Goal: Task Accomplishment & Management: Manage account settings

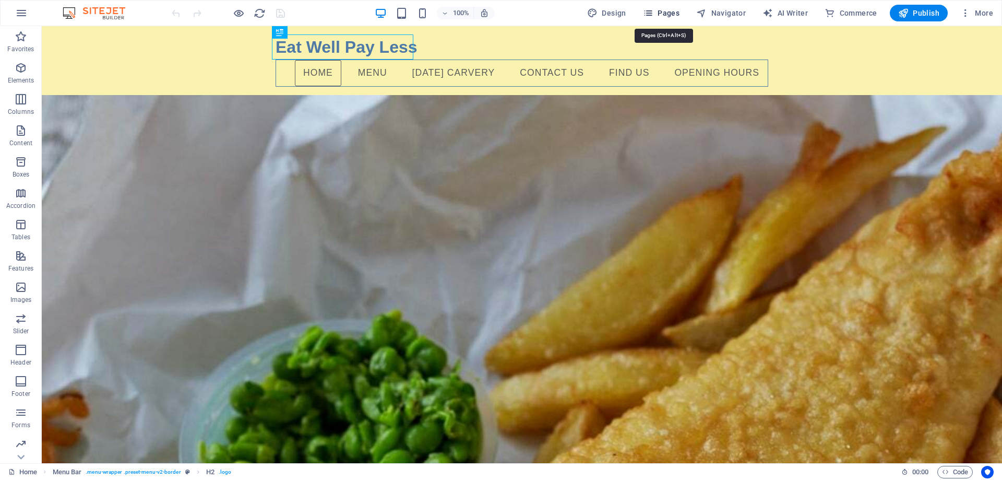
click at [673, 13] on span "Pages" at bounding box center [661, 13] width 37 height 10
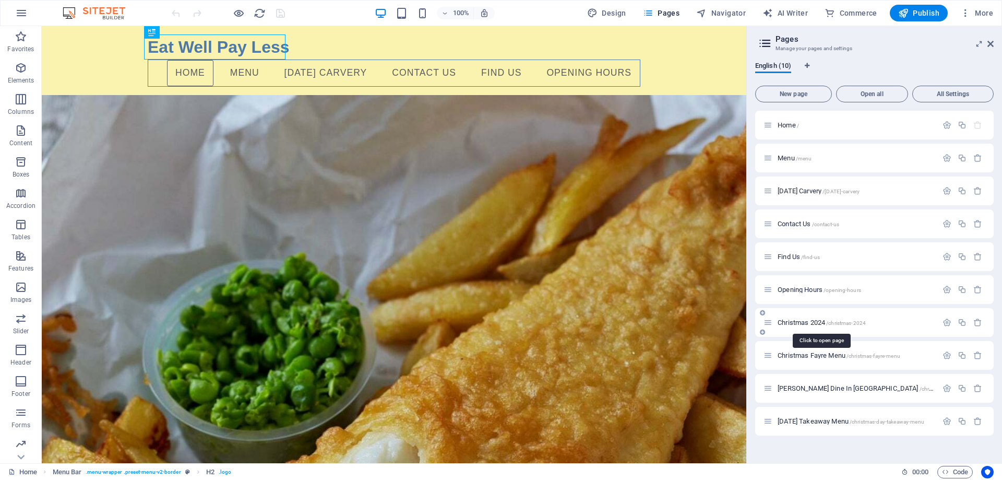
click at [847, 319] on span "Christmas 2024 /christmas-2024" at bounding box center [822, 322] width 88 height 8
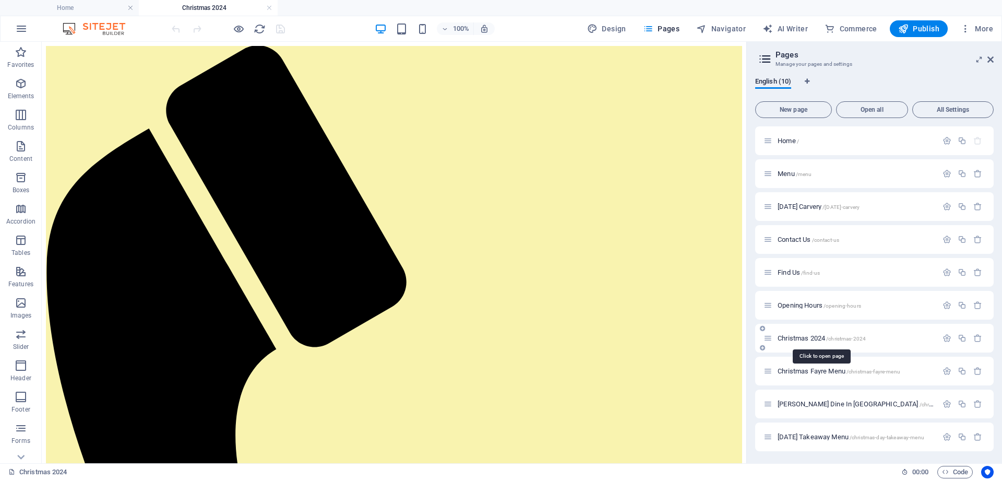
click at [828, 339] on span "/christmas-2024" at bounding box center [846, 339] width 40 height 6
click at [946, 338] on icon "button" at bounding box center [947, 338] width 9 height 9
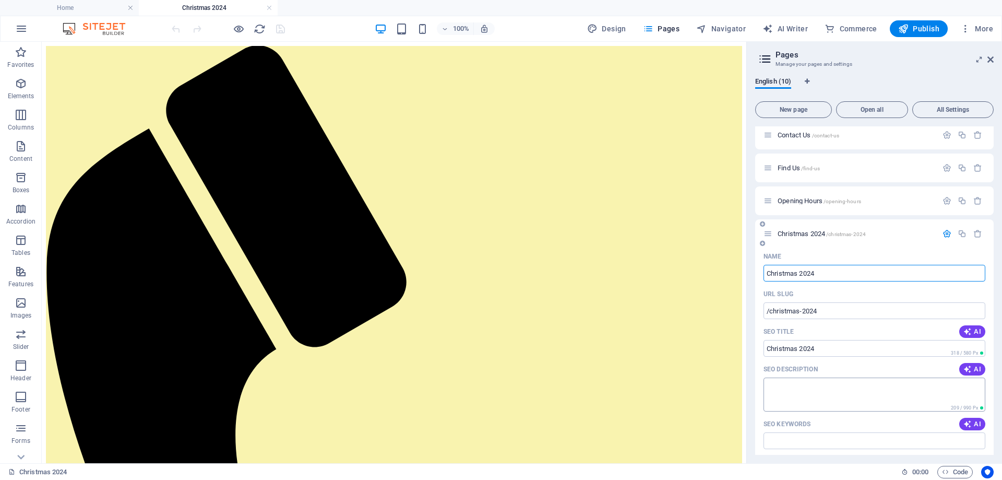
scroll to position [52, 0]
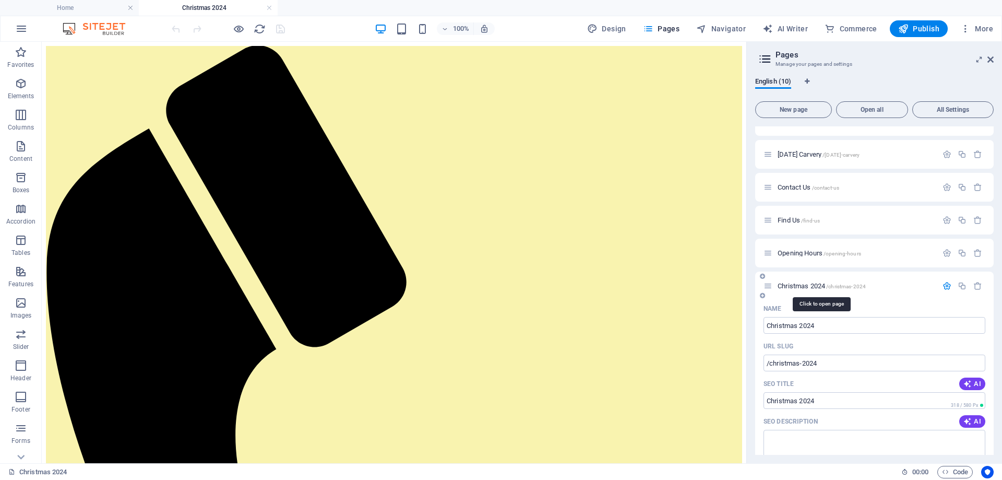
click at [812, 289] on span "Christmas 2024 /christmas-2024" at bounding box center [822, 286] width 88 height 8
click at [399, 352] on div "+ Add section" at bounding box center [394, 352] width 58 height 18
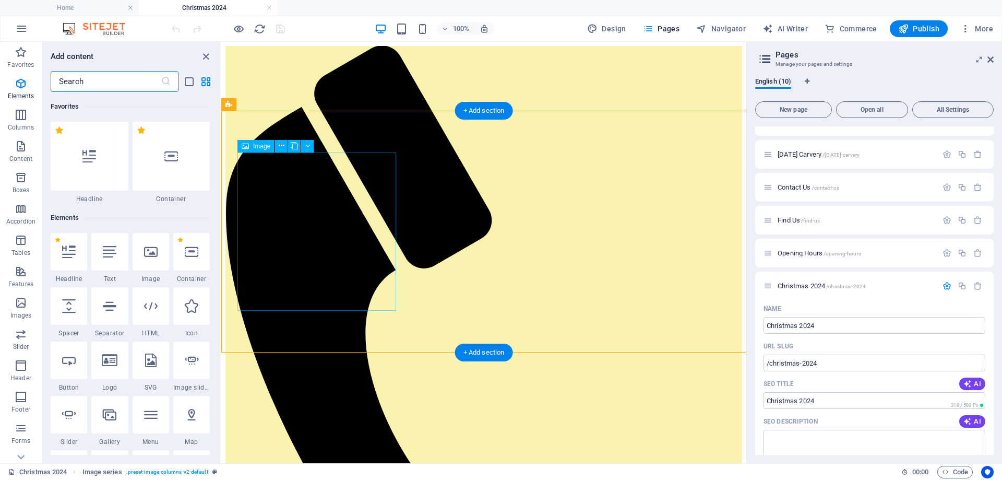
scroll to position [1826, 0]
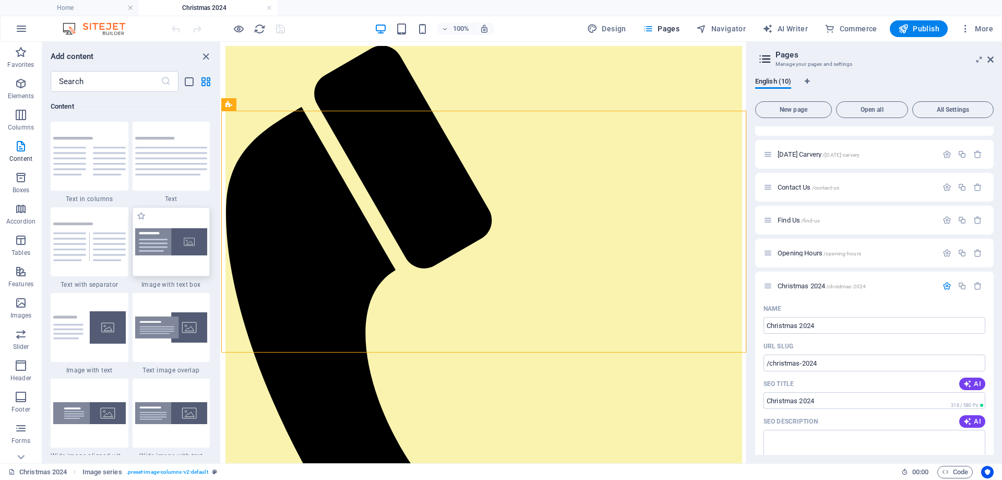
click at [186, 244] on img at bounding box center [171, 242] width 73 height 28
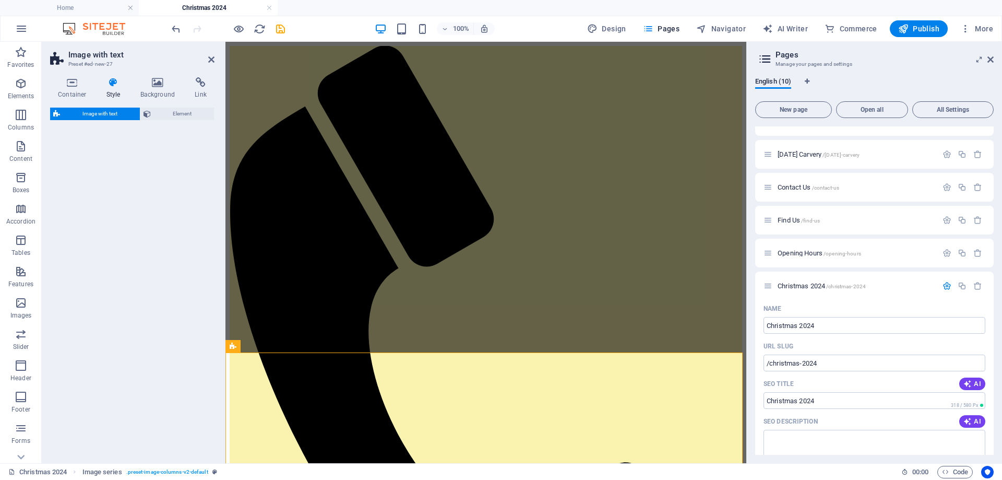
select select "rem"
select select "px"
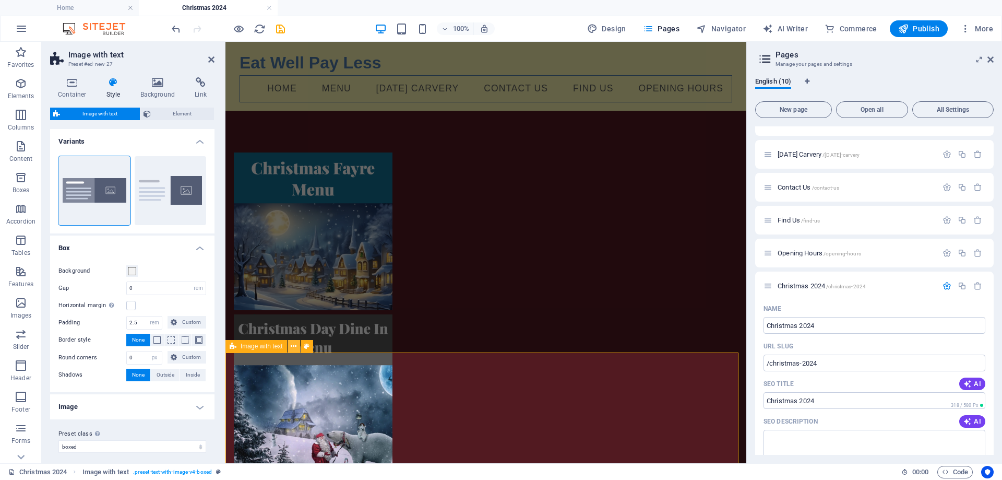
click at [294, 343] on icon at bounding box center [294, 346] width 6 height 11
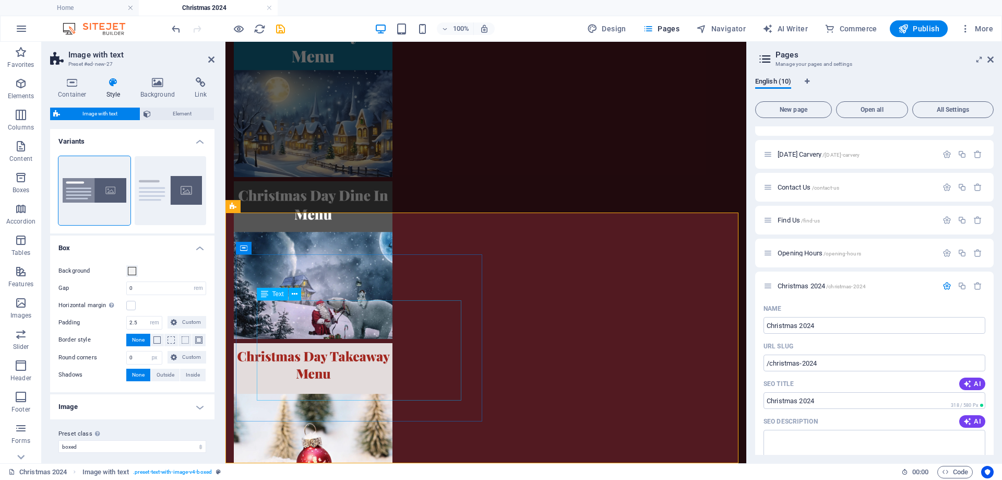
scroll to position [140, 0]
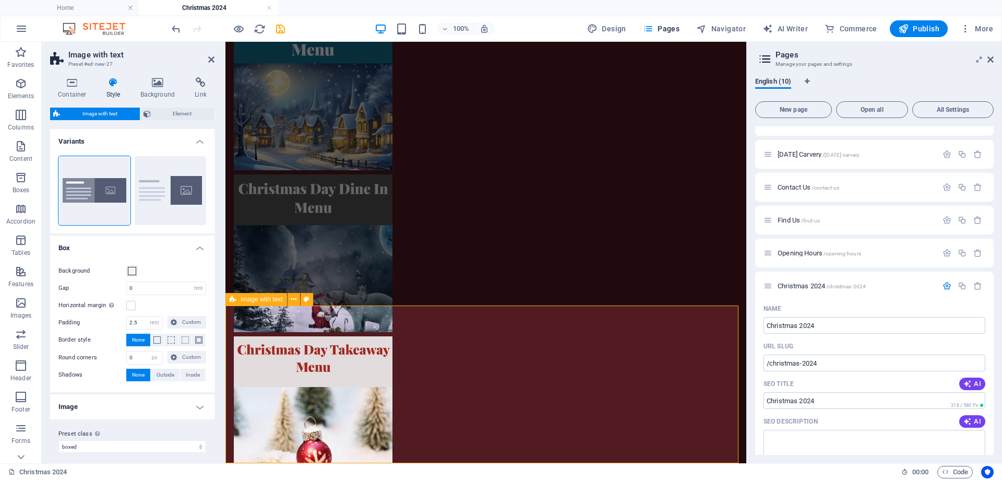
scroll to position [47, 0]
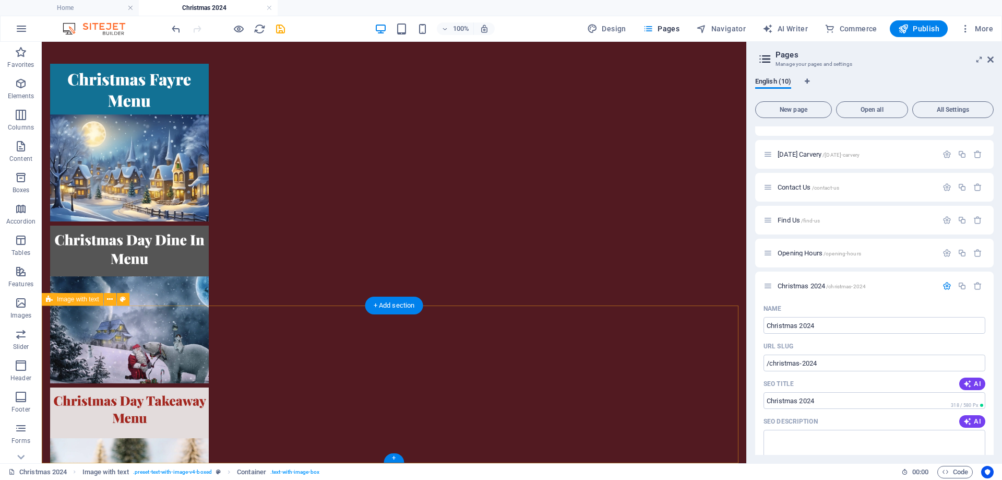
scroll to position [47, 0]
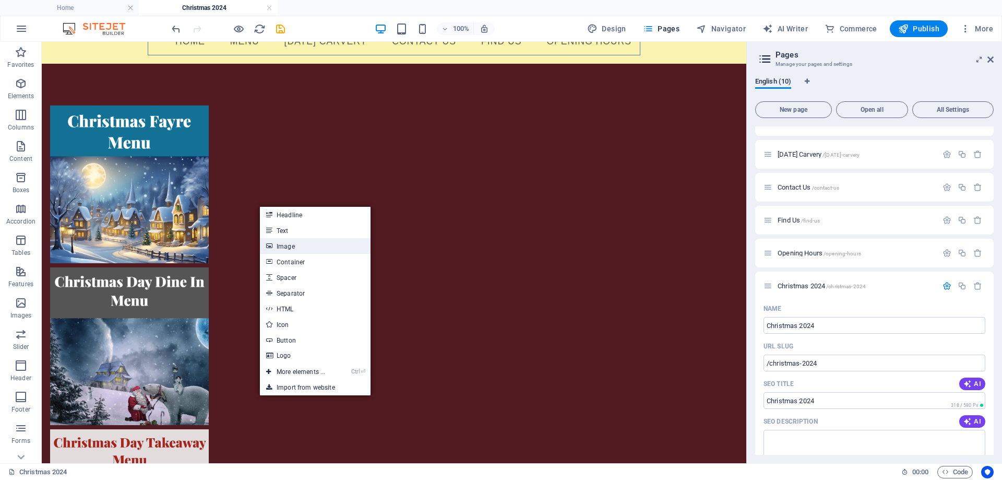
click at [291, 241] on link "Image" at bounding box center [315, 246] width 111 height 16
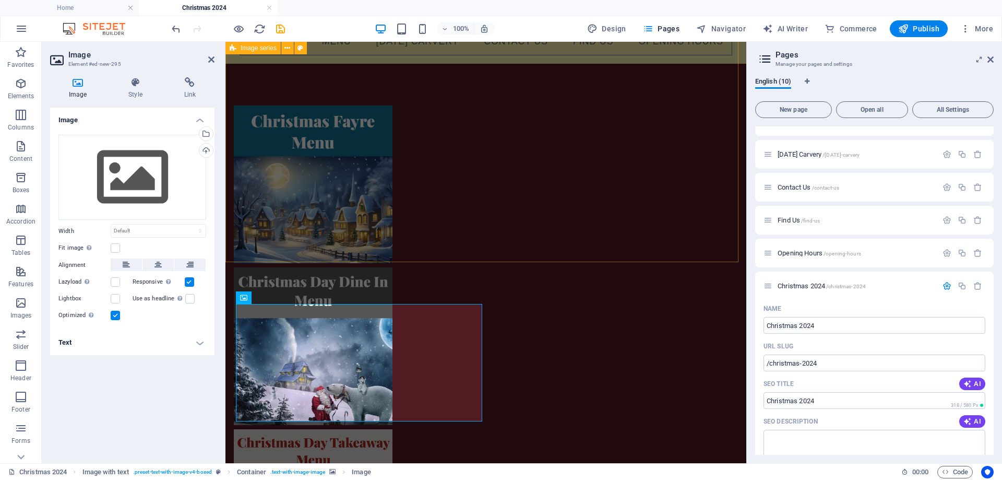
scroll to position [90, 0]
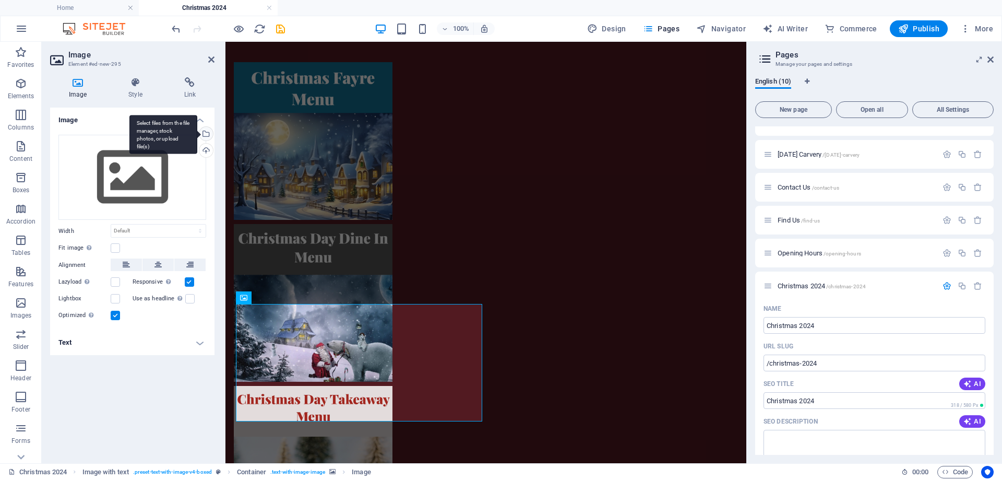
click at [206, 135] on div "Select files from the file manager, stock photos, or upload file(s)" at bounding box center [205, 135] width 16 height 16
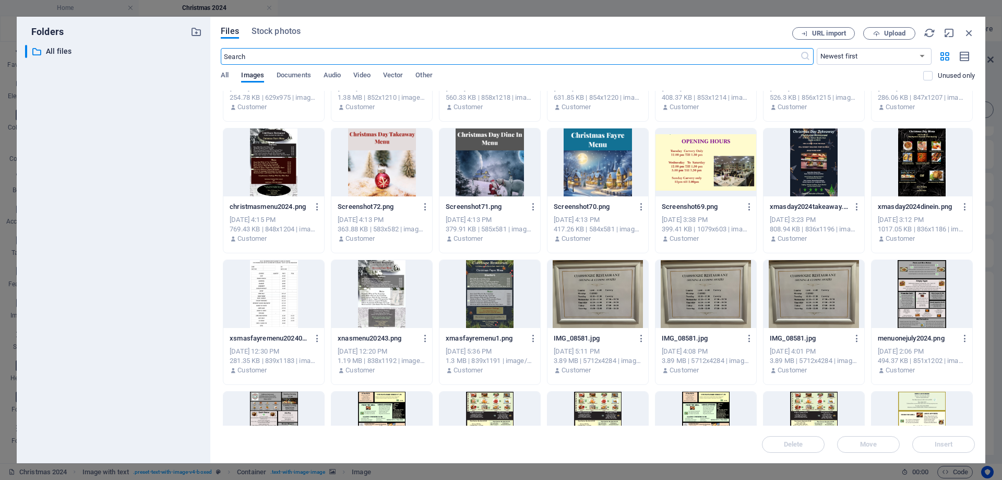
scroll to position [626, 0]
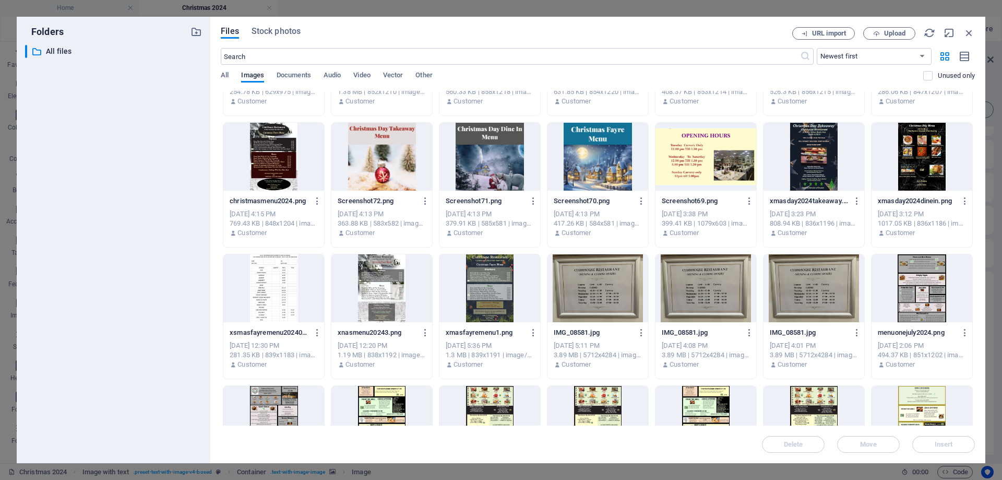
click at [391, 170] on div at bounding box center [381, 157] width 101 height 68
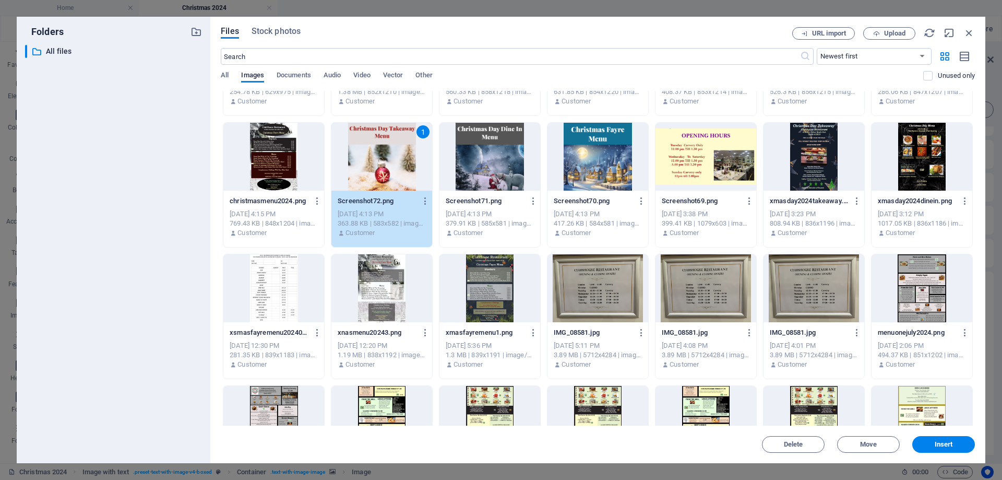
click at [391, 170] on div "1" at bounding box center [381, 157] width 101 height 68
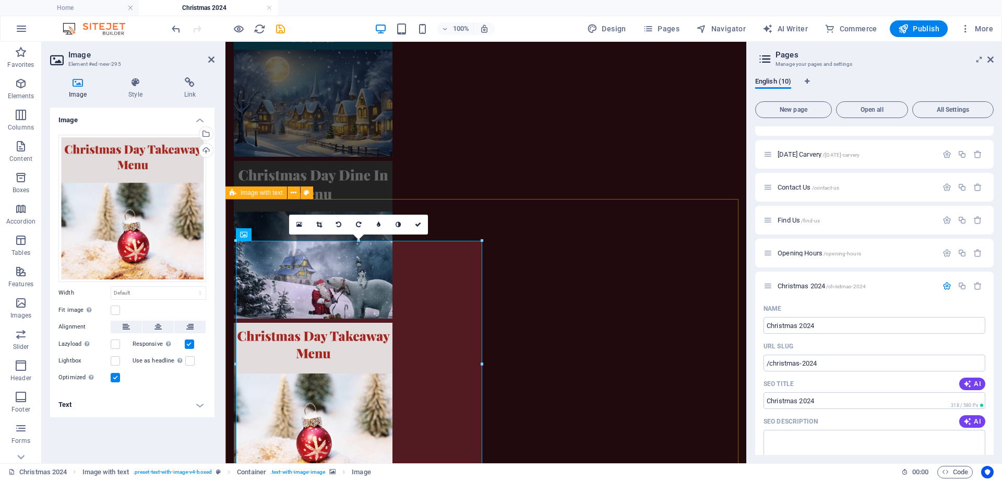
scroll to position [157, 0]
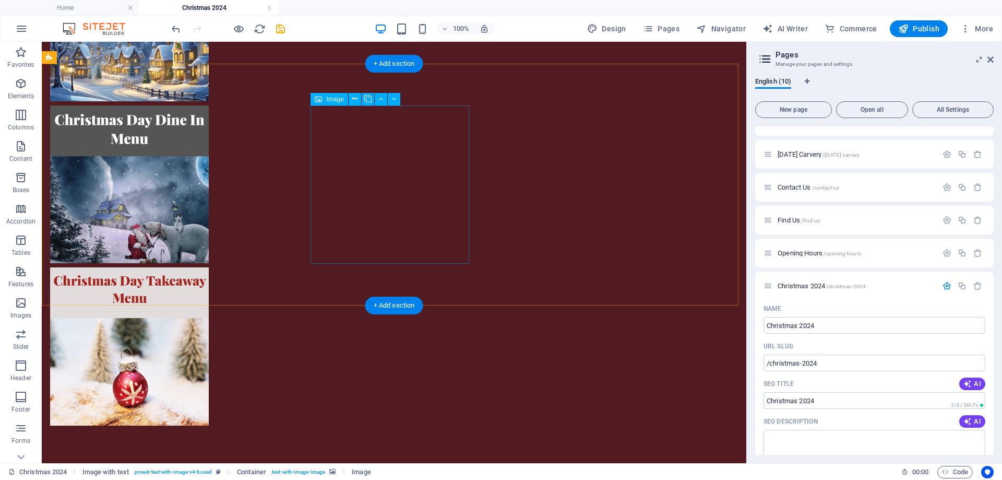
scroll to position [47, 0]
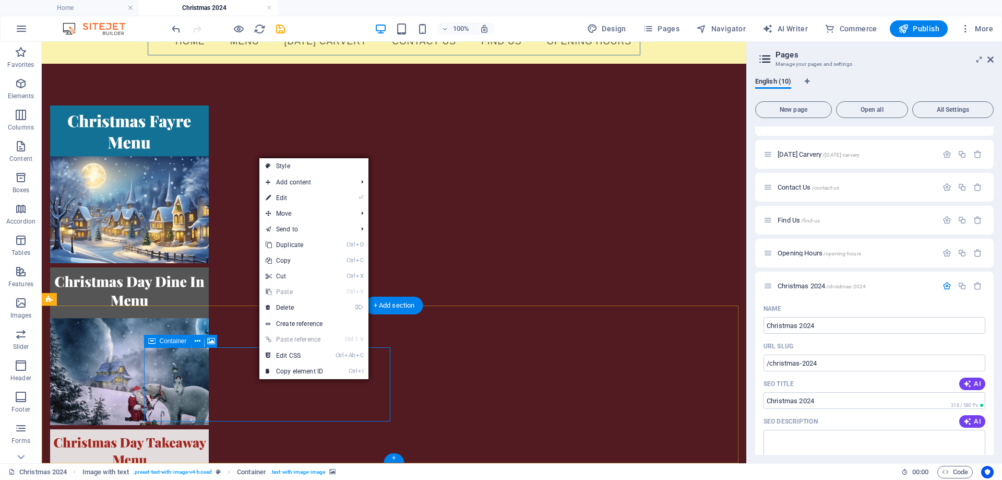
drag, startPoint x: 214, startPoint y: 365, endPoint x: 216, endPoint y: 349, distance: 16.3
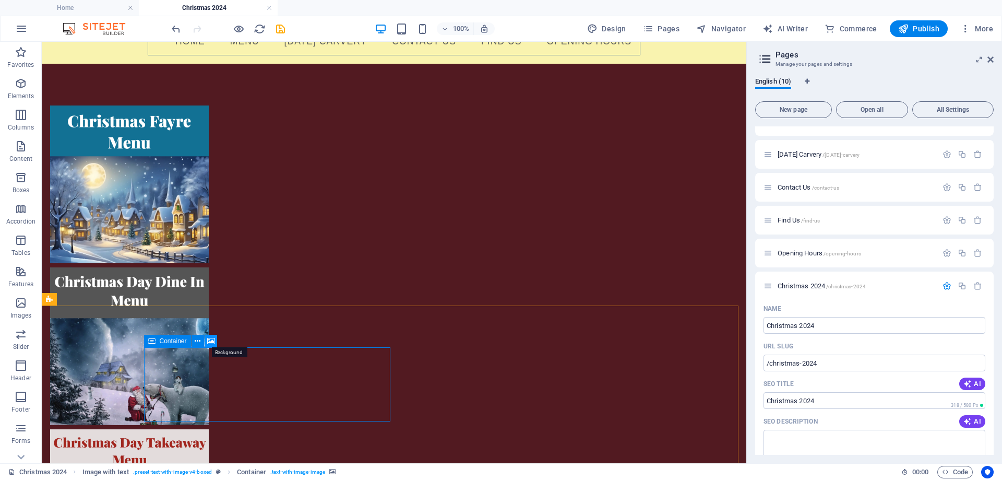
click at [211, 341] on icon at bounding box center [211, 341] width 8 height 11
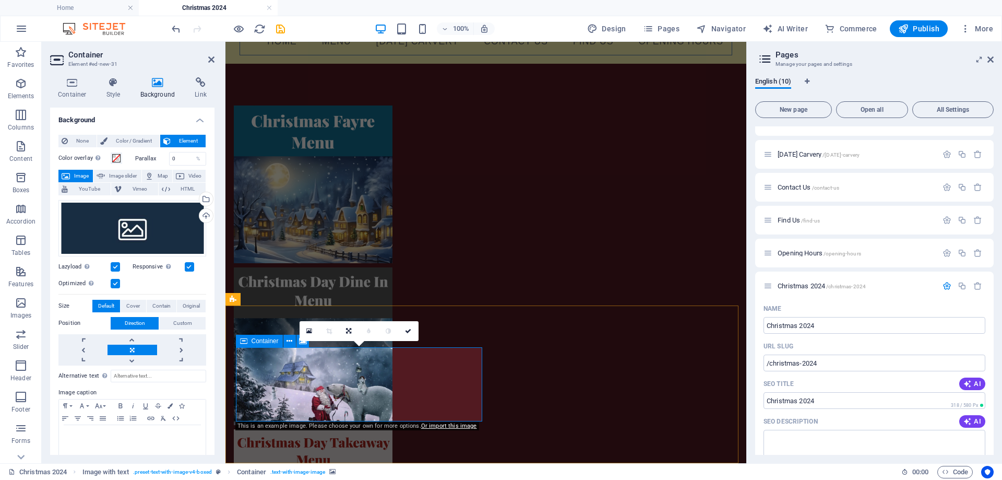
click at [207, 56] on h2 "Container" at bounding box center [141, 54] width 146 height 9
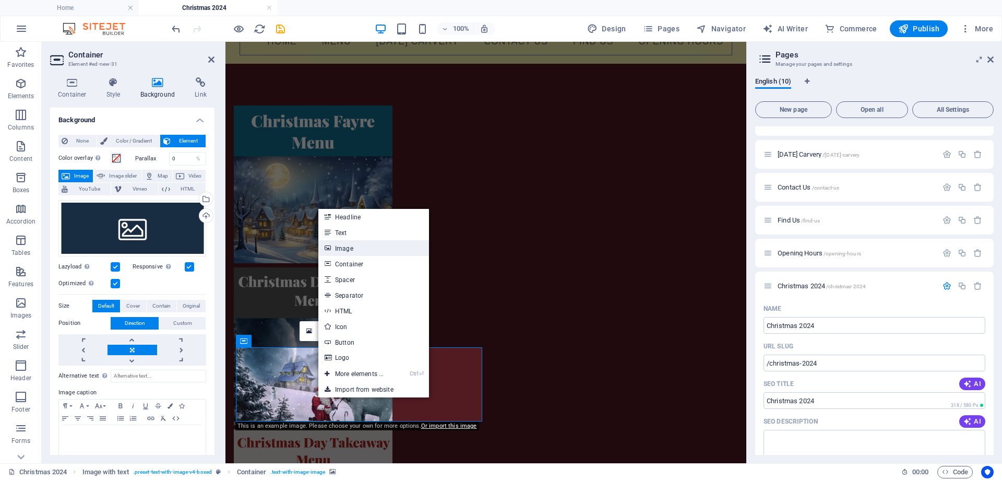
click at [343, 248] on link "Image" at bounding box center [373, 248] width 111 height 16
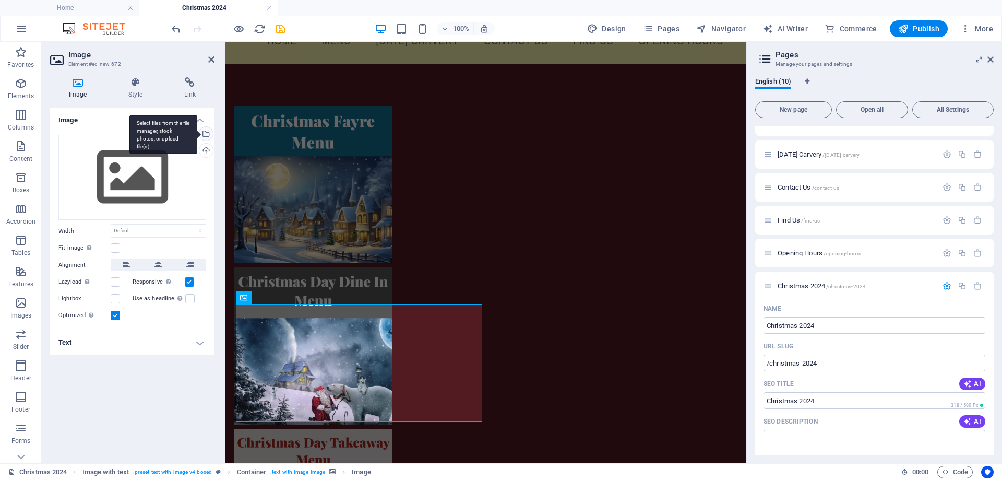
scroll to position [90, 0]
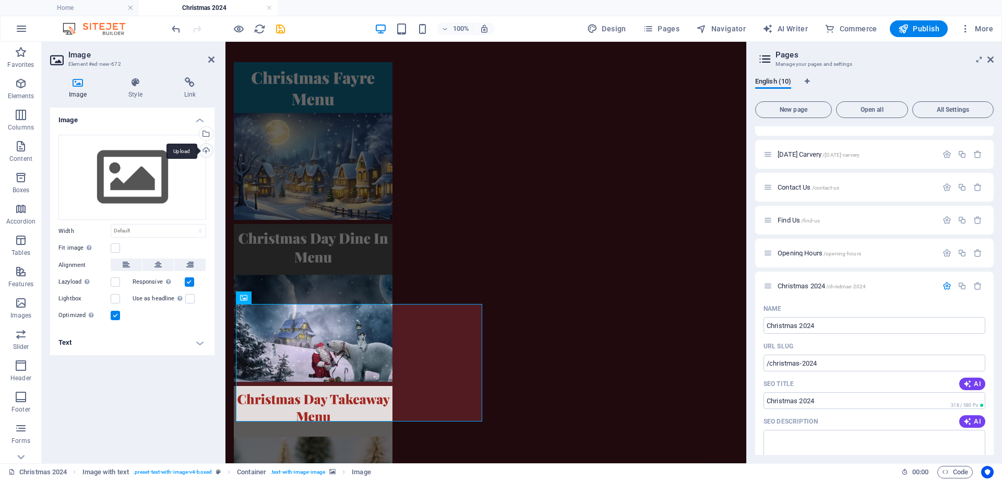
click at [204, 150] on div "Upload" at bounding box center [205, 152] width 16 height 16
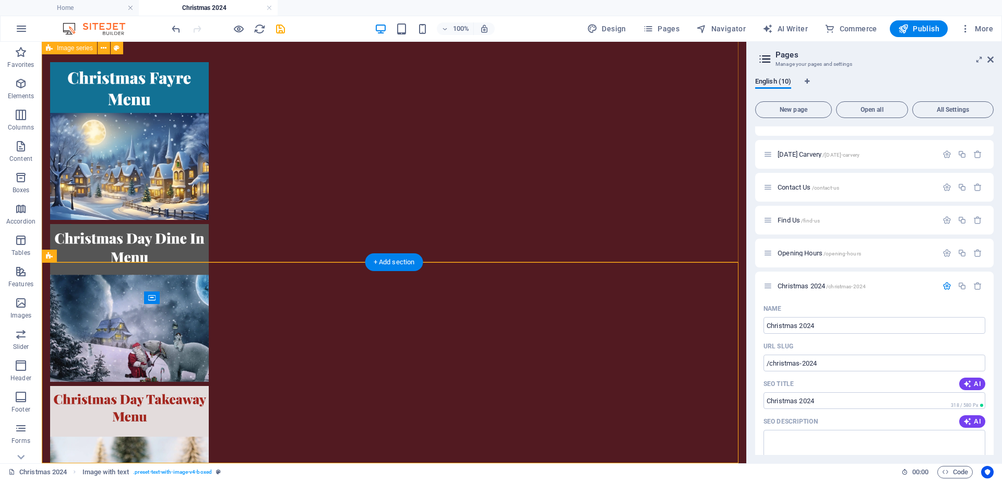
click at [670, 164] on div at bounding box center [394, 303] width 705 height 566
click at [118, 49] on icon at bounding box center [117, 48] width 6 height 11
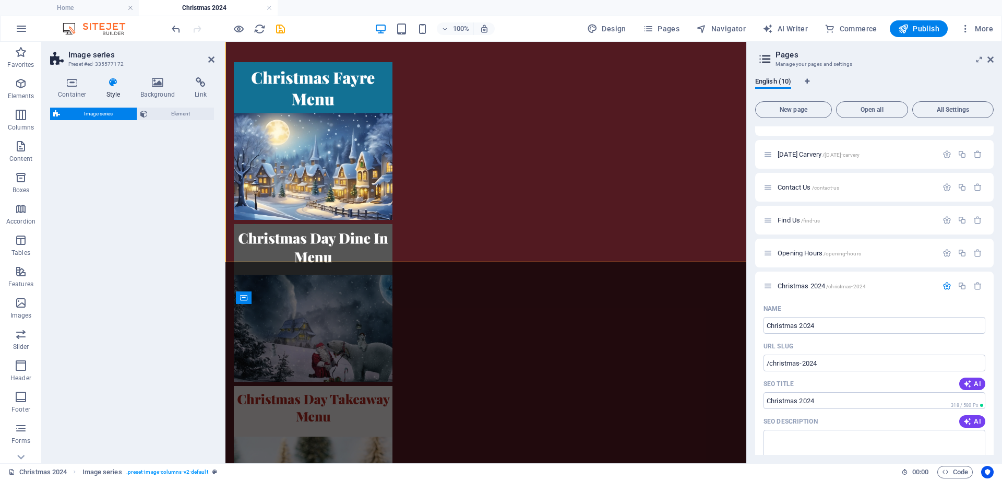
select select "rem"
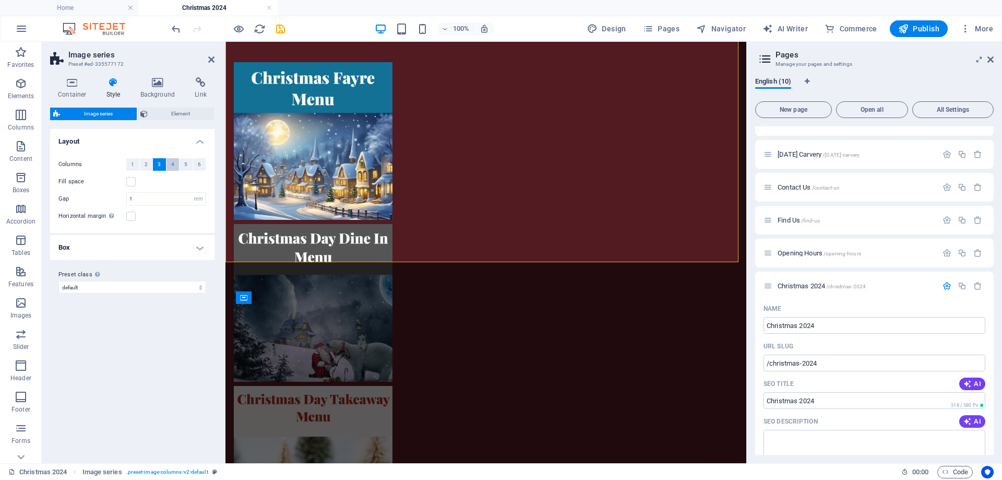
click at [174, 162] on button "4" at bounding box center [172, 164] width 13 height 13
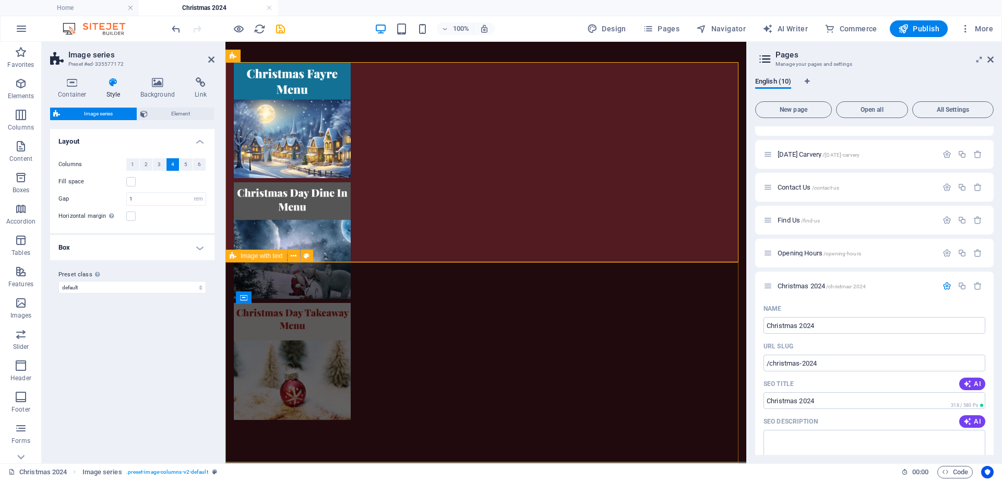
scroll to position [49, 0]
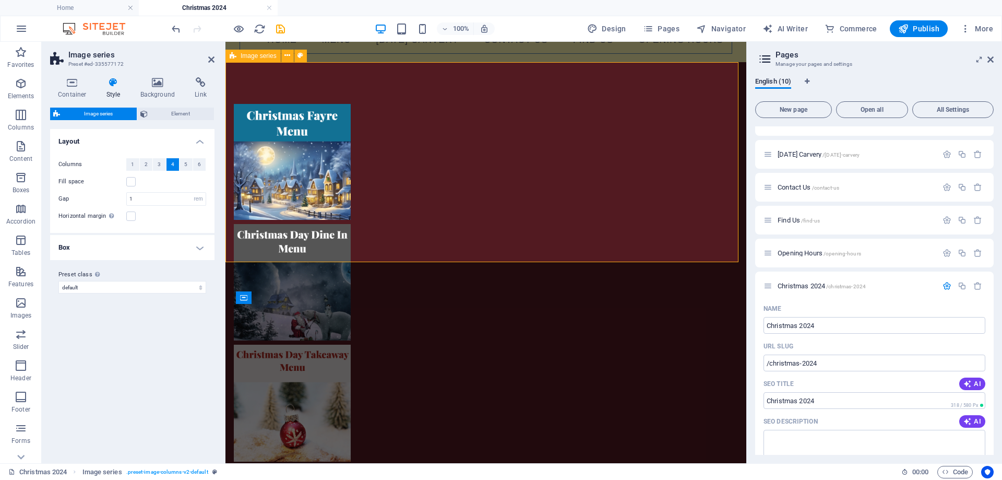
click at [638, 182] on div at bounding box center [485, 282] width 521 height 441
click at [502, 82] on div at bounding box center [485, 282] width 521 height 441
click at [167, 163] on button "4" at bounding box center [172, 164] width 13 height 13
click at [257, 145] on figure at bounding box center [292, 162] width 117 height 116
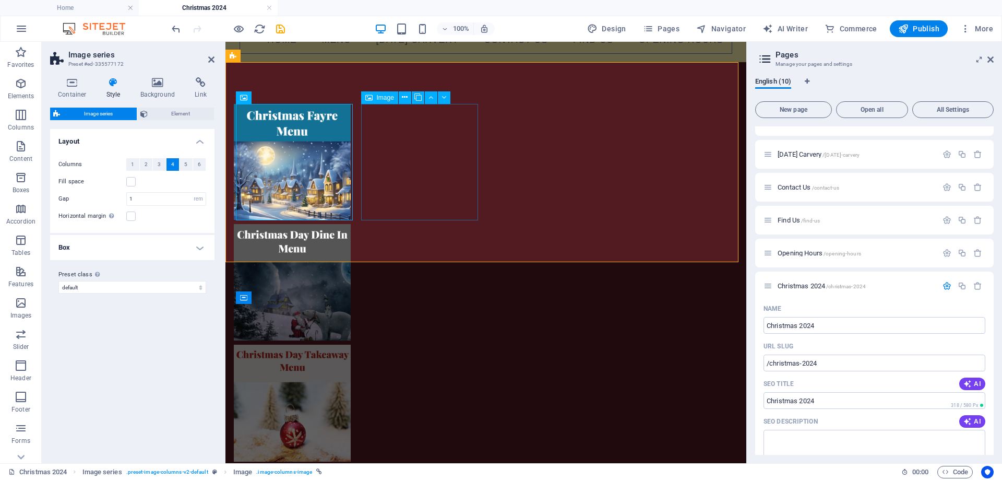
click at [351, 224] on figure at bounding box center [292, 282] width 117 height 116
click at [351, 344] on figure at bounding box center [292, 402] width 117 height 117
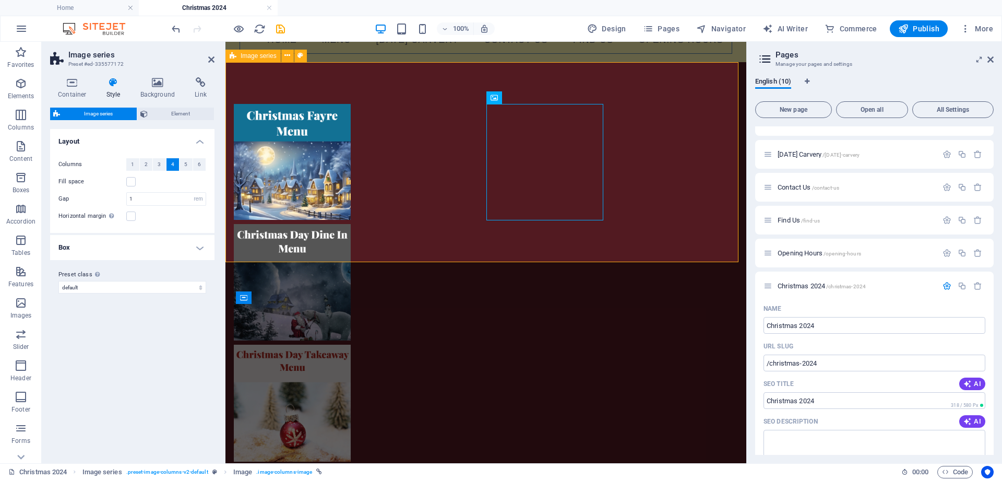
click at [622, 113] on div at bounding box center [485, 282] width 521 height 441
click at [178, 109] on span "Element" at bounding box center [181, 114] width 61 height 13
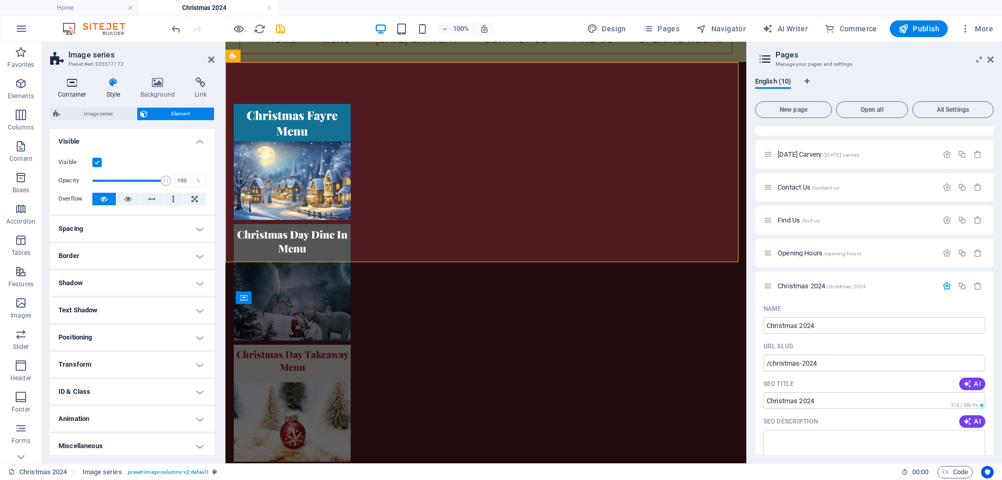
click at [70, 91] on h4 "Container" at bounding box center [74, 88] width 49 height 22
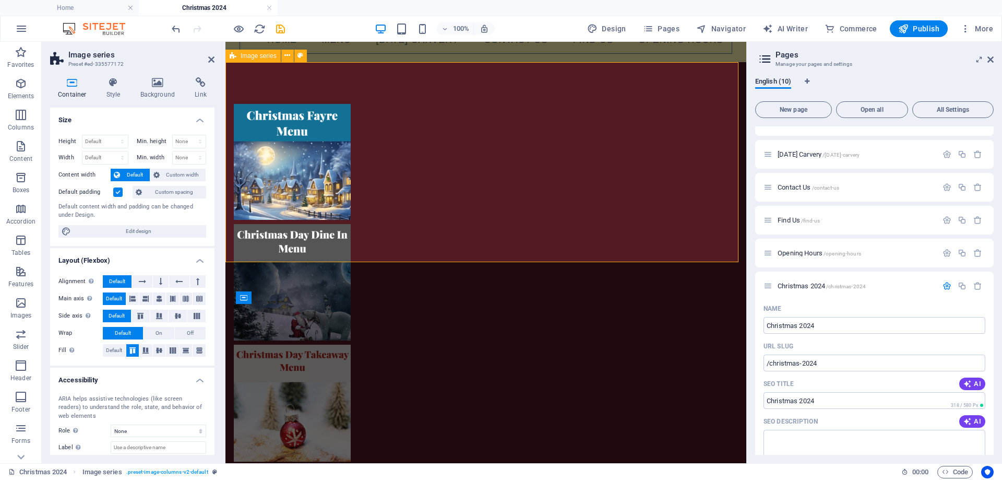
click at [246, 70] on div at bounding box center [485, 282] width 521 height 441
click at [303, 56] on button at bounding box center [300, 56] width 13 height 13
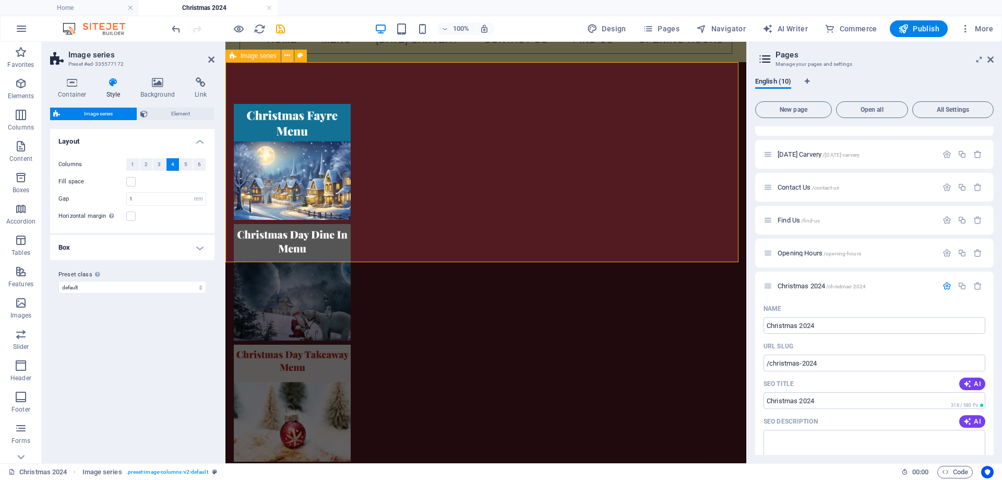
click at [288, 54] on icon at bounding box center [287, 55] width 6 height 11
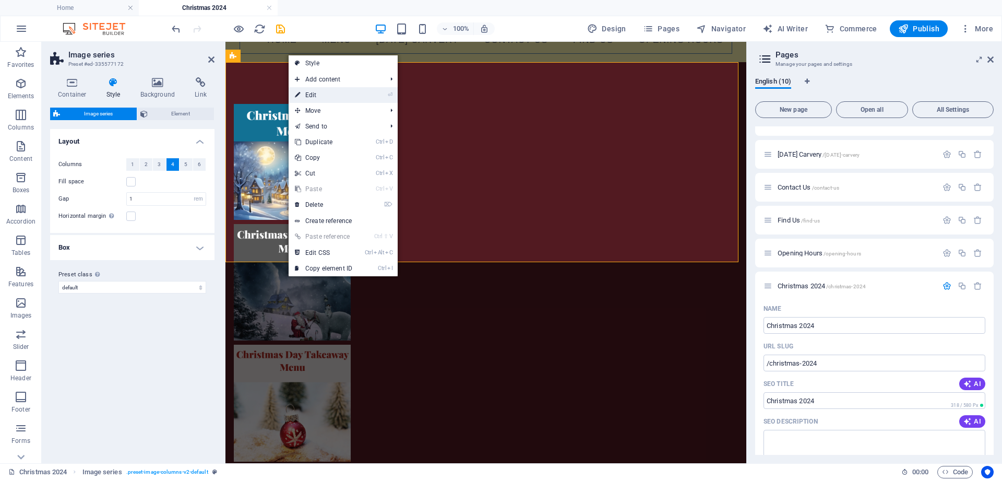
click at [315, 91] on link "⏎ Edit" at bounding box center [324, 95] width 70 height 16
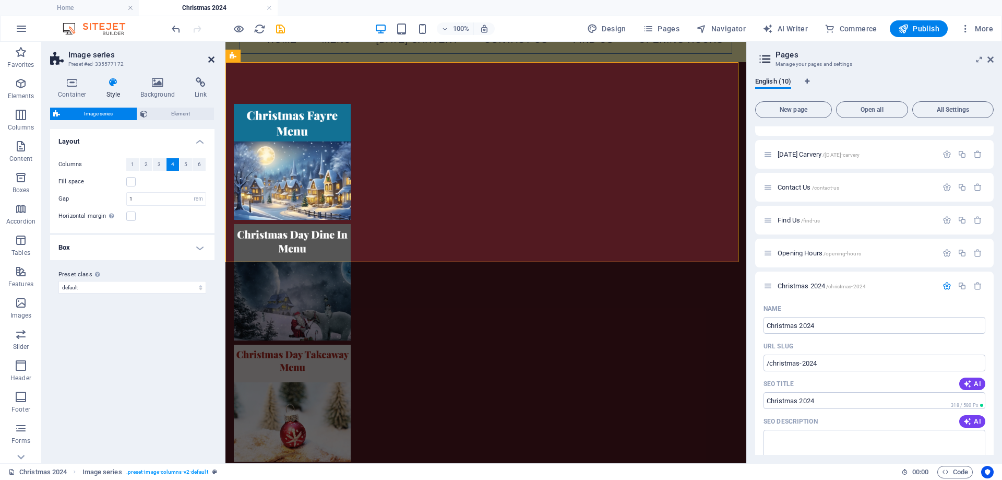
click at [211, 59] on icon at bounding box center [211, 59] width 6 height 8
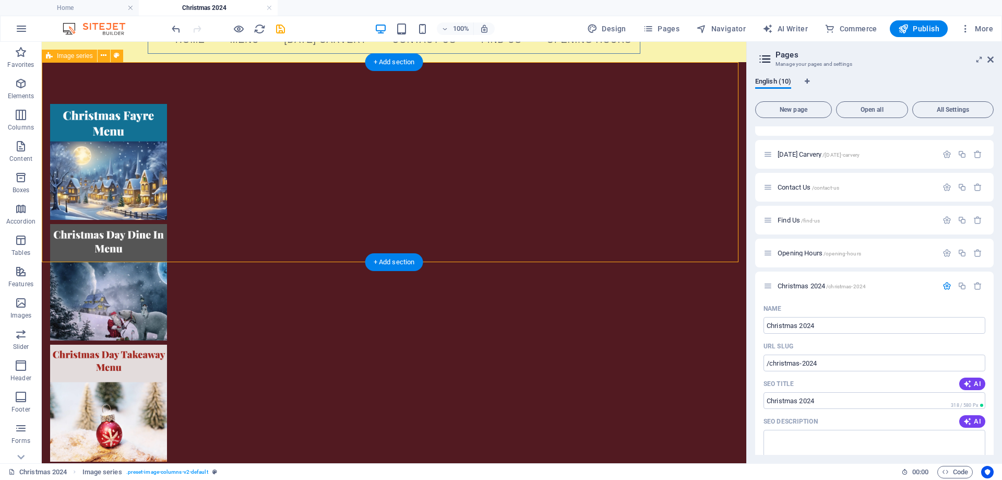
click at [562, 146] on div at bounding box center [394, 282] width 705 height 441
click at [102, 57] on icon at bounding box center [104, 55] width 6 height 11
drag, startPoint x: 60, startPoint y: 339, endPoint x: 540, endPoint y: 125, distance: 525.0
click at [21, 85] on icon "button" at bounding box center [21, 83] width 13 height 13
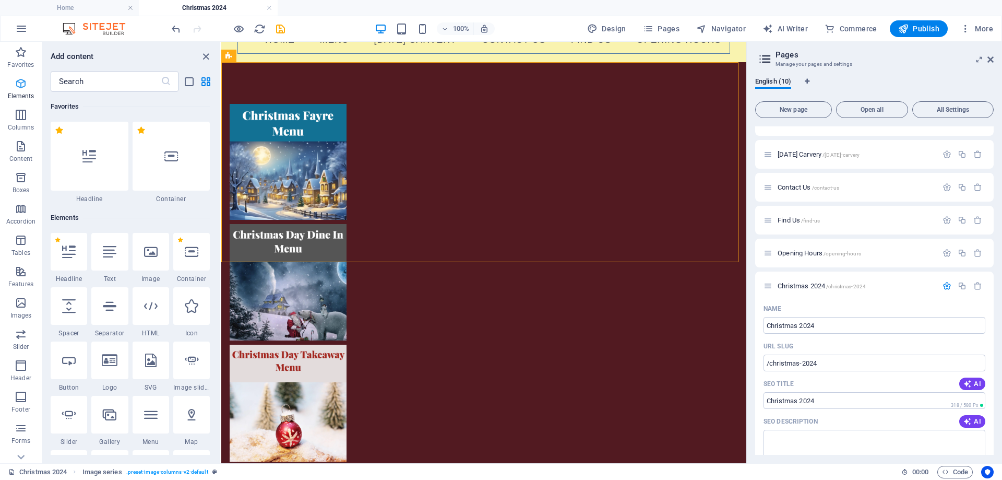
click at [21, 85] on icon "button" at bounding box center [21, 83] width 13 height 13
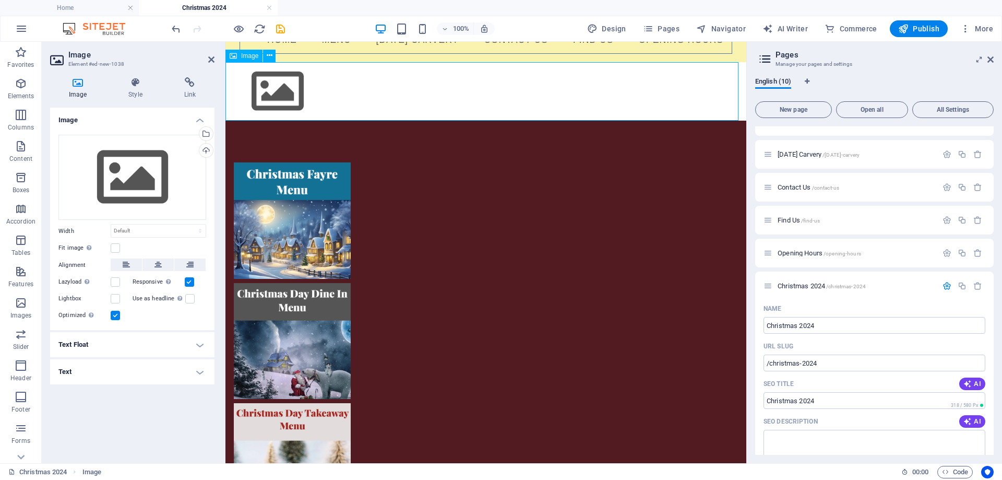
scroll to position [47, 0]
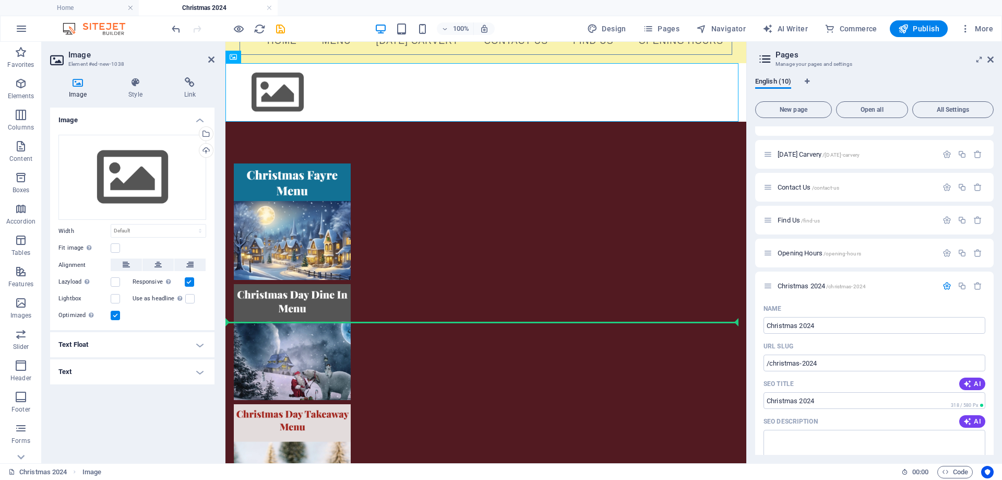
drag, startPoint x: 272, startPoint y: 82, endPoint x: 635, endPoint y: 234, distance: 393.3
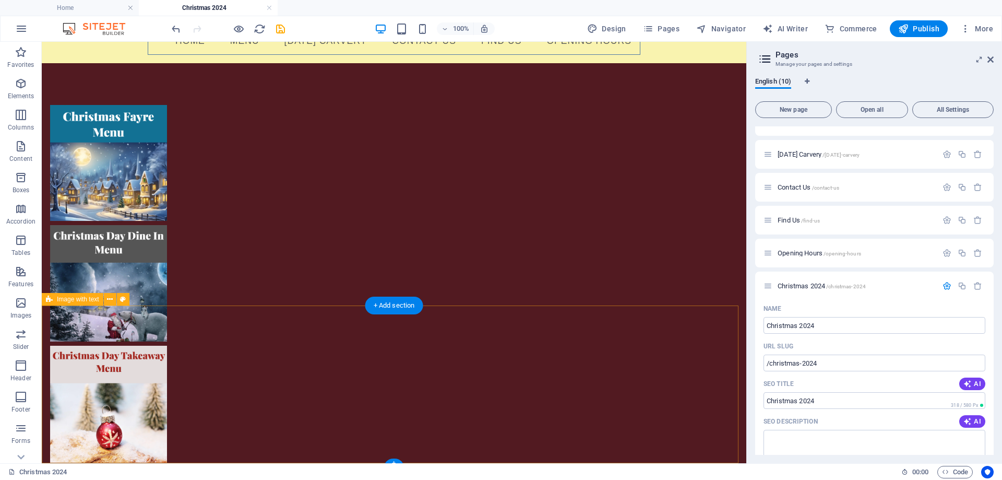
scroll to position [5, 0]
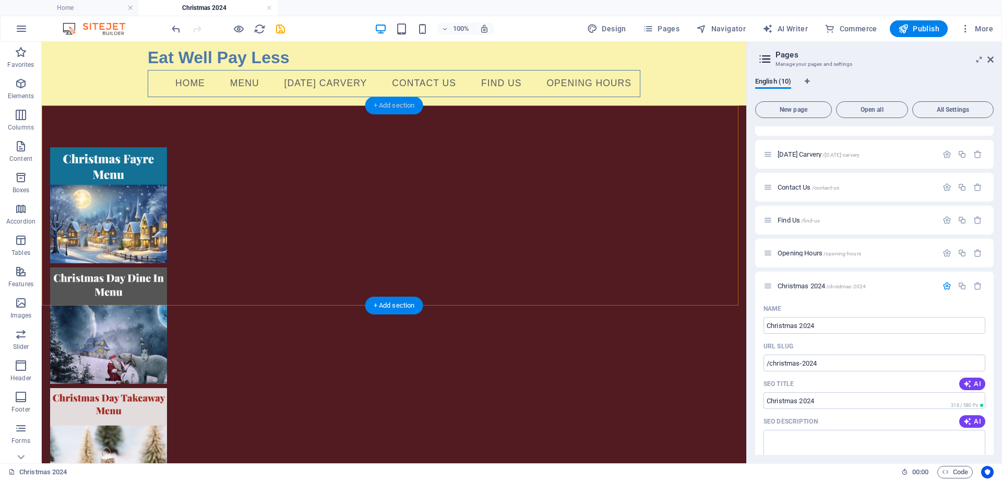
click at [401, 105] on div "+ Add section" at bounding box center [394, 106] width 58 height 18
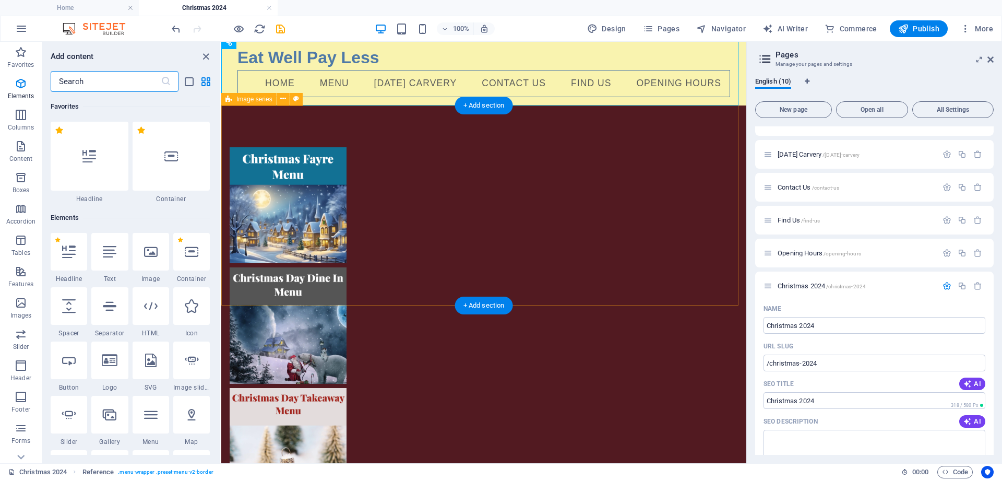
scroll to position [1826, 0]
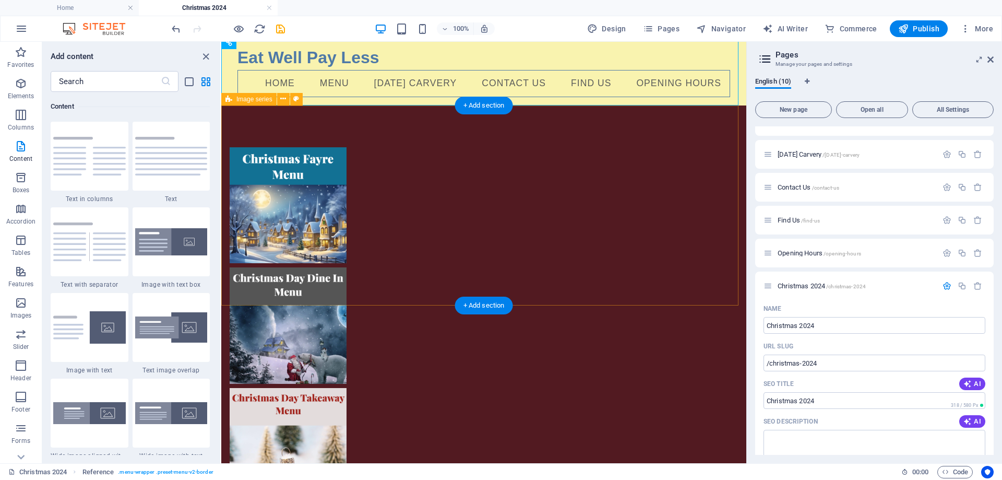
click at [649, 293] on div at bounding box center [483, 325] width 525 height 441
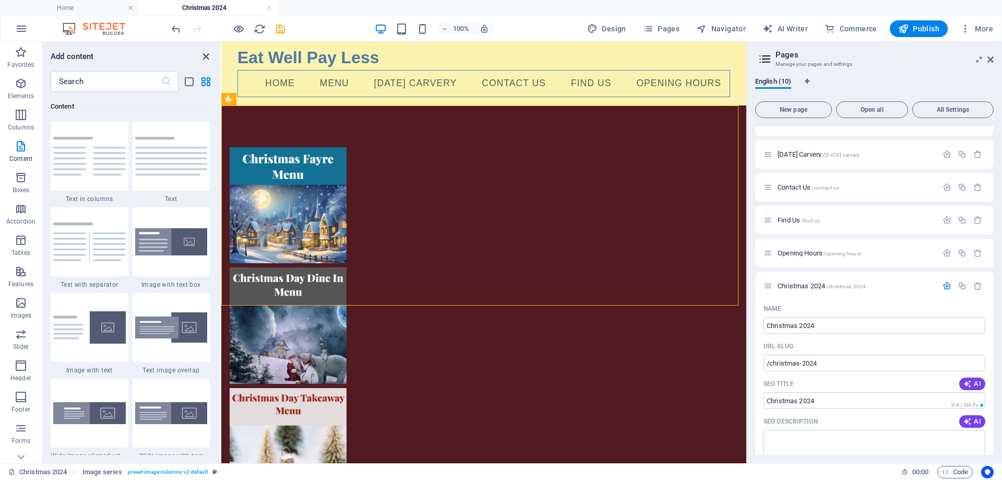
click at [205, 55] on icon "close panel" at bounding box center [206, 57] width 12 height 12
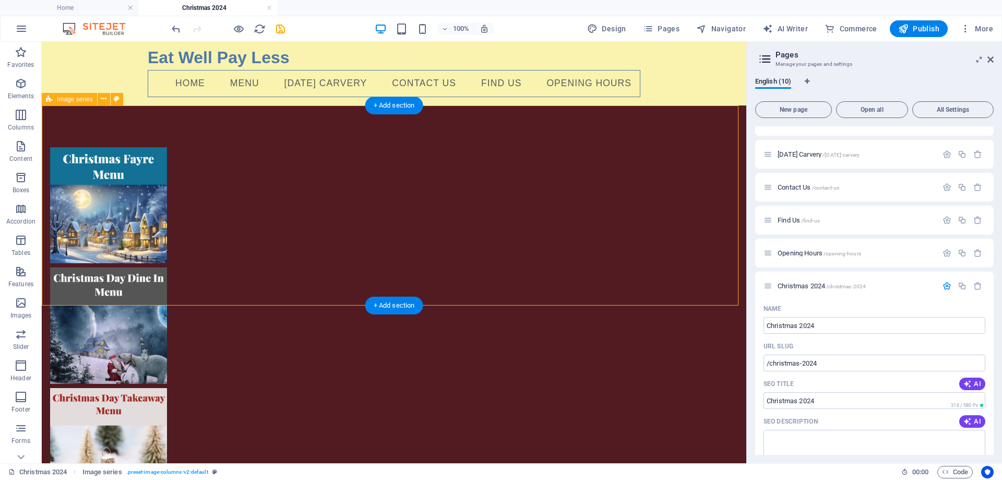
click at [537, 195] on div at bounding box center [394, 325] width 705 height 441
click at [393, 170] on div at bounding box center [394, 325] width 705 height 441
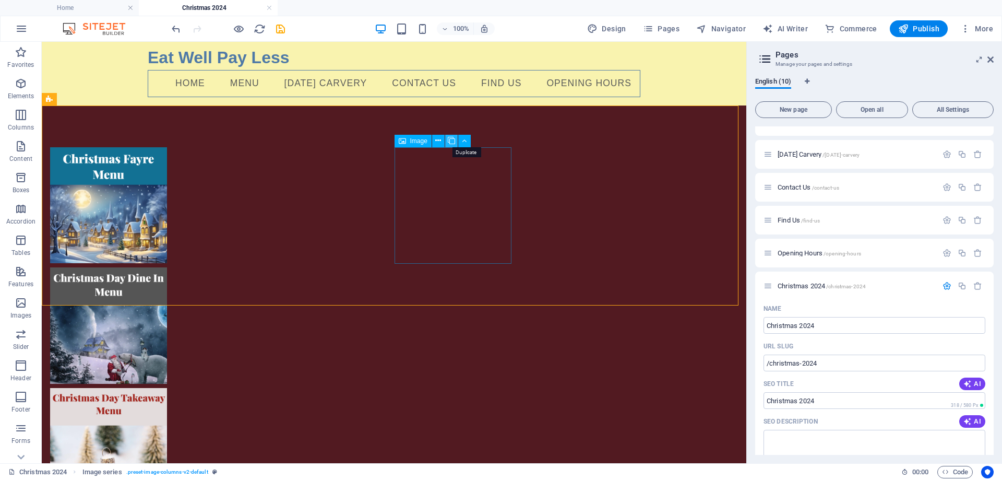
click at [451, 136] on icon at bounding box center [451, 140] width 7 height 11
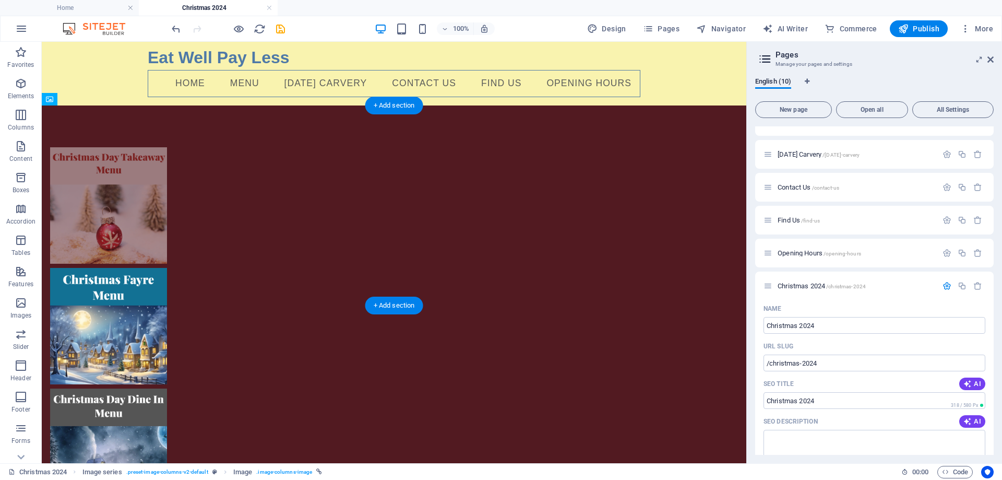
drag, startPoint x: 558, startPoint y: 189, endPoint x: 92, endPoint y: 214, distance: 466.8
click at [92, 214] on div at bounding box center [394, 386] width 705 height 562
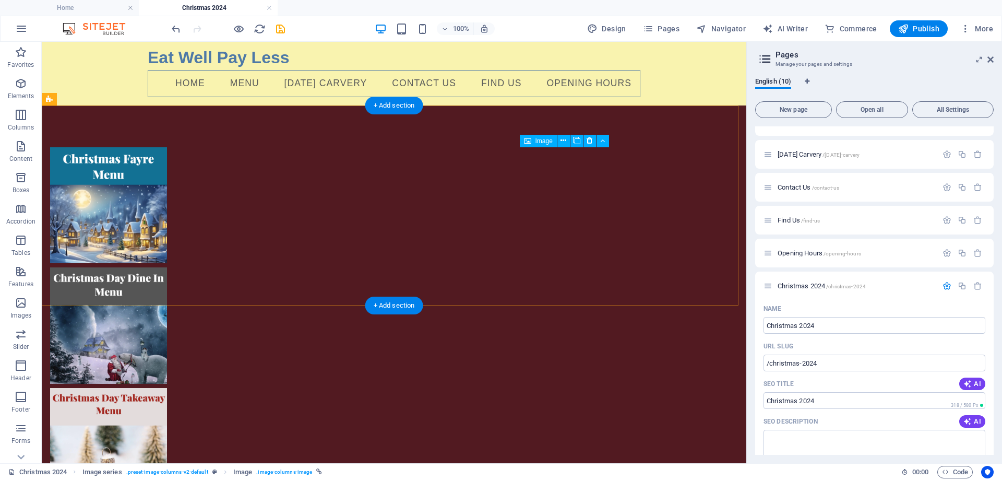
drag, startPoint x: 562, startPoint y: 186, endPoint x: 568, endPoint y: 173, distance: 14.3
click at [597, 137] on button at bounding box center [603, 141] width 13 height 13
click at [638, 132] on div at bounding box center [394, 386] width 705 height 562
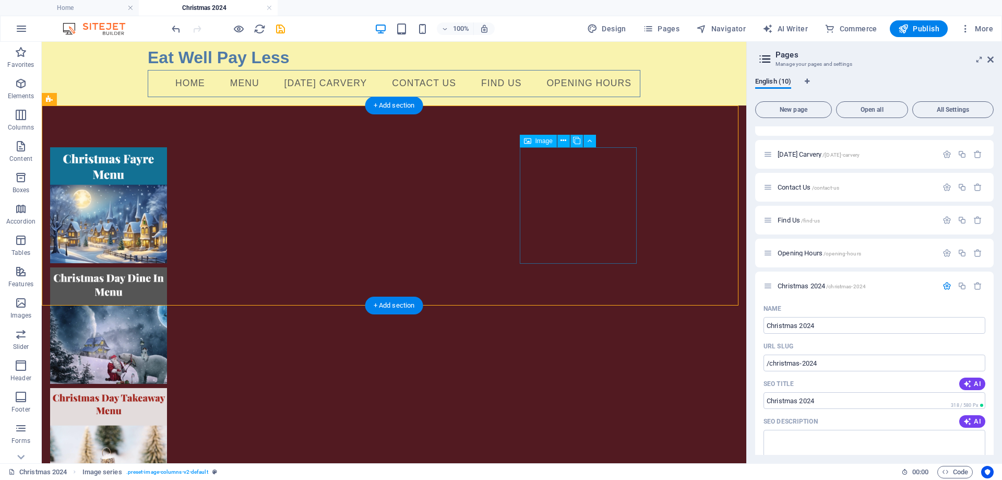
click at [592, 138] on button at bounding box center [590, 141] width 13 height 13
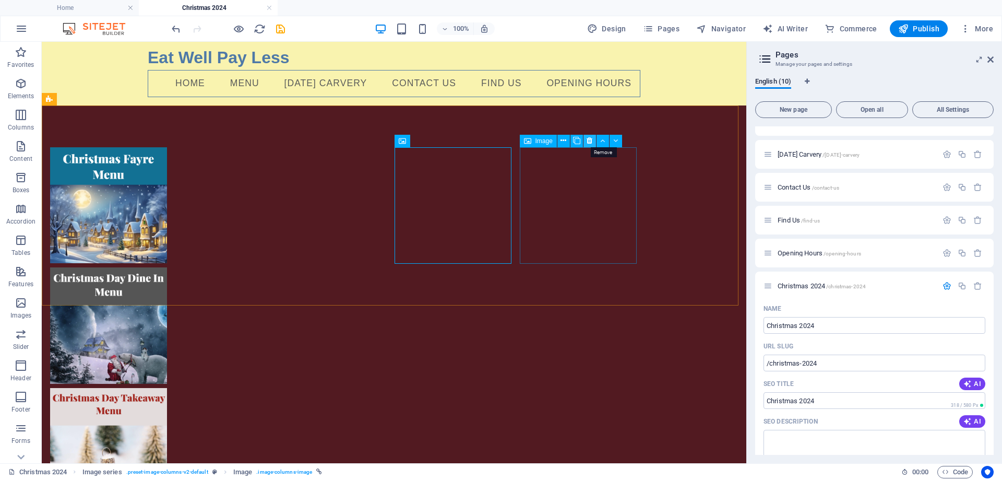
click at [590, 138] on icon at bounding box center [590, 140] width 6 height 11
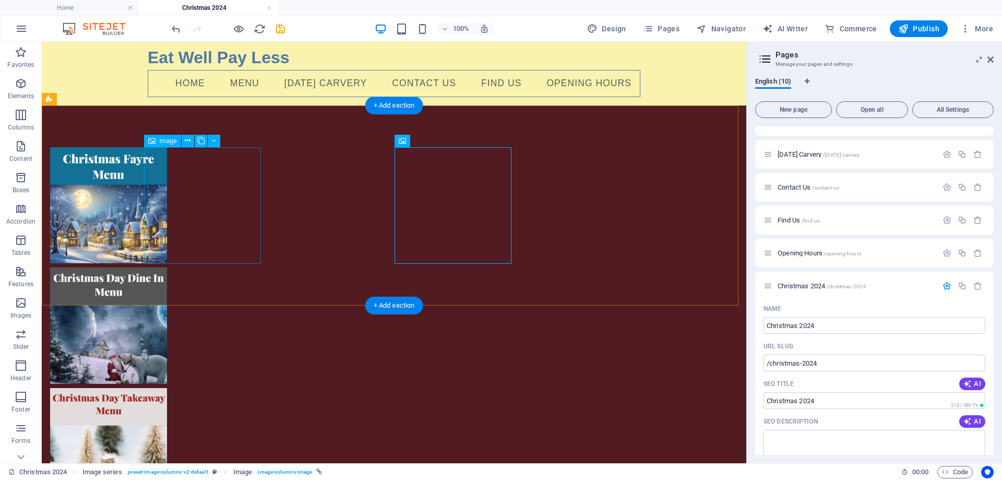
click at [167, 196] on figure at bounding box center [108, 205] width 117 height 116
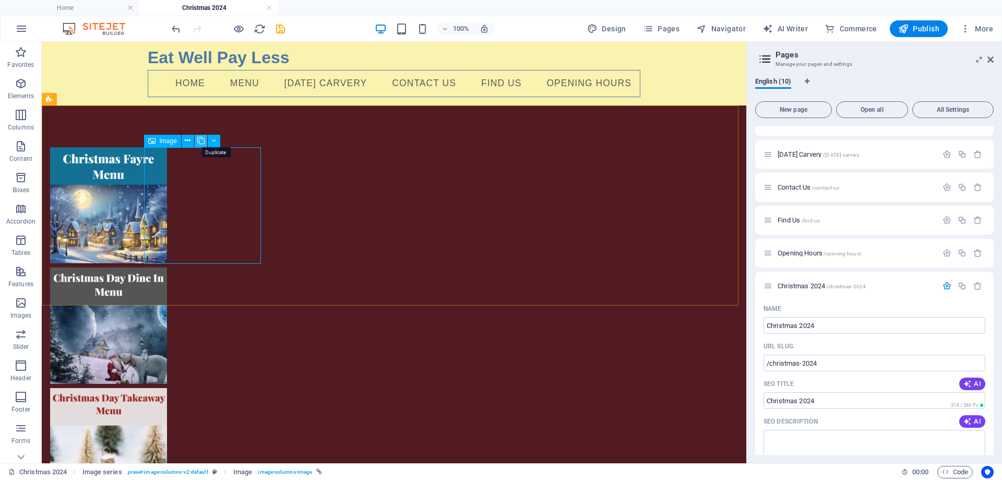
click at [199, 139] on icon at bounding box center [200, 140] width 7 height 11
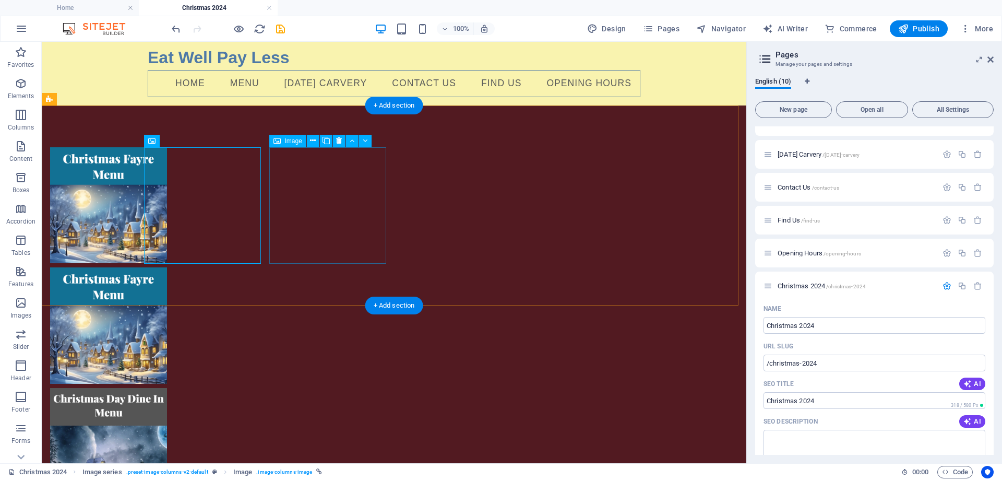
click at [167, 267] on figure at bounding box center [108, 325] width 117 height 116
click at [290, 139] on span "Image" at bounding box center [293, 141] width 17 height 6
click at [314, 140] on icon at bounding box center [313, 140] width 6 height 11
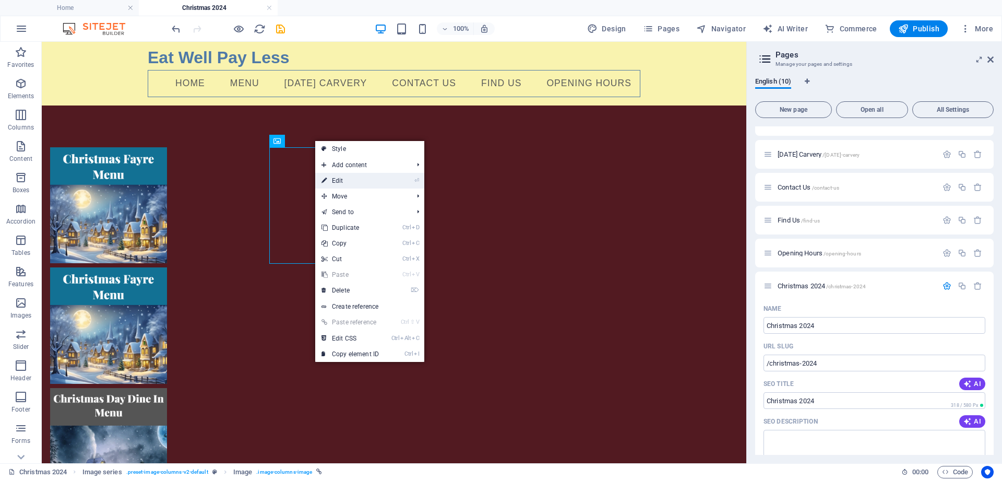
click at [338, 179] on link "⏎ Edit" at bounding box center [350, 181] width 70 height 16
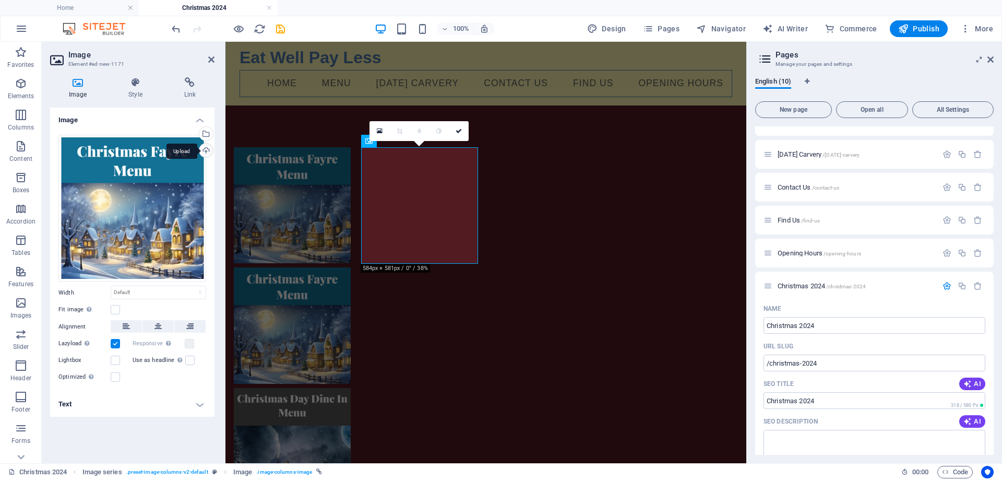
click at [206, 148] on div "Upload" at bounding box center [205, 152] width 16 height 16
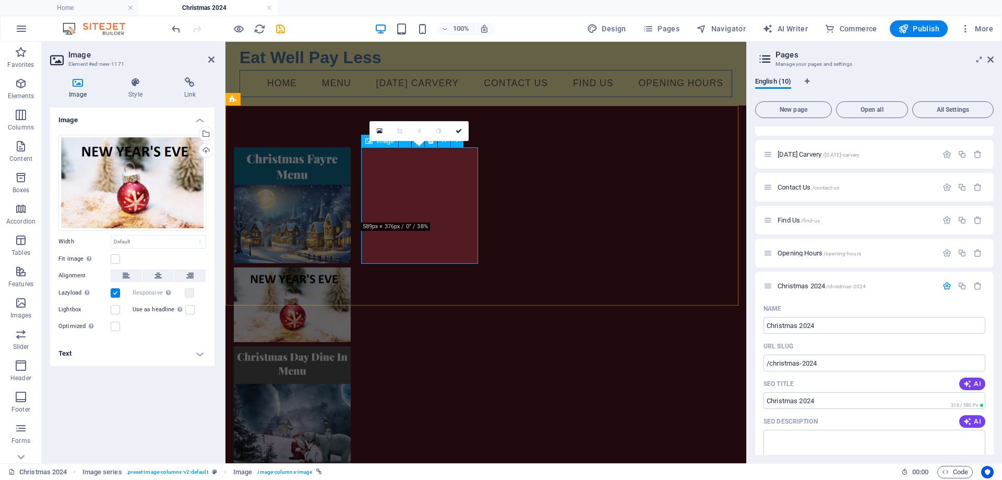
click at [351, 267] on figure at bounding box center [292, 304] width 117 height 75
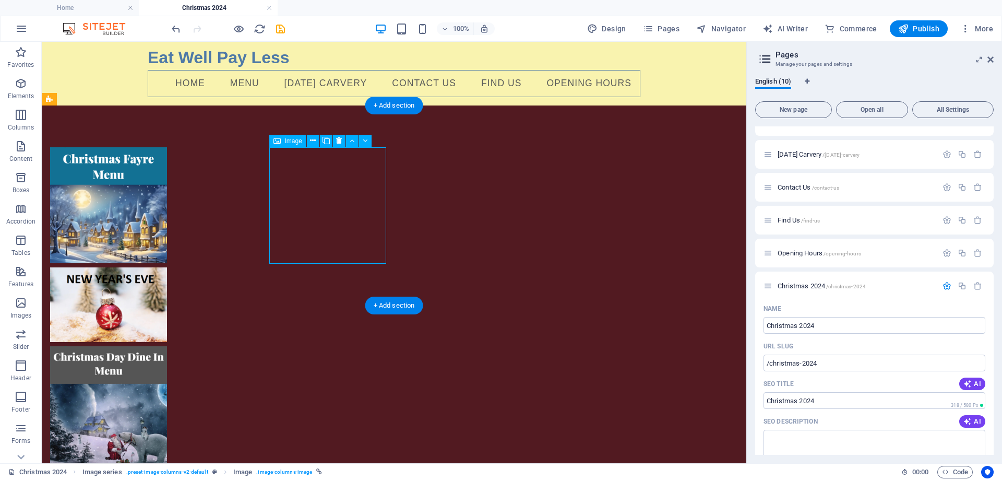
drag, startPoint x: 339, startPoint y: 201, endPoint x: 341, endPoint y: 216, distance: 15.2
click at [167, 267] on figure at bounding box center [108, 304] width 117 height 75
click at [313, 140] on icon at bounding box center [313, 140] width 6 height 11
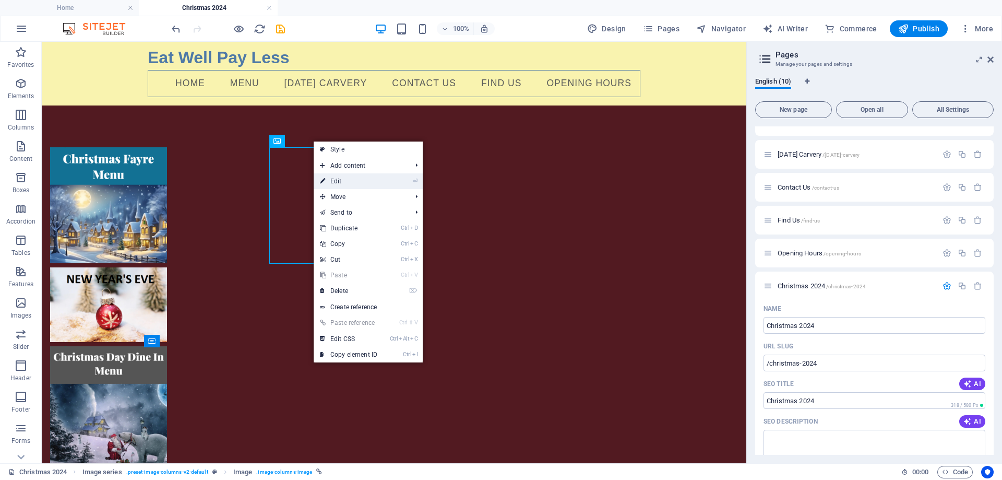
click at [338, 175] on link "⏎ Edit" at bounding box center [349, 181] width 70 height 16
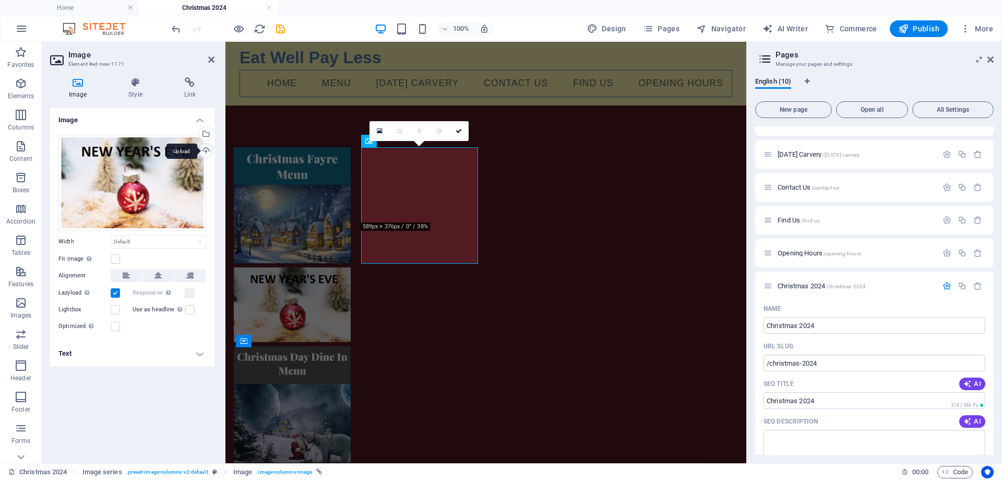
click at [205, 150] on div "Upload" at bounding box center [205, 152] width 16 height 16
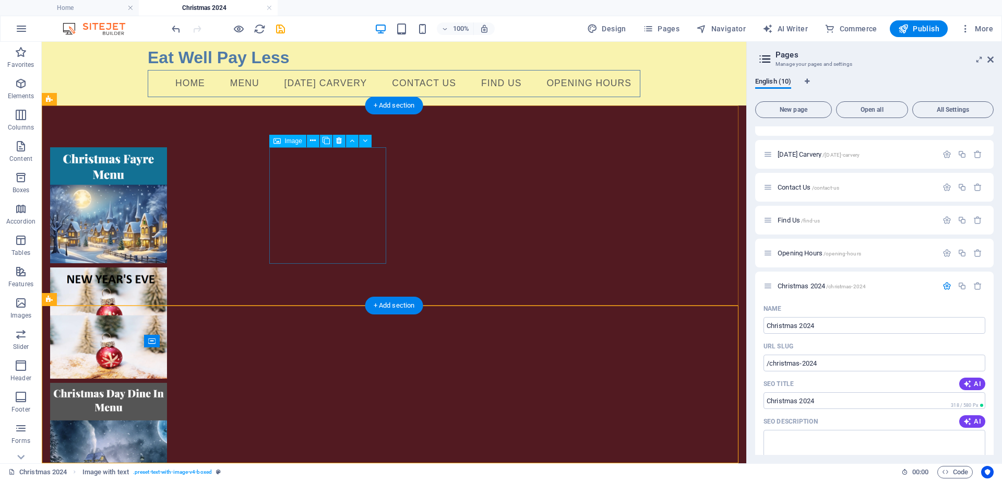
click at [167, 267] on figure at bounding box center [108, 322] width 117 height 111
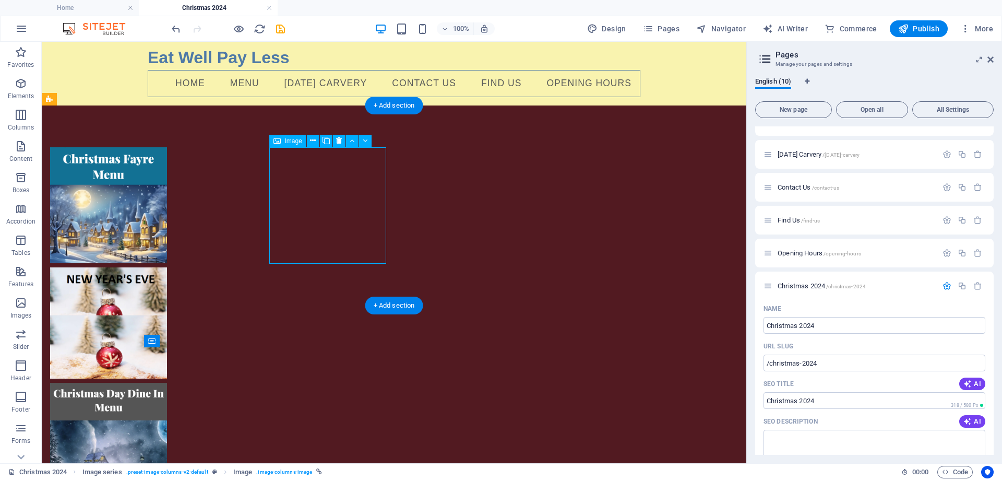
click at [167, 267] on figure at bounding box center [108, 322] width 117 height 111
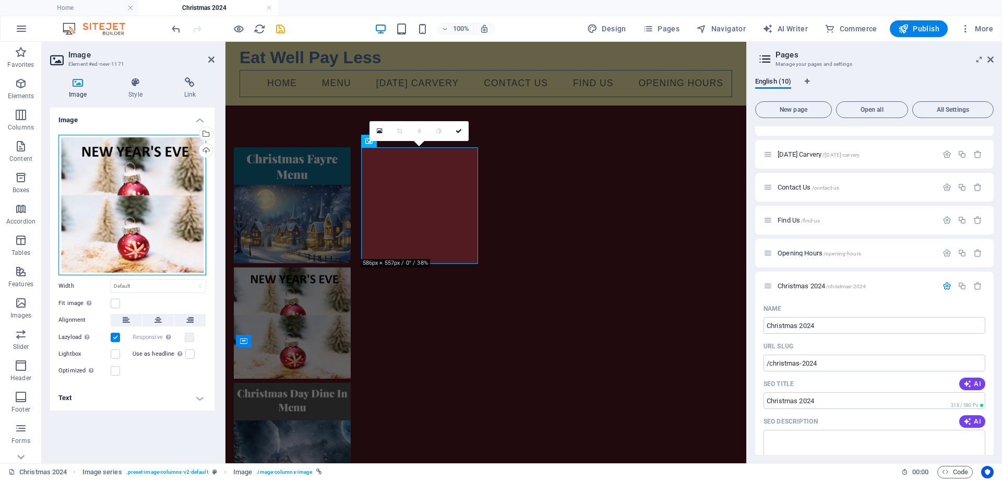
click at [170, 239] on div "Drag files here, click to choose files or select files from Files or our free s…" at bounding box center [132, 205] width 148 height 140
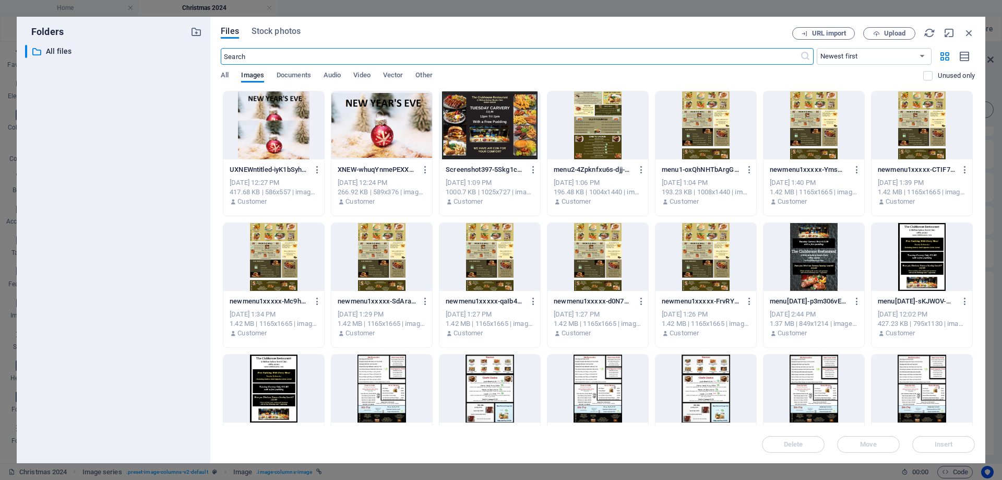
scroll to position [0, 0]
click at [969, 33] on icon "button" at bounding box center [968, 32] width 11 height 11
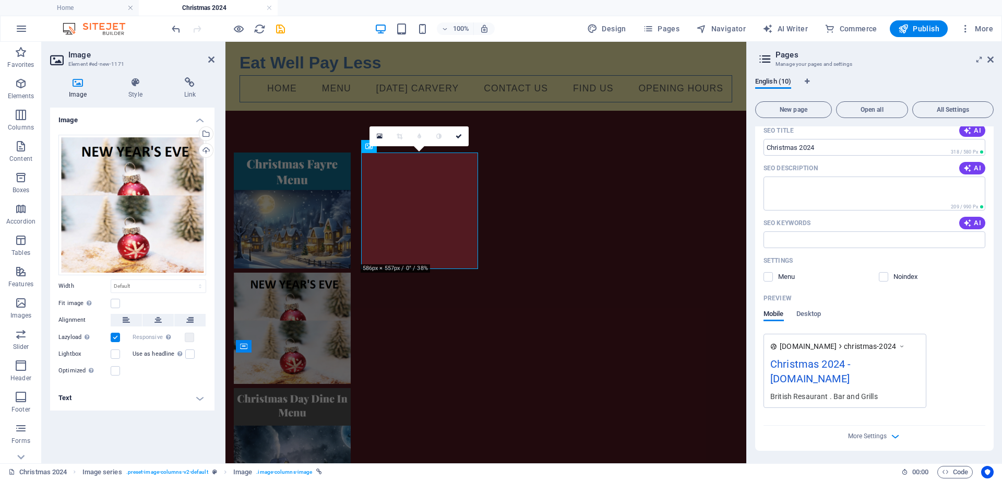
scroll to position [313, 0]
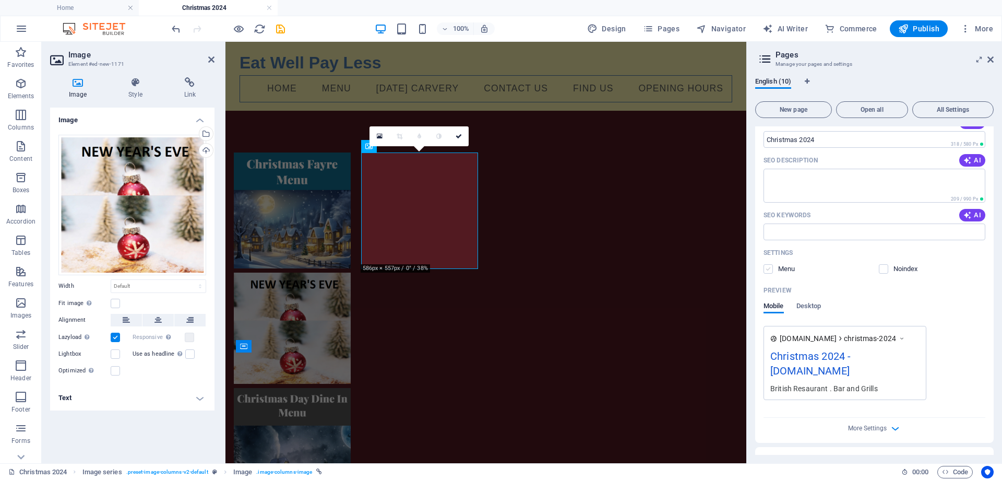
click at [770, 271] on label at bounding box center [768, 268] width 9 height 9
click at [0, 0] on input "checkbox" at bounding box center [0, 0] width 0 height 0
click at [770, 270] on label at bounding box center [768, 268] width 9 height 9
click at [0, 0] on input "checkbox" at bounding box center [0, 0] width 0 height 0
click at [317, 249] on figure at bounding box center [292, 210] width 117 height 116
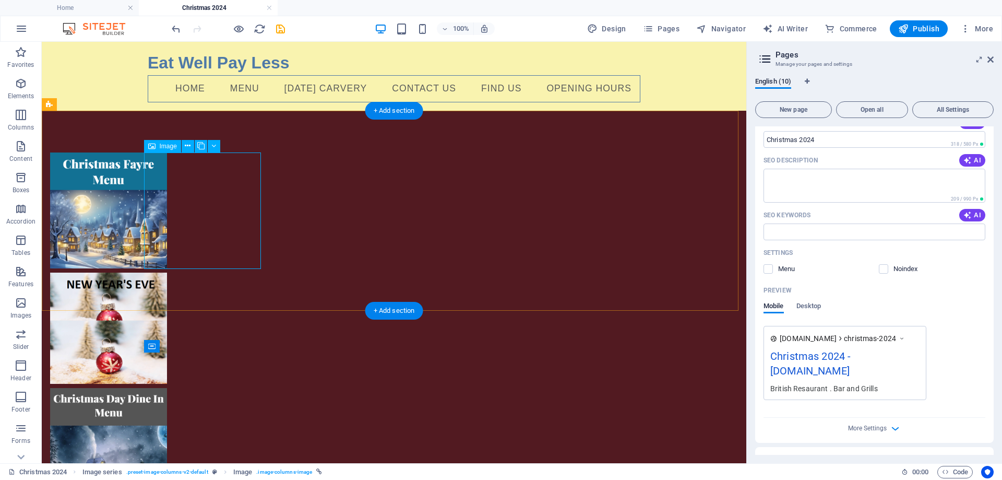
click at [167, 222] on figure at bounding box center [108, 210] width 117 height 116
click at [167, 216] on figure at bounding box center [108, 210] width 117 height 116
drag, startPoint x: 205, startPoint y: 216, endPoint x: 247, endPoint y: 258, distance: 59.8
click at [167, 216] on figure at bounding box center [108, 210] width 117 height 116
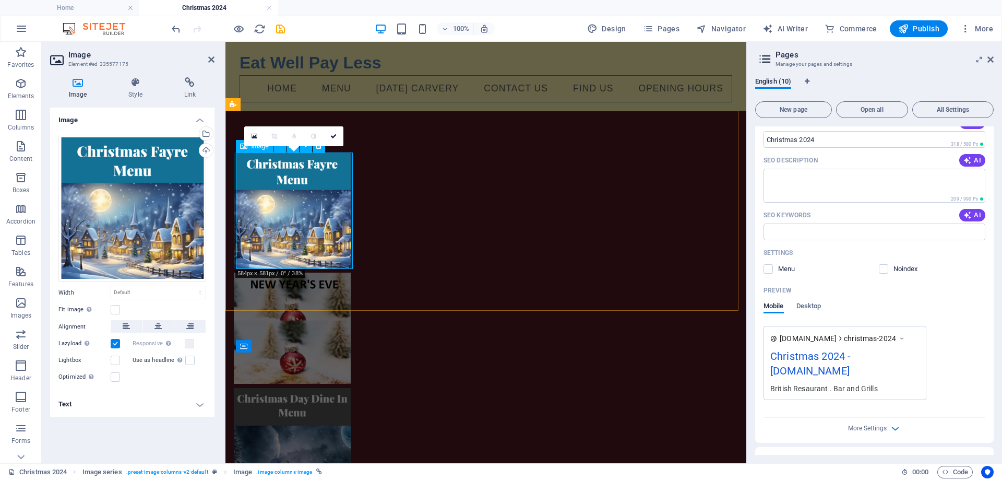
click at [276, 196] on figure at bounding box center [292, 210] width 117 height 116
click at [337, 135] on link at bounding box center [334, 136] width 20 height 20
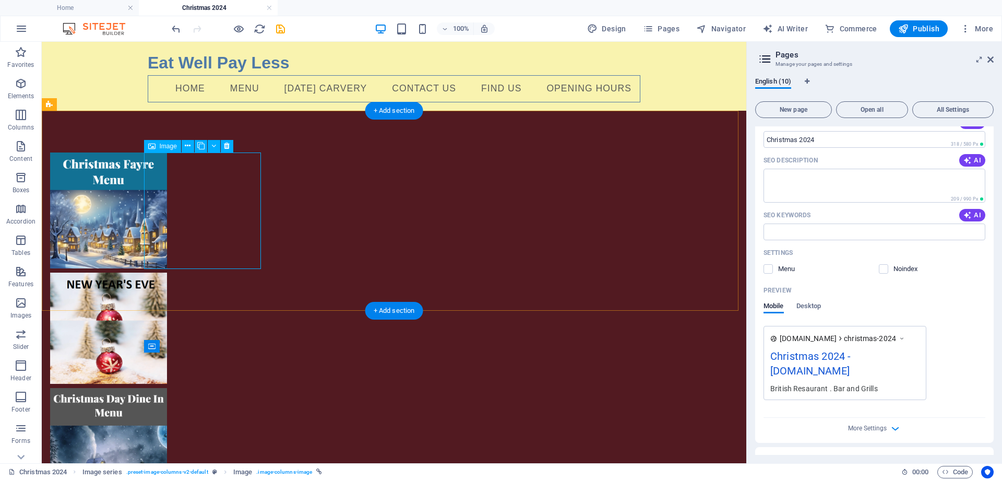
click at [167, 183] on figure at bounding box center [108, 210] width 117 height 116
click at [215, 145] on icon at bounding box center [213, 145] width 5 height 11
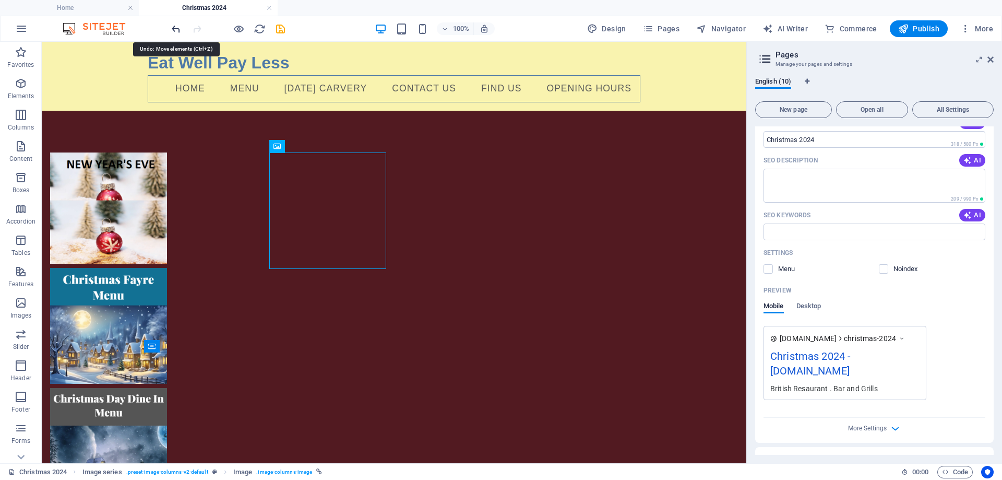
click at [177, 30] on icon "undo" at bounding box center [176, 29] width 12 height 12
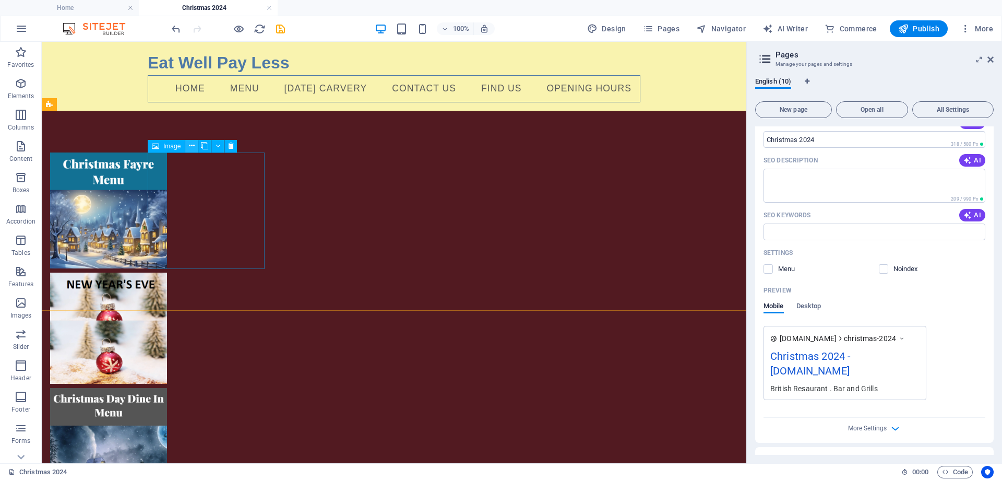
click at [190, 147] on icon at bounding box center [192, 145] width 6 height 11
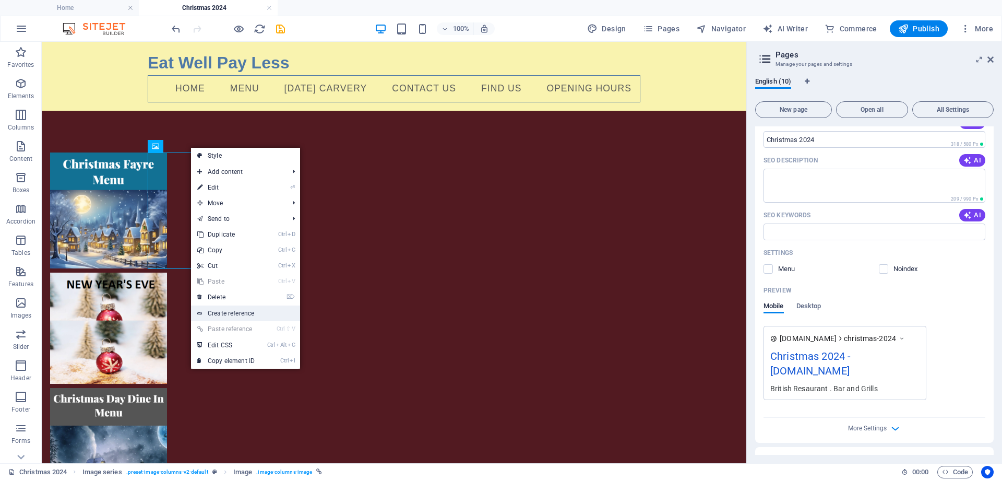
click at [235, 315] on link "Create reference" at bounding box center [245, 313] width 109 height 16
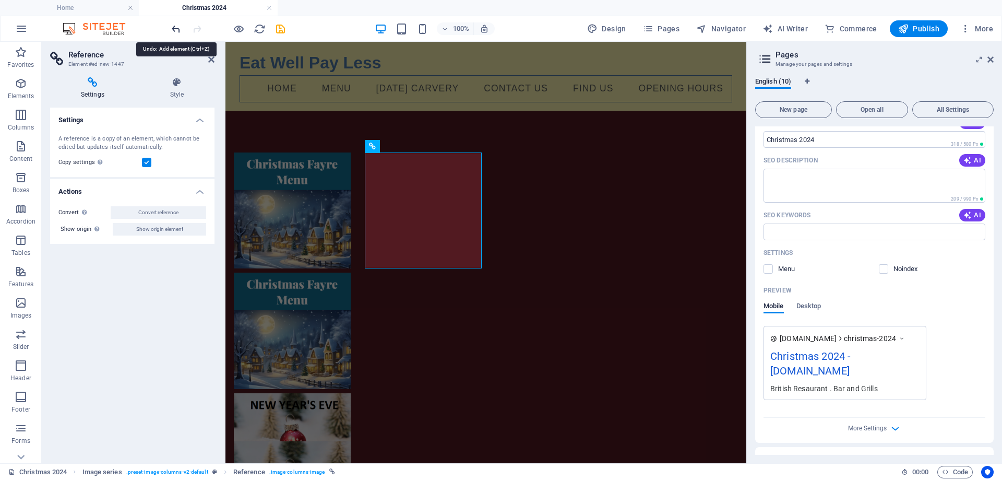
click at [170, 28] on icon "undo" at bounding box center [176, 29] width 12 height 12
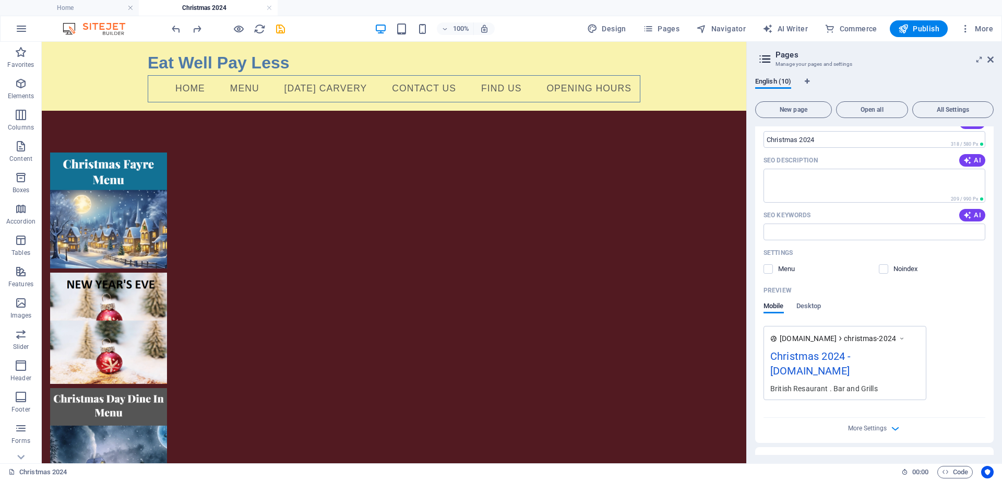
click at [294, 386] on html "Eat Well Pay Less Home Menu [DATE] Carvery Contact Us Find Us Opening Hours" at bounding box center [394, 354] width 705 height 625
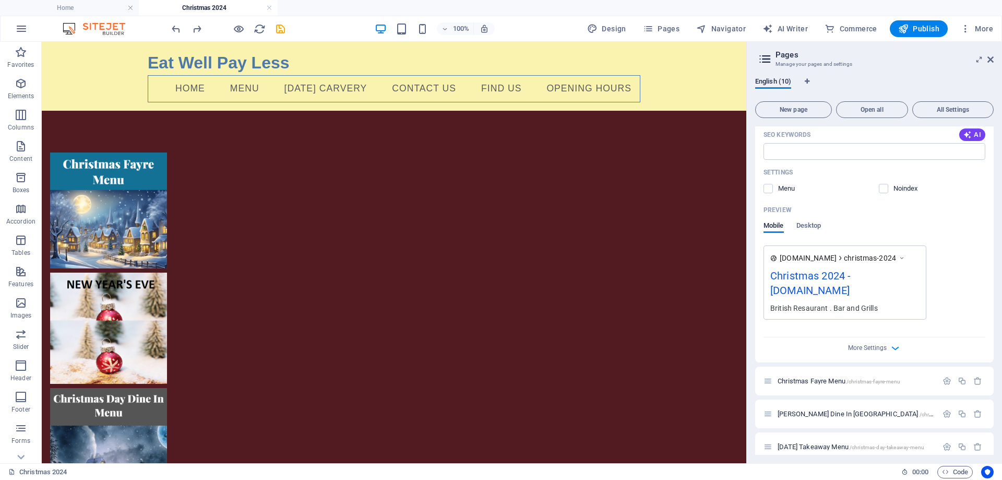
scroll to position [404, 0]
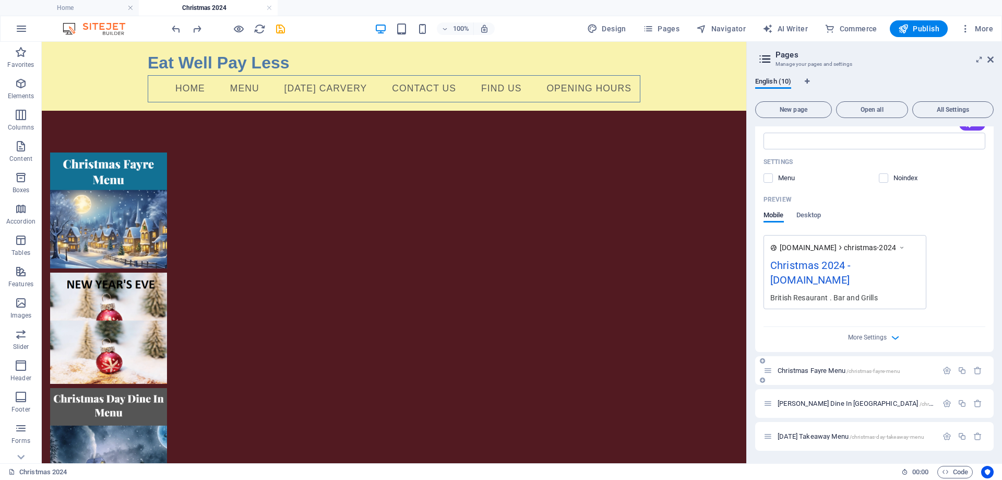
click at [898, 368] on span "/christmas-fayre-menu" at bounding box center [874, 371] width 54 height 6
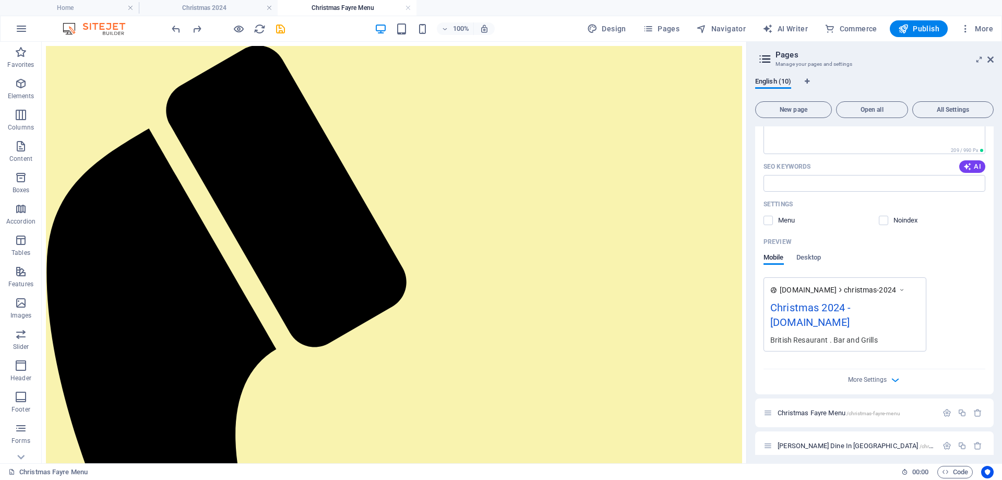
scroll to position [0, 0]
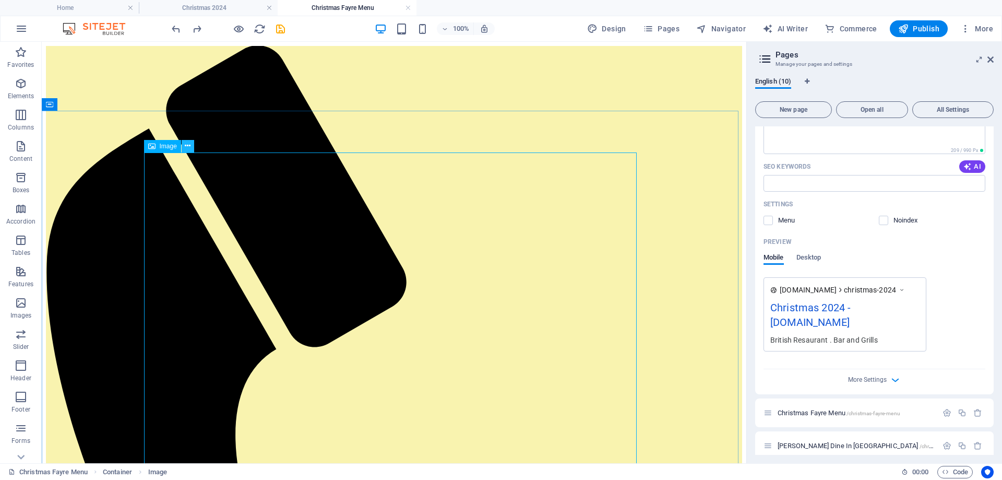
click at [185, 146] on icon at bounding box center [188, 145] width 6 height 11
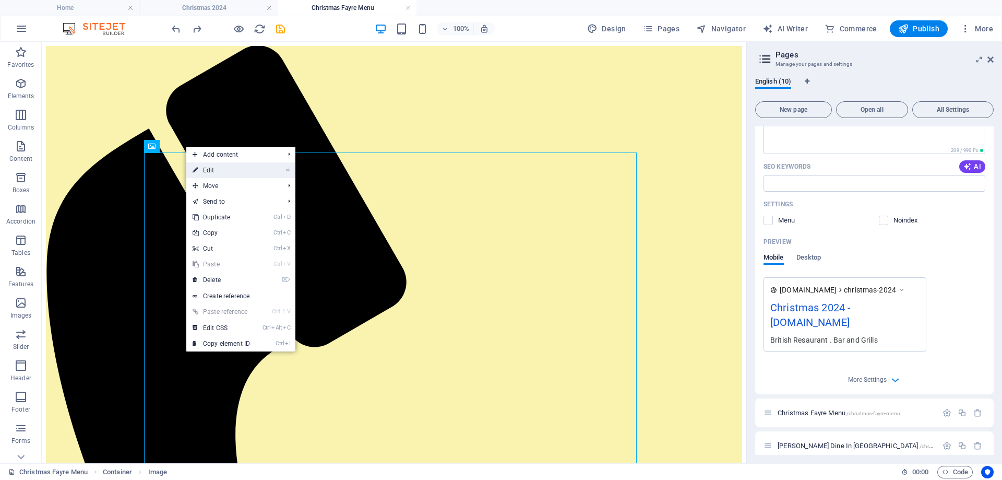
click at [207, 168] on link "⏎ Edit" at bounding box center [221, 170] width 70 height 16
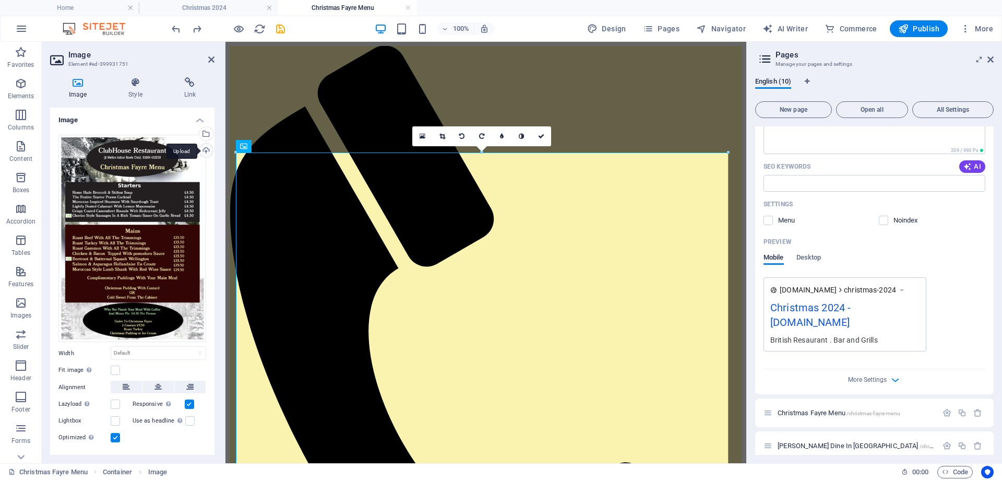
click at [203, 148] on div "Upload" at bounding box center [205, 152] width 16 height 16
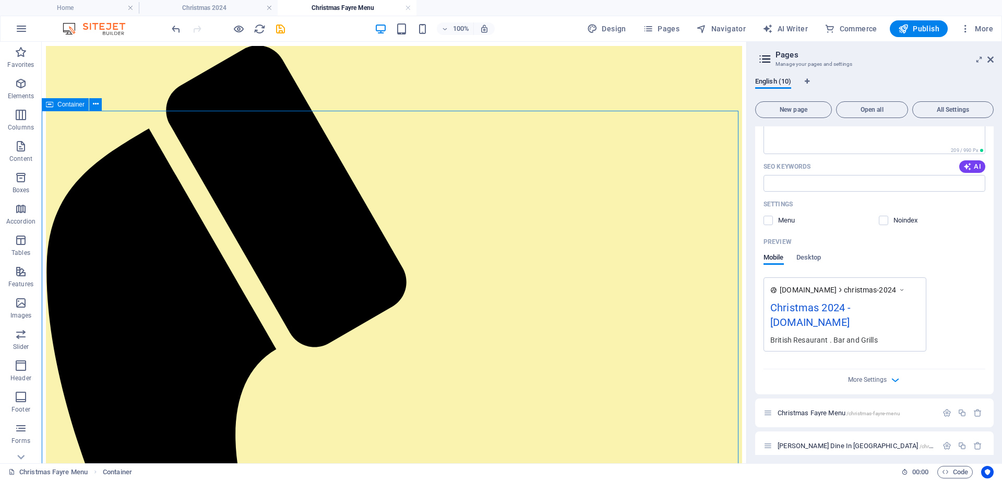
click at [94, 104] on icon at bounding box center [96, 104] width 6 height 11
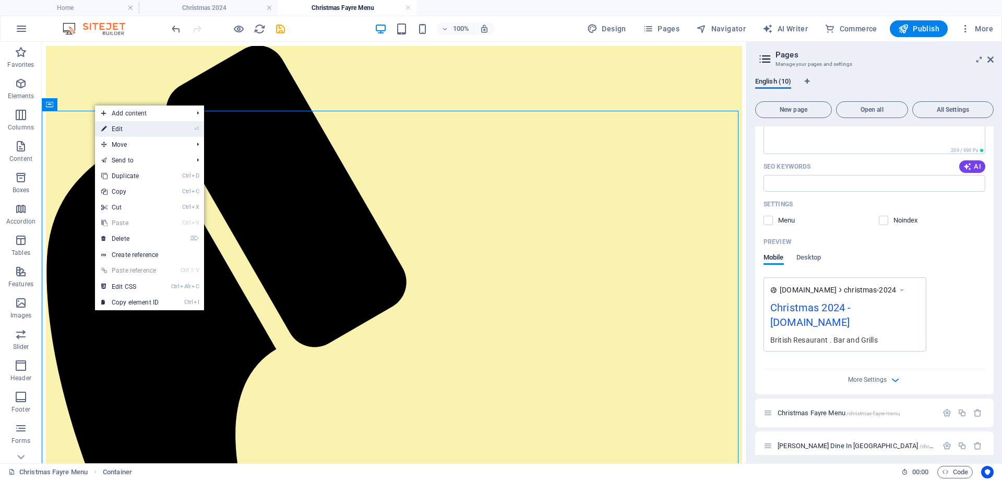
click at [120, 125] on link "⏎ Edit" at bounding box center [130, 129] width 70 height 16
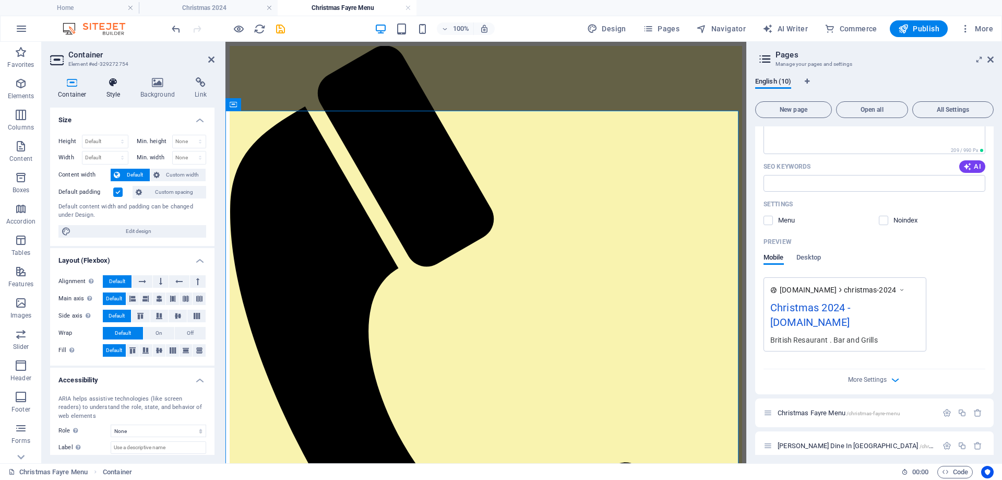
click at [111, 89] on h4 "Style" at bounding box center [116, 88] width 34 height 22
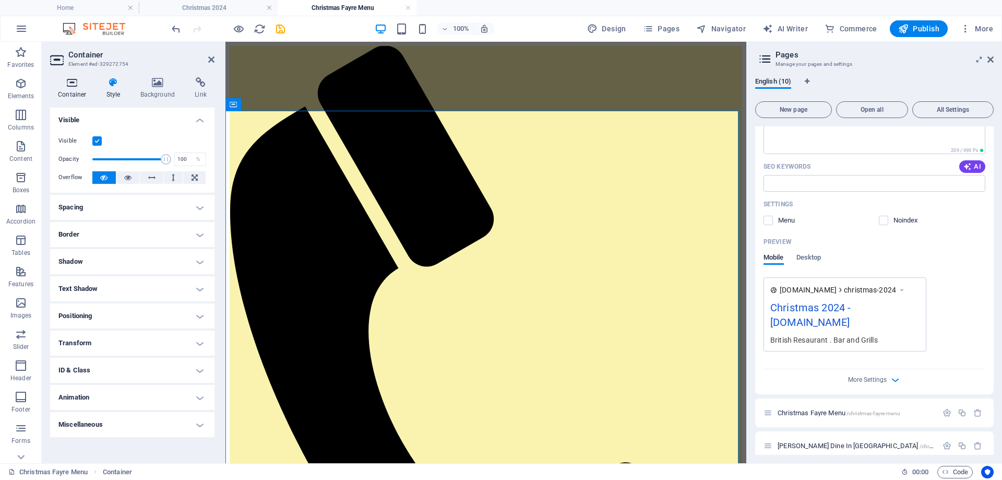
click at [76, 93] on h4 "Container" at bounding box center [74, 88] width 49 height 22
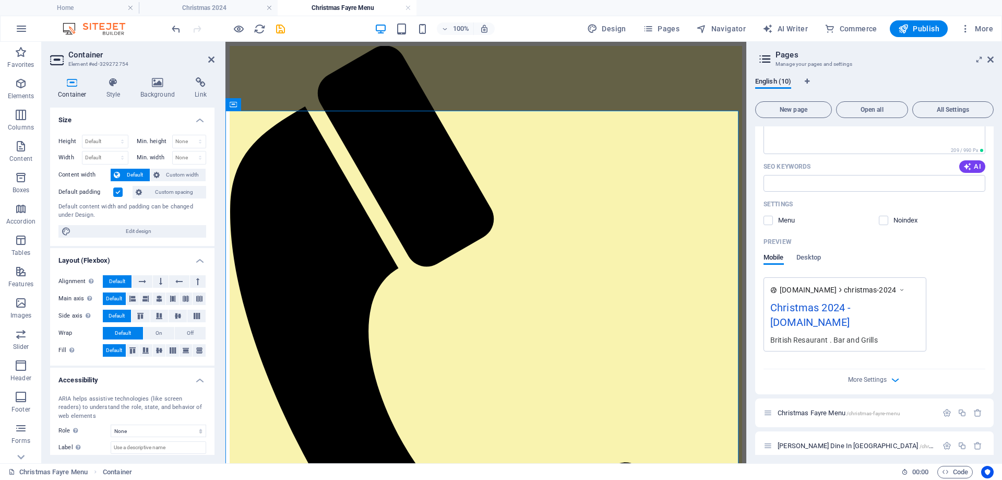
scroll to position [57, 0]
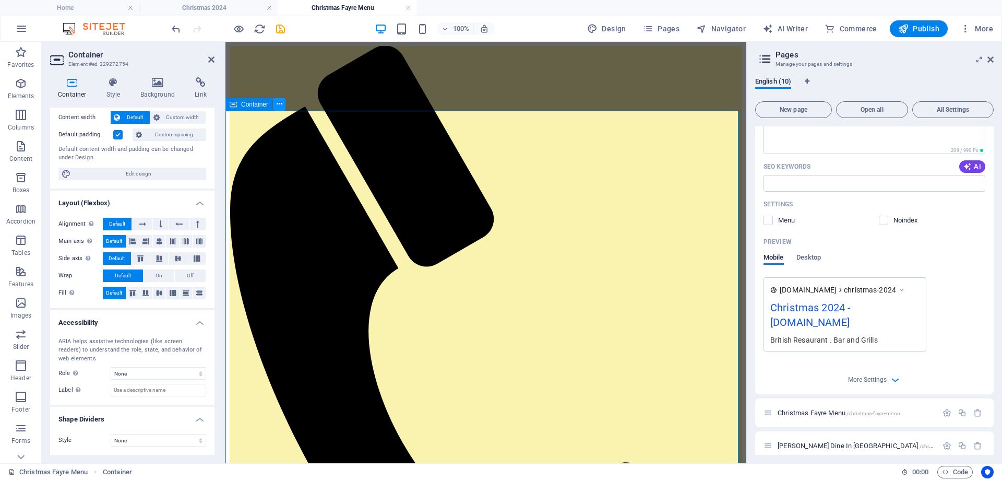
click at [278, 102] on icon at bounding box center [280, 104] width 6 height 11
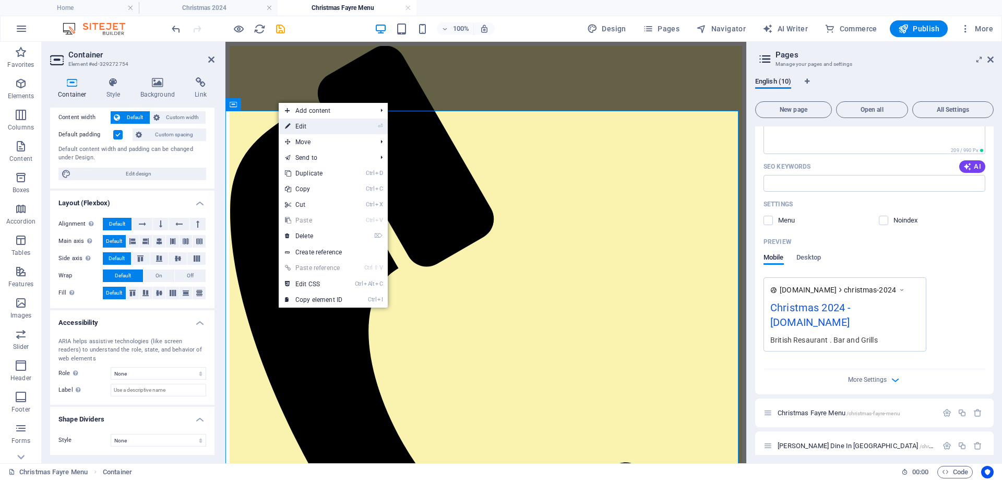
click at [304, 122] on link "⏎ Edit" at bounding box center [314, 126] width 70 height 16
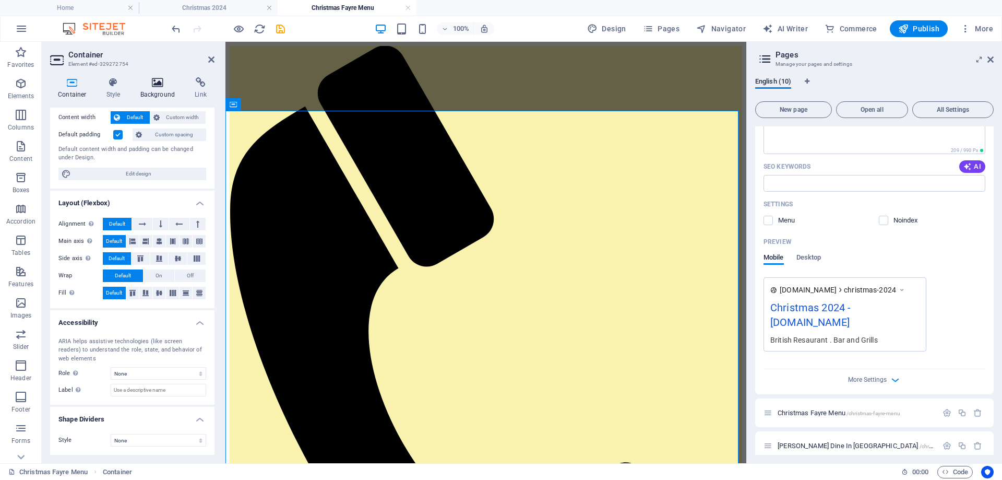
click at [158, 87] on icon at bounding box center [158, 82] width 51 height 10
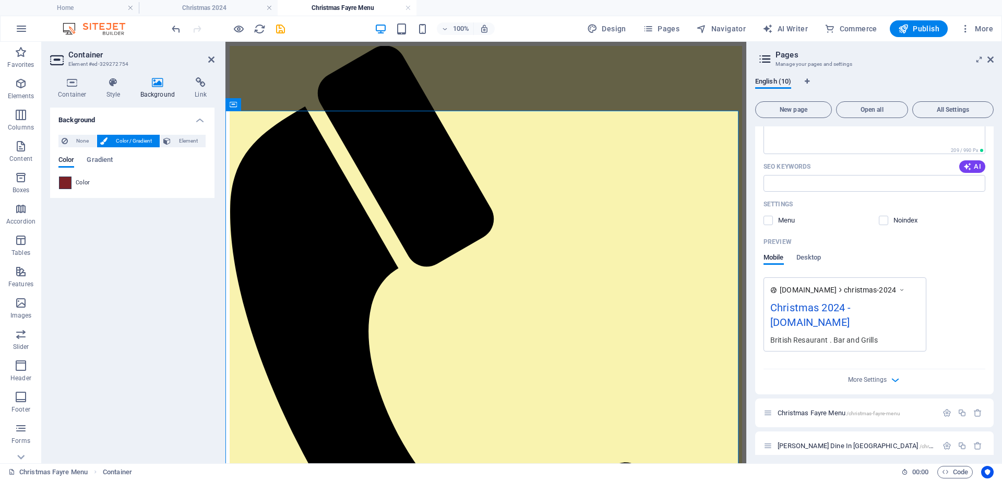
click at [69, 180] on span at bounding box center [64, 182] width 11 height 11
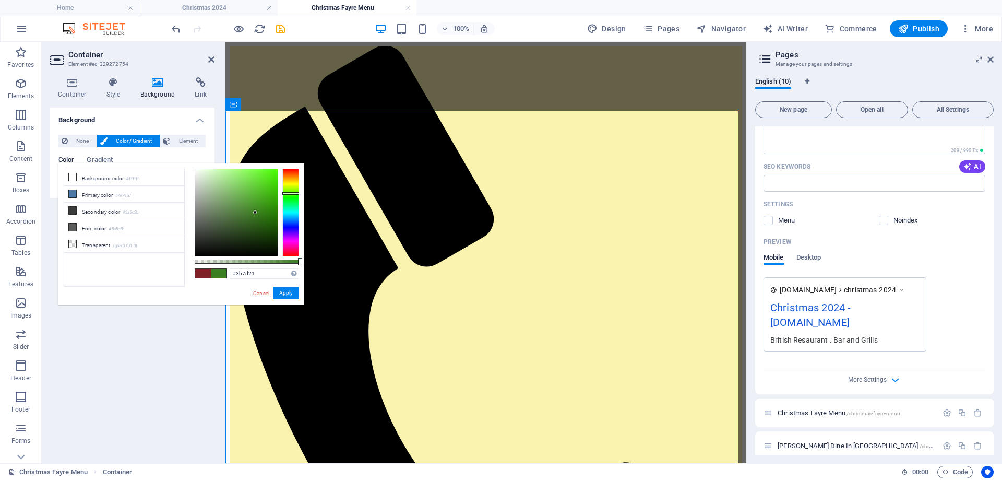
click at [286, 193] on div at bounding box center [290, 213] width 17 height 88
click at [88, 195] on li "Primary color #4e79a7" at bounding box center [124, 194] width 120 height 17
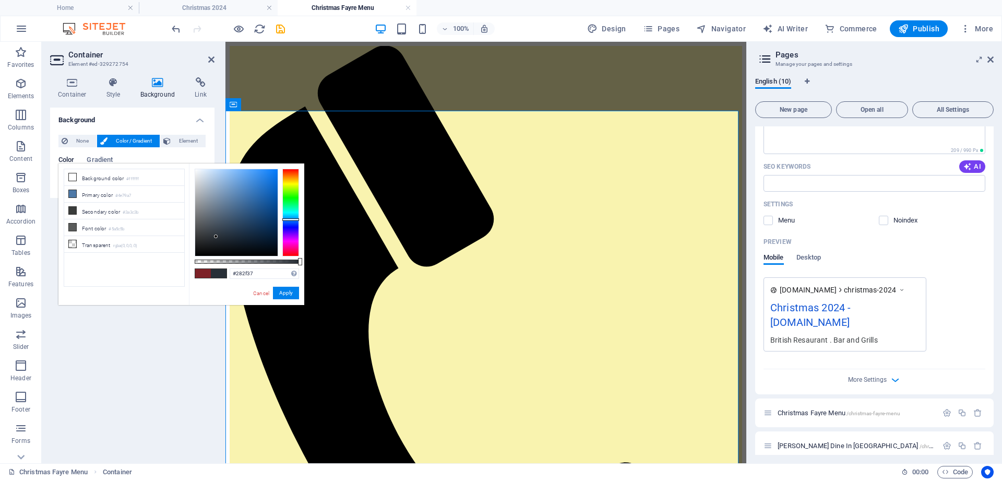
type input "#262b31"
drag, startPoint x: 240, startPoint y: 197, endPoint x: 213, endPoint y: 239, distance: 49.5
click at [213, 239] on div at bounding box center [213, 238] width 4 height 4
click at [146, 323] on div "Background None Color / Gradient Element Stretch background to full-width Color…" at bounding box center [132, 281] width 164 height 347
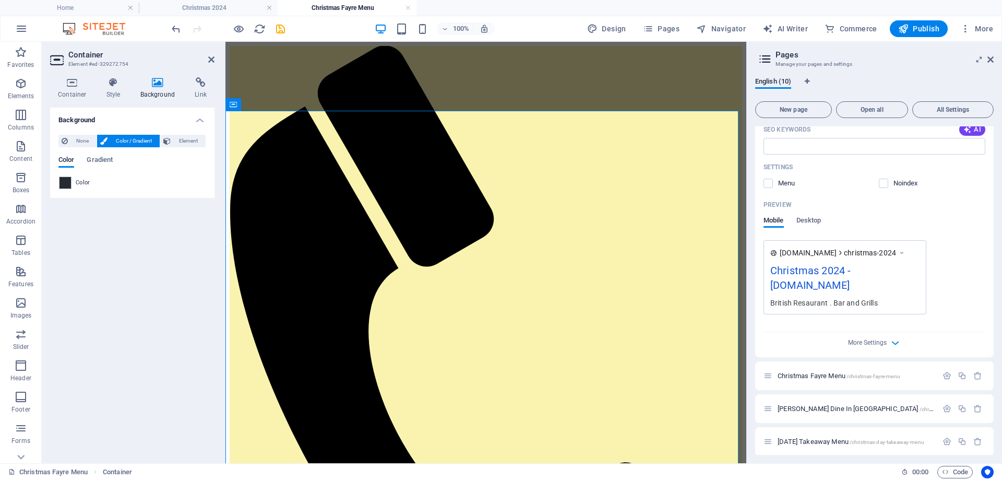
scroll to position [404, 0]
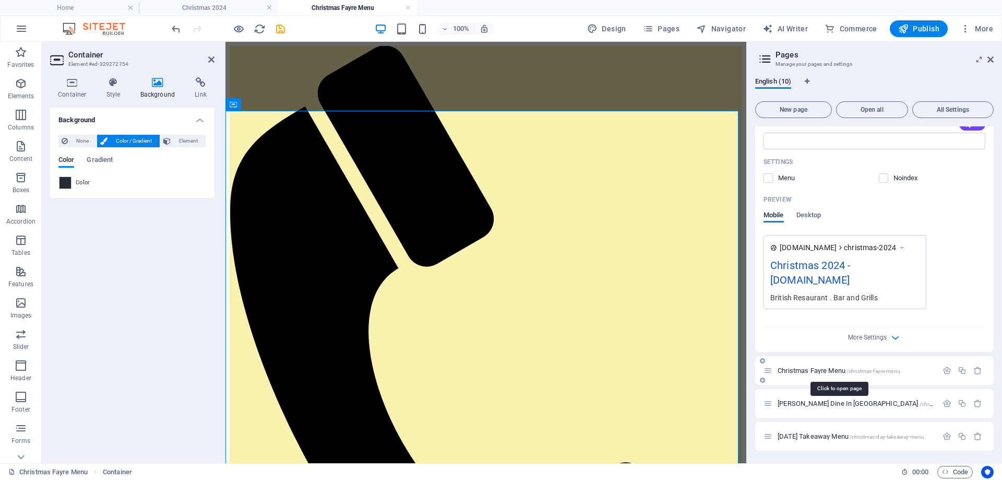
click at [864, 370] on span "/christmas-fayre-menu" at bounding box center [874, 371] width 54 height 6
click at [212, 56] on icon at bounding box center [211, 59] width 6 height 8
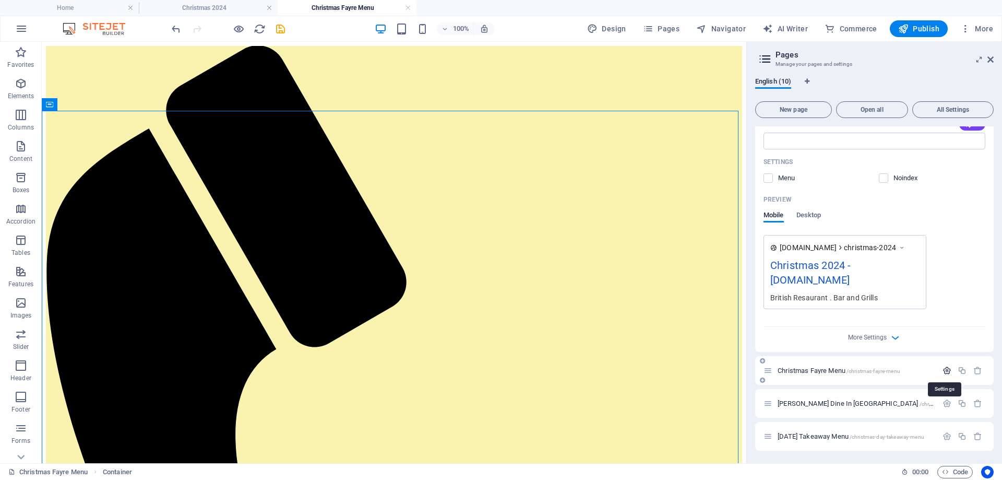
click at [943, 370] on icon "button" at bounding box center [947, 370] width 9 height 9
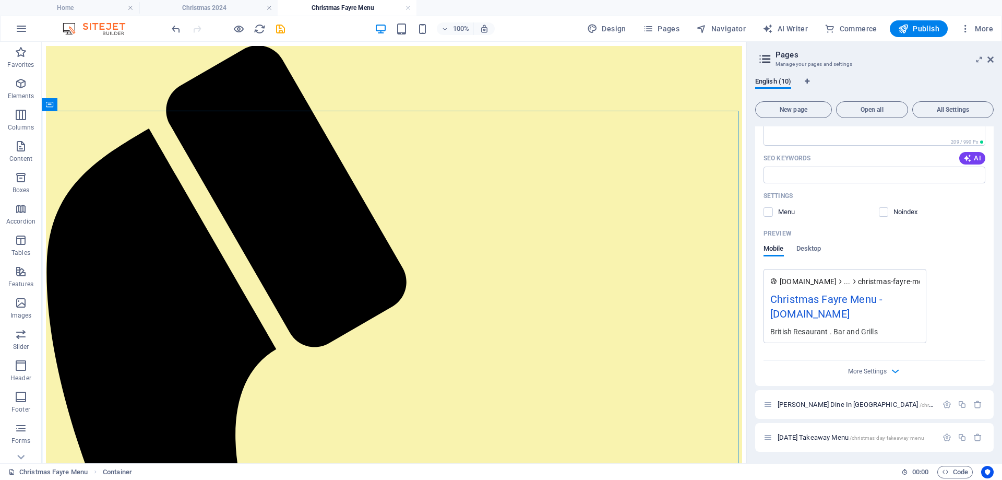
scroll to position [808, 0]
click at [767, 211] on label at bounding box center [768, 210] width 9 height 9
click at [0, 0] on input "checkbox" at bounding box center [0, 0] width 0 height 0
click at [772, 211] on label at bounding box center [768, 210] width 9 height 9
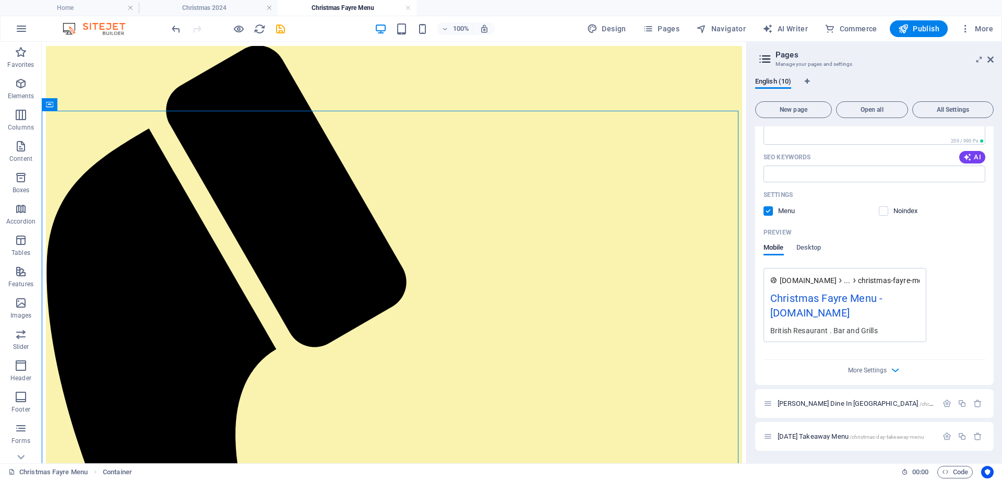
click at [0, 0] on input "checkbox" at bounding box center [0, 0] width 0 height 0
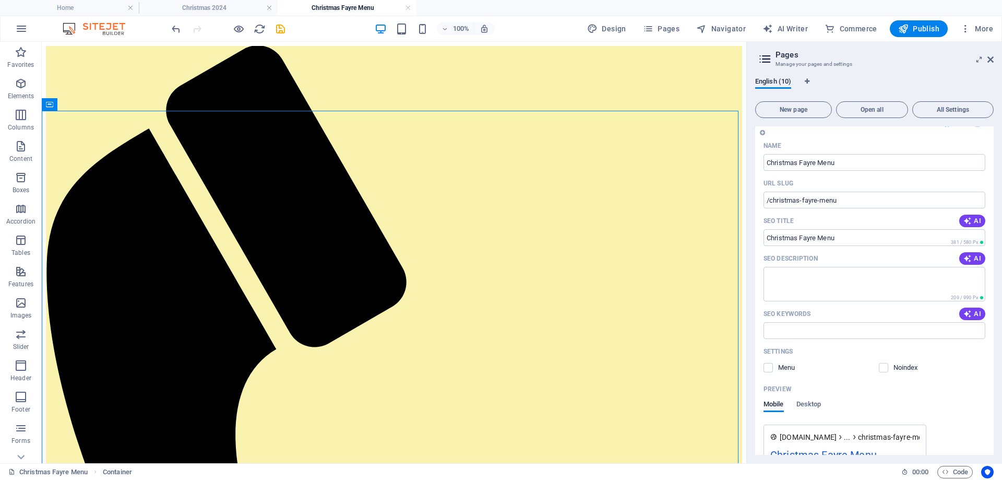
click at [965, 248] on div "Name Christmas Fayre Menu ​ URL SLUG /christmas-fayre-menu ​ SEO Title AI ​ 381…" at bounding box center [874, 338] width 239 height 403
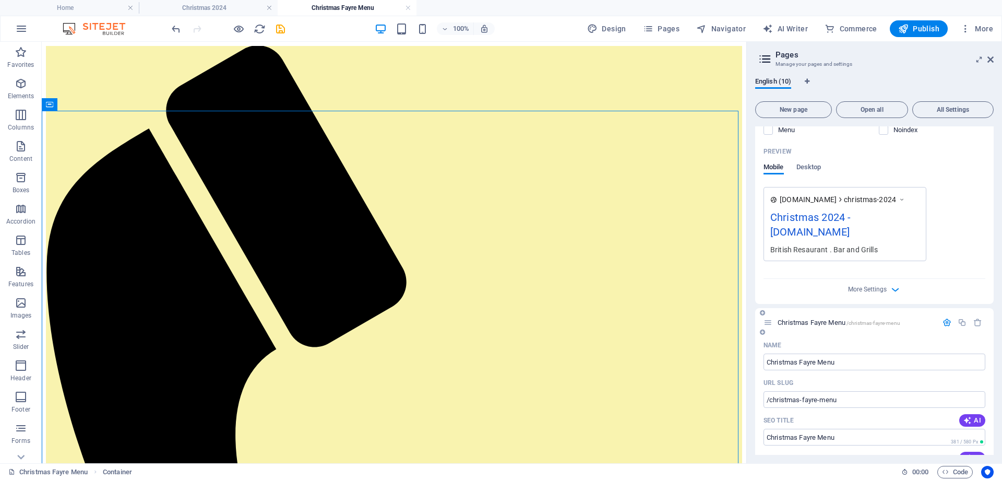
scroll to position [443, 0]
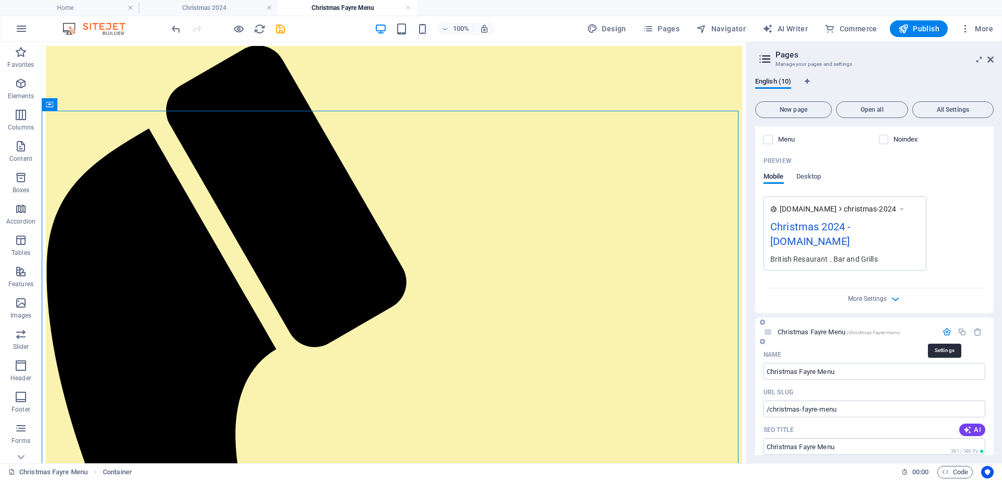
click at [945, 328] on icon "button" at bounding box center [947, 331] width 9 height 9
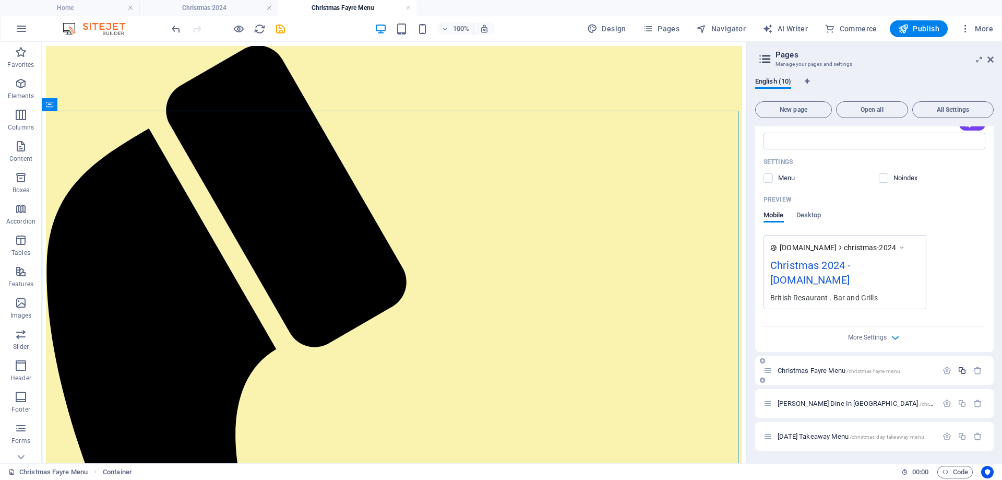
click at [958, 370] on icon "button" at bounding box center [962, 370] width 9 height 9
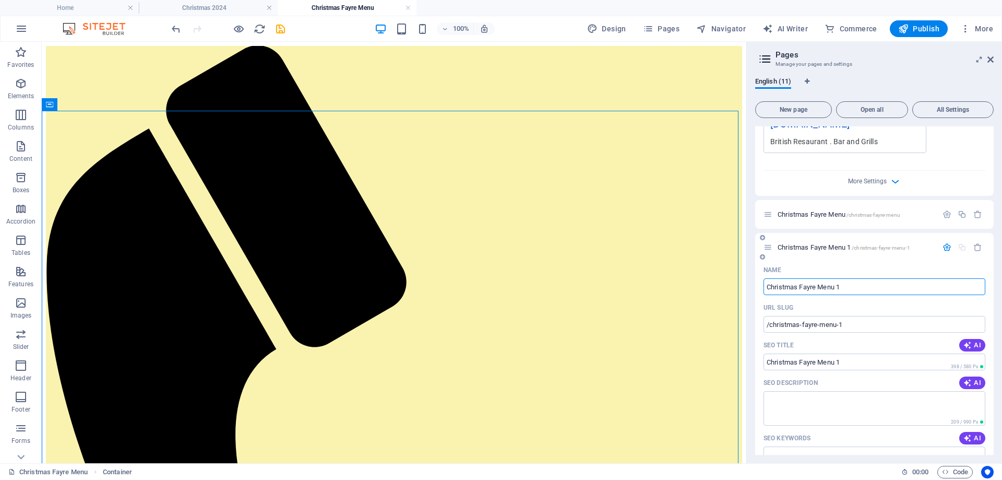
scroll to position [561, 0]
click at [961, 287] on input "Christmas Fayre Menu 1" at bounding box center [875, 286] width 222 height 17
click at [879, 286] on input "Christmas Fayre Menu 1" at bounding box center [875, 286] width 222 height 17
click at [974, 244] on icon "button" at bounding box center [977, 246] width 9 height 9
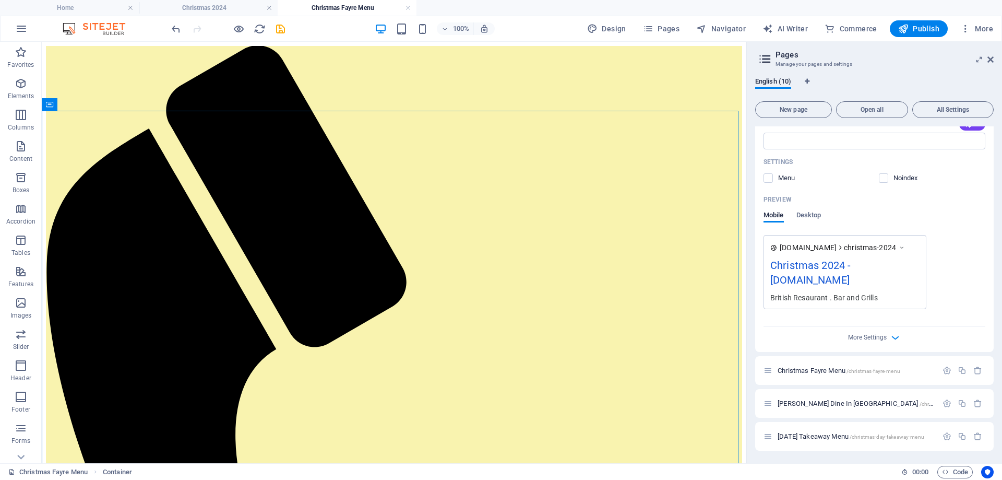
scroll to position [404, 0]
click at [858, 370] on span "/christmas-fayre-menu" at bounding box center [874, 371] width 54 height 6
click at [815, 373] on span "Christmas Fayre Menu /christmas-fayre-menu" at bounding box center [839, 370] width 123 height 8
click at [770, 375] on icon at bounding box center [768, 370] width 9 height 9
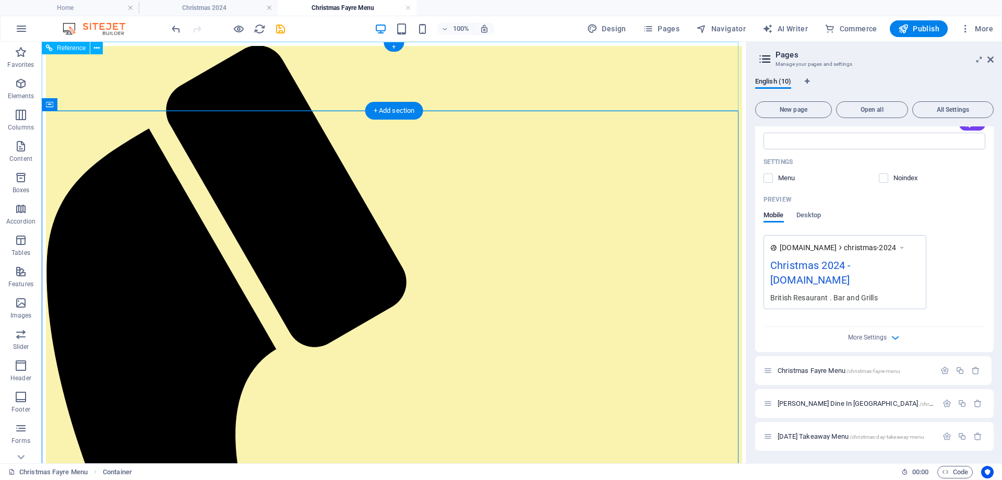
drag, startPoint x: 812, startPoint y: 416, endPoint x: 620, endPoint y: 86, distance: 382.6
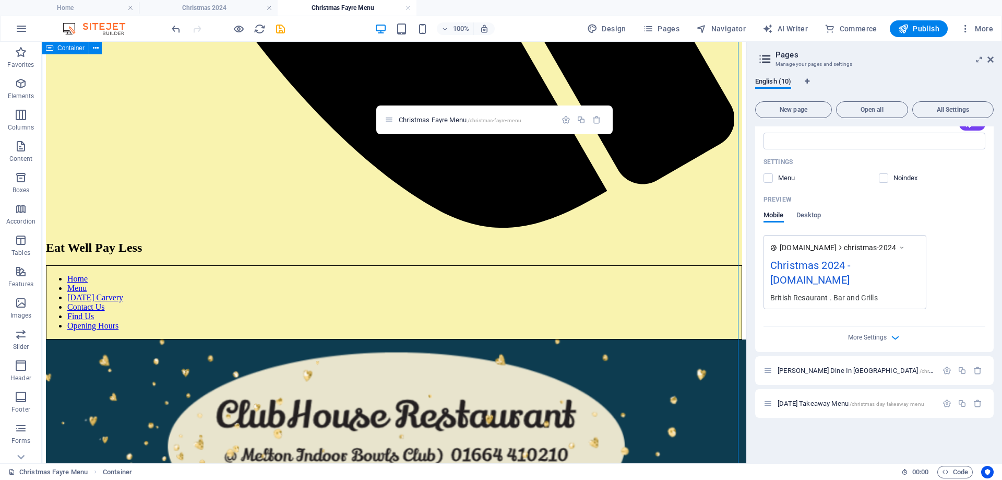
scroll to position [719, 0]
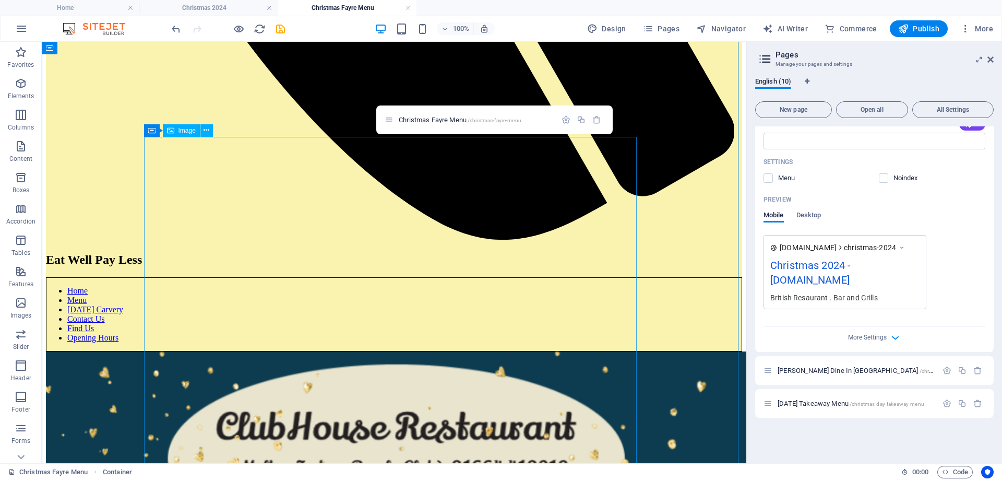
drag, startPoint x: 367, startPoint y: 216, endPoint x: 311, endPoint y: 201, distance: 58.6
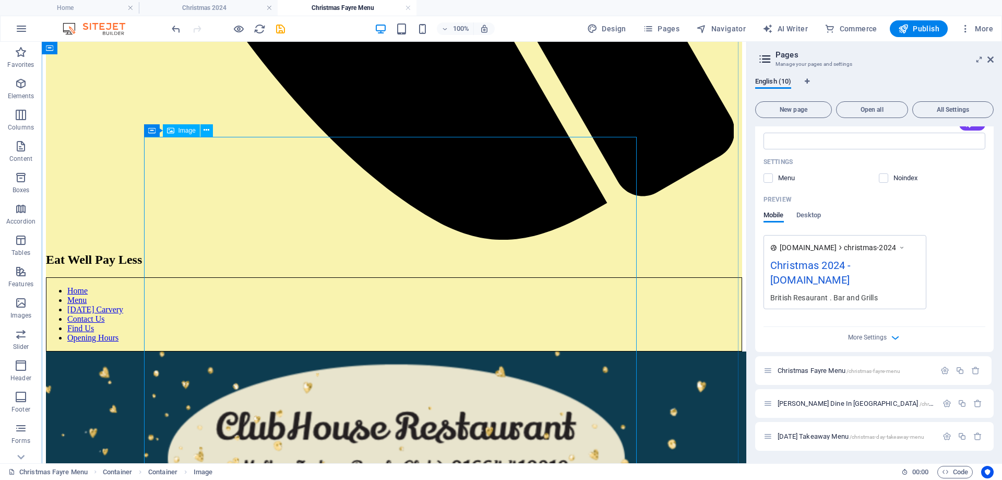
click at [190, 131] on span "Image" at bounding box center [186, 130] width 17 height 6
click at [206, 128] on icon at bounding box center [207, 130] width 6 height 11
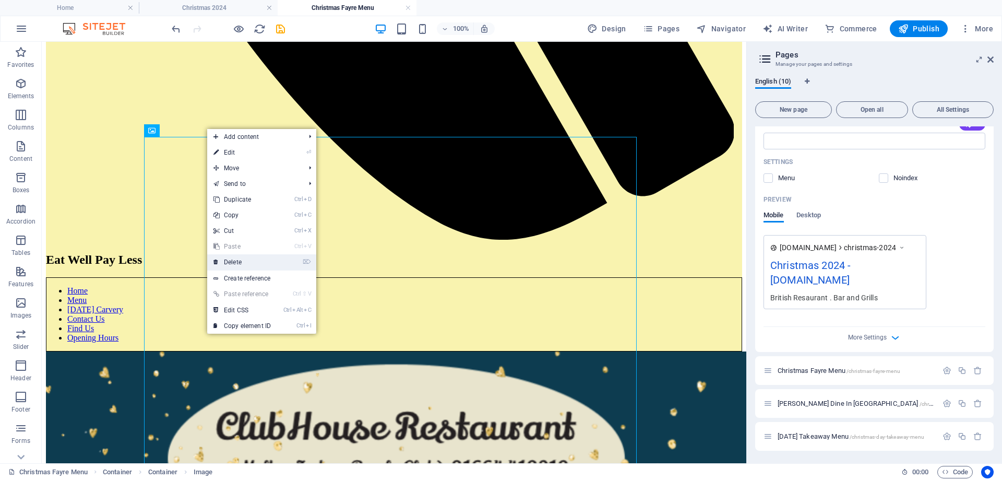
click at [233, 262] on link "⌦ Delete" at bounding box center [242, 262] width 70 height 16
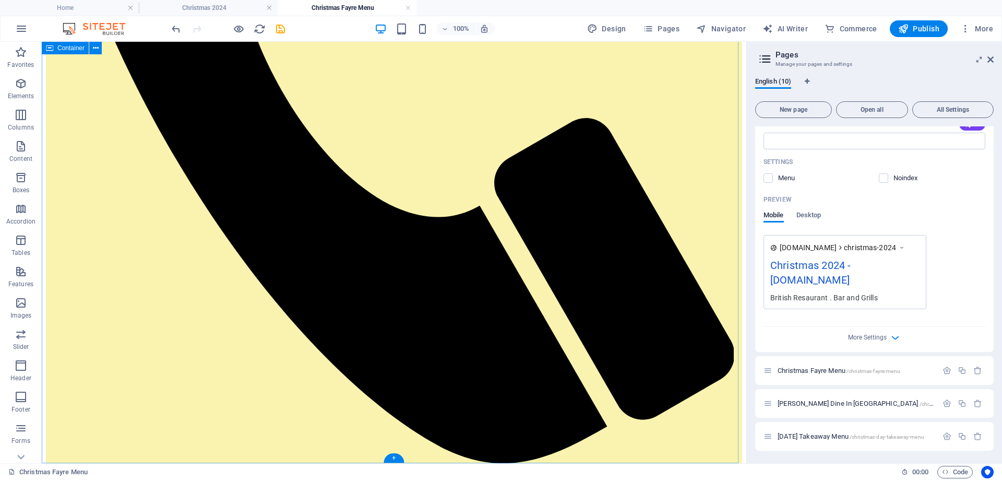
scroll to position [509, 0]
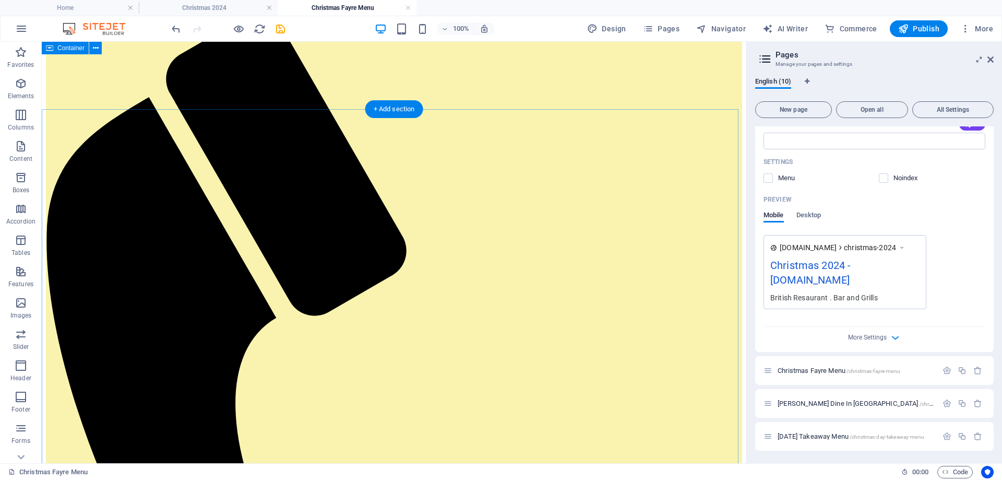
scroll to position [0, 0]
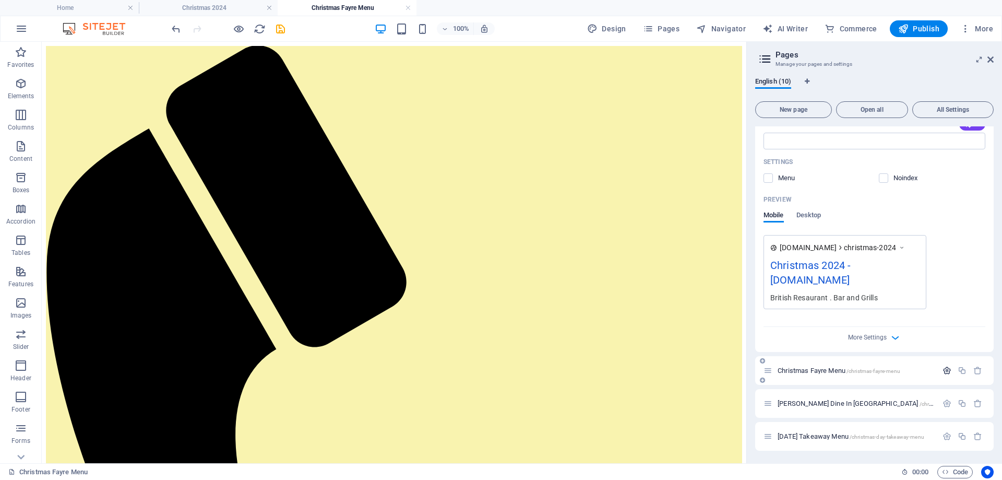
click at [944, 370] on icon "button" at bounding box center [947, 370] width 9 height 9
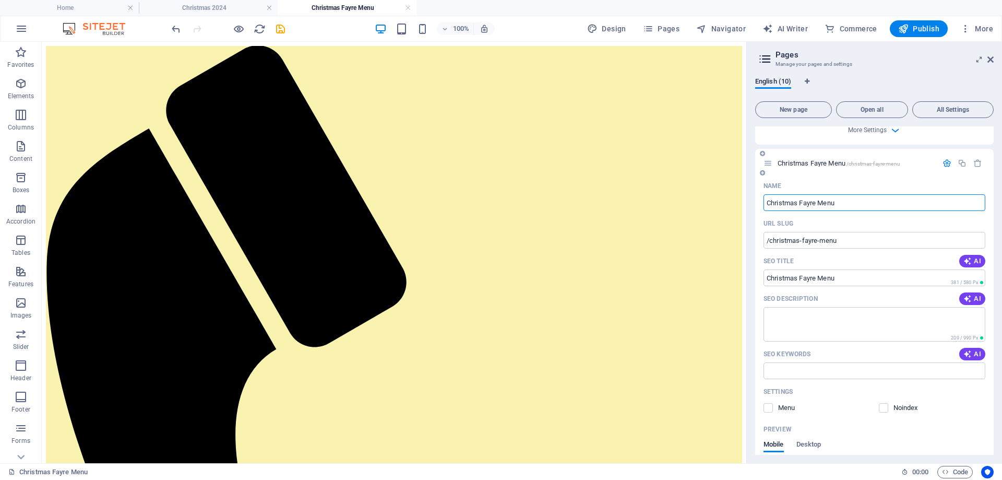
scroll to position [613, 0]
click at [970, 254] on button "AI" at bounding box center [972, 259] width 26 height 13
type input "Affordable Healthy Eating Tips"
click at [978, 278] on span "449 / 580 Px" at bounding box center [967, 280] width 37 height 7
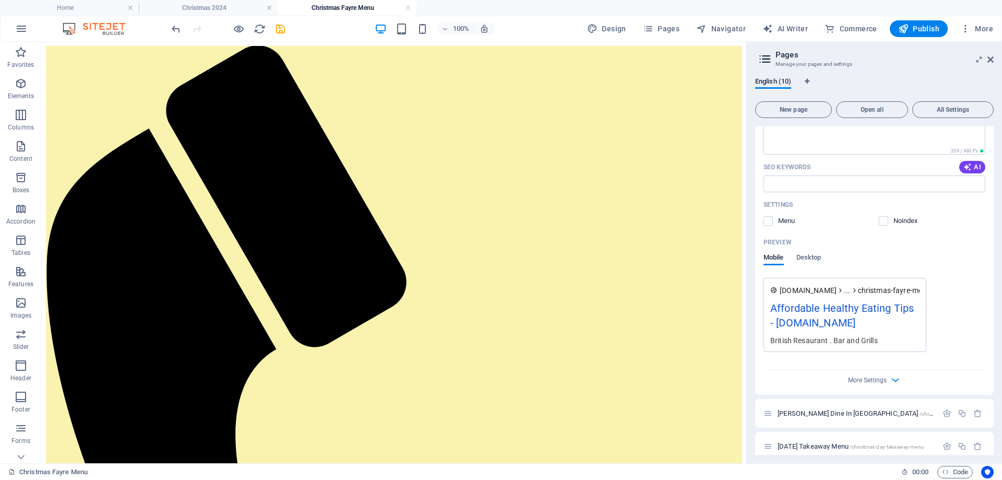
scroll to position [808, 0]
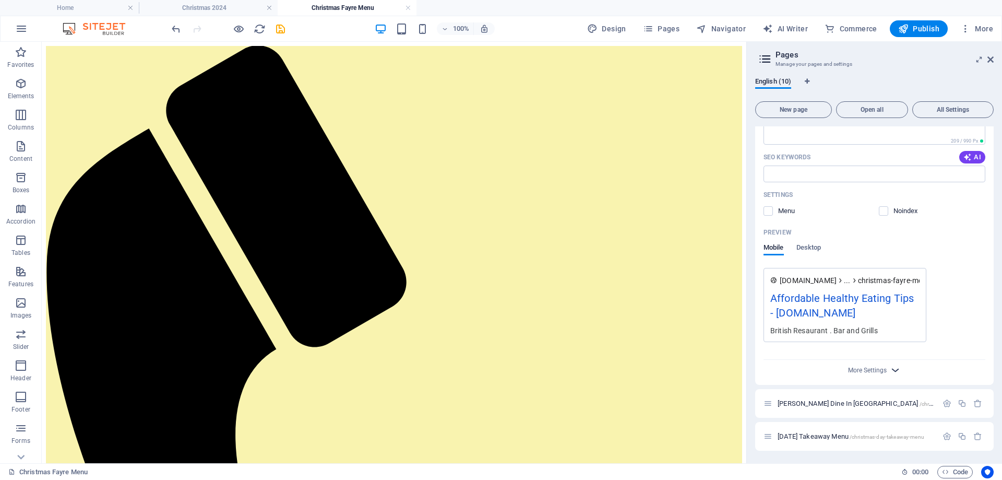
click at [894, 366] on icon "button" at bounding box center [895, 370] width 12 height 12
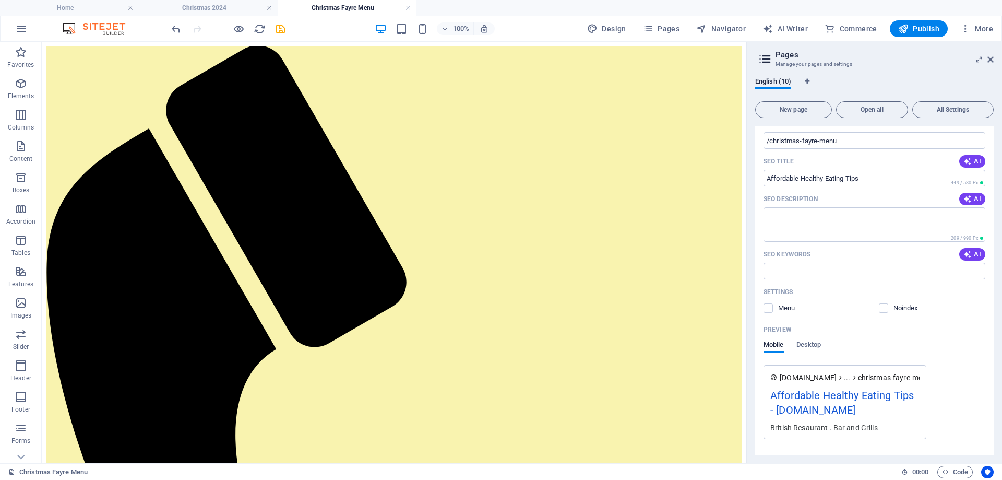
scroll to position [697, 0]
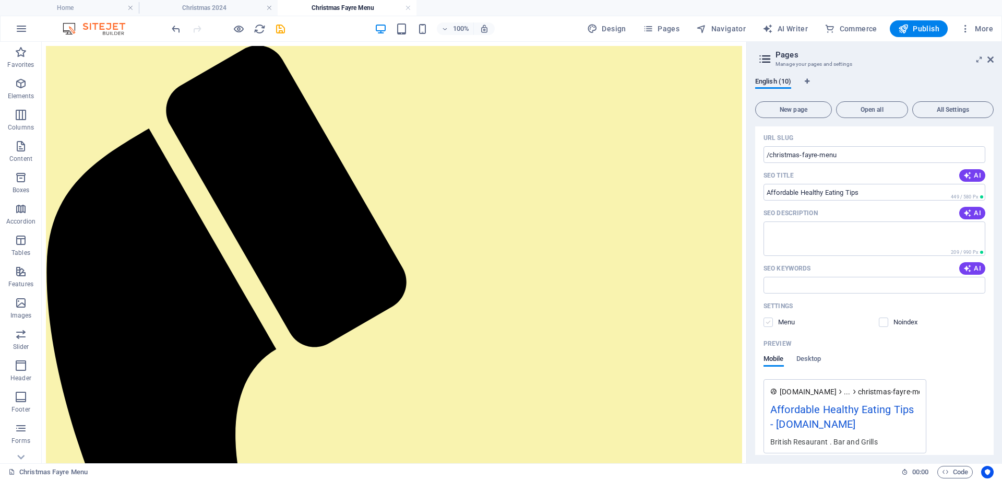
click at [769, 321] on label at bounding box center [768, 321] width 9 height 9
click at [0, 0] on input "checkbox" at bounding box center [0, 0] width 0 height 0
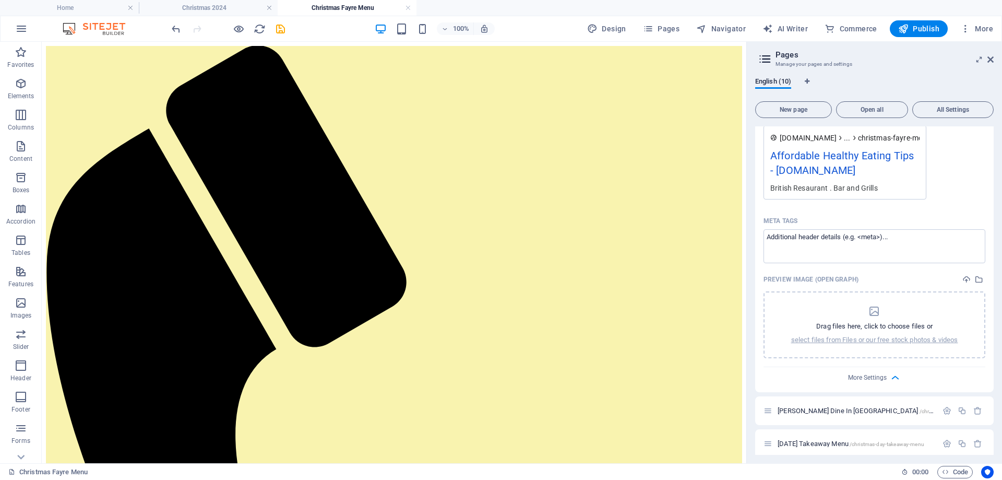
scroll to position [958, 0]
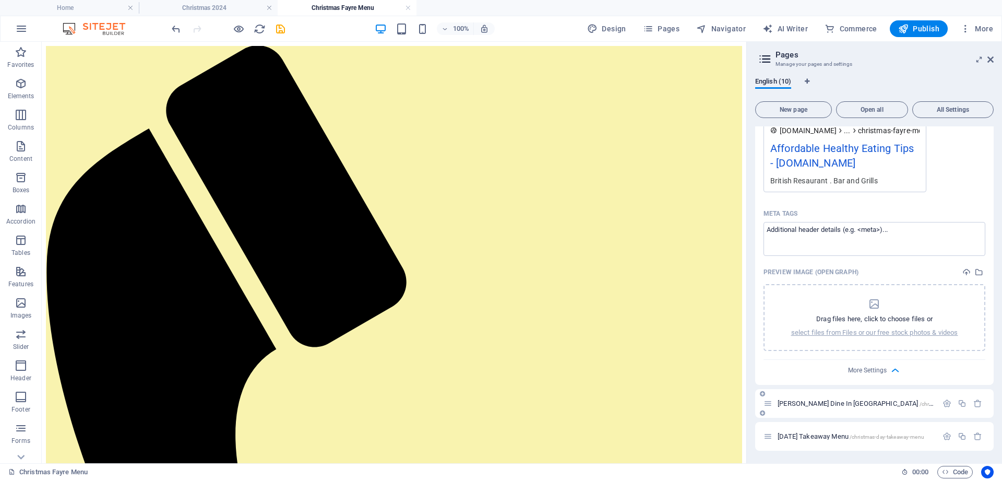
click at [834, 399] on div "[PERSON_NAME] Dine In Menu /christmad-day-dine-in-menu" at bounding box center [851, 403] width 174 height 12
click at [854, 403] on span "[PERSON_NAME] Dine In Menu /christmad-day-dine-in-menu" at bounding box center [883, 403] width 211 height 8
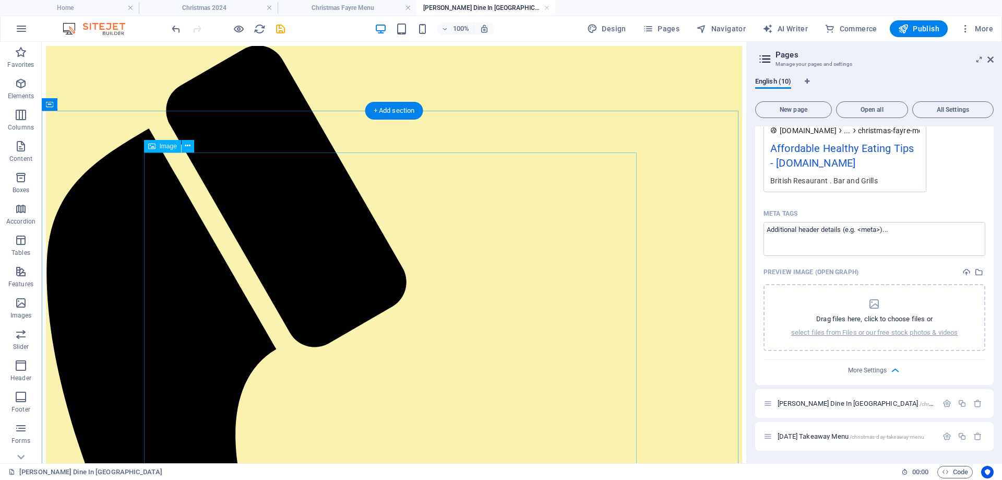
click at [186, 140] on icon at bounding box center [188, 145] width 6 height 11
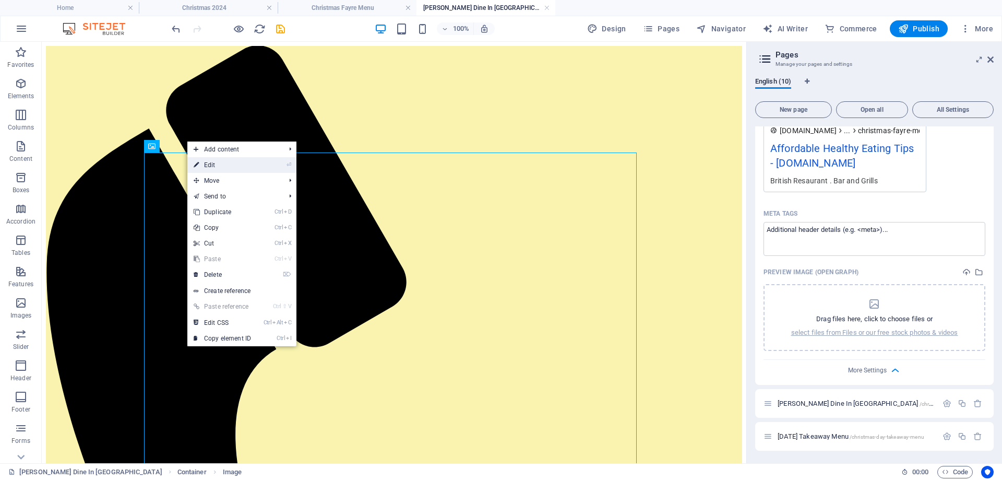
click at [209, 162] on link "⏎ Edit" at bounding box center [222, 165] width 70 height 16
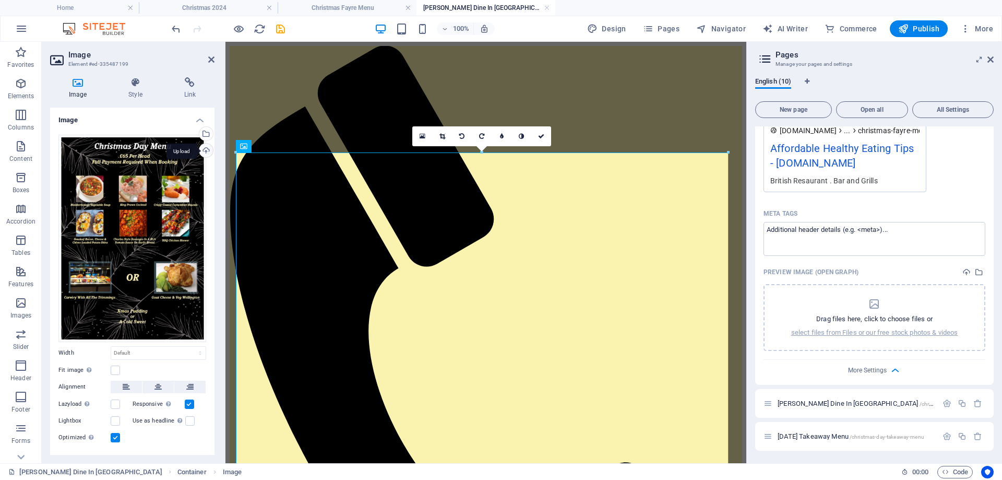
click at [205, 151] on div "Upload" at bounding box center [205, 152] width 16 height 16
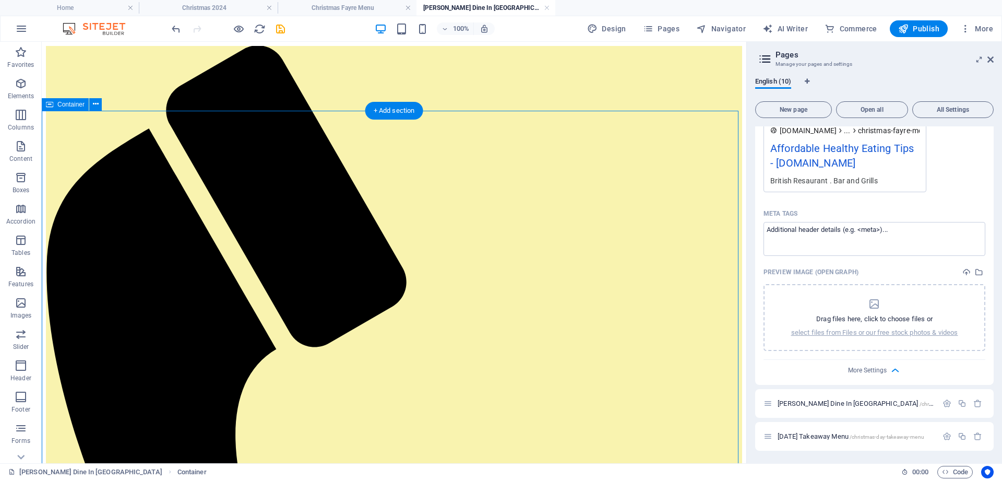
click at [94, 107] on icon at bounding box center [96, 104] width 6 height 11
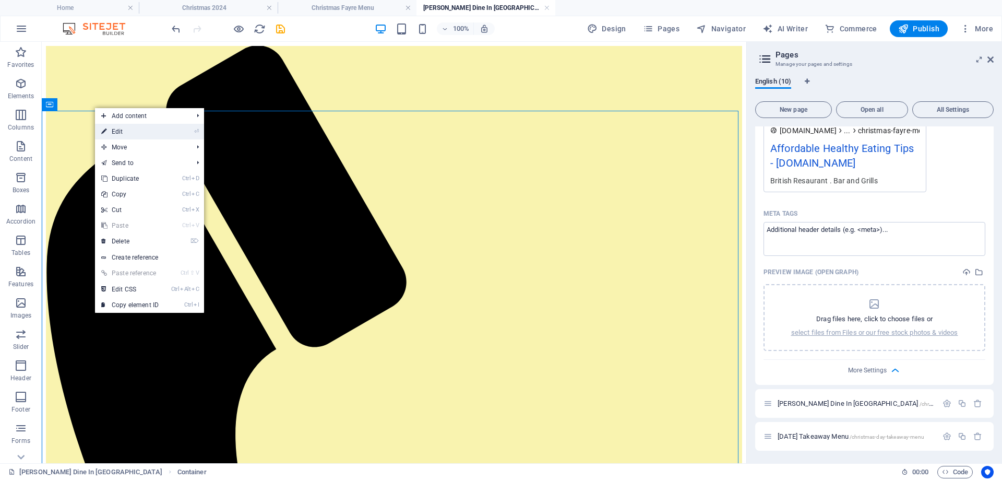
click at [113, 129] on link "⏎ Edit" at bounding box center [130, 132] width 70 height 16
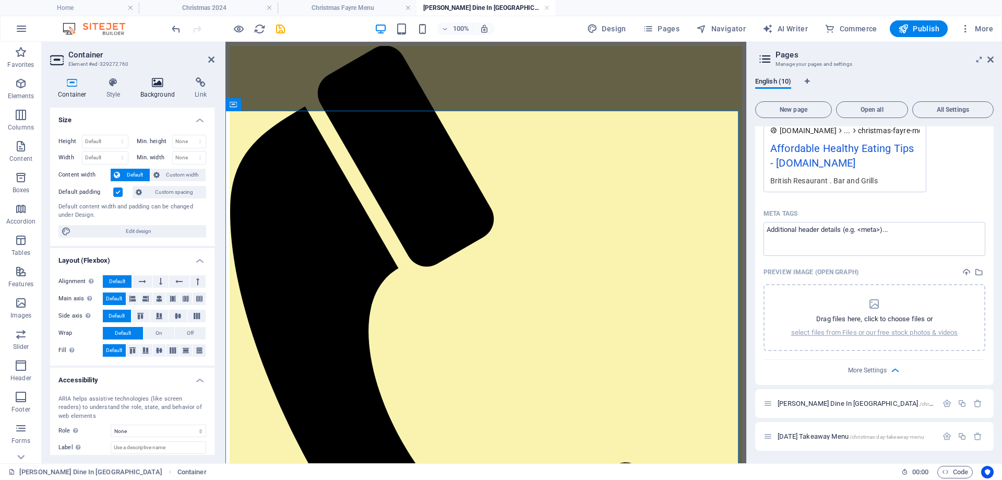
click at [147, 90] on h4 "Background" at bounding box center [160, 88] width 55 height 22
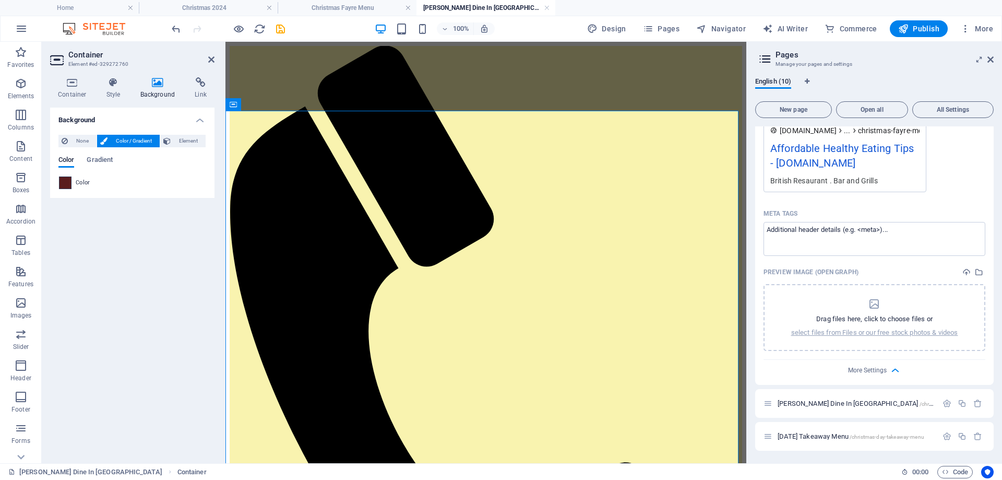
click at [68, 182] on span at bounding box center [64, 182] width 11 height 11
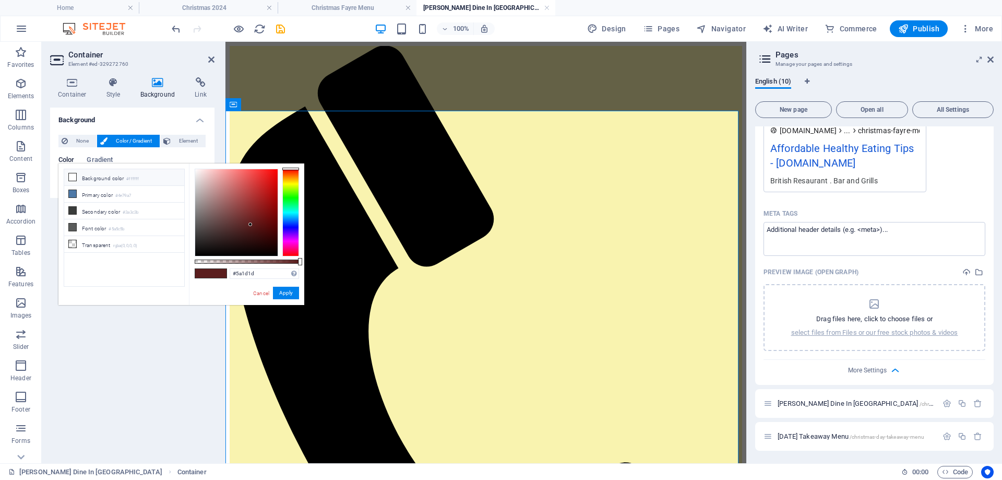
click at [74, 173] on icon at bounding box center [72, 176] width 7 height 7
type input "#e0cccc"
drag, startPoint x: 194, startPoint y: 167, endPoint x: 202, endPoint y: 179, distance: 14.6
click at [202, 179] on div at bounding box center [202, 179] width 4 height 4
click at [289, 293] on button "Apply" at bounding box center [286, 293] width 26 height 13
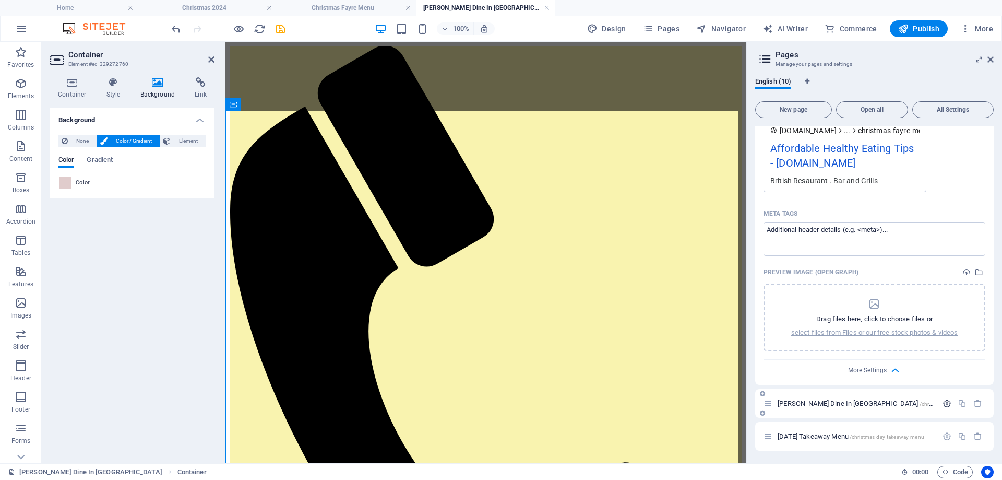
click at [943, 399] on icon "button" at bounding box center [947, 403] width 9 height 9
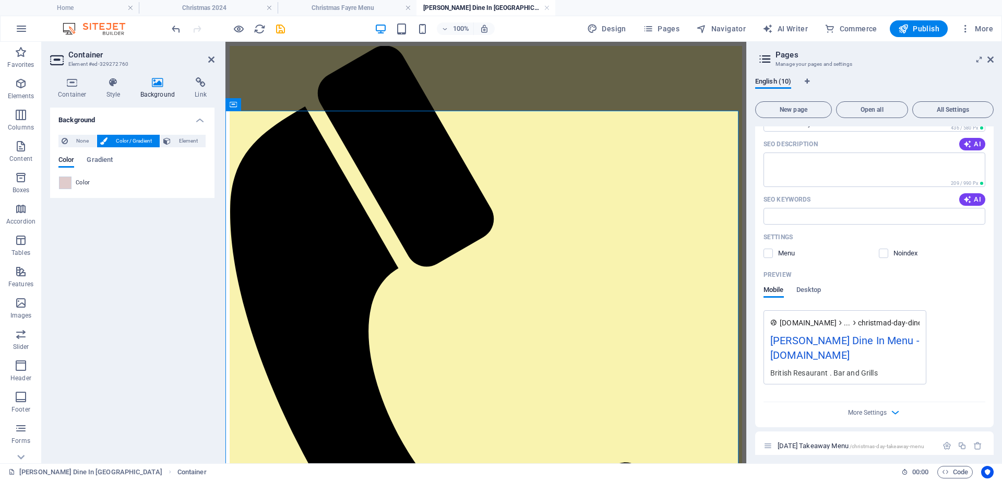
scroll to position [1362, 0]
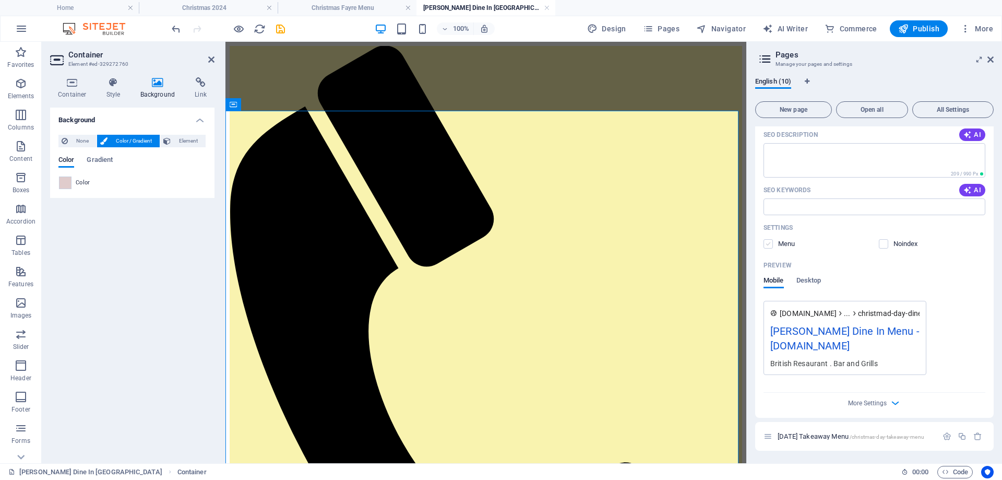
click at [769, 244] on label at bounding box center [768, 243] width 9 height 9
click at [0, 0] on input "checkbox" at bounding box center [0, 0] width 0 height 0
click at [848, 436] on span "[DATE] Takeaway Menu /christmas-day-takeaway-menu" at bounding box center [851, 436] width 147 height 8
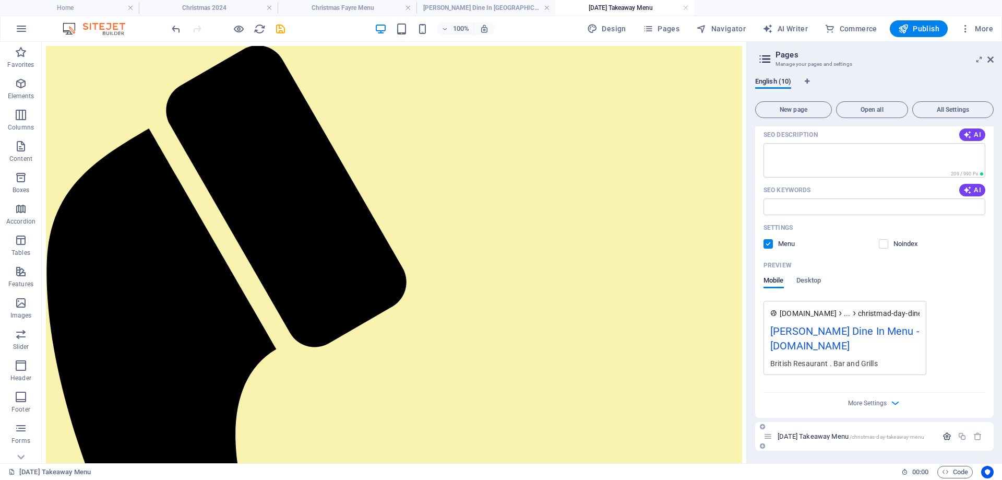
click at [946, 435] on icon "button" at bounding box center [947, 436] width 9 height 9
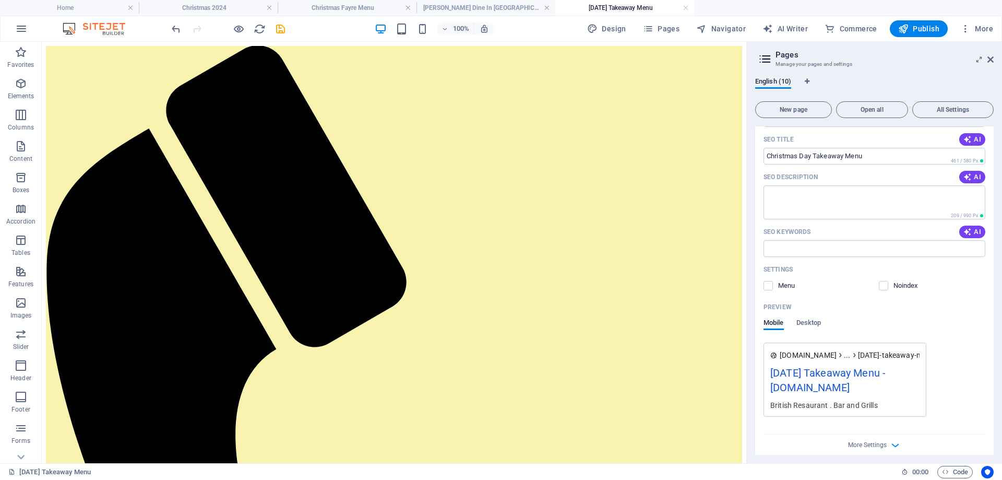
scroll to position [1765, 0]
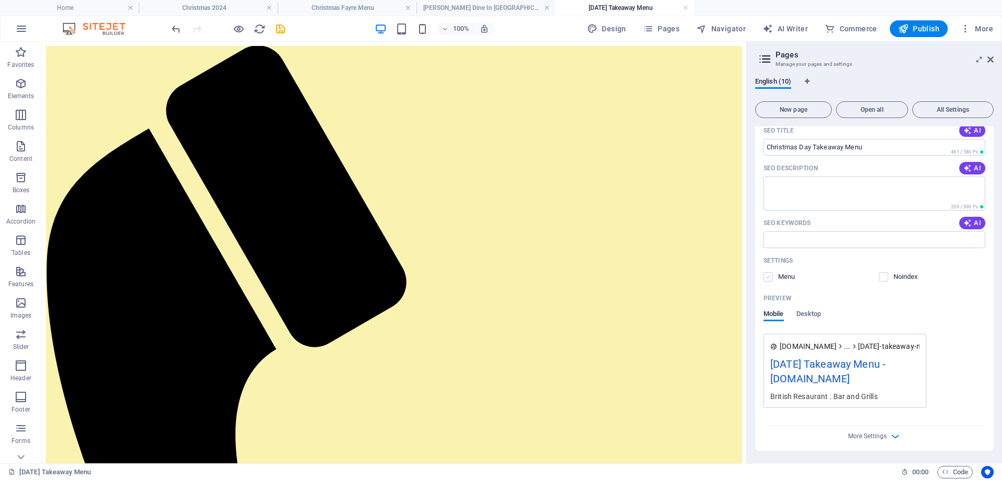
click at [767, 276] on label at bounding box center [768, 276] width 9 height 9
click at [0, 0] on input "checkbox" at bounding box center [0, 0] width 0 height 0
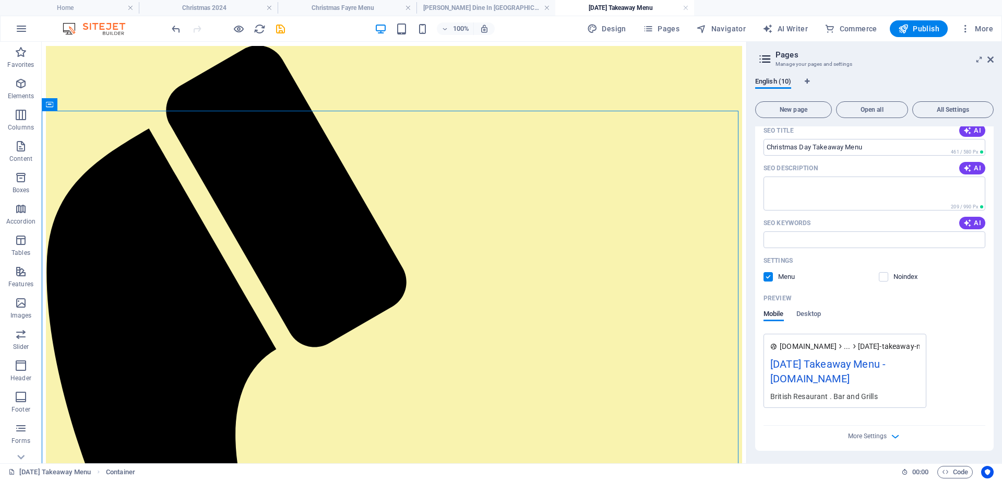
click at [986, 60] on header "Pages Manage your pages and settings" at bounding box center [875, 55] width 236 height 27
drag, startPoint x: 989, startPoint y: 59, endPoint x: 947, endPoint y: 17, distance: 59.4
click at [989, 58] on icon at bounding box center [990, 59] width 6 height 8
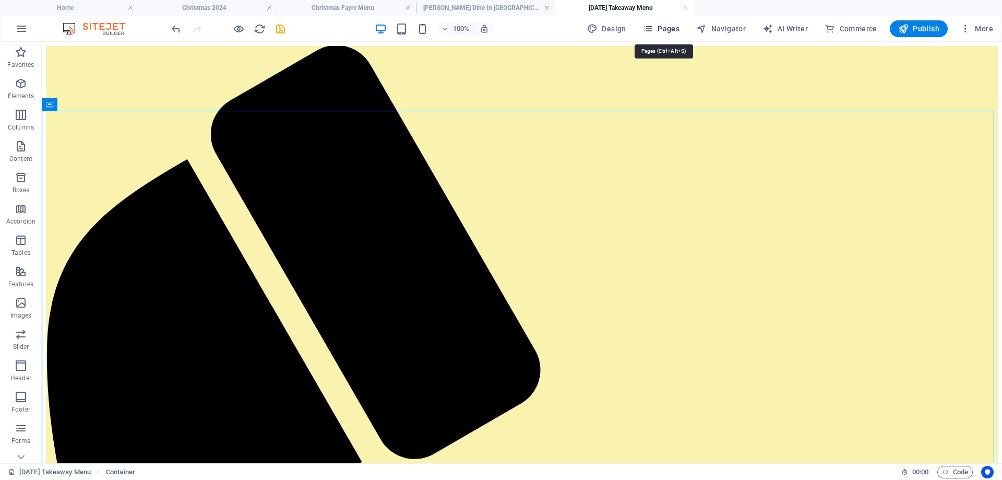
click at [669, 27] on span "Pages" at bounding box center [661, 28] width 37 height 10
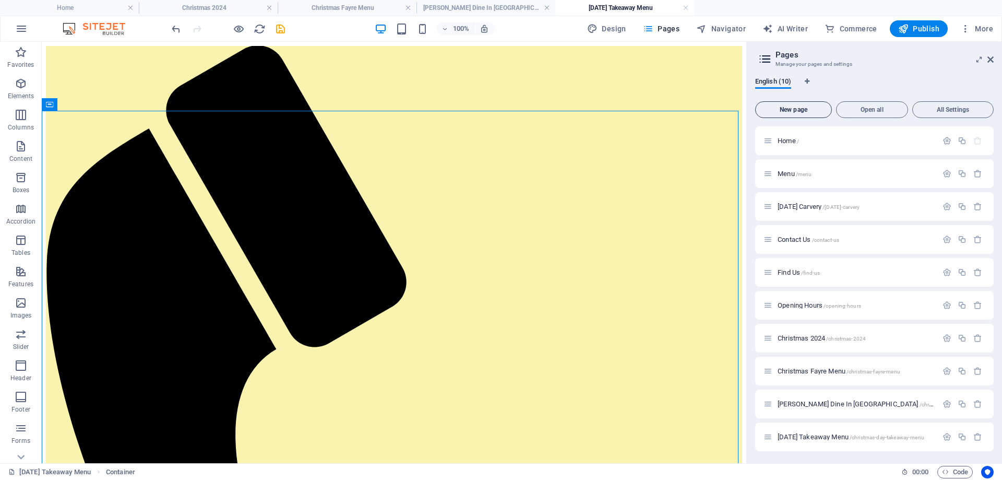
click at [795, 107] on span "New page" at bounding box center [793, 109] width 67 height 6
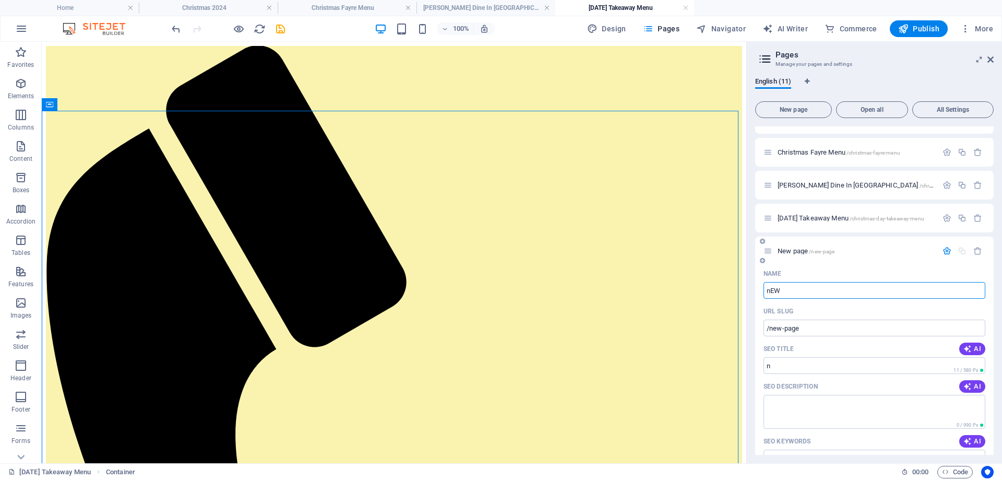
type input "nEW"
type input "/n"
type input "nEW yEAR"
type input "/new-y"
type input "nEW yEAR"
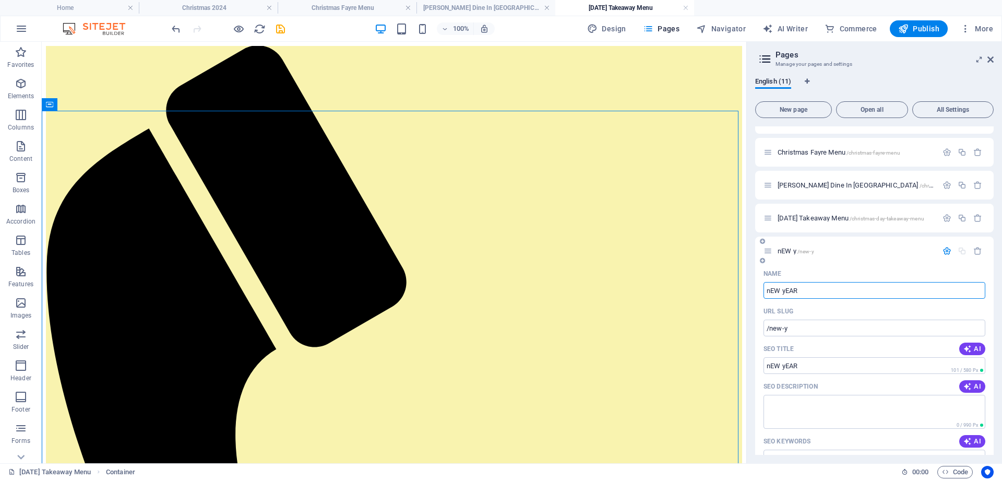
type input "/new-year"
type input "nEW yEAR,S eVE"
type input "/new-year-s"
type input "nEW yEAR,S eVE mE"
type input "/new-year-s-eve"
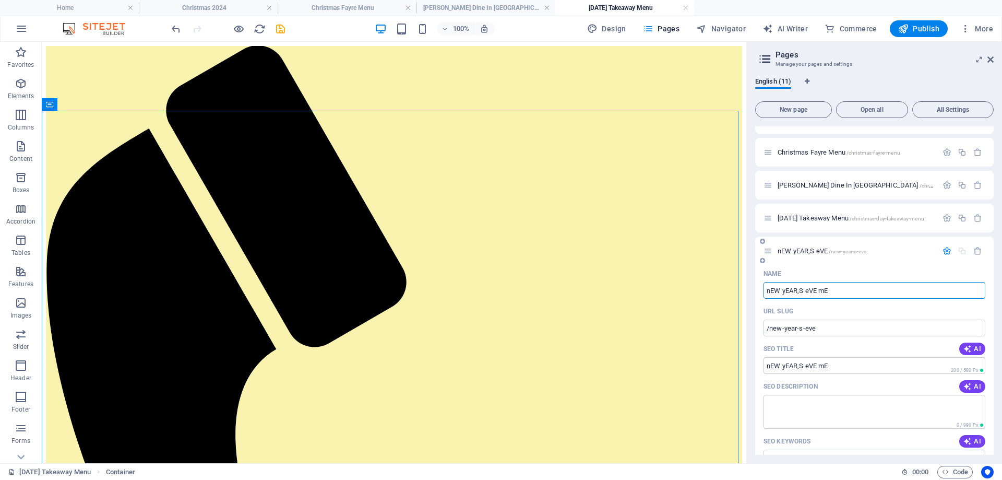
type input "nEW yEAR,S eVE mEN"
type input "/new-year-s-eve-me"
type input "nEW yEAR,S eVE mENU"
type input "/new-year-s-eve-menu"
type input "n"
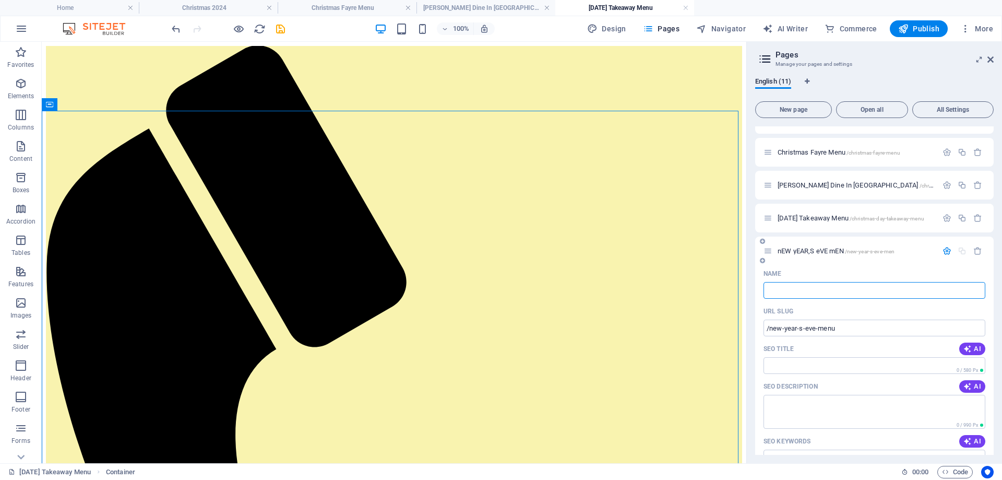
type input "/new-year-s-eve-men"
type input "/"
type input "n"
type input "/n"
type input "n"
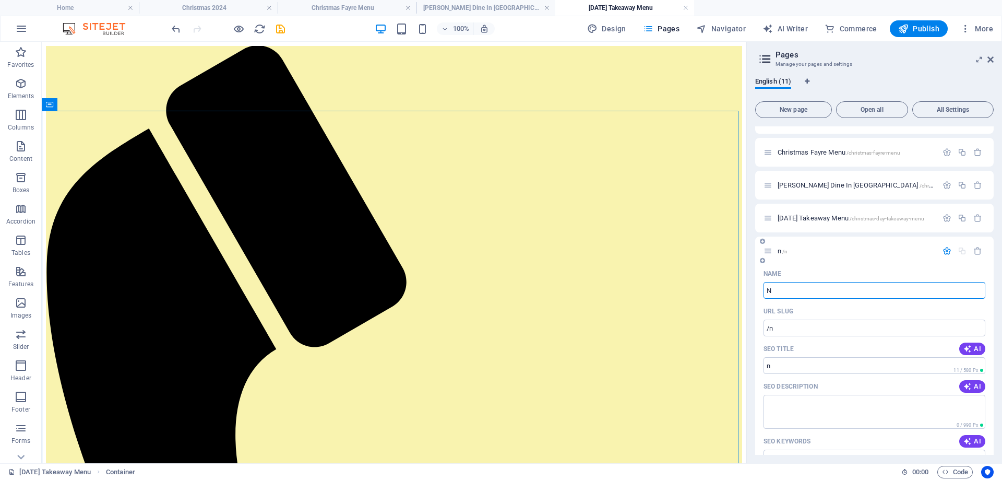
type input "N"
type input "/"
type input "N ew"
type input "/n"
type input "N"
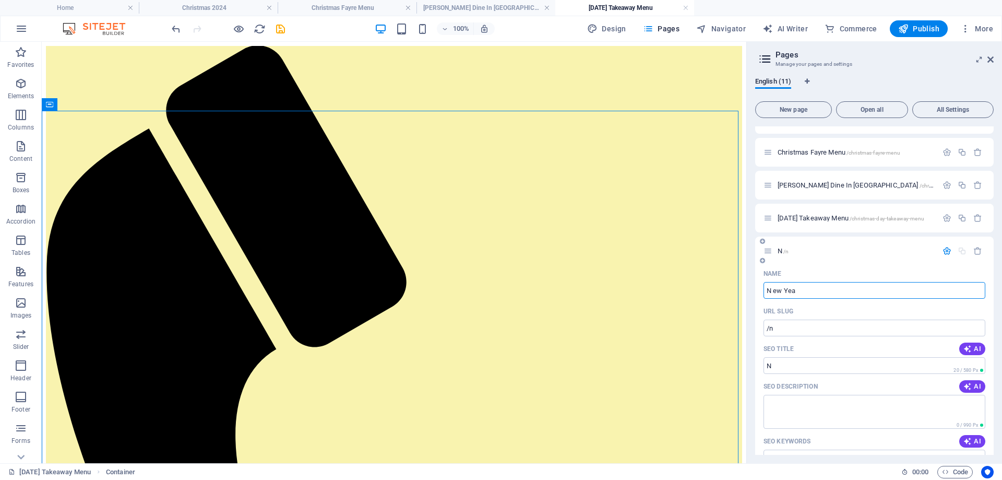
type input "N ew Year"
type input "/n-ew-yea"
type input "N ew Yea"
type input "N ew Year.s E"
type input "/n-ew-year"
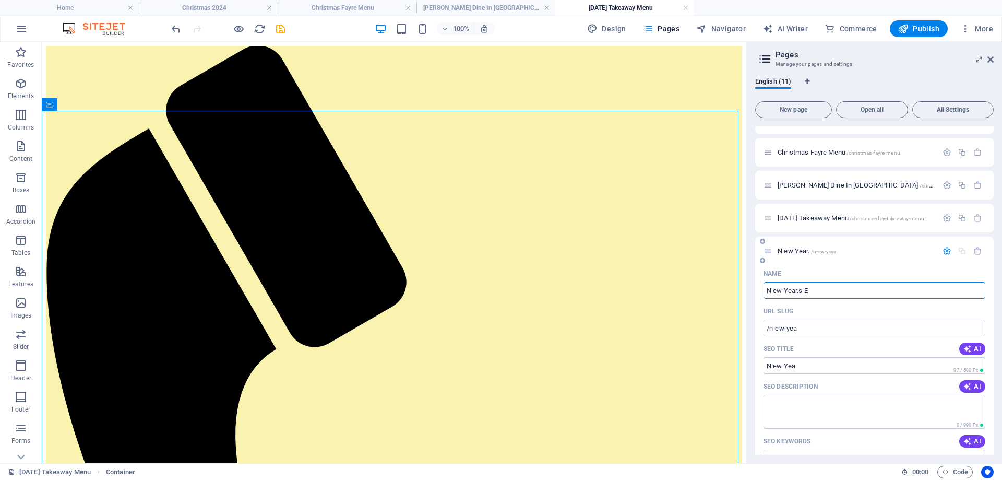
type input "N ew Year."
type input "N ew Year.s Eve"
type input "/n-ew-year-s-eve"
type input "N ew Year.s Eve"
type input "N ew Year.s Eve M"
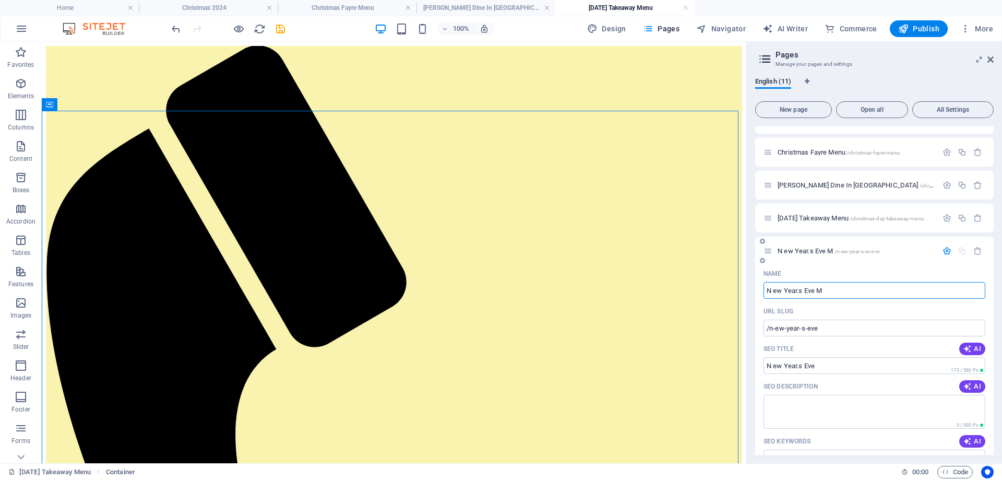
type input "/n-ew-year-s-eve-m"
type input "N ew Year.s Eve M"
type input "N ew Year.s Eve Menu"
type input "/n-ew-year-s-eve-me"
type input "N ew Year.s Eve Me"
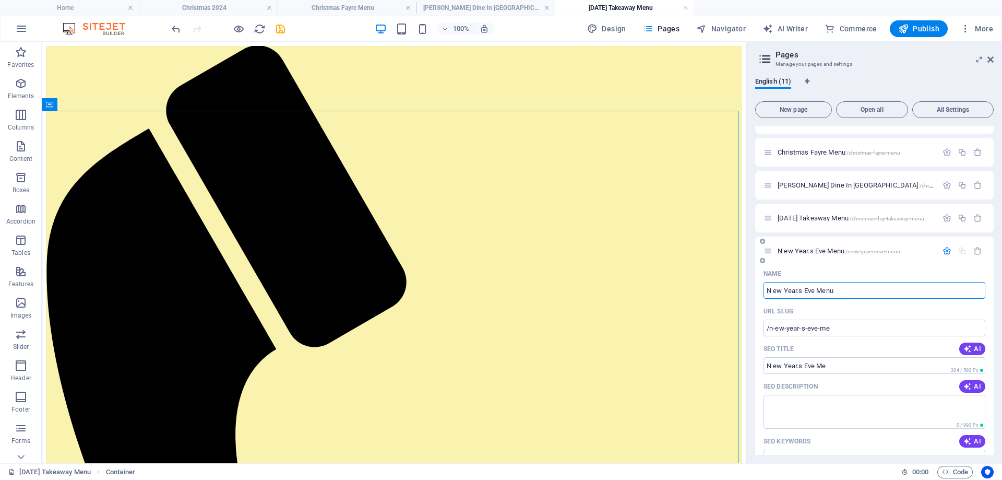
type input "N ew Year.s Eve Menu"
type input "/n-ew-year-s-eve-menu"
type input "N ew Year.s Eve Menu"
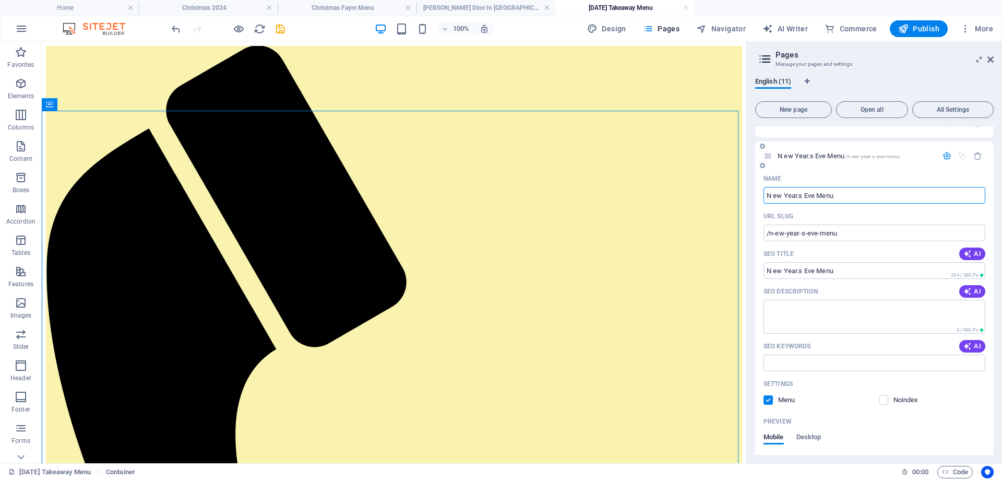
scroll to position [375, 0]
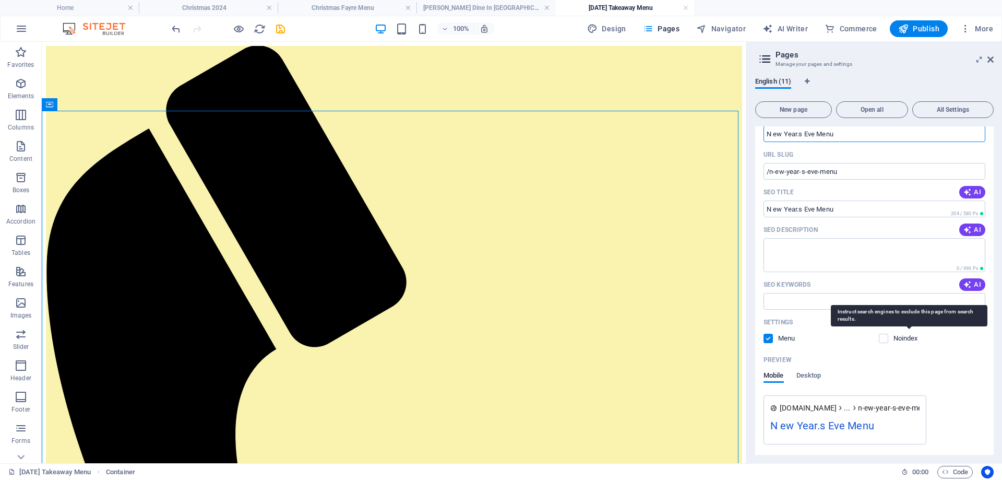
type input "N ew Year.s Eve Menu"
click at [897, 347] on div "Settings Menu Noindex" at bounding box center [875, 330] width 222 height 33
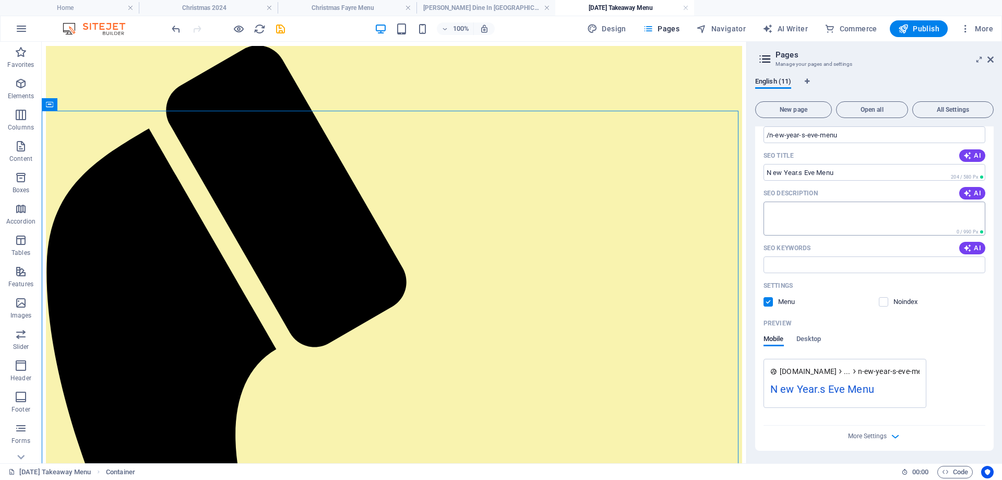
scroll to position [255, 0]
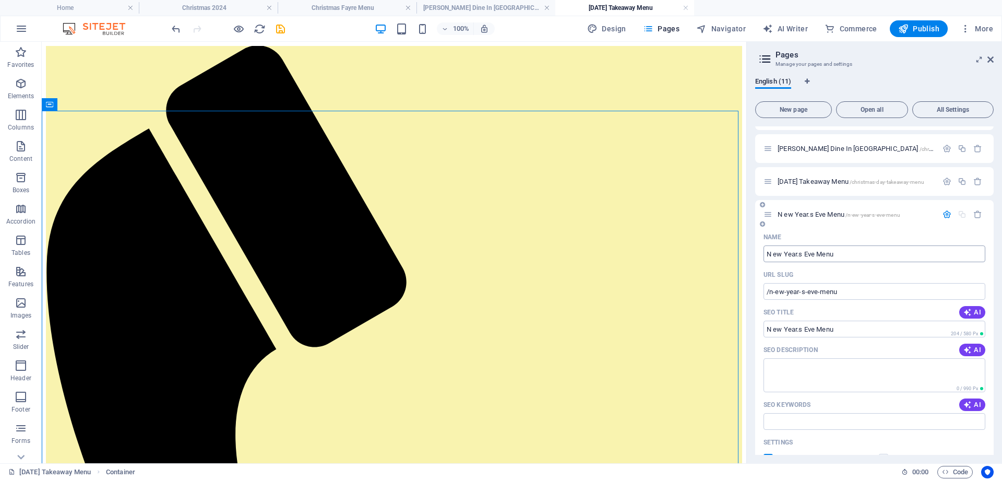
click at [775, 254] on input "N ew Year.s Eve Menu" at bounding box center [875, 253] width 222 height 17
click at [787, 216] on span "N ew Year.s [PERSON_NAME] /n-ew-year-s-eve-menu" at bounding box center [839, 214] width 123 height 8
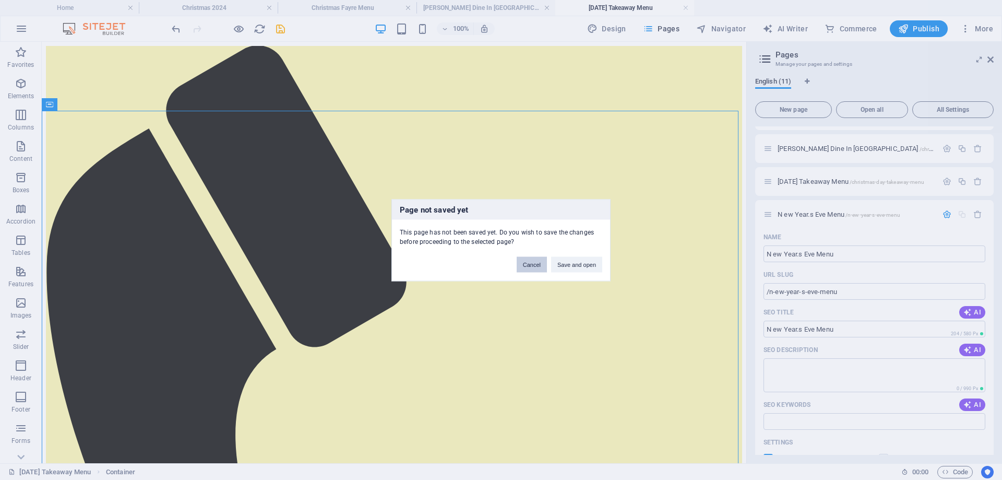
click at [534, 259] on button "Cancel" at bounding box center [532, 264] width 30 height 16
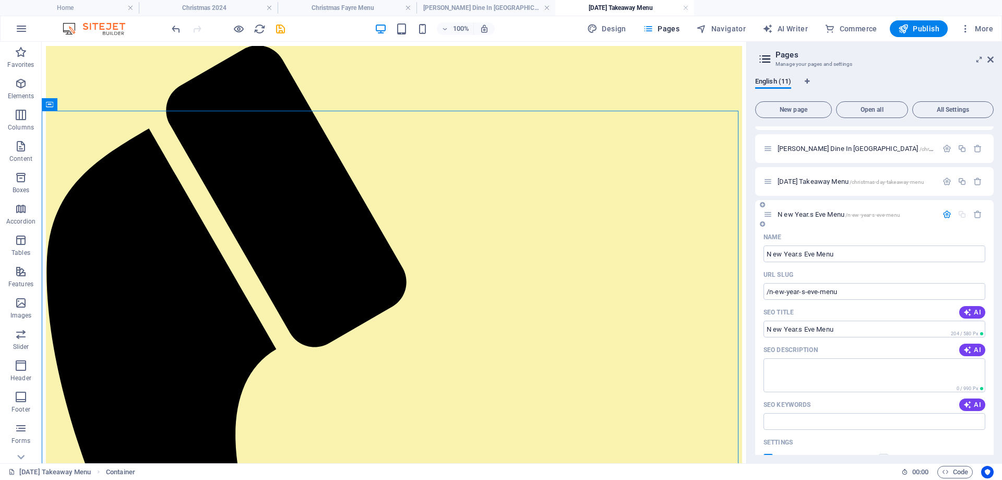
click at [945, 214] on icon "button" at bounding box center [947, 214] width 9 height 9
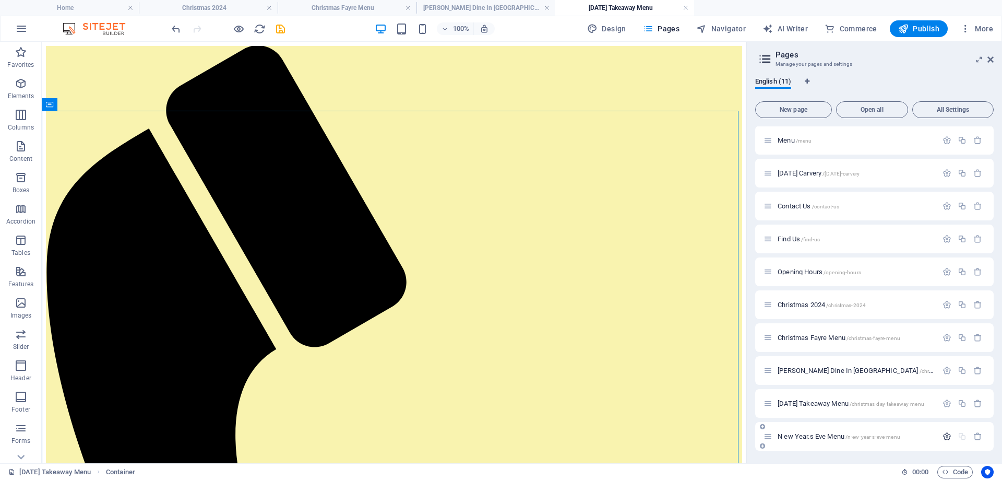
scroll to position [33, 0]
click at [814, 436] on span "N ew Year.s [PERSON_NAME] /n-ew-year-s-eve-menu" at bounding box center [839, 436] width 123 height 8
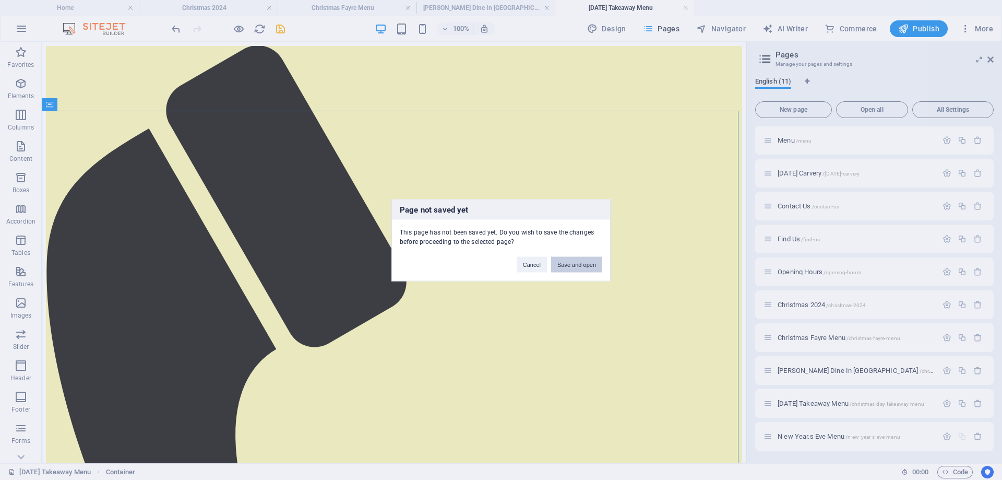
click at [572, 263] on button "Save and open" at bounding box center [576, 264] width 51 height 16
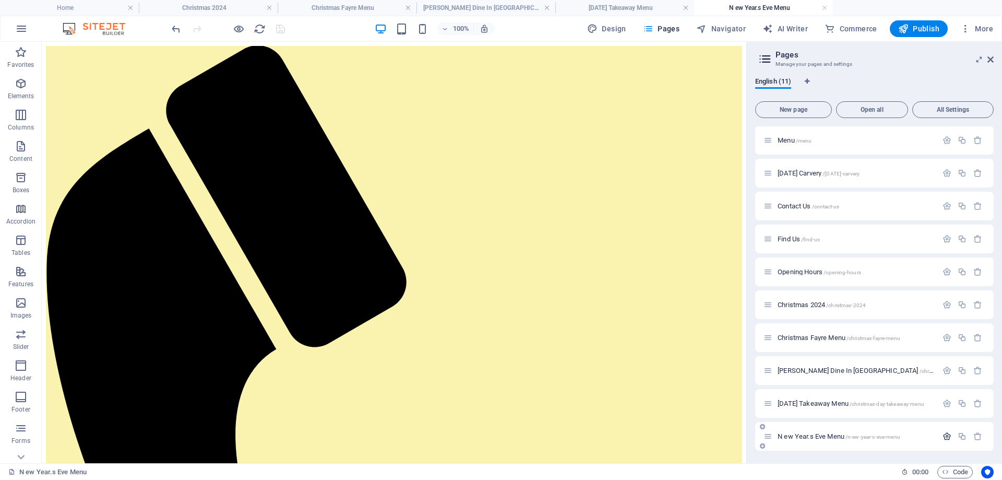
click at [945, 433] on icon "button" at bounding box center [947, 436] width 9 height 9
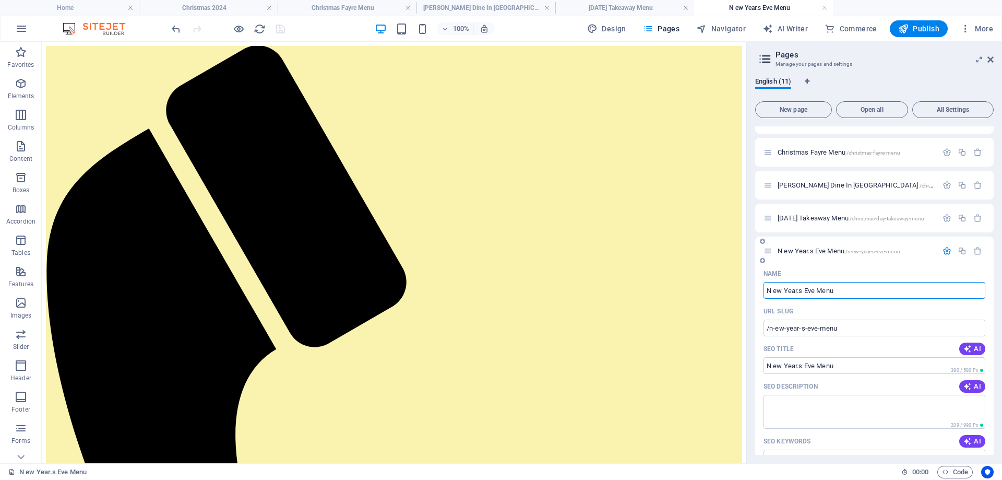
click at [773, 292] on input "N ew Year.s Eve Menu" at bounding box center [875, 290] width 222 height 17
type input "New Year.s Eve Menu"
type input "/new-year-s-eve-menu"
type input "New Year.s Eve Menu"
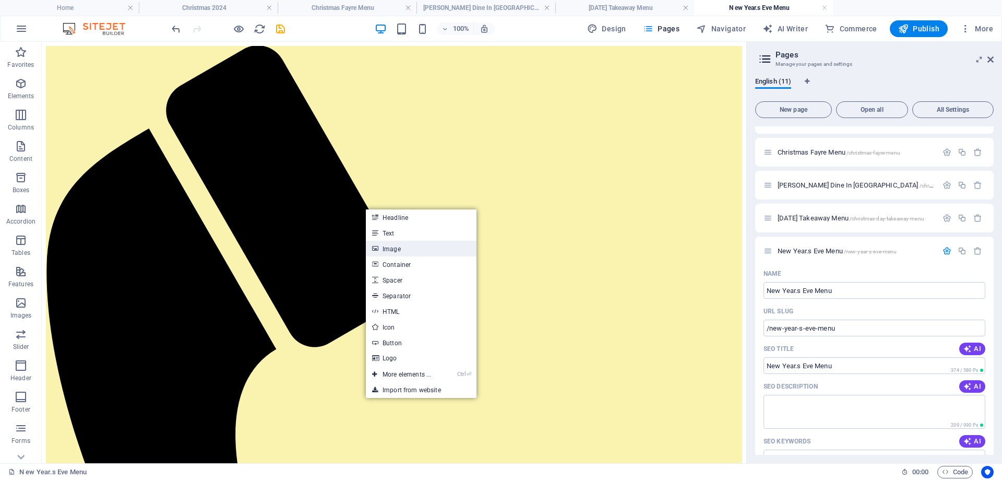
click at [387, 244] on link "Image" at bounding box center [421, 249] width 111 height 16
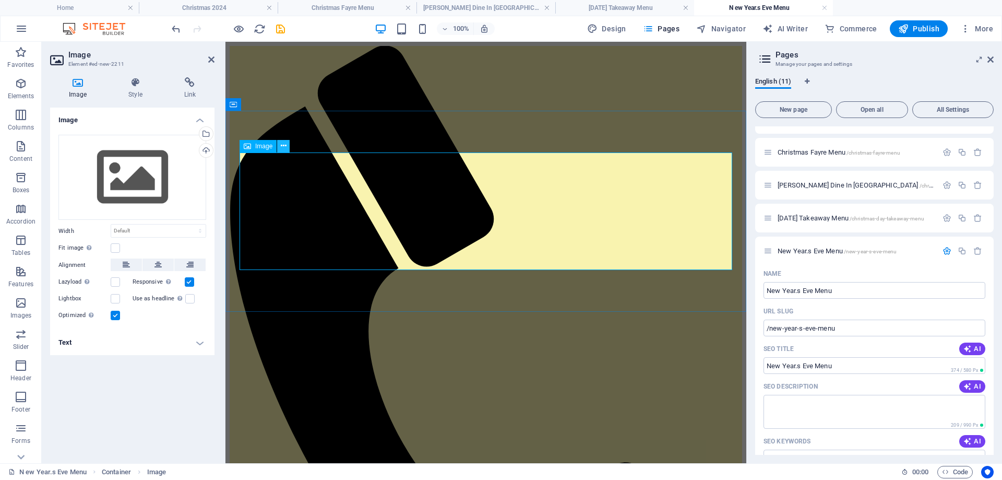
click at [282, 146] on icon at bounding box center [284, 145] width 6 height 11
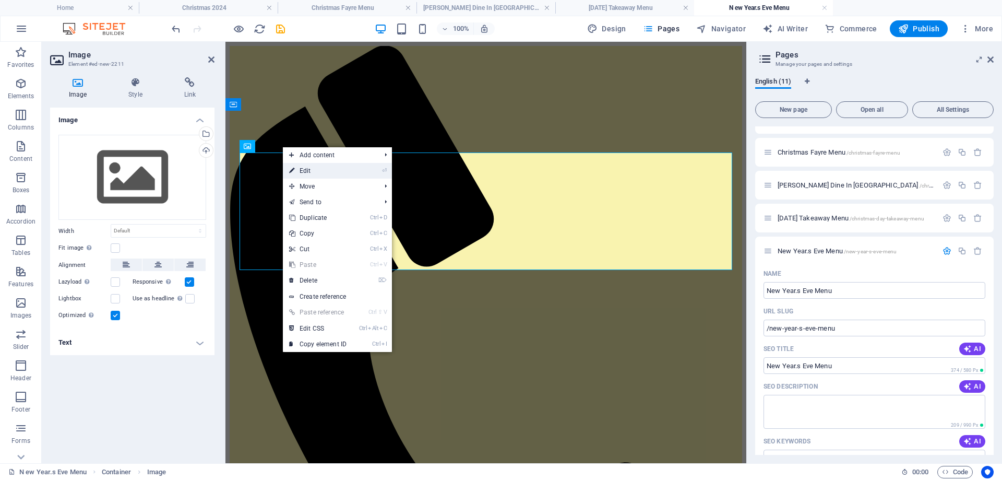
click at [306, 170] on link "⏎ Edit" at bounding box center [318, 171] width 70 height 16
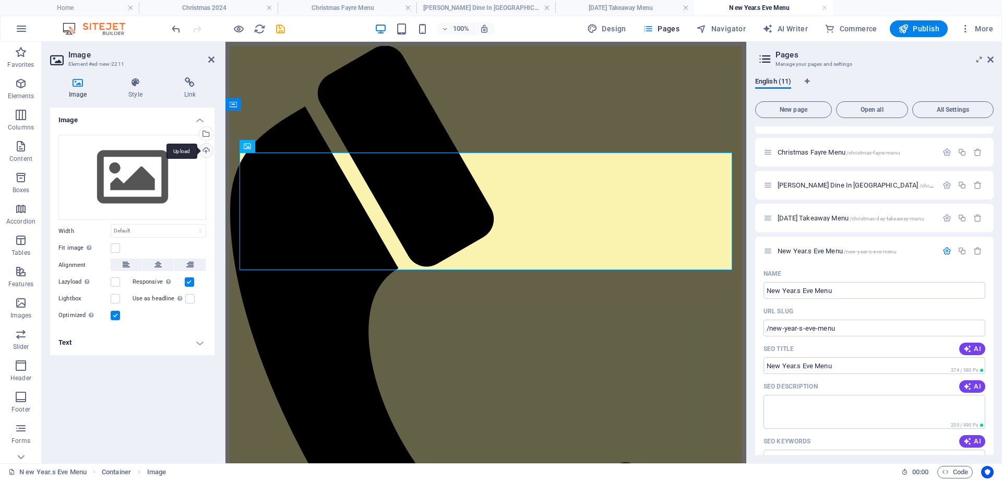
click at [207, 149] on div "Upload" at bounding box center [205, 152] width 16 height 16
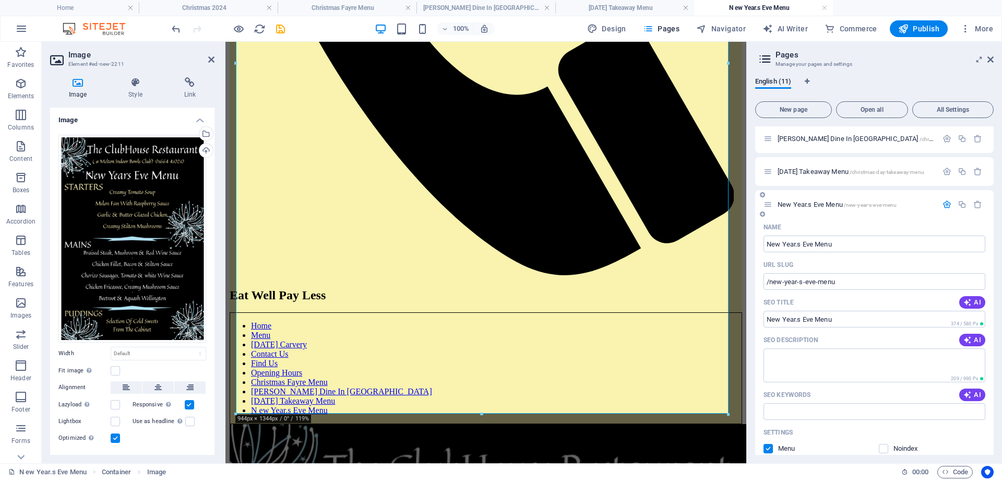
scroll to position [323, 0]
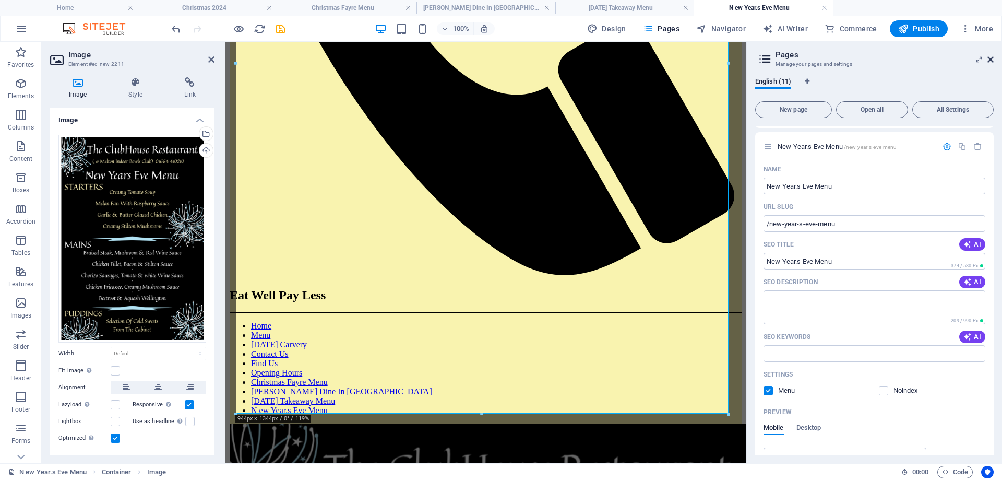
drag, startPoint x: 987, startPoint y: 57, endPoint x: 756, endPoint y: 21, distance: 233.9
click at [987, 57] on icon at bounding box center [990, 59] width 6 height 8
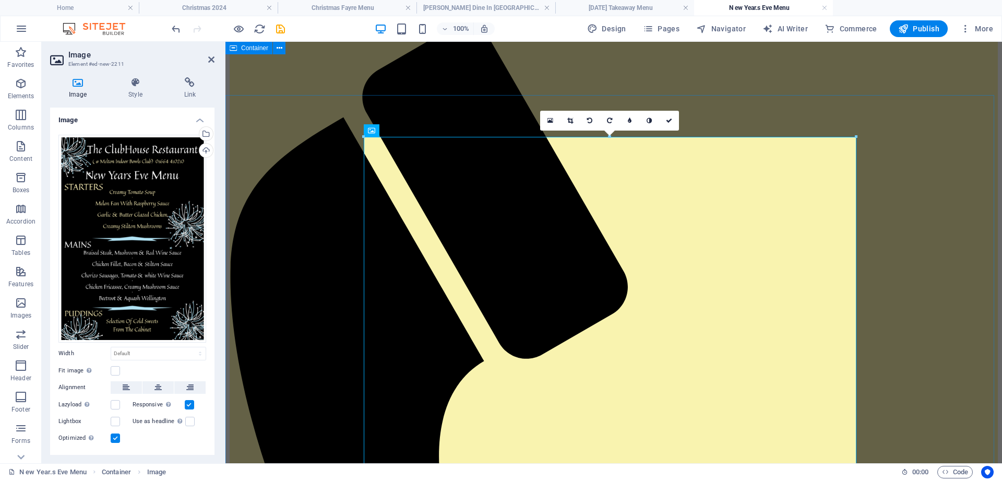
scroll to position [16, 0]
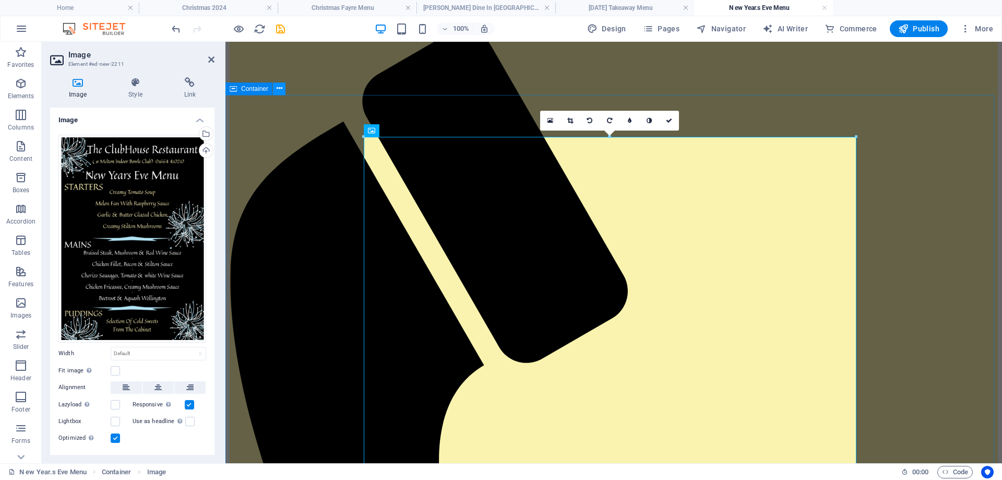
click at [282, 91] on icon at bounding box center [280, 88] width 6 height 11
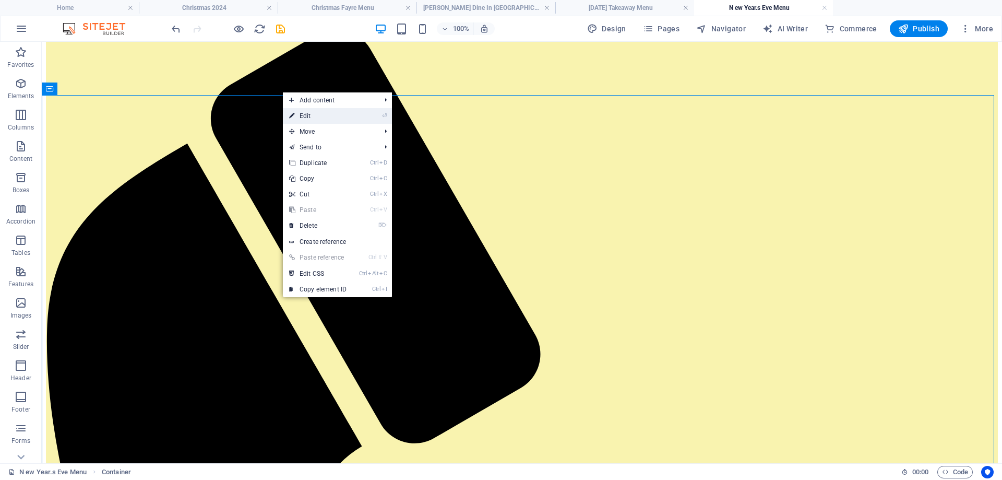
drag, startPoint x: 308, startPoint y: 115, endPoint x: 18, endPoint y: 75, distance: 293.0
click at [308, 115] on link "⏎ Edit" at bounding box center [318, 116] width 70 height 16
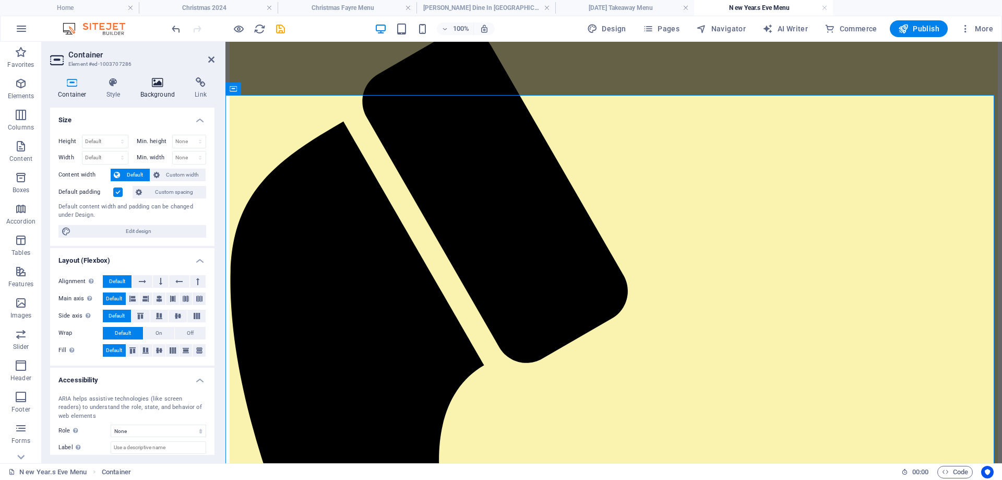
click at [158, 78] on icon at bounding box center [158, 82] width 51 height 10
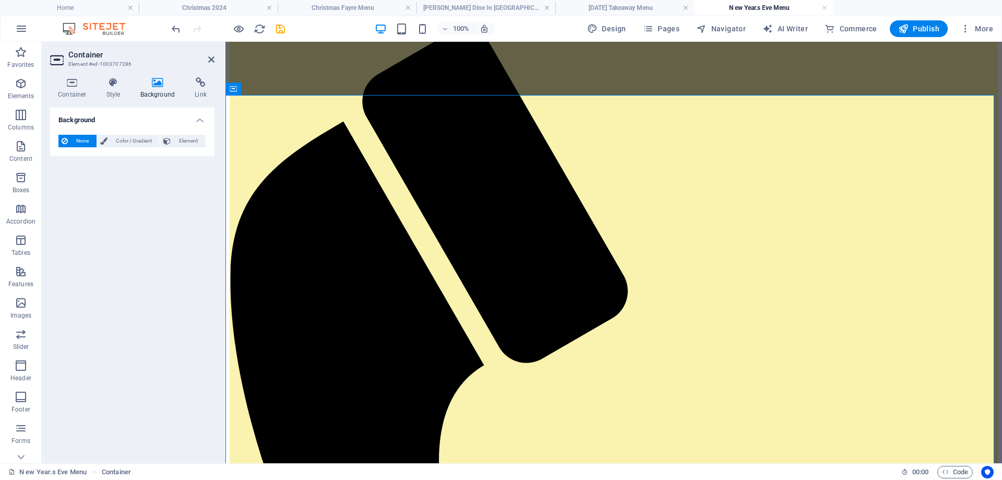
click at [156, 88] on h4 "Background" at bounding box center [160, 88] width 55 height 22
click at [180, 141] on span "Element" at bounding box center [188, 141] width 29 height 13
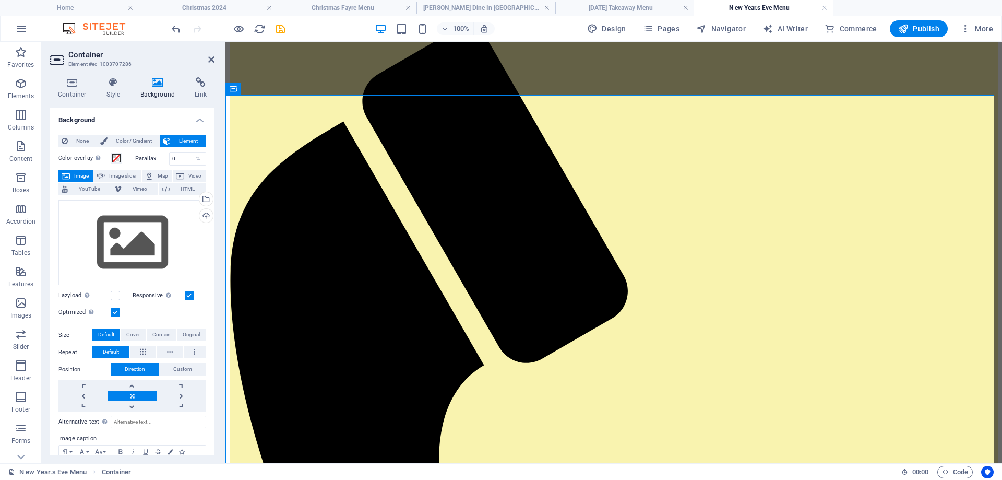
click at [155, 93] on h4 "Background" at bounding box center [160, 88] width 55 height 22
click at [133, 139] on span "Color / Gradient" at bounding box center [134, 141] width 46 height 13
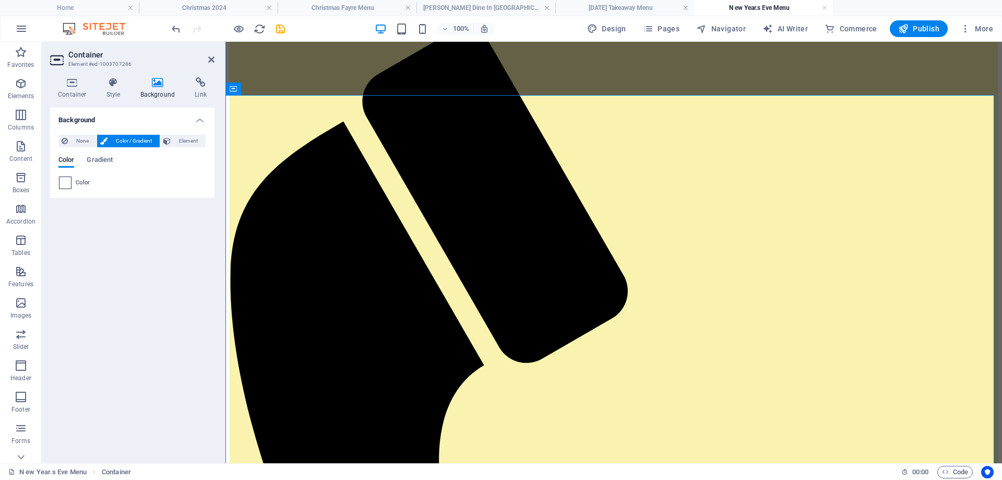
click at [63, 181] on span at bounding box center [64, 182] width 11 height 11
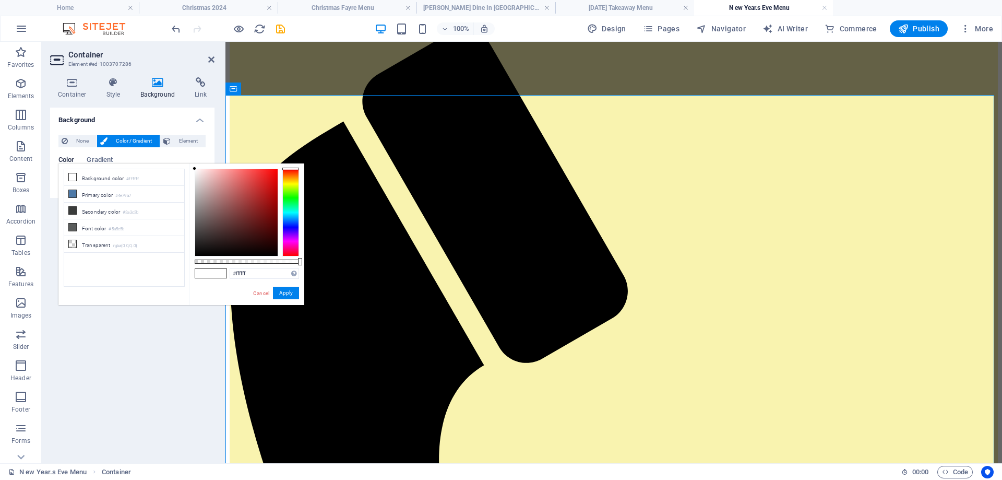
type input "#6e0d0d"
click at [268, 218] on div at bounding box center [236, 212] width 82 height 87
click at [213, 54] on h2 "Container" at bounding box center [141, 54] width 146 height 9
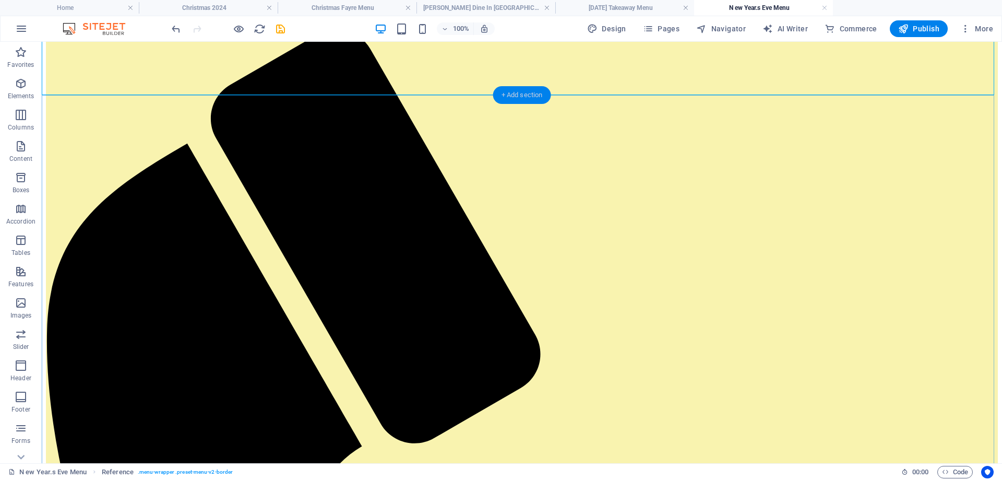
click at [521, 94] on div "+ Add section" at bounding box center [522, 95] width 58 height 18
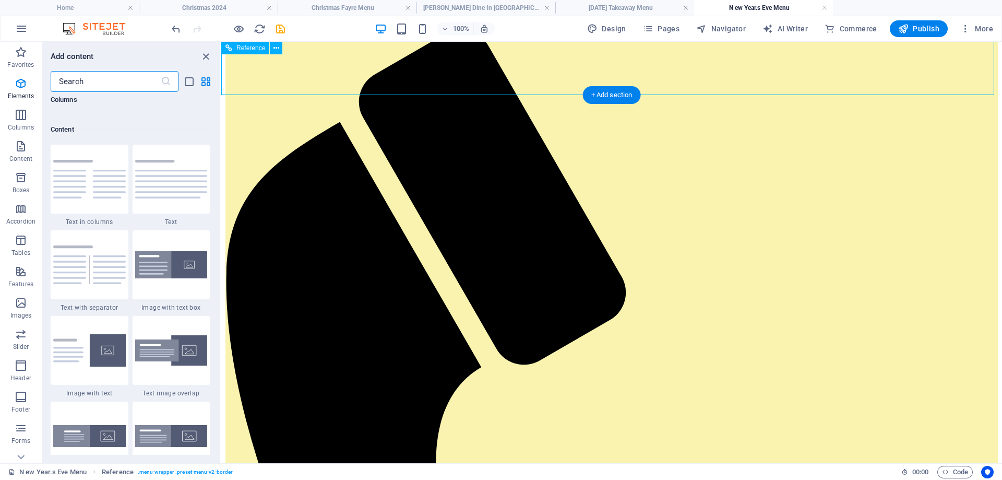
scroll to position [1826, 0]
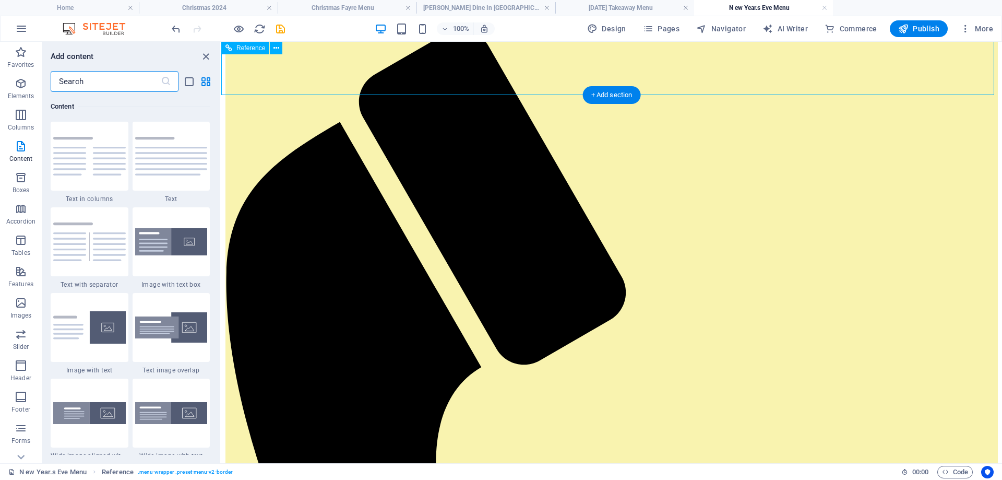
click at [275, 45] on icon at bounding box center [276, 48] width 6 height 11
click at [208, 59] on icon "close panel" at bounding box center [206, 57] width 12 height 12
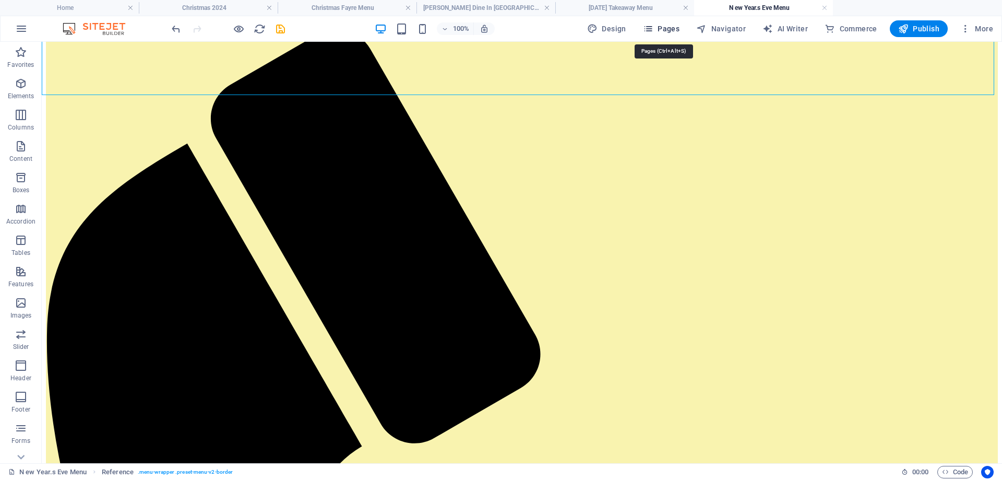
click at [675, 25] on span "Pages" at bounding box center [661, 28] width 37 height 10
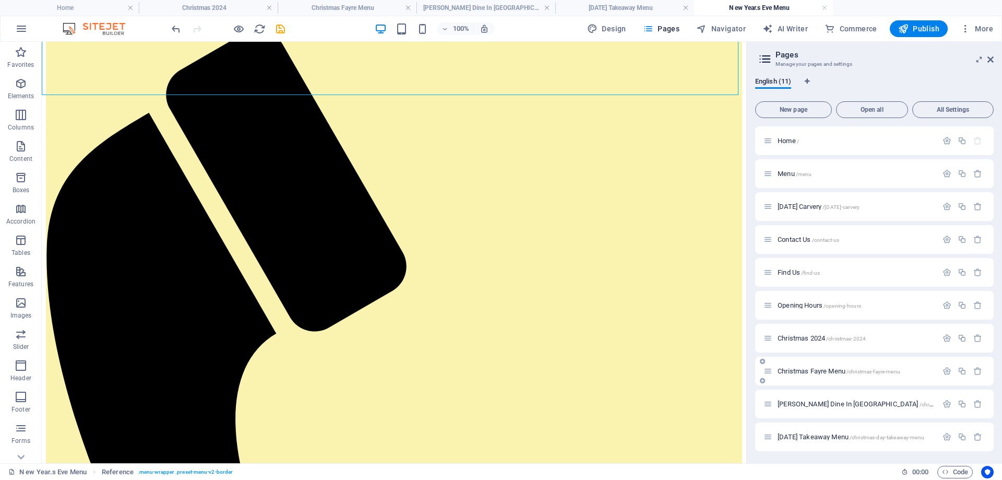
click at [880, 371] on span "/christmas-fayre-menu" at bounding box center [874, 371] width 54 height 6
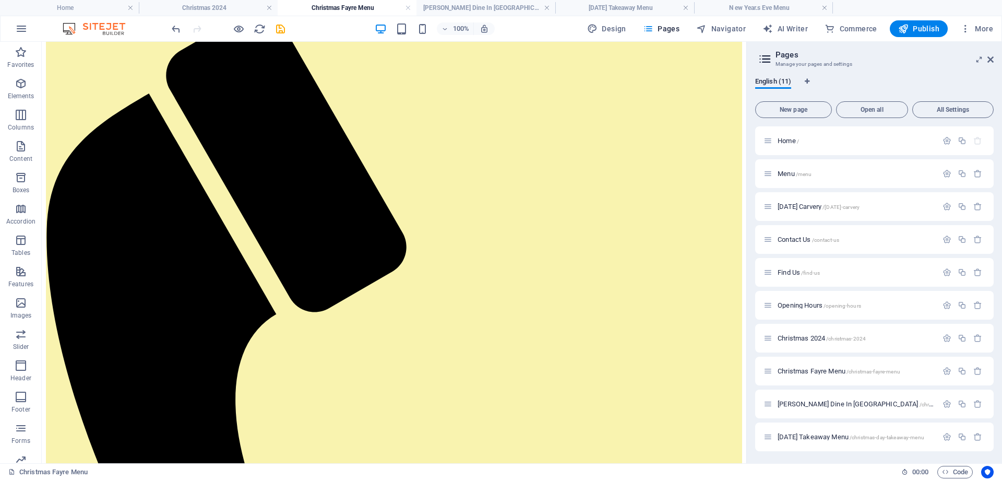
scroll to position [52, 0]
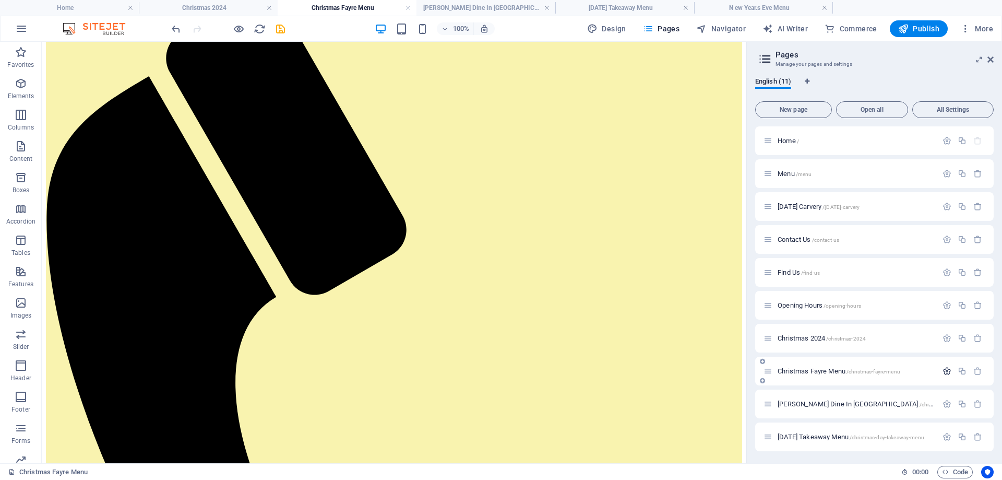
click at [945, 367] on icon "button" at bounding box center [947, 370] width 9 height 9
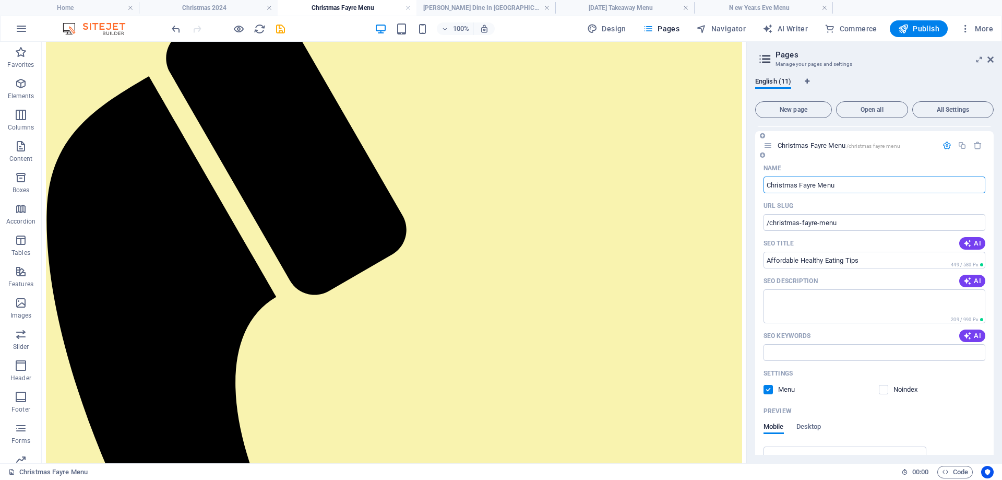
scroll to position [261, 0]
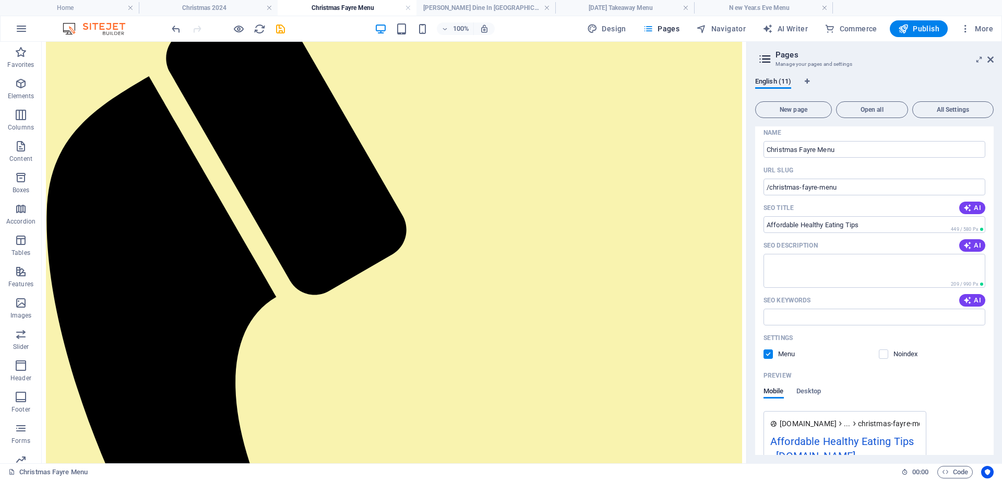
click at [769, 352] on label at bounding box center [768, 353] width 9 height 9
click at [0, 0] on input "checkbox" at bounding box center [0, 0] width 0 height 0
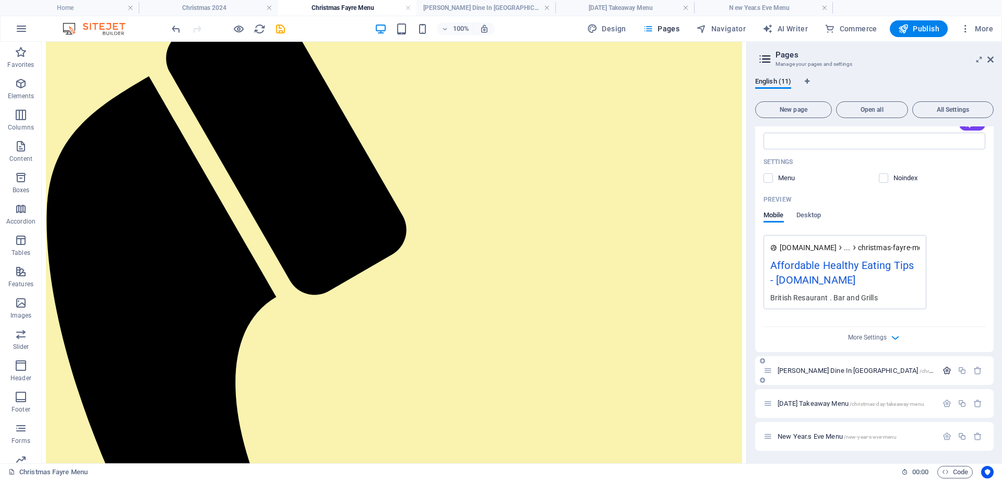
click at [945, 370] on icon "button" at bounding box center [947, 370] width 9 height 9
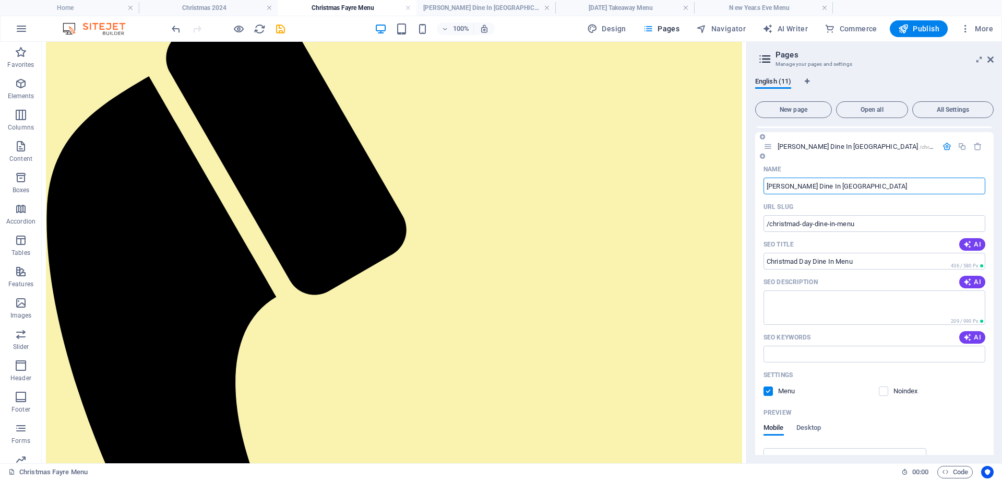
scroll to position [698, 0]
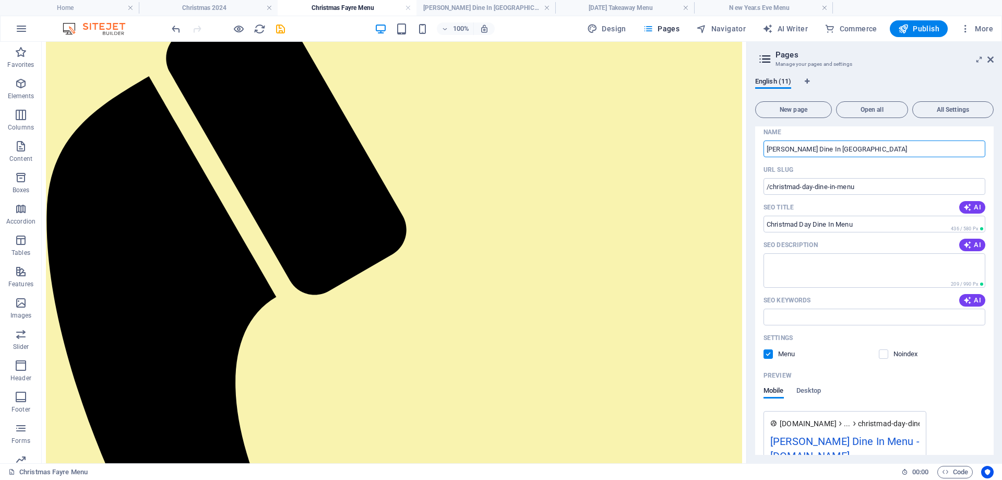
click at [768, 354] on label at bounding box center [768, 353] width 9 height 9
click at [0, 0] on input "checkbox" at bounding box center [0, 0] width 0 height 0
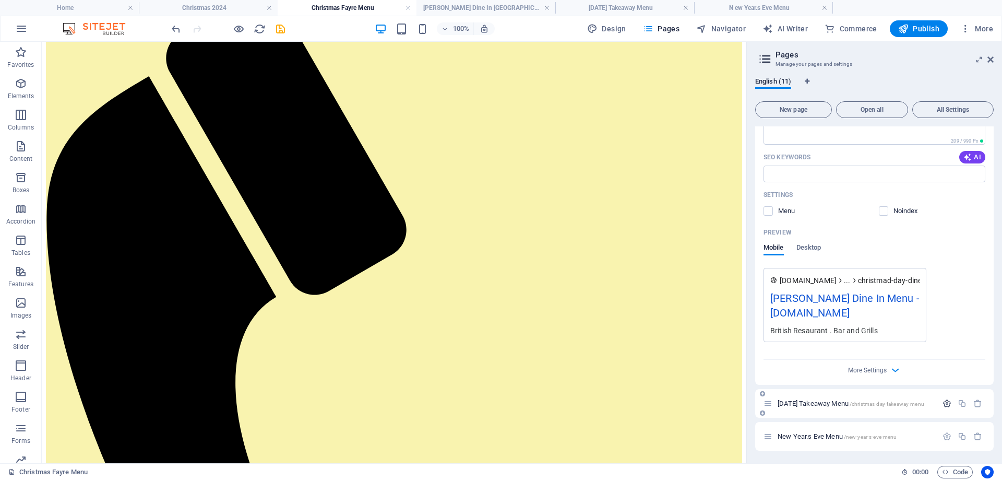
click at [946, 402] on icon "button" at bounding box center [947, 403] width 9 height 9
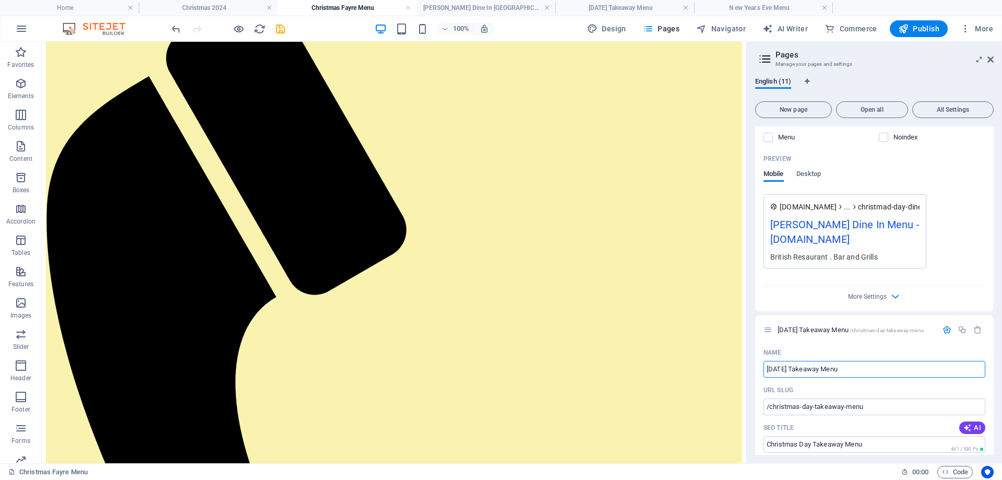
scroll to position [1050, 0]
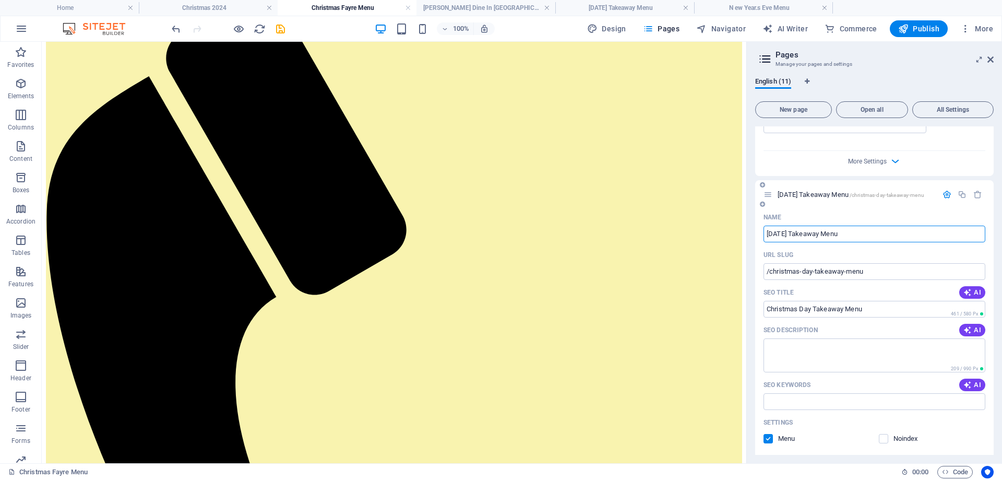
click at [770, 437] on label at bounding box center [768, 438] width 9 height 9
click at [0, 0] on input "checkbox" at bounding box center [0, 0] width 0 height 0
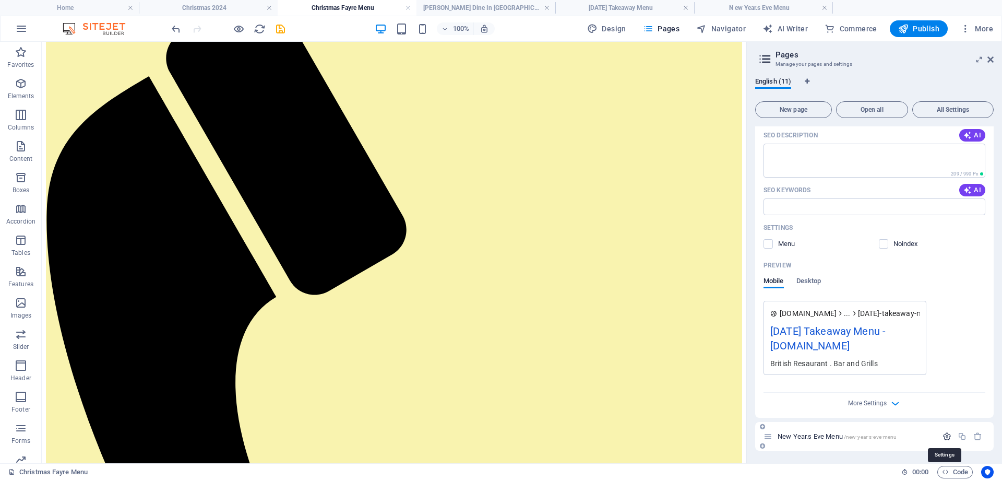
click at [944, 436] on icon "button" at bounding box center [947, 436] width 9 height 9
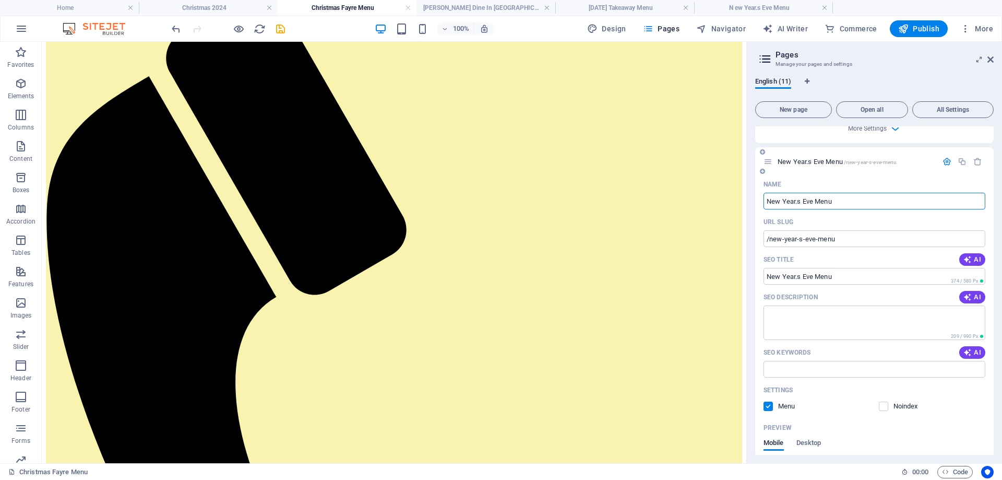
scroll to position [1648, 0]
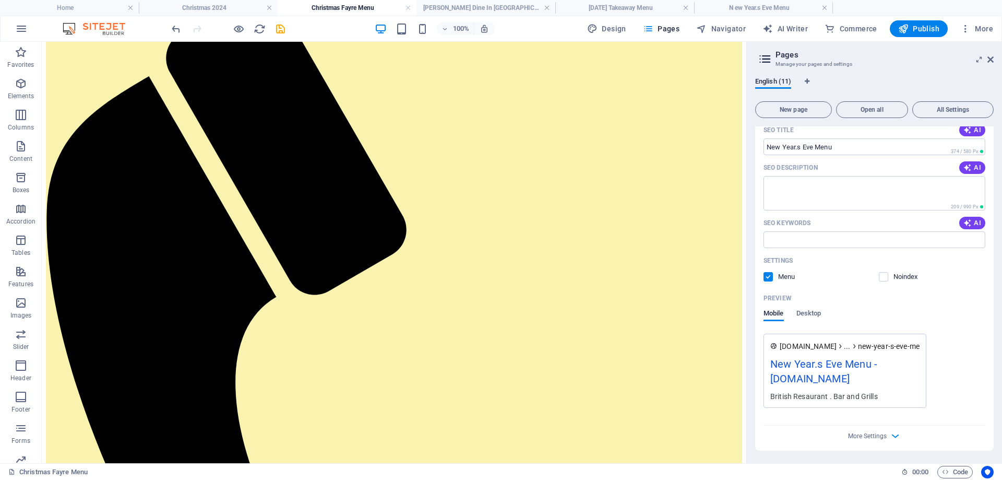
click at [769, 277] on label at bounding box center [768, 276] width 9 height 9
click at [0, 0] on input "checkbox" at bounding box center [0, 0] width 0 height 0
click at [956, 363] on div "[DOMAIN_NAME] ... new-year-s-eve-menu New Year.s Eve Menu - [DOMAIN_NAME] Briti…" at bounding box center [875, 371] width 222 height 74
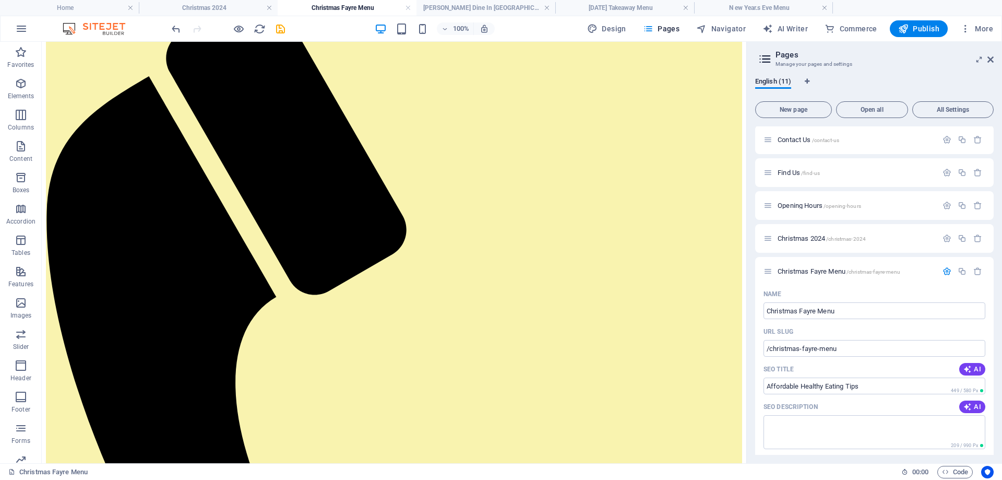
scroll to position [82, 0]
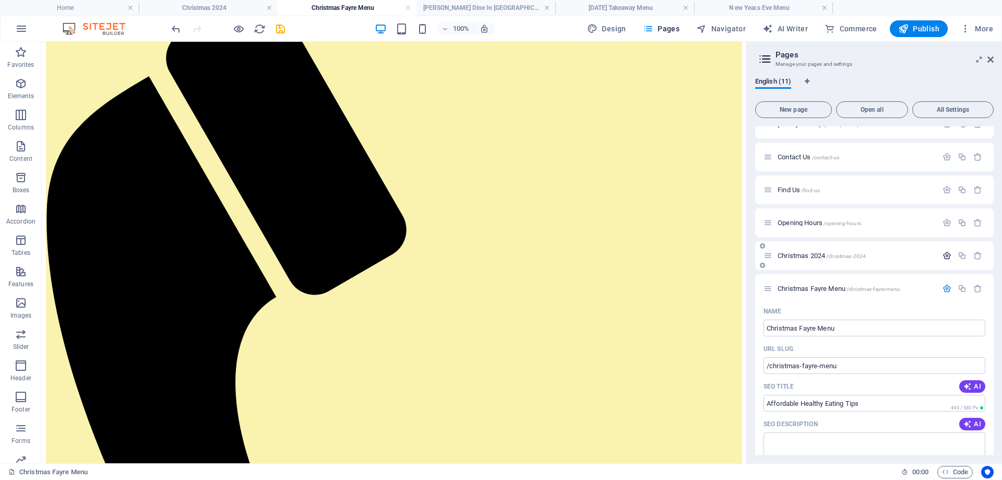
click at [944, 255] on icon "button" at bounding box center [947, 255] width 9 height 9
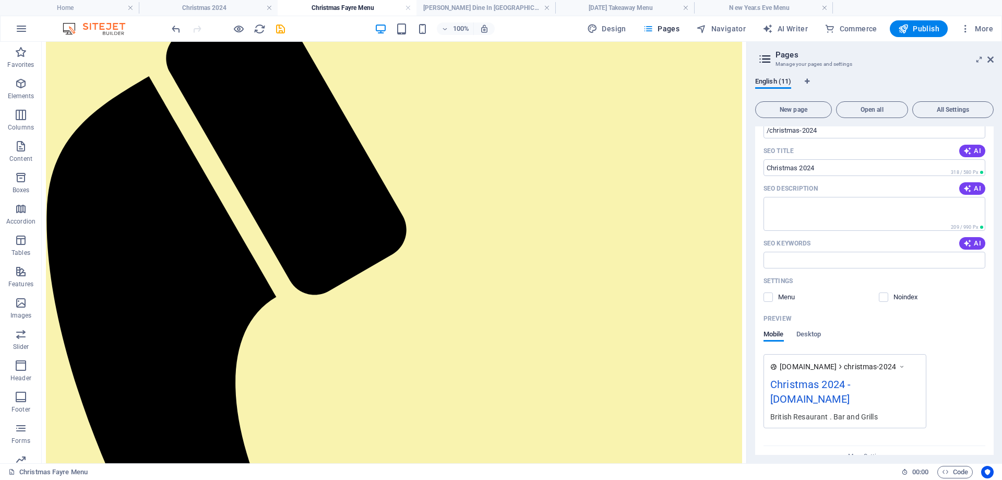
scroll to position [291, 0]
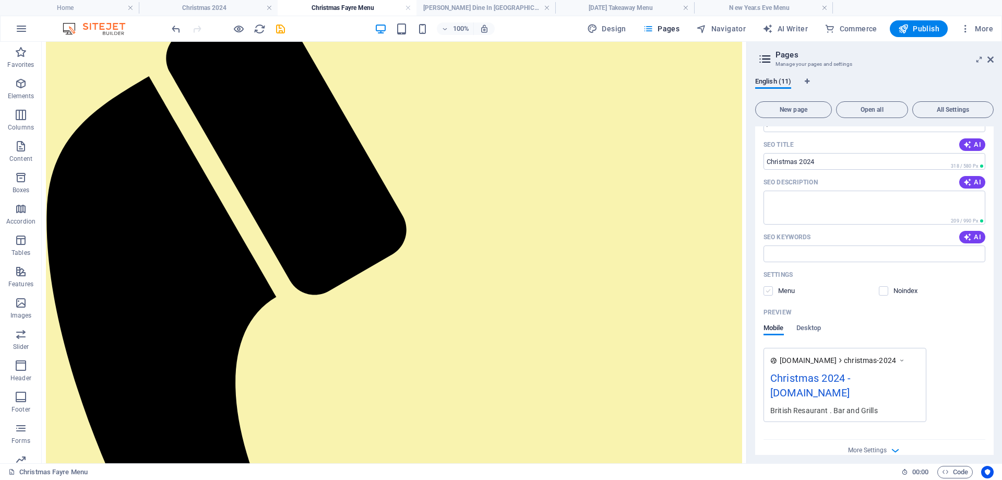
click at [765, 290] on label at bounding box center [768, 290] width 9 height 9
click at [0, 0] on input "checkbox" at bounding box center [0, 0] width 0 height 0
click at [989, 57] on icon at bounding box center [990, 59] width 6 height 8
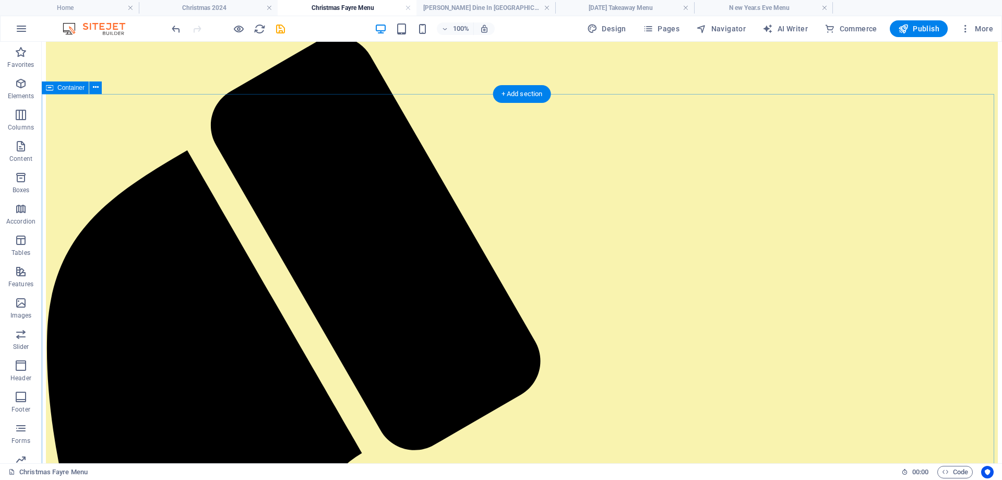
scroll to position [0, 0]
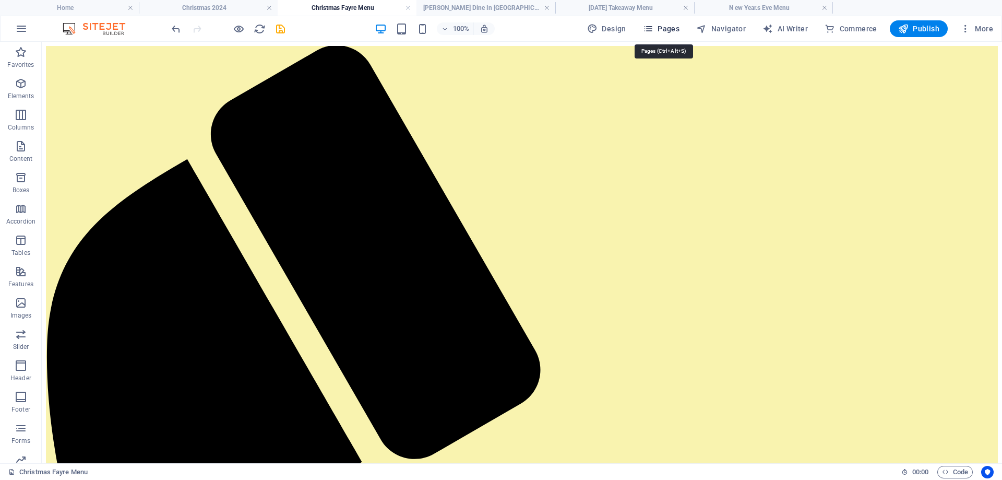
click at [669, 31] on span "Pages" at bounding box center [661, 28] width 37 height 10
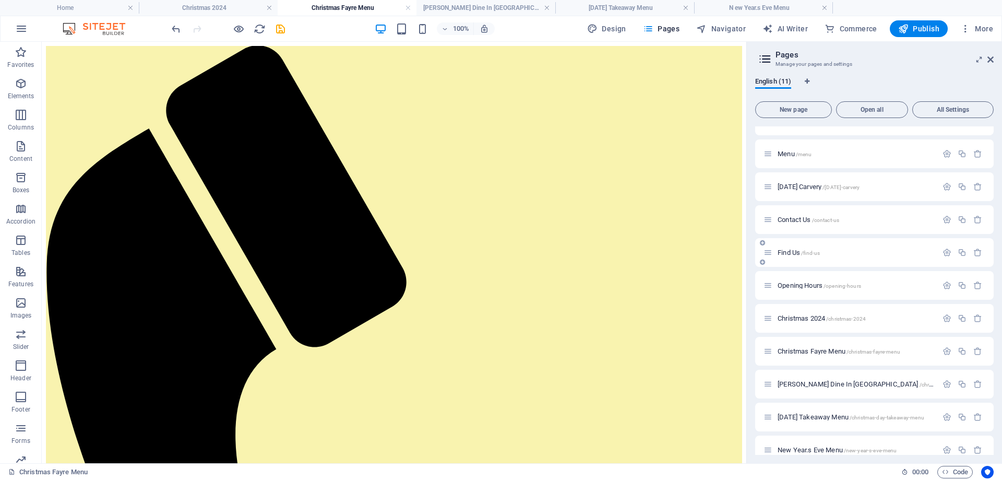
scroll to position [33, 0]
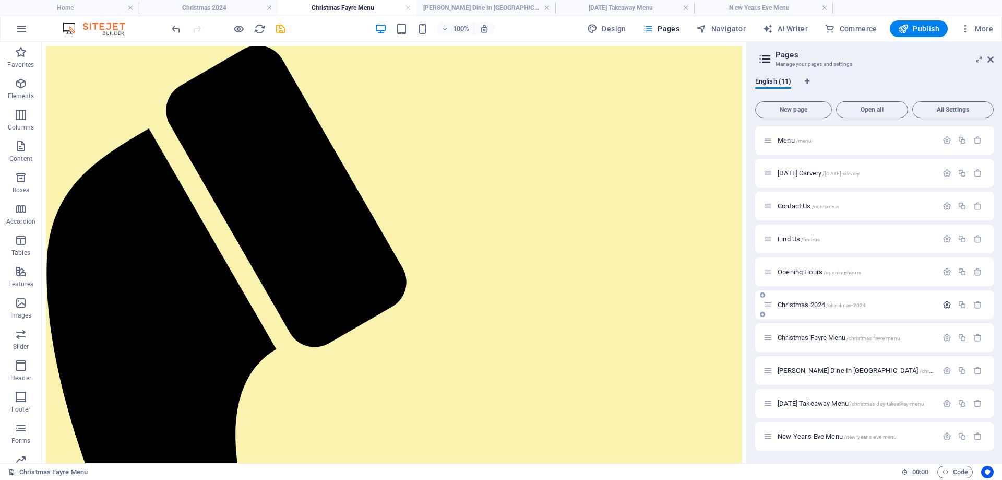
click at [946, 302] on icon "button" at bounding box center [947, 304] width 9 height 9
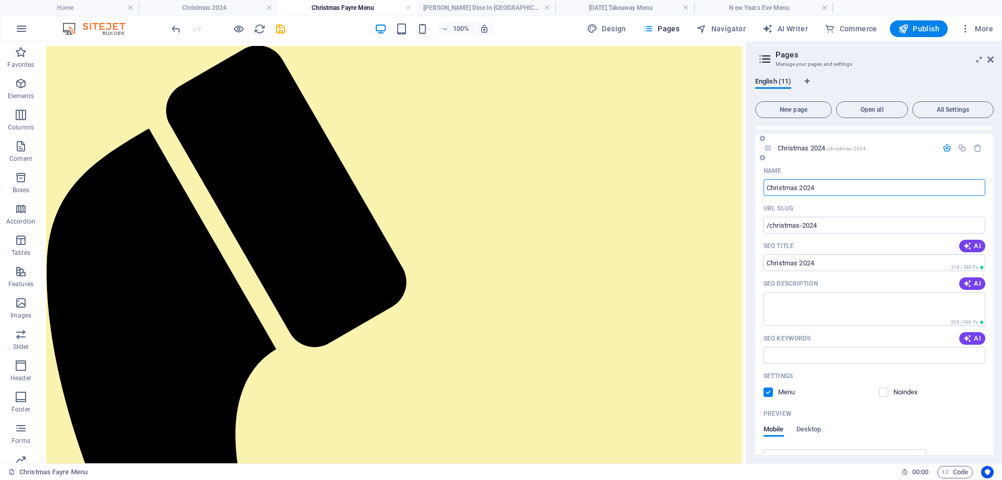
scroll to position [242, 0]
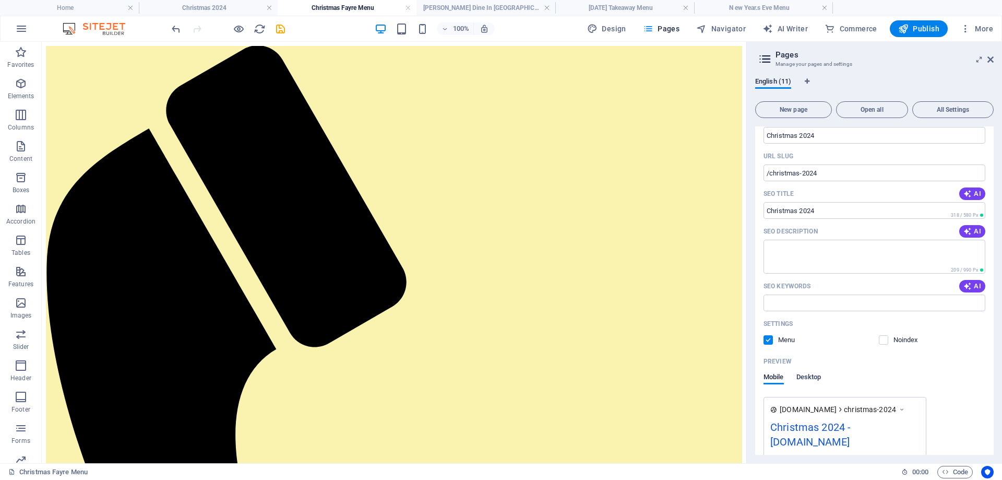
click at [814, 378] on span "Desktop" at bounding box center [808, 378] width 25 height 15
click at [775, 375] on span "Mobile" at bounding box center [774, 378] width 20 height 15
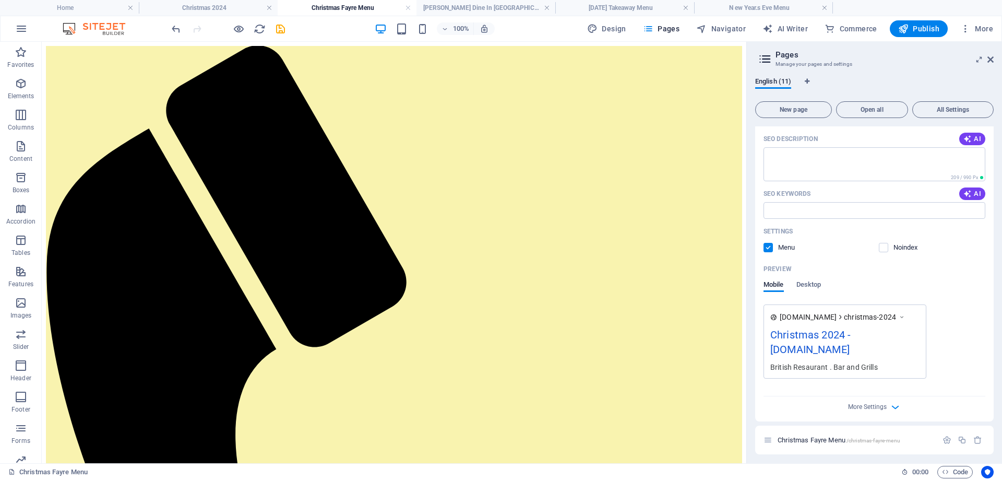
scroll to position [347, 0]
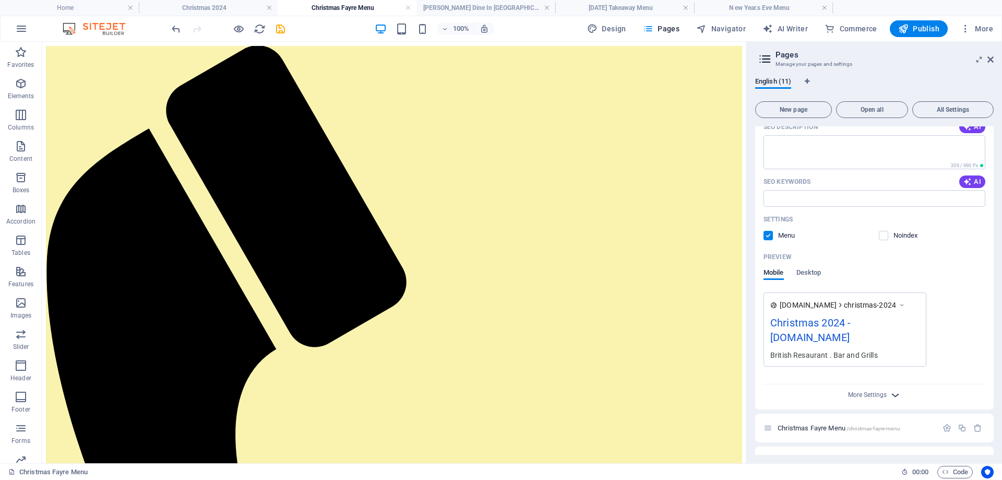
click at [894, 395] on icon "button" at bounding box center [895, 395] width 12 height 12
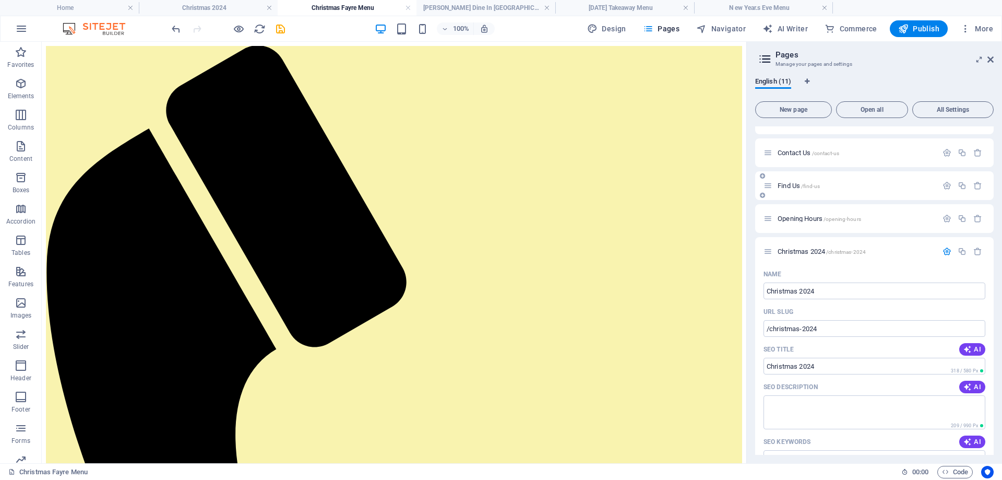
scroll to position [86, 0]
click at [993, 59] on icon at bounding box center [990, 59] width 6 height 8
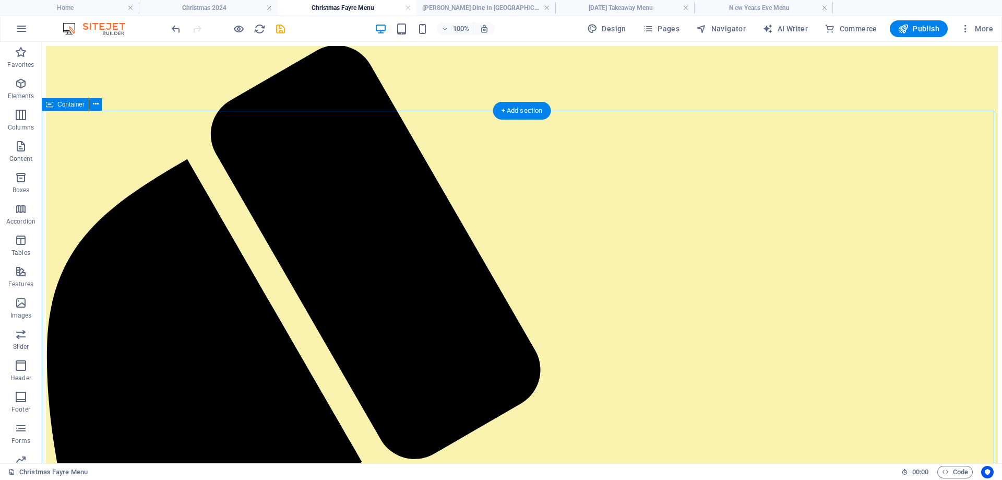
click at [664, 32] on span "Pages" at bounding box center [661, 28] width 37 height 10
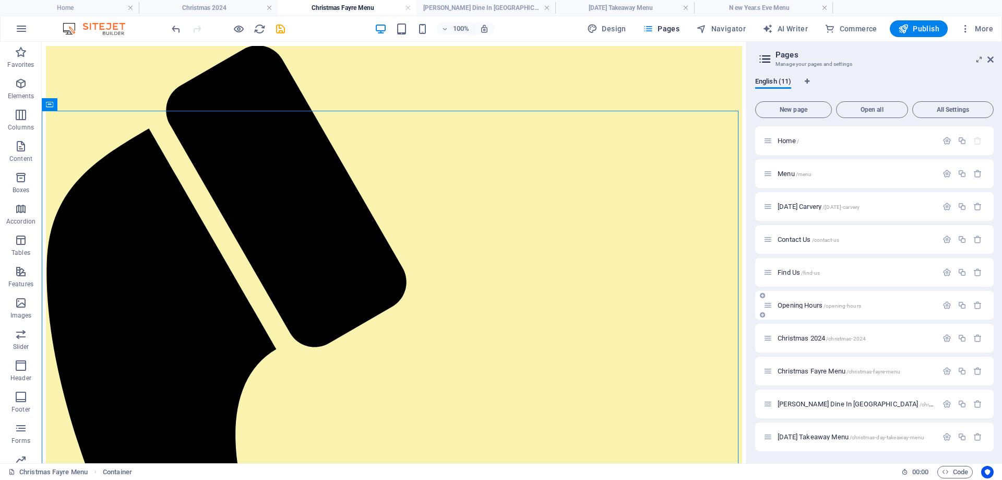
scroll to position [33, 0]
click at [789, 305] on span "Christmas 2024 /christmas-2024" at bounding box center [822, 305] width 88 height 8
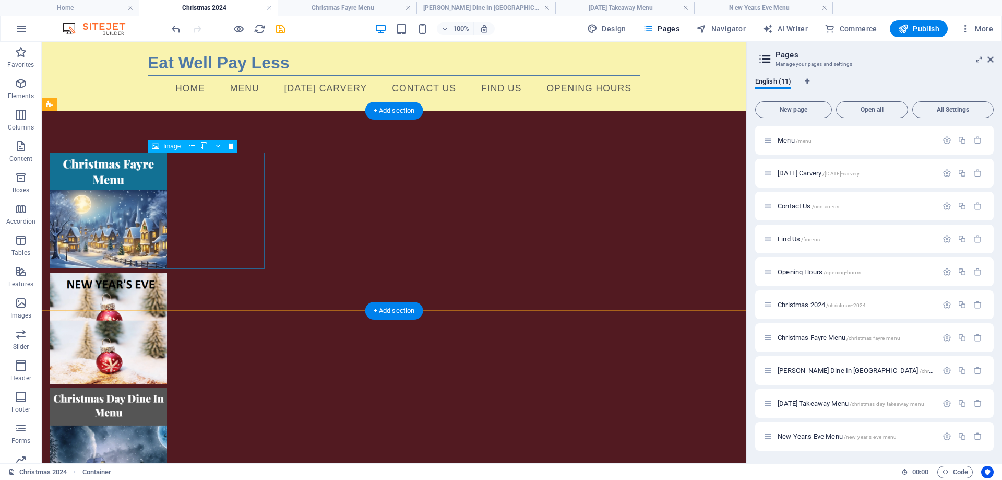
click at [167, 215] on figure at bounding box center [108, 210] width 117 height 116
click at [191, 147] on icon at bounding box center [192, 145] width 6 height 11
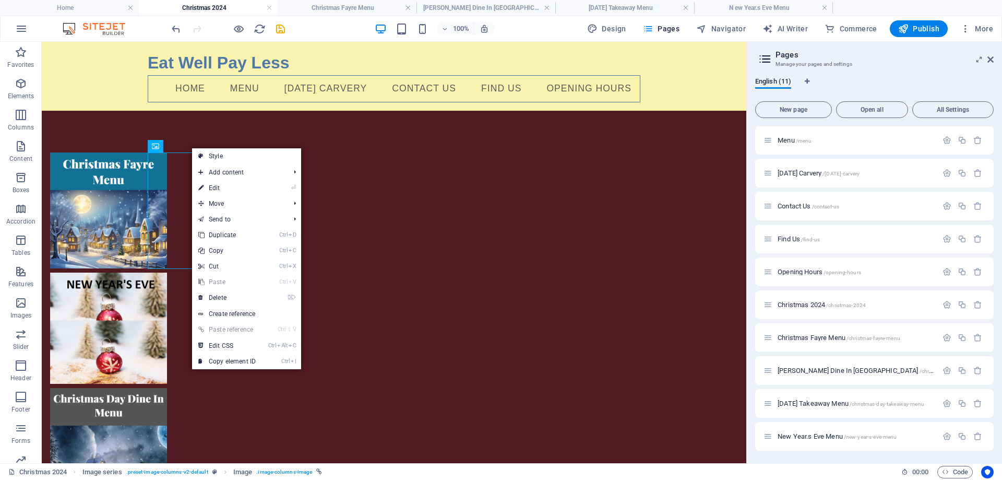
click at [225, 312] on link "Create reference" at bounding box center [246, 314] width 109 height 16
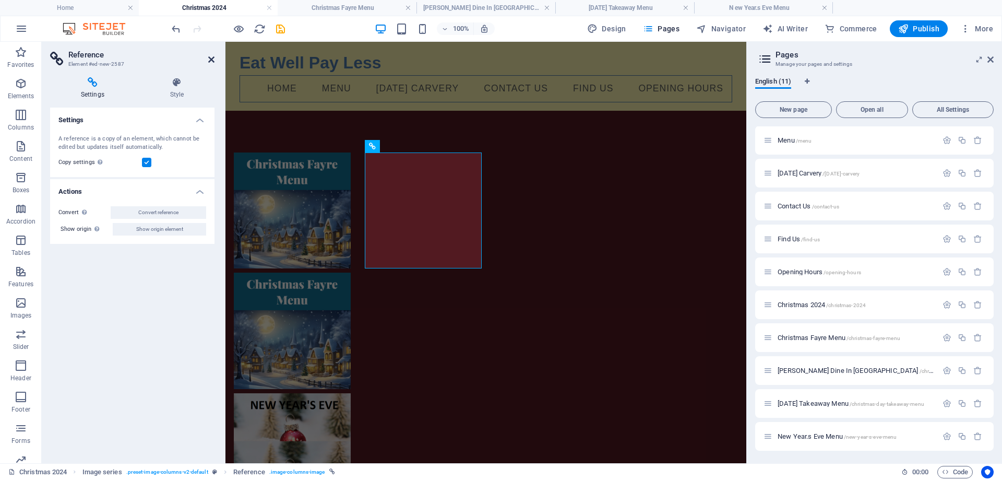
click at [210, 56] on icon at bounding box center [211, 59] width 6 height 8
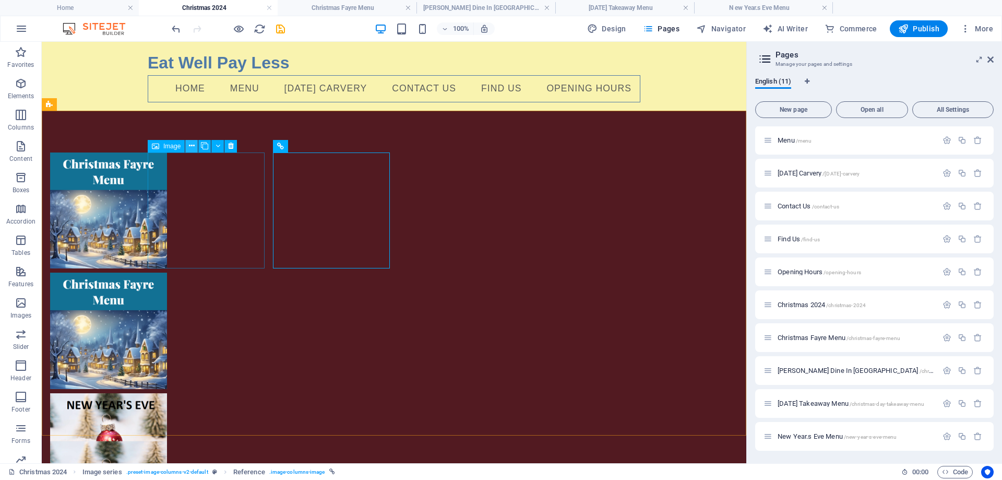
click at [191, 146] on icon at bounding box center [192, 145] width 6 height 11
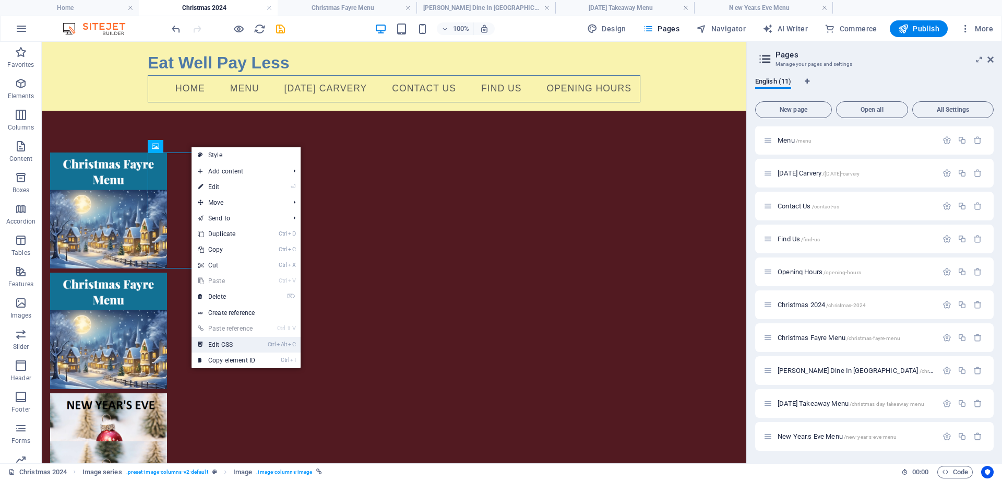
click at [239, 345] on link "Ctrl Alt C Edit CSS" at bounding box center [227, 345] width 70 height 16
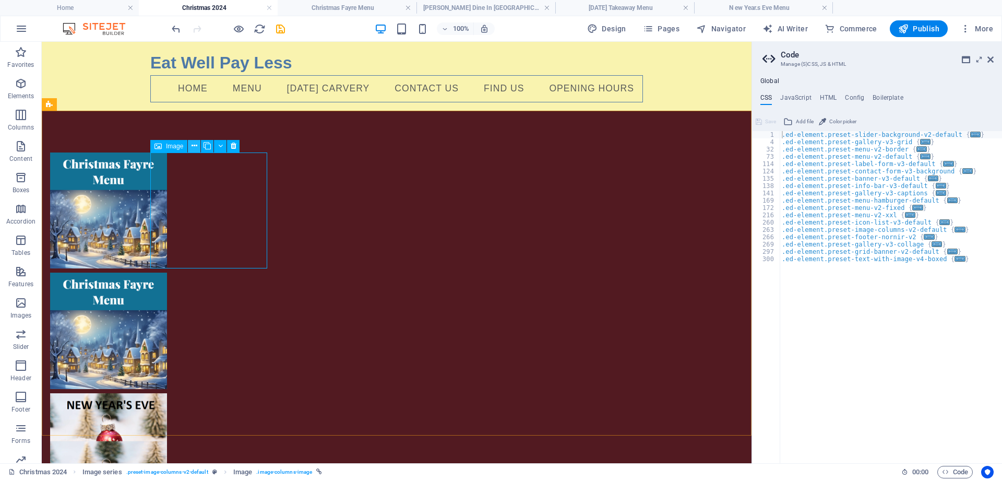
click at [194, 142] on icon at bounding box center [195, 145] width 6 height 11
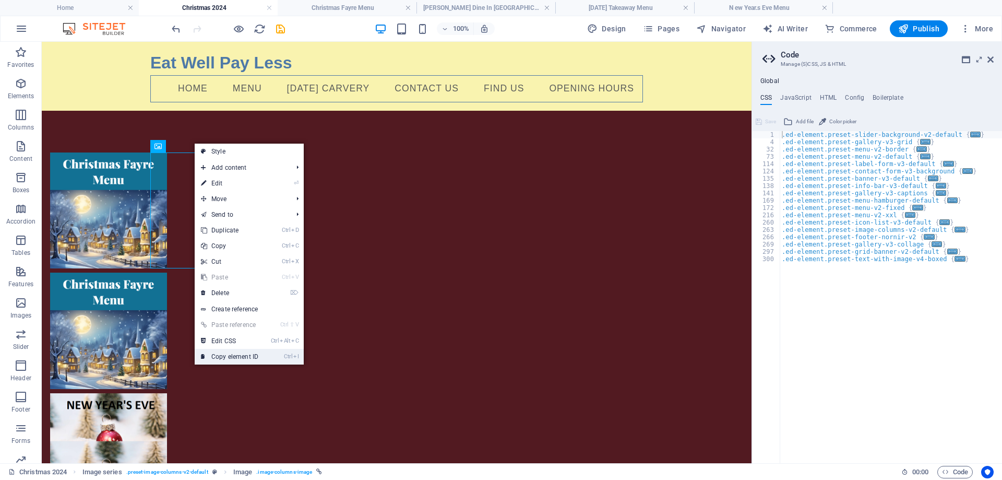
click at [237, 353] on link "Ctrl I Copy element ID" at bounding box center [230, 357] width 70 height 16
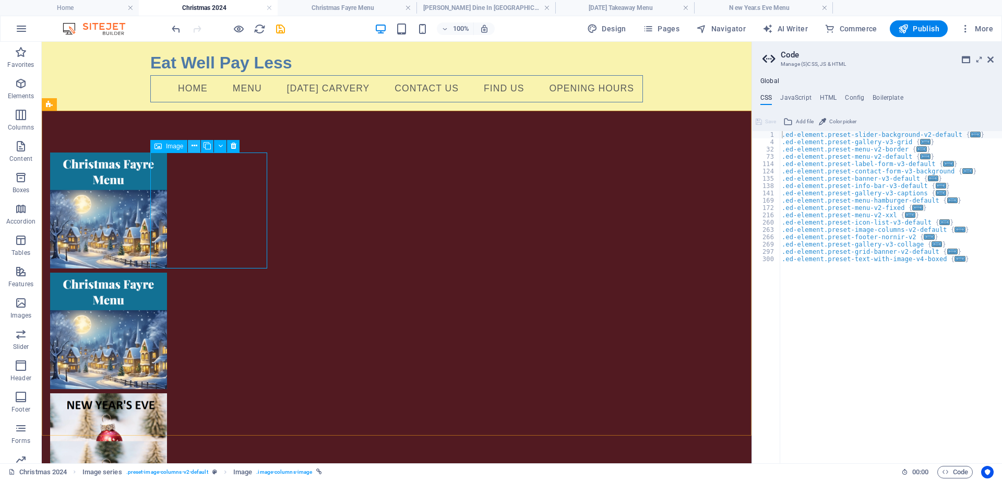
click at [194, 145] on icon at bounding box center [195, 145] width 6 height 11
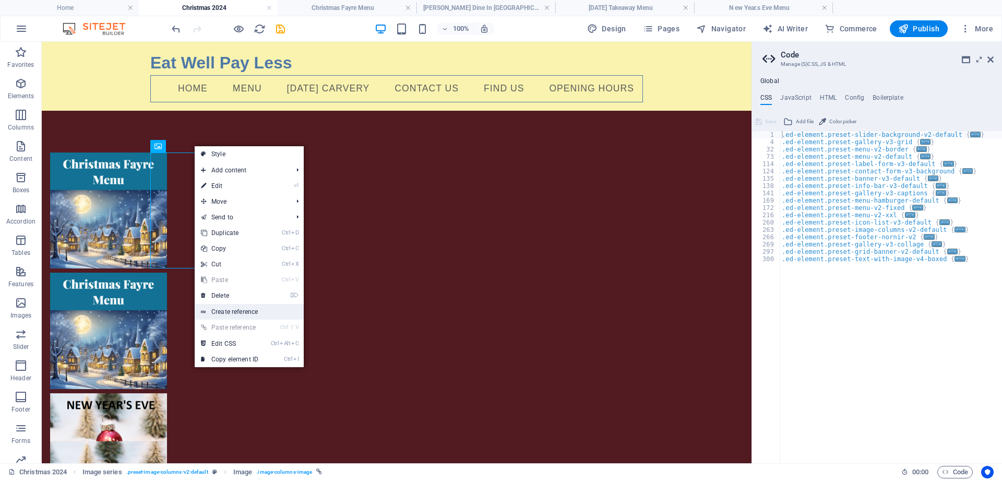
click at [228, 307] on link "Create reference" at bounding box center [249, 312] width 109 height 16
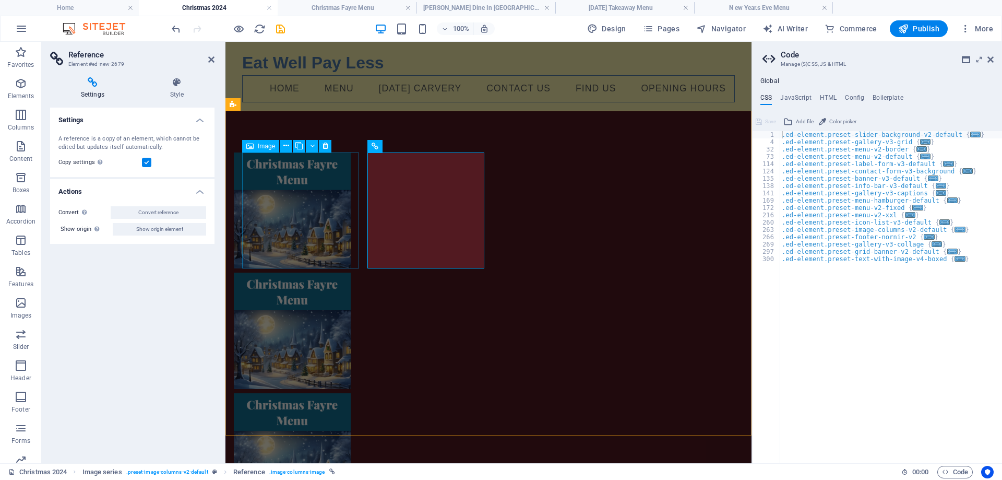
click at [299, 188] on figure at bounding box center [292, 210] width 117 height 116
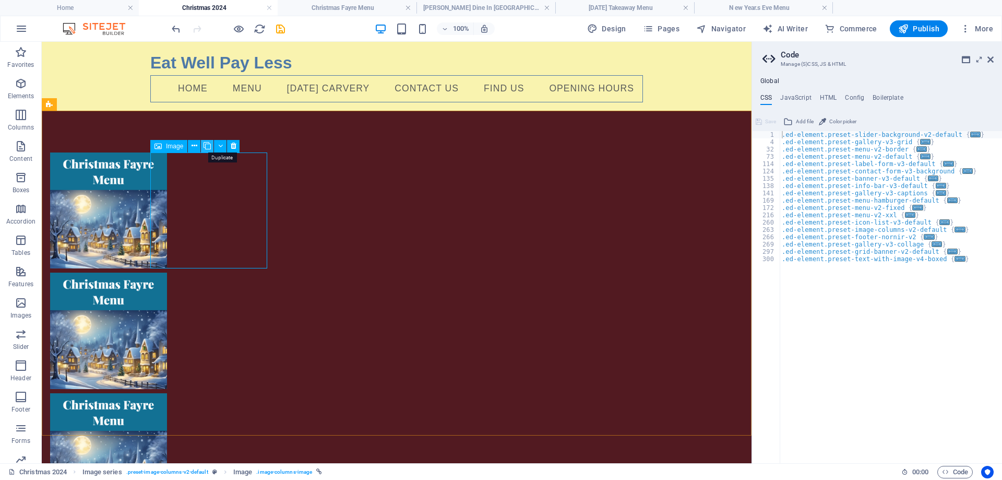
click at [208, 145] on icon at bounding box center [207, 145] width 7 height 11
click at [174, 28] on icon "undo" at bounding box center [176, 29] width 12 height 12
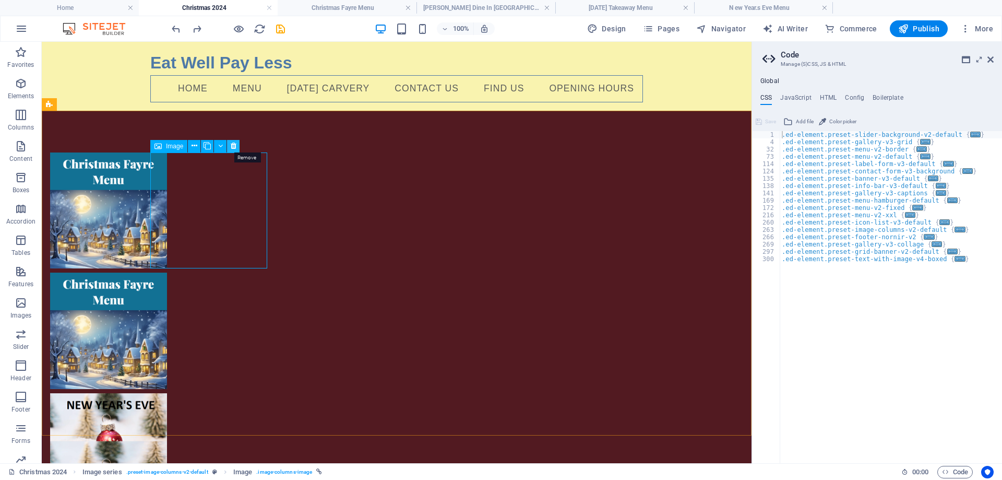
click at [236, 147] on button at bounding box center [233, 146] width 13 height 13
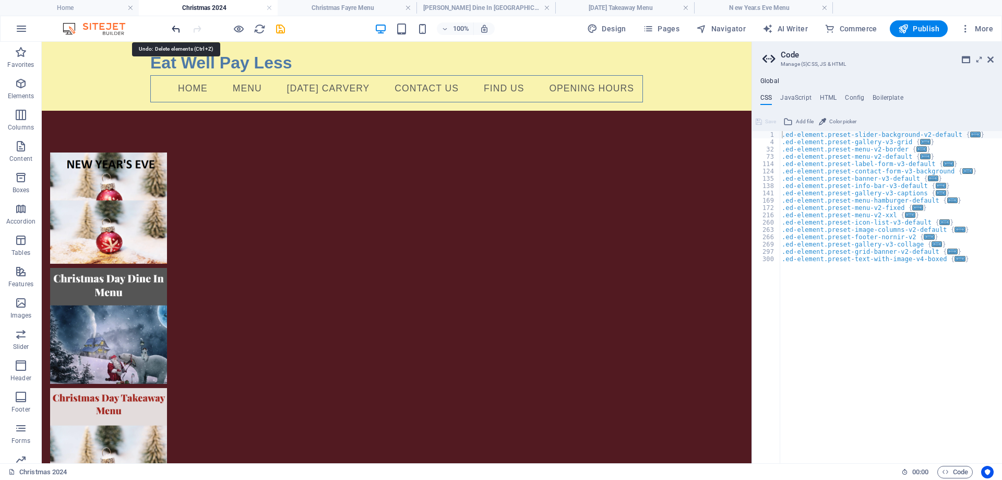
click at [175, 28] on icon "undo" at bounding box center [176, 29] width 12 height 12
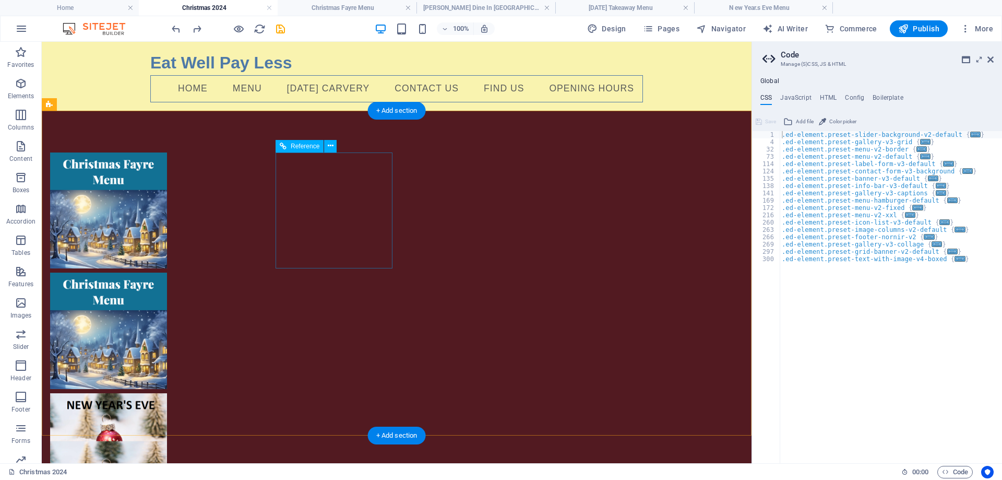
click at [167, 272] on div at bounding box center [108, 330] width 117 height 116
click at [330, 146] on icon at bounding box center [331, 145] width 6 height 11
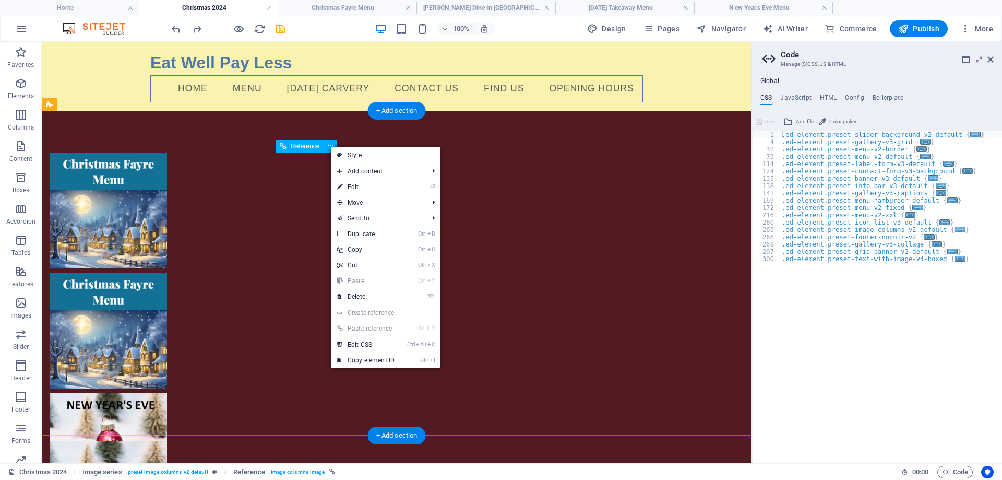
click at [167, 272] on div at bounding box center [108, 330] width 117 height 116
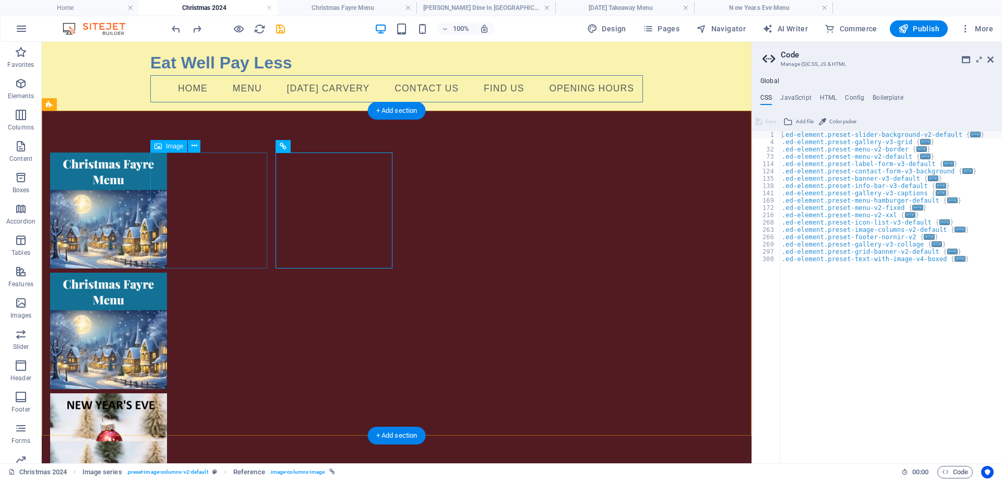
click at [167, 173] on figure at bounding box center [108, 210] width 117 height 116
click at [167, 272] on div at bounding box center [108, 330] width 117 height 116
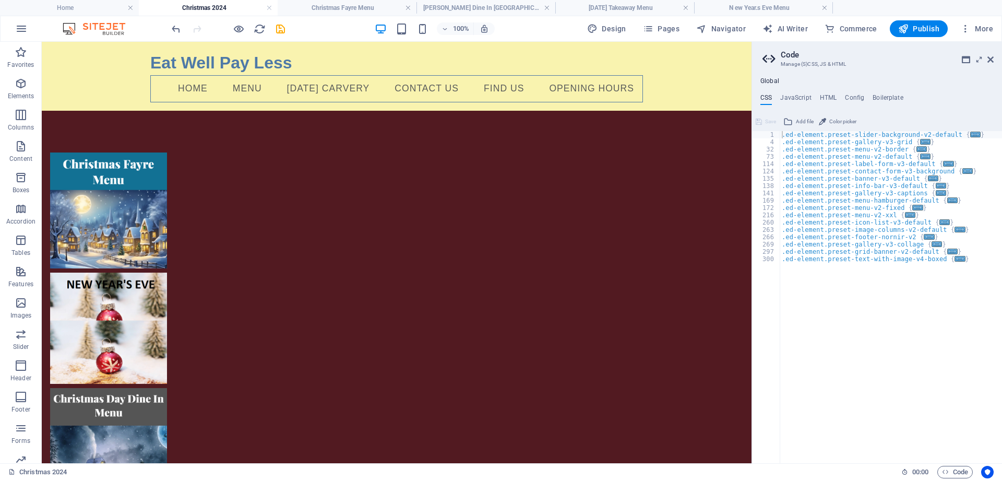
click at [276, 336] on html "Eat Well Pay Less Home Menu [DATE] Carvery Contact Us Find Us Opening Hours" at bounding box center [397, 354] width 710 height 625
click at [195, 148] on icon at bounding box center [195, 145] width 6 height 11
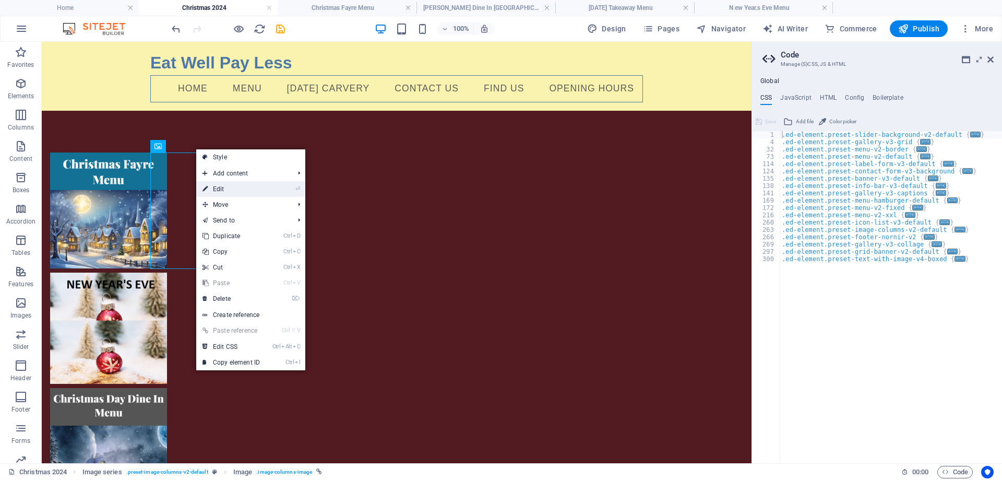
click at [218, 188] on link "⏎ Edit" at bounding box center [231, 189] width 70 height 16
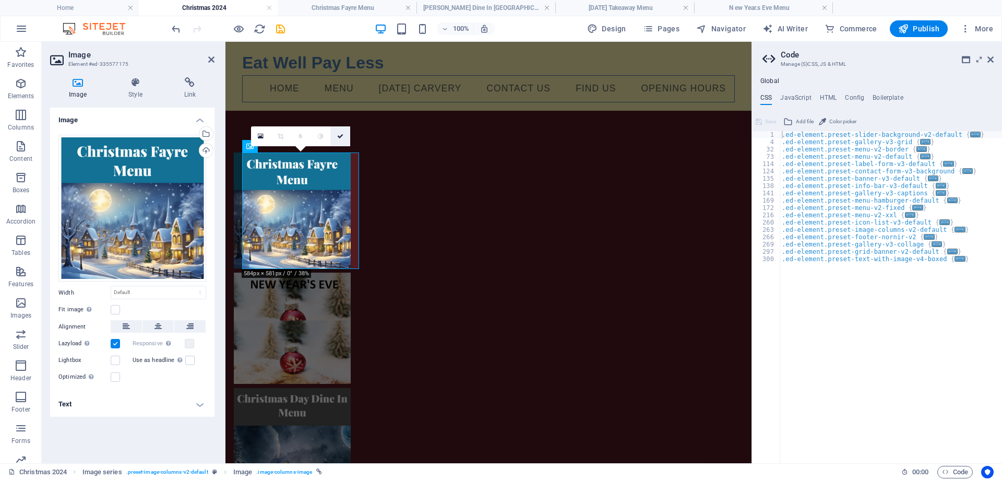
click at [341, 135] on icon at bounding box center [340, 136] width 6 height 6
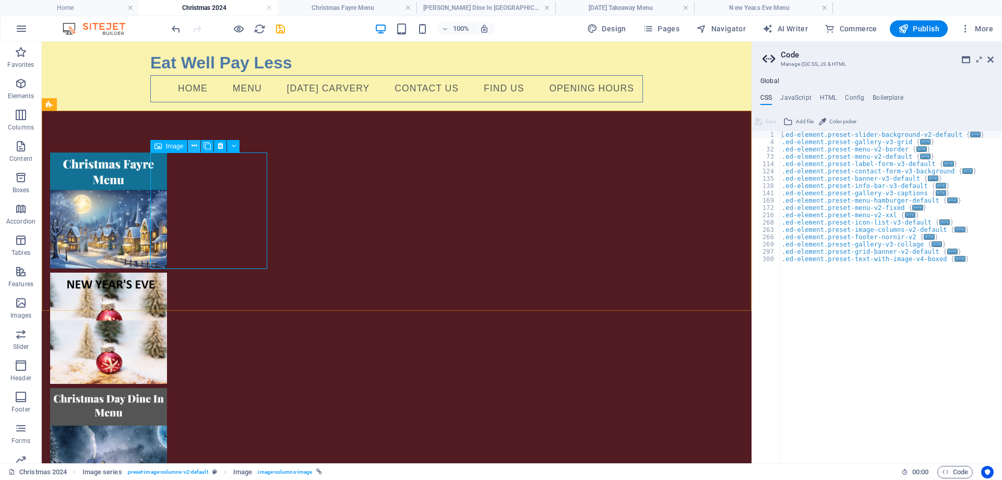
click at [193, 144] on icon at bounding box center [195, 145] width 6 height 11
click at [146, 351] on html "Eat Well Pay Less Home Menu [DATE] Carvery Contact Us Find Us Opening Hours" at bounding box center [397, 354] width 710 height 625
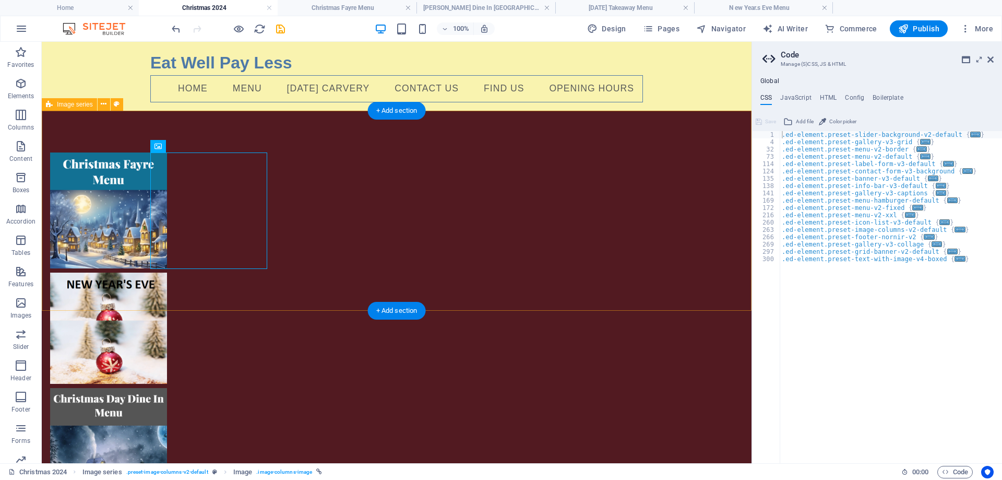
click at [728, 237] on div at bounding box center [397, 389] width 710 height 556
click at [167, 213] on figure at bounding box center [108, 210] width 117 height 116
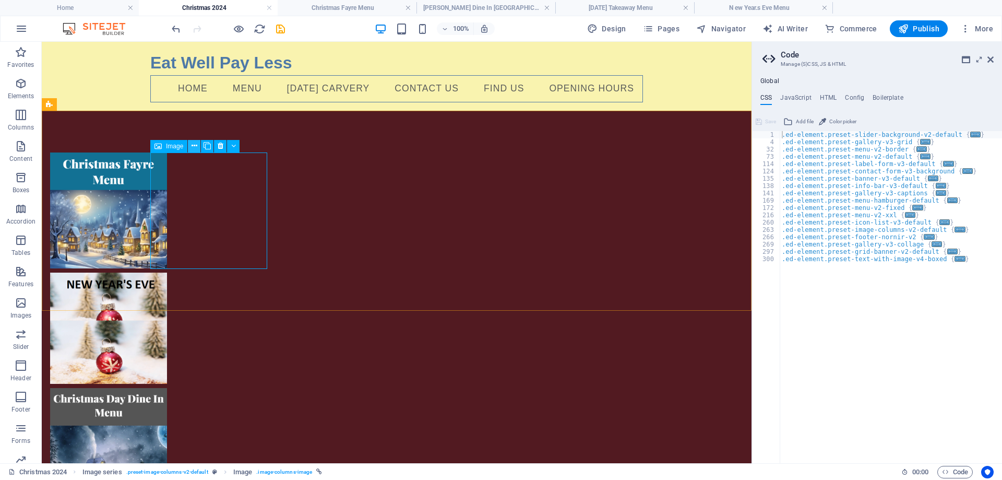
click at [192, 144] on icon at bounding box center [195, 145] width 6 height 11
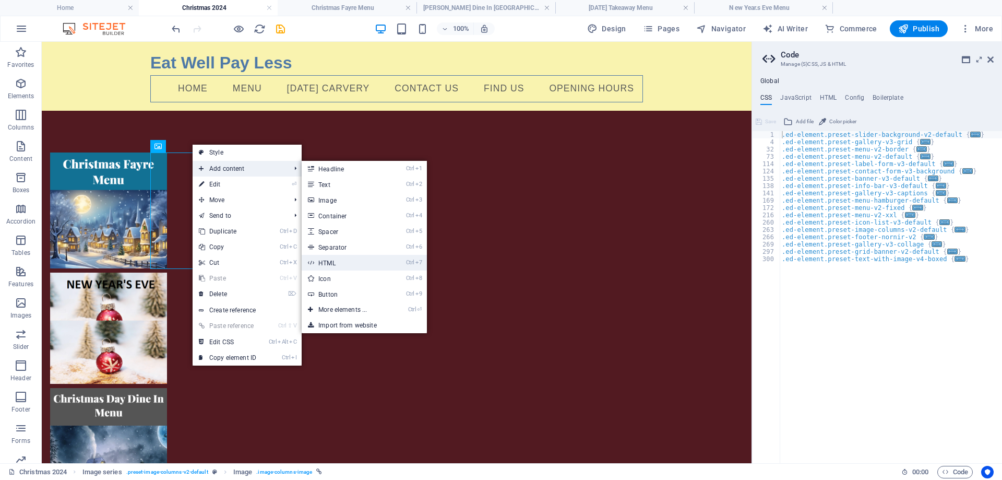
click at [328, 264] on link "Ctrl 7 HTML" at bounding box center [345, 263] width 86 height 16
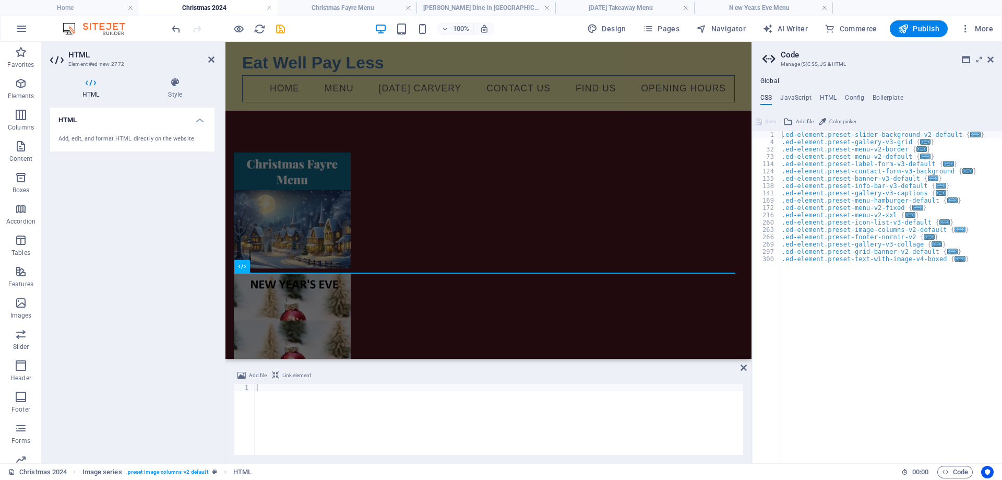
click at [199, 118] on h4 "HTML" at bounding box center [132, 117] width 164 height 19
click at [199, 118] on h4 "HTML" at bounding box center [132, 120] width 164 height 25
click at [94, 94] on h4 "HTML" at bounding box center [93, 88] width 86 height 22
click at [207, 58] on h2 "HTML" at bounding box center [141, 54] width 146 height 9
click at [208, 58] on icon at bounding box center [211, 59] width 6 height 8
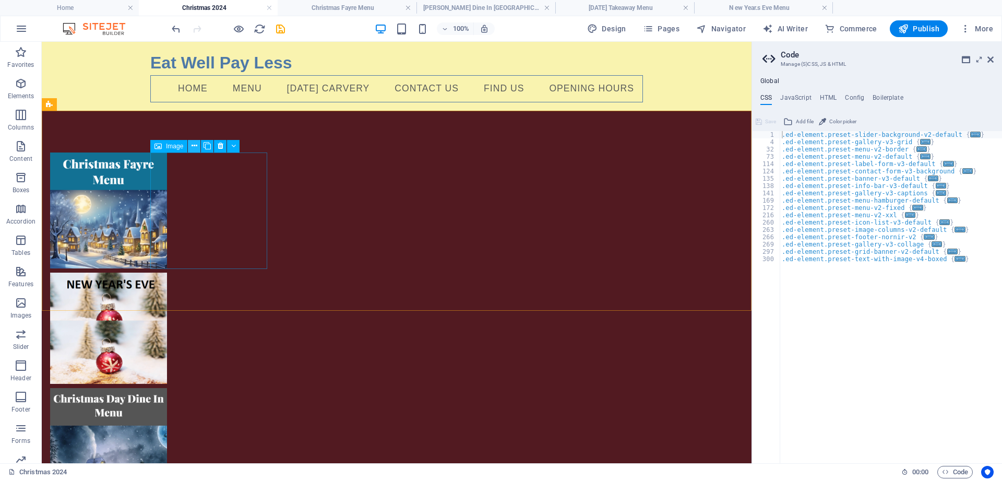
click at [192, 141] on icon at bounding box center [195, 145] width 6 height 11
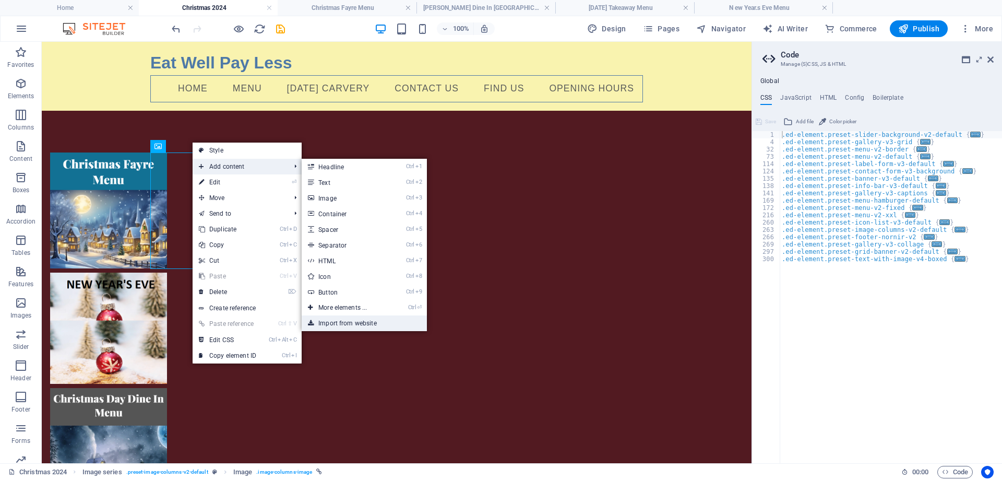
click at [355, 322] on link "Import from website" at bounding box center [364, 323] width 125 height 16
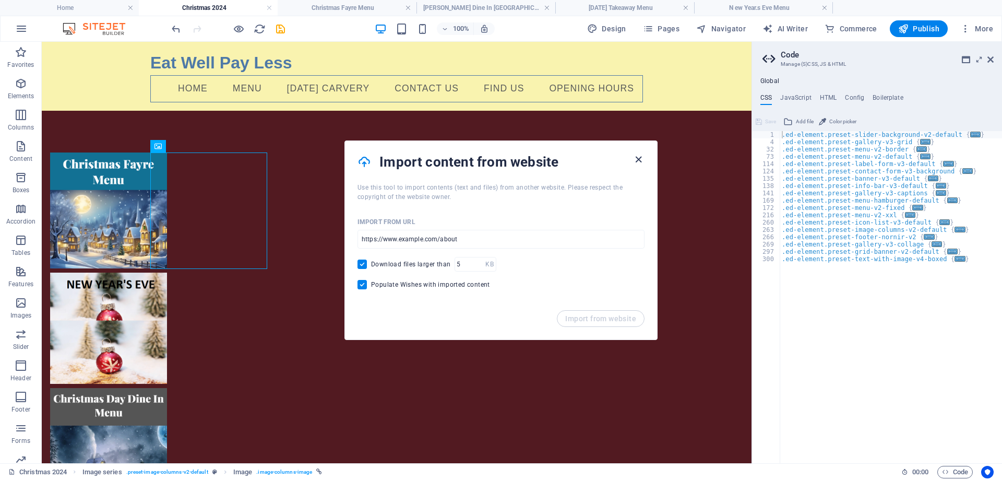
click at [634, 160] on icon "button" at bounding box center [639, 159] width 12 height 12
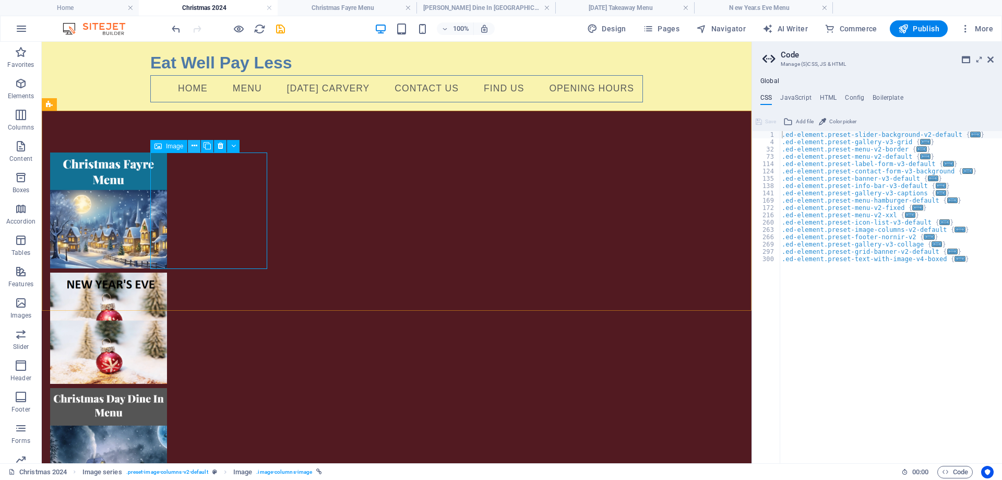
click at [192, 147] on icon at bounding box center [195, 145] width 6 height 11
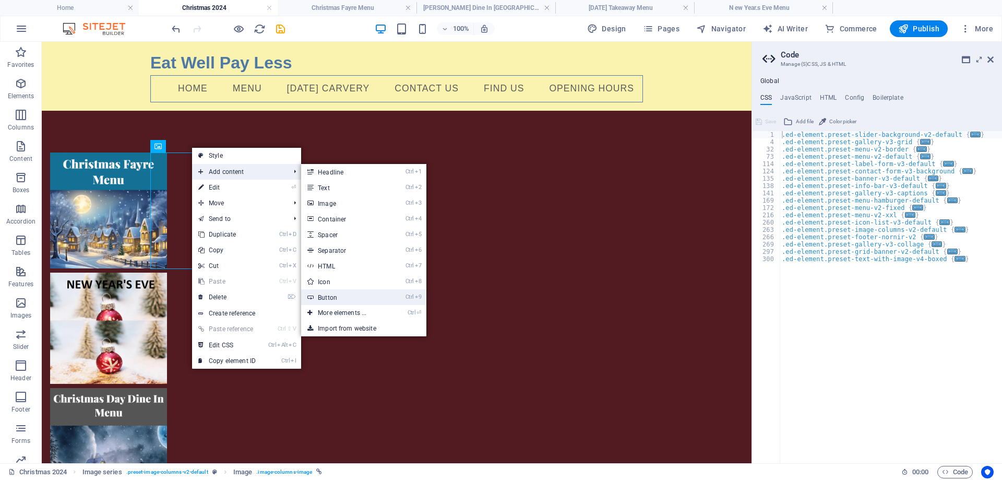
click at [332, 294] on link "Ctrl 9 Button" at bounding box center [344, 297] width 86 height 16
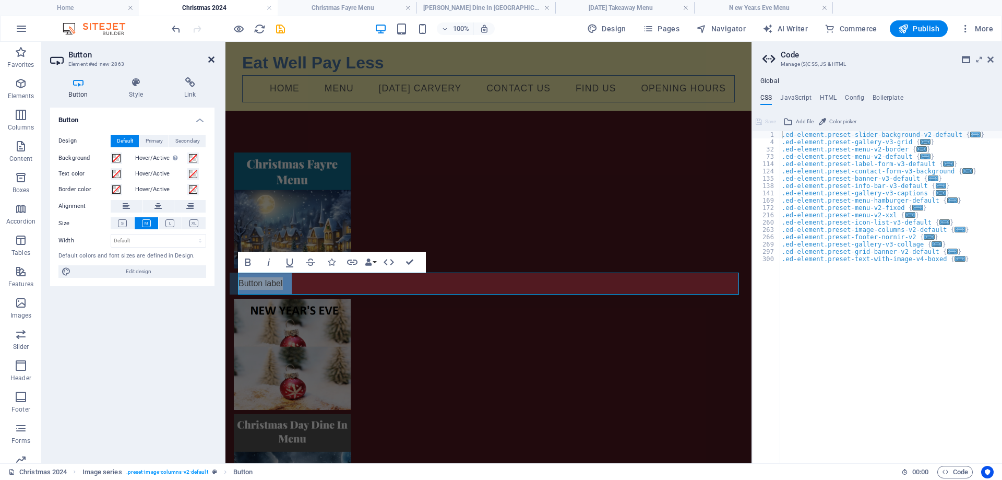
click at [210, 57] on icon at bounding box center [211, 59] width 6 height 8
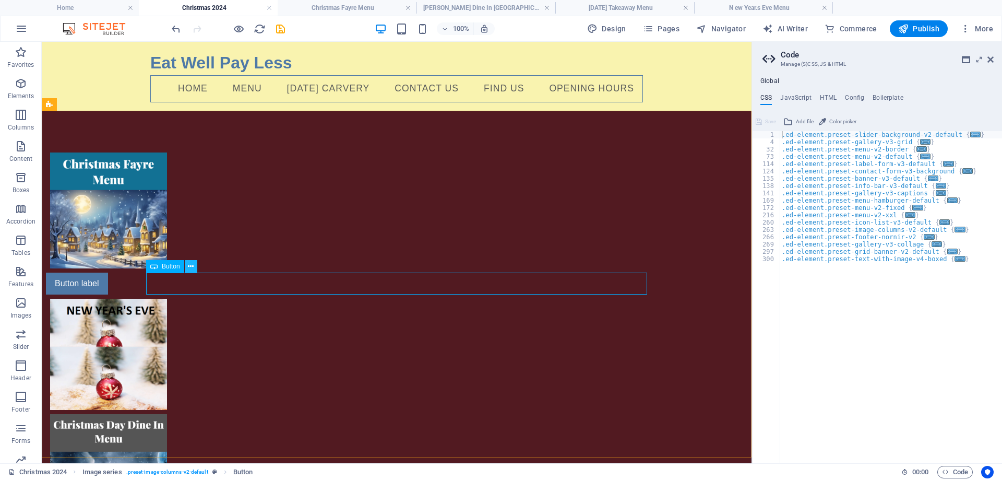
click at [190, 264] on icon at bounding box center [191, 266] width 6 height 11
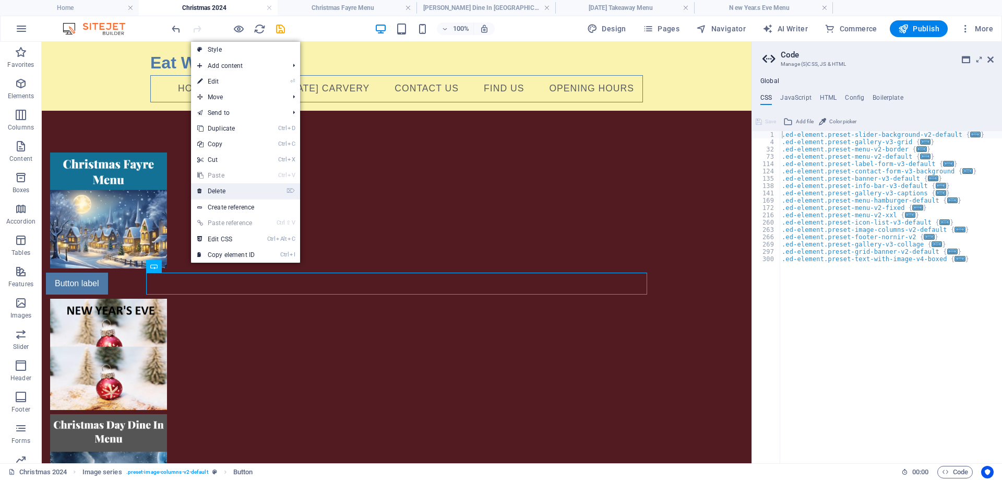
click at [224, 191] on link "⌦ Delete" at bounding box center [226, 191] width 70 height 16
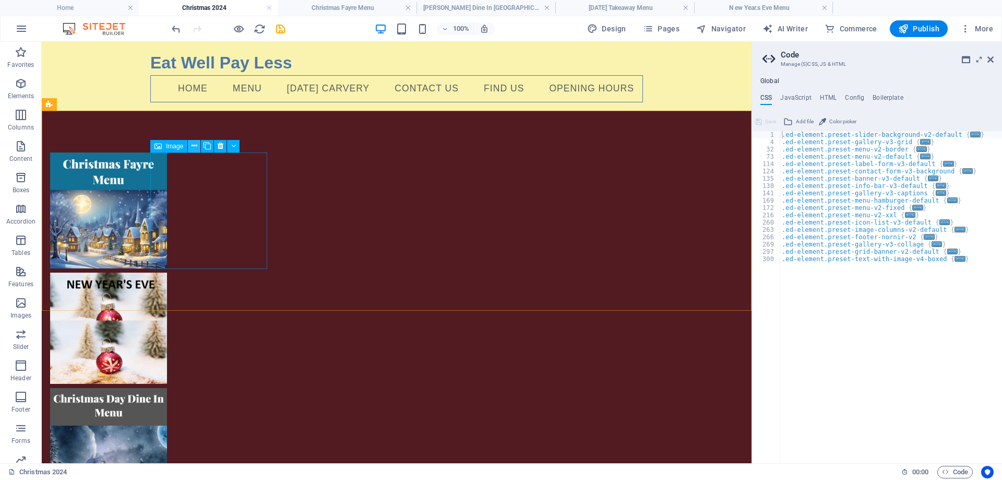
click at [192, 142] on icon at bounding box center [195, 145] width 6 height 11
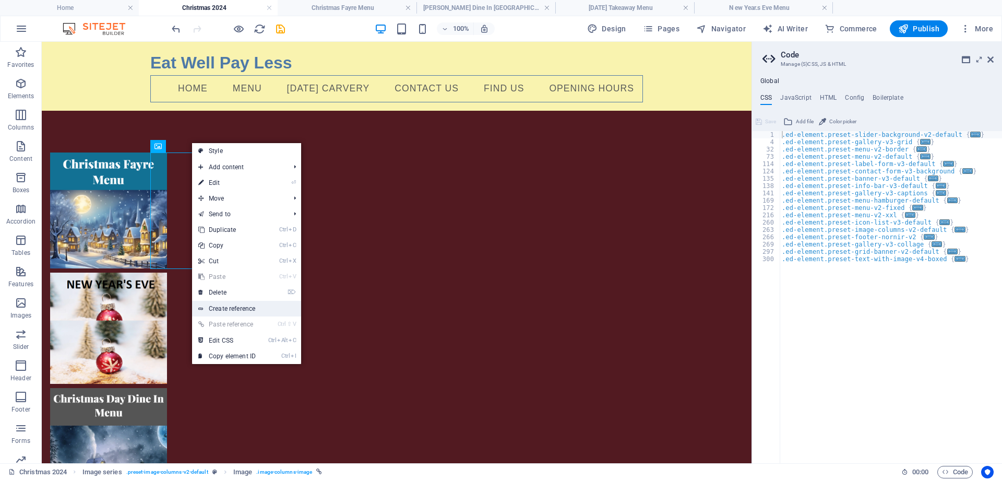
click at [217, 305] on link "Create reference" at bounding box center [246, 309] width 109 height 16
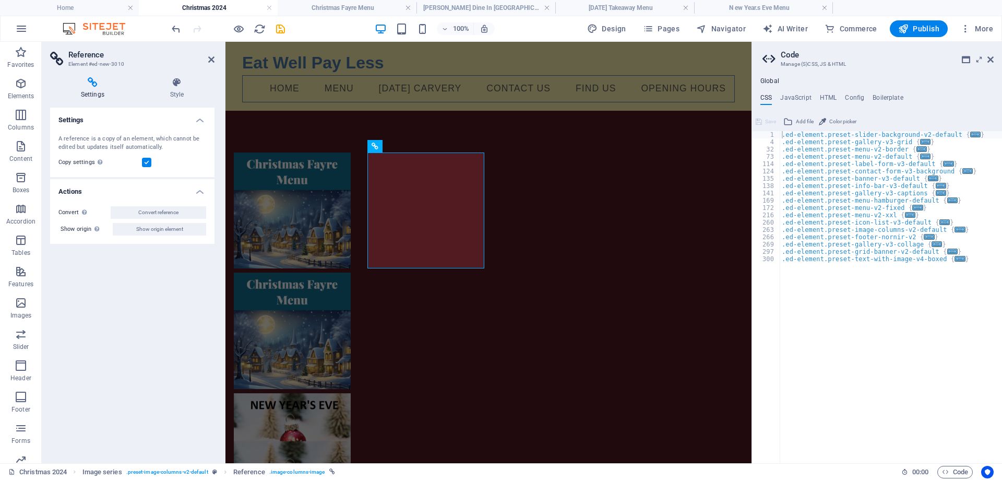
click at [91, 89] on h4 "Settings" at bounding box center [94, 88] width 89 height 22
click at [143, 229] on span "Show origin element" at bounding box center [159, 229] width 47 height 13
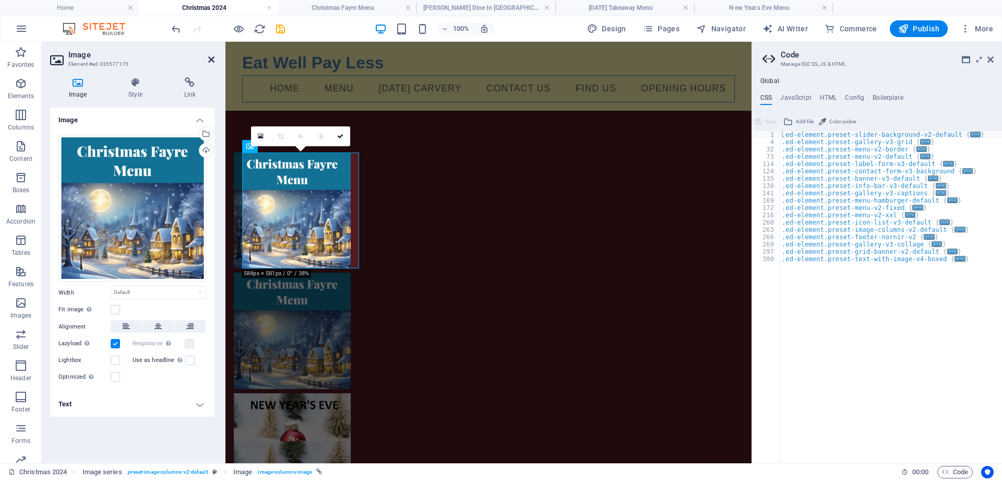
click at [211, 57] on icon at bounding box center [211, 59] width 6 height 8
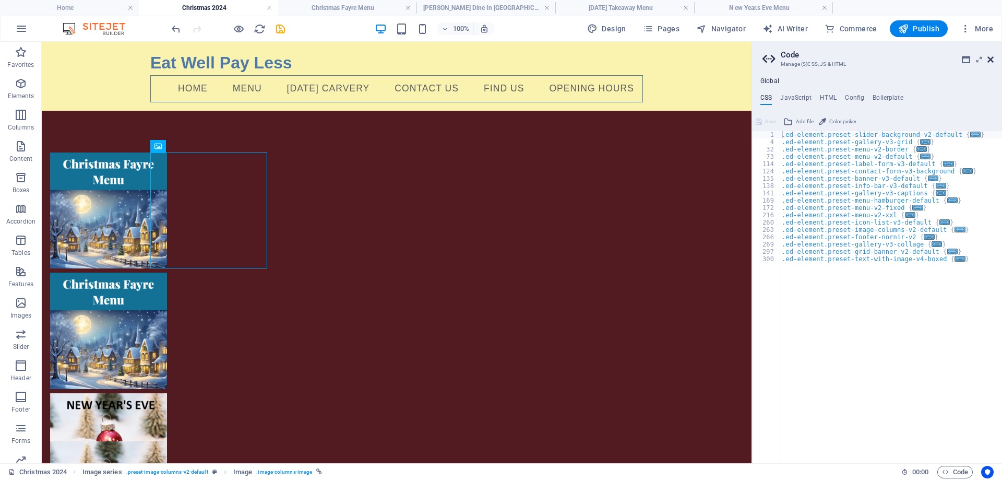
drag, startPoint x: 989, startPoint y: 58, endPoint x: 947, endPoint y: 17, distance: 58.7
click at [989, 58] on icon at bounding box center [990, 59] width 6 height 8
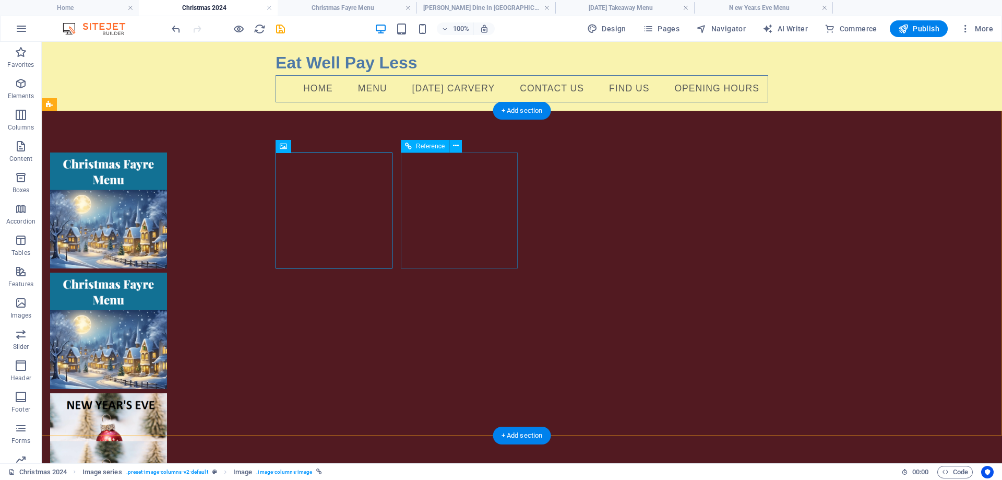
click at [167, 272] on div at bounding box center [108, 330] width 117 height 116
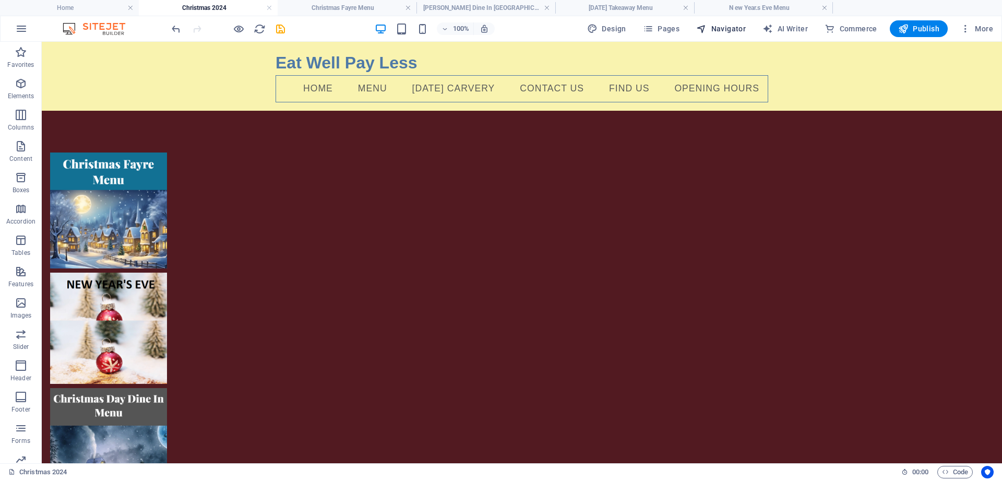
click at [733, 29] on span "Navigator" at bounding box center [721, 28] width 50 height 10
select select "6795902-en"
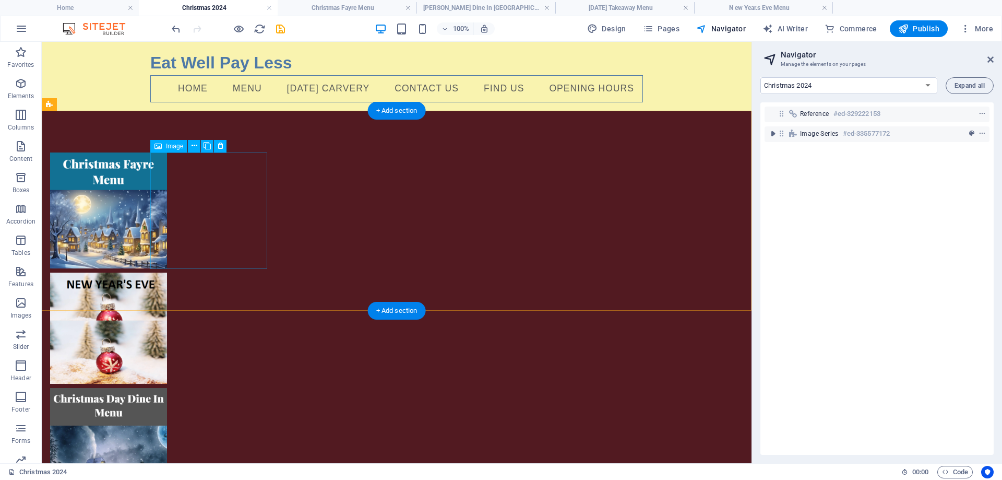
click at [167, 219] on figure at bounding box center [108, 210] width 117 height 116
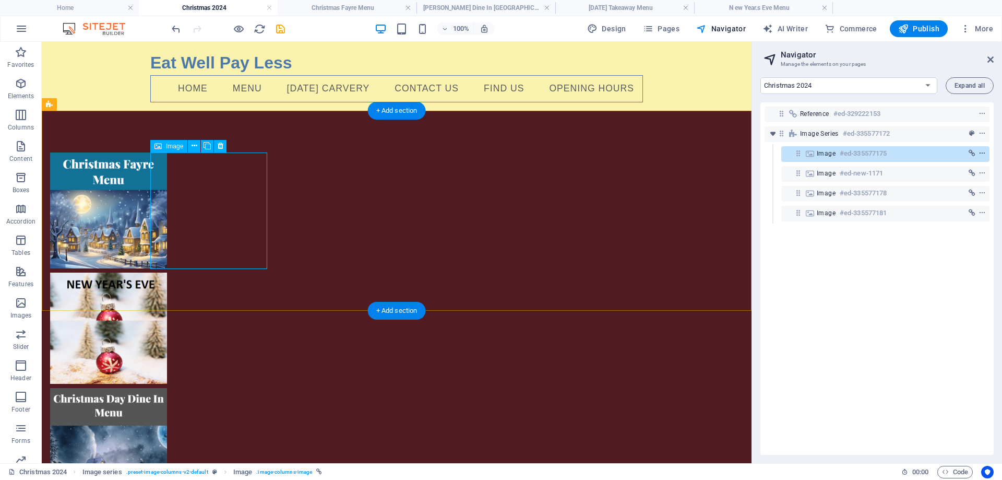
click at [979, 150] on icon "context-menu" at bounding box center [982, 153] width 7 height 7
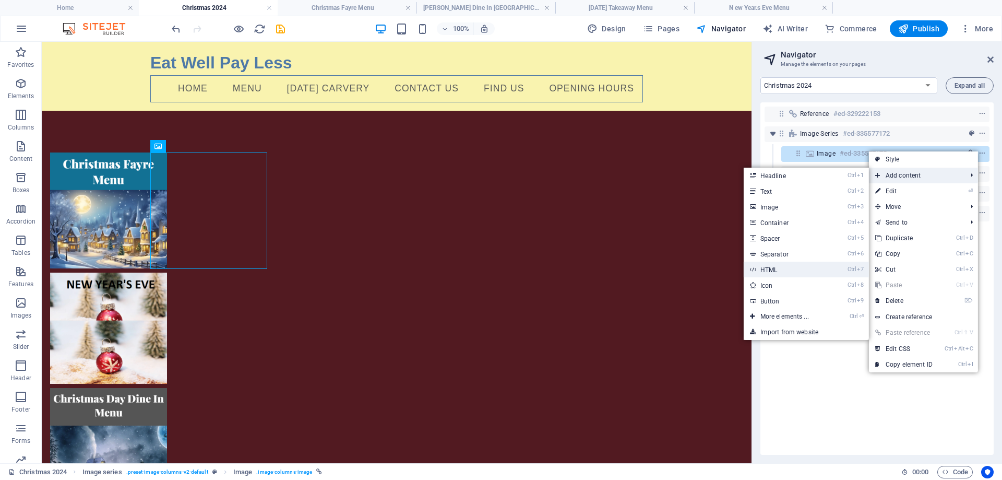
click at [767, 270] on link "Ctrl 7 HTML" at bounding box center [787, 269] width 86 height 16
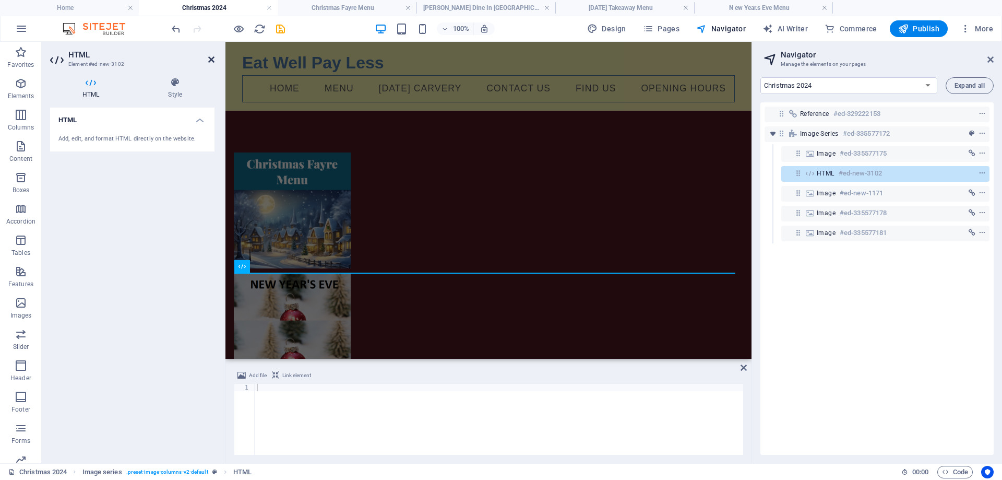
click at [209, 59] on icon at bounding box center [211, 59] width 6 height 8
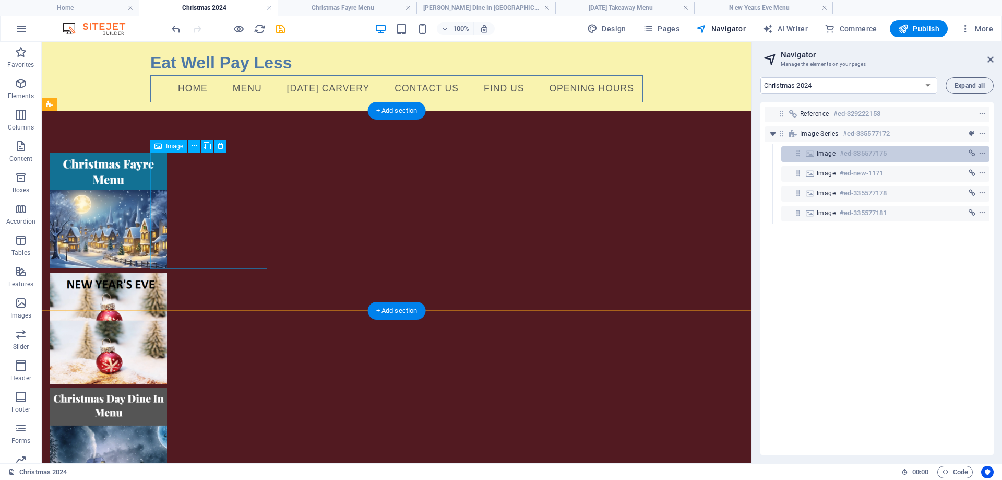
click at [906, 159] on div "Image #ed-335577175" at bounding box center [877, 153] width 121 height 13
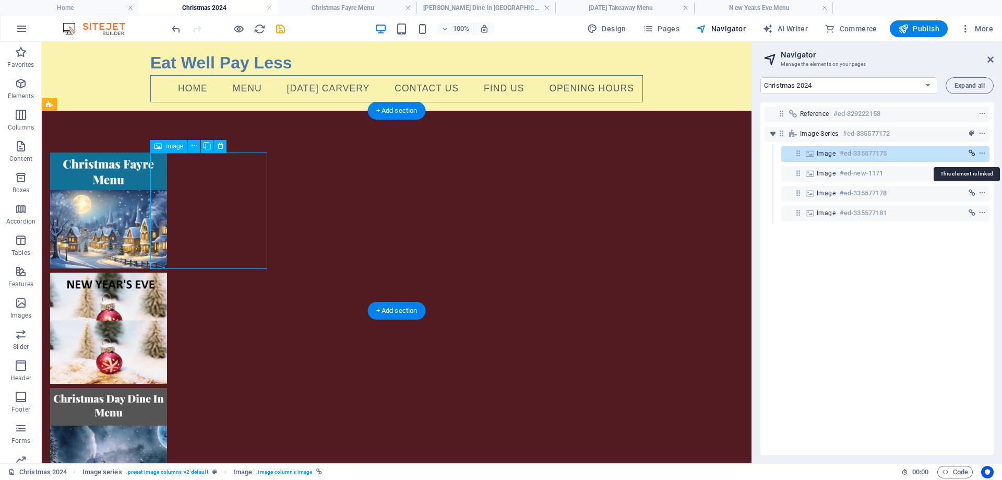
click at [969, 152] on icon "link" at bounding box center [972, 153] width 7 height 7
select select "7"
select select
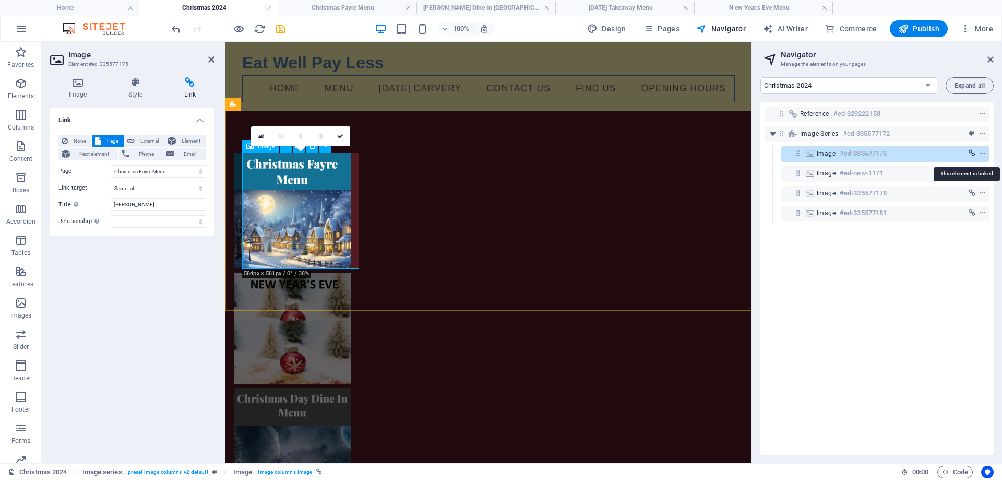
click at [970, 154] on icon "link" at bounding box center [972, 153] width 7 height 7
click at [351, 272] on figure at bounding box center [292, 327] width 117 height 111
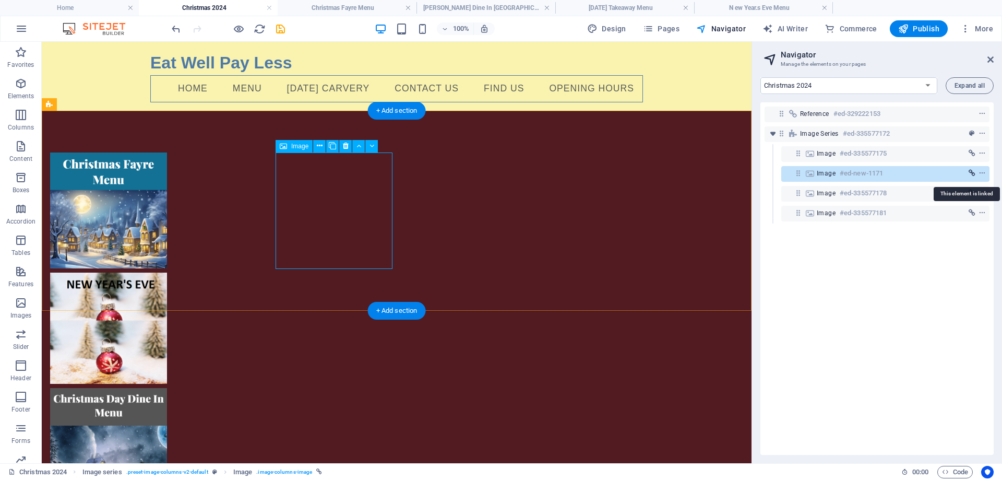
click at [969, 172] on icon "link" at bounding box center [972, 173] width 7 height 7
select select "7"
select select
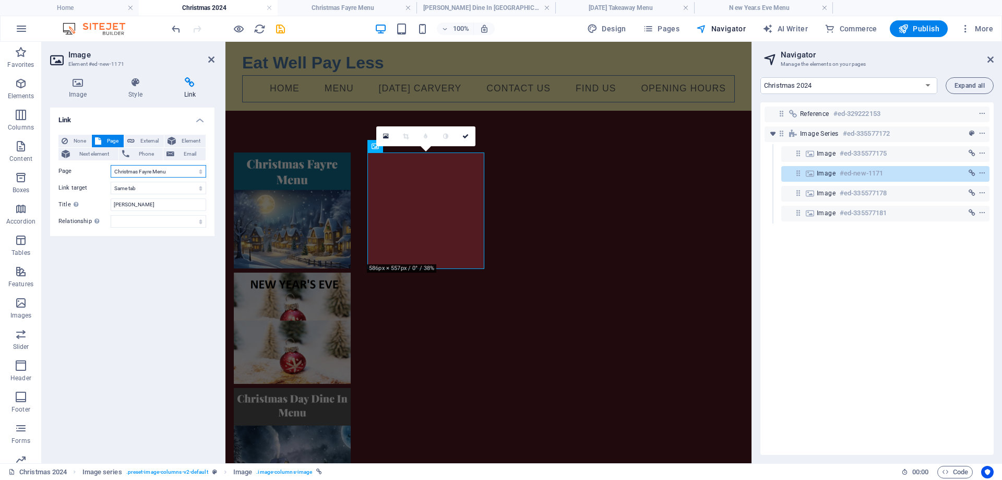
click at [199, 172] on select "Home Menu [DATE] Carvery Contact Us Find Us Opening Hours Christmas 2024 Christ…" at bounding box center [159, 171] width 96 height 13
select select "10"
click at [111, 165] on select "Home Menu [DATE] Carvery Contact Us Find Us Opening Hours Christmas 2024 Christ…" at bounding box center [159, 171] width 96 height 13
click at [169, 169] on select "Home Menu [DATE] Carvery Contact Us Find Us Opening Hours Christmas 2024 Christ…" at bounding box center [159, 171] width 96 height 13
drag, startPoint x: 167, startPoint y: 170, endPoint x: 128, endPoint y: 174, distance: 38.8
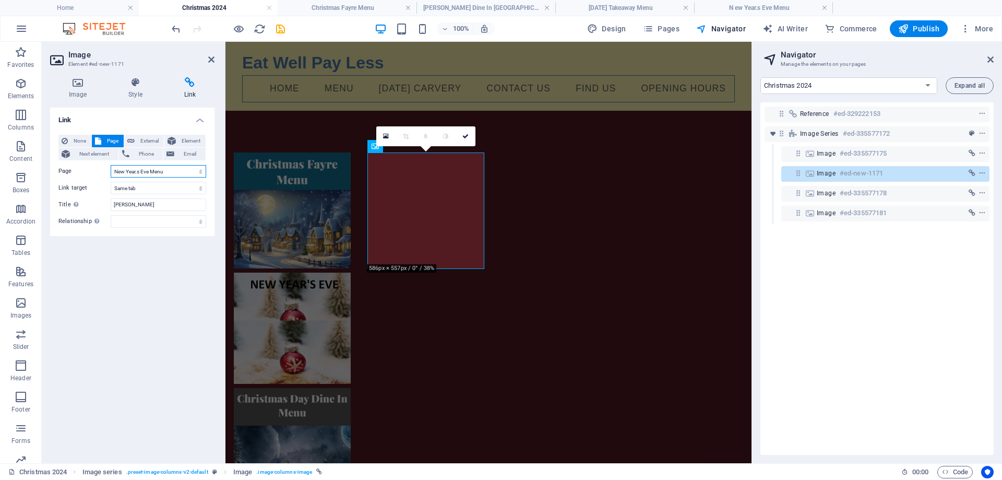
click at [128, 174] on select "Home Menu [DATE] Carvery Contact Us Find Us Opening Hours Christmas 2024 Christ…" at bounding box center [159, 171] width 96 height 13
drag, startPoint x: 167, startPoint y: 203, endPoint x: 113, endPoint y: 214, distance: 55.0
click at [113, 214] on div "None Page External Element Next element Phone Email Page Home Menu [DATE] Carve…" at bounding box center [132, 181] width 148 height 93
type input "new years eve menu"
click at [301, 325] on html "Eat Well Pay Less Home Menu [DATE] Carvery Contact Us Find Us Opening Hours" at bounding box center [488, 354] width 526 height 625
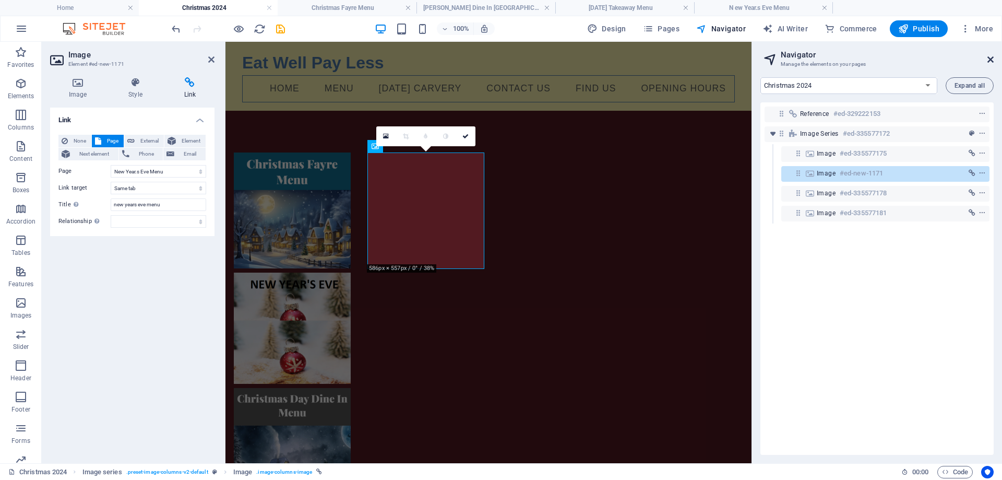
click at [987, 58] on icon at bounding box center [990, 59] width 6 height 8
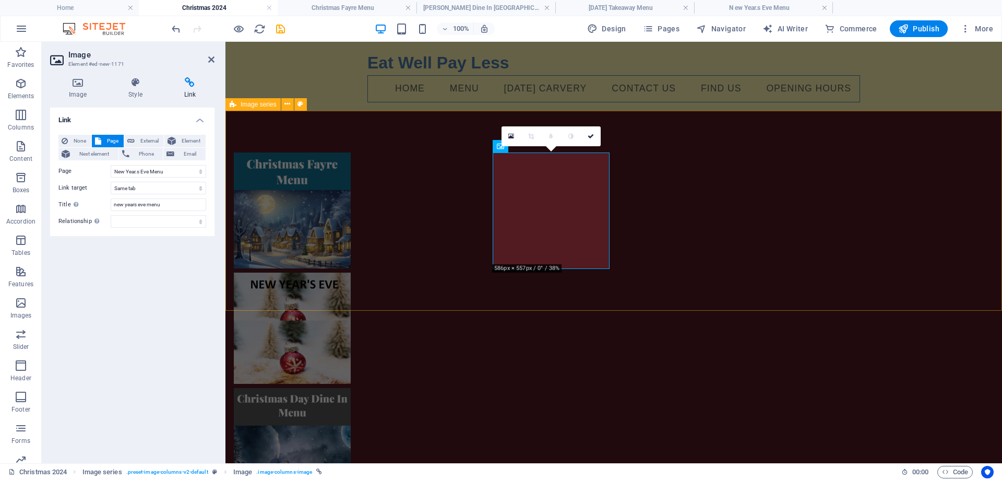
click at [1002, 159] on div at bounding box center [613, 389] width 777 height 556
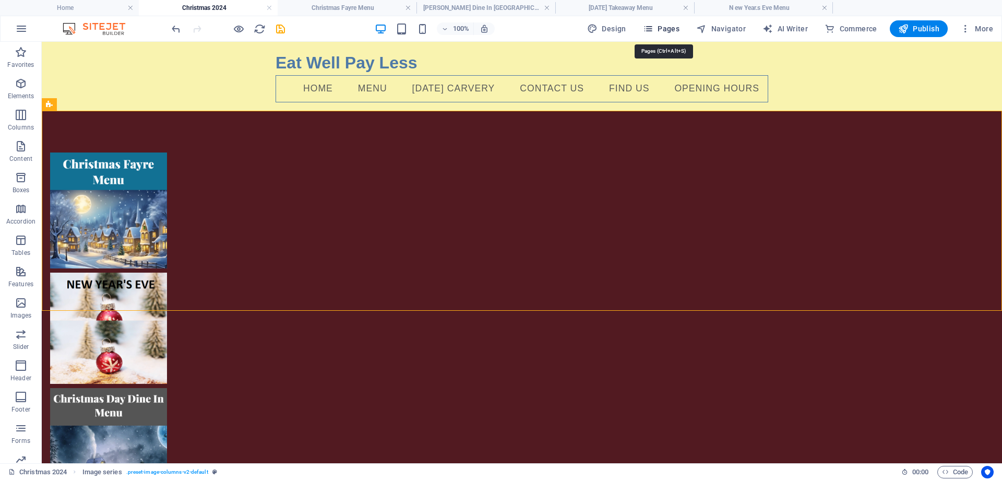
click at [674, 30] on span "Pages" at bounding box center [661, 28] width 37 height 10
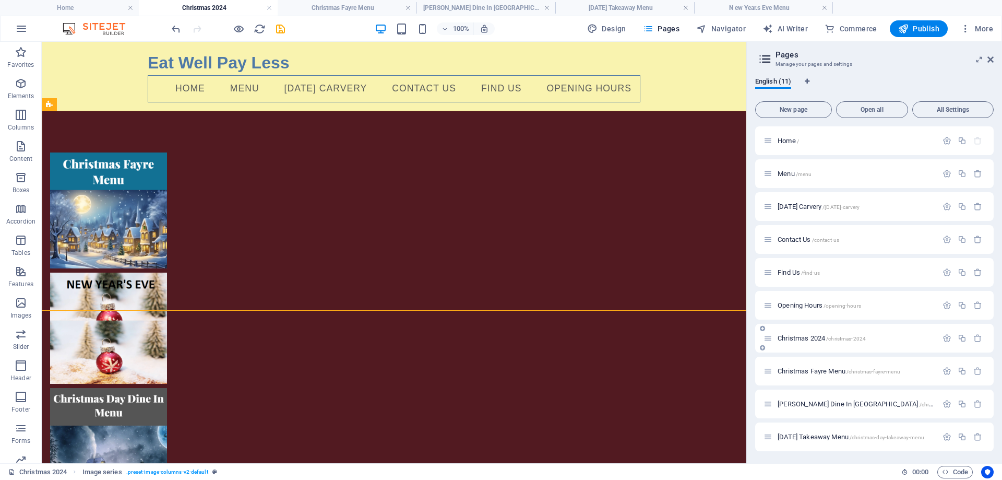
click at [865, 340] on span "/christmas-2024" at bounding box center [846, 339] width 40 height 6
click at [944, 334] on icon "button" at bounding box center [947, 338] width 9 height 9
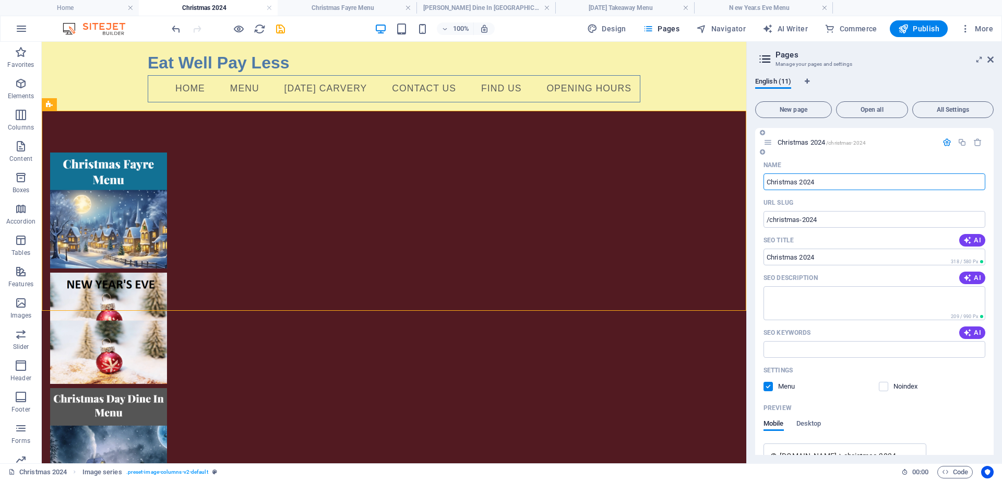
scroll to position [261, 0]
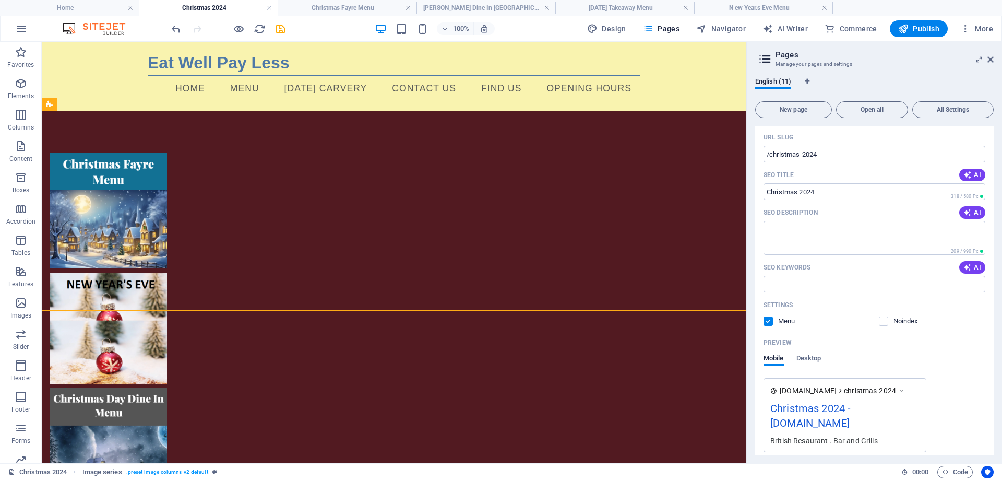
click at [888, 322] on span at bounding box center [890, 320] width 5 height 5
click at [884, 319] on label at bounding box center [883, 320] width 9 height 9
click at [0, 0] on input "checkbox" at bounding box center [0, 0] width 0 height 0
click at [867, 337] on div "Preview" at bounding box center [875, 342] width 222 height 17
click at [708, 373] on html "Eat Well Pay Less Home Menu [DATE] Carvery Contact Us Find Us Opening Hours" at bounding box center [394, 354] width 705 height 625
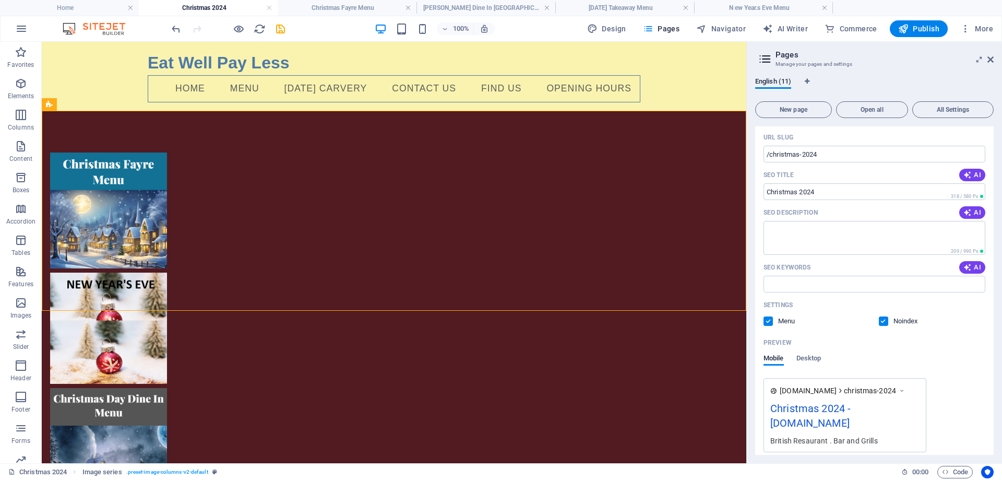
click at [684, 355] on html "Eat Well Pay Less Home Menu [DATE] Carvery Contact Us Find Us Opening Hours" at bounding box center [394, 354] width 705 height 625
click at [979, 60] on icon at bounding box center [979, 59] width 0 height 8
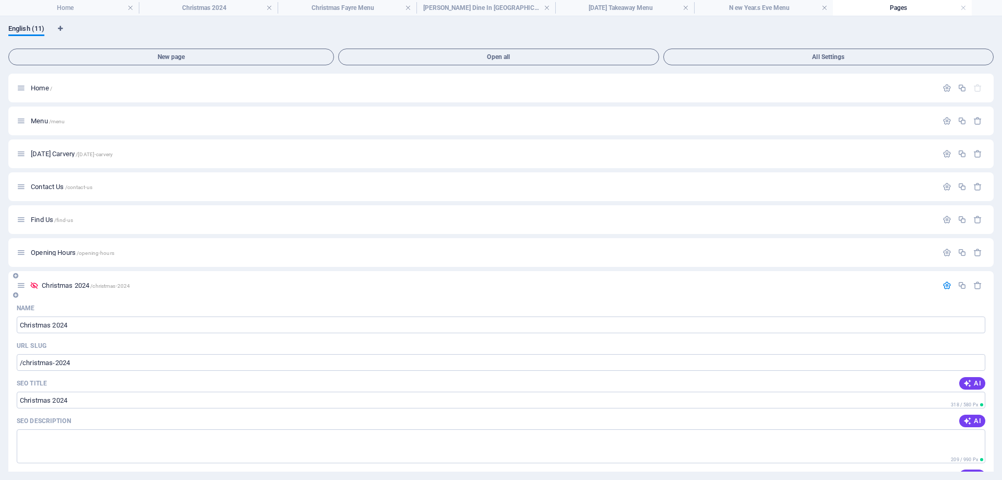
click at [34, 285] on icon at bounding box center [34, 285] width 9 height 9
click at [946, 285] on icon "button" at bounding box center [947, 285] width 9 height 9
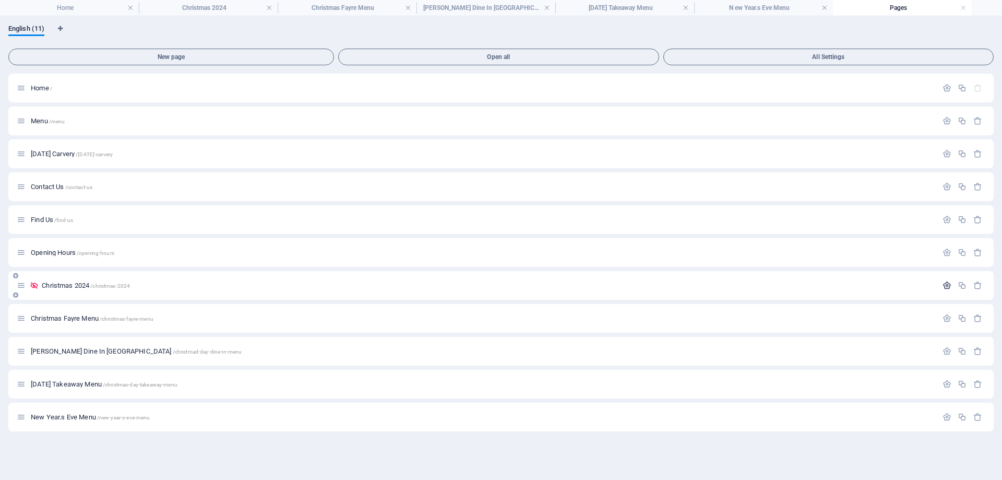
click at [947, 287] on icon "button" at bounding box center [947, 285] width 9 height 9
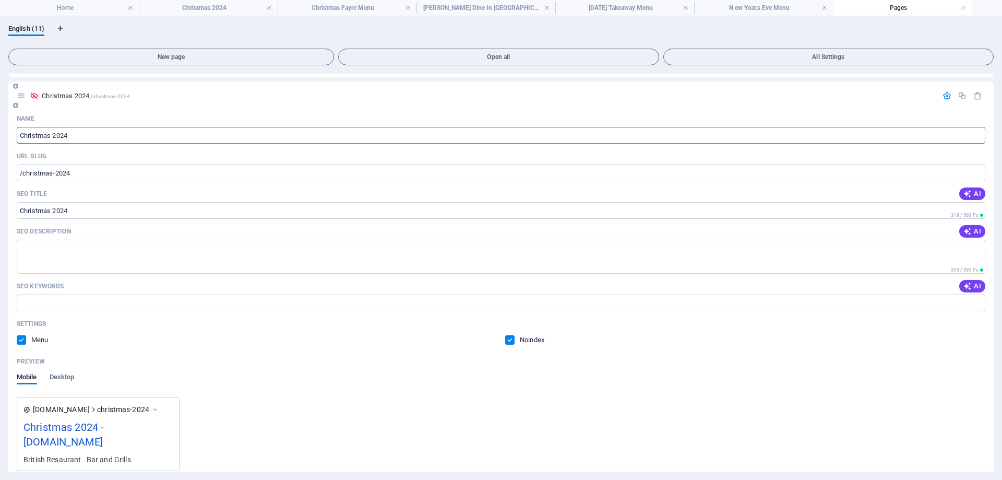
scroll to position [209, 0]
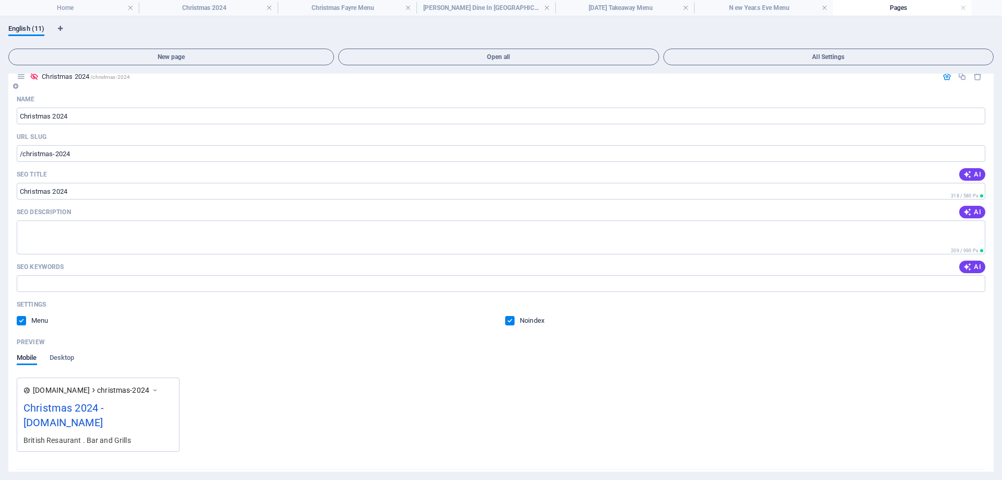
click at [508, 318] on label at bounding box center [509, 320] width 9 height 9
click at [0, 0] on input "checkbox" at bounding box center [0, 0] width 0 height 0
click at [22, 317] on label at bounding box center [21, 320] width 9 height 9
click at [0, 0] on input "checkbox" at bounding box center [0, 0] width 0 height 0
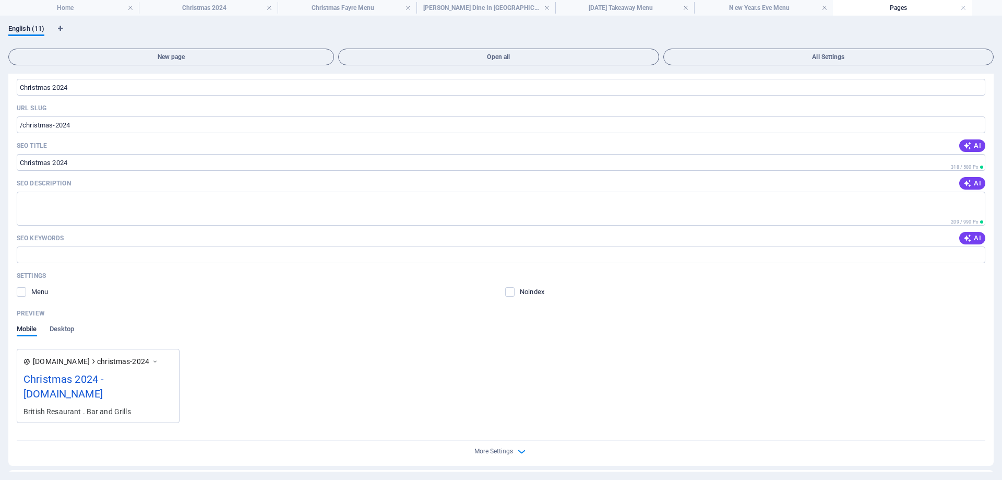
scroll to position [261, 0]
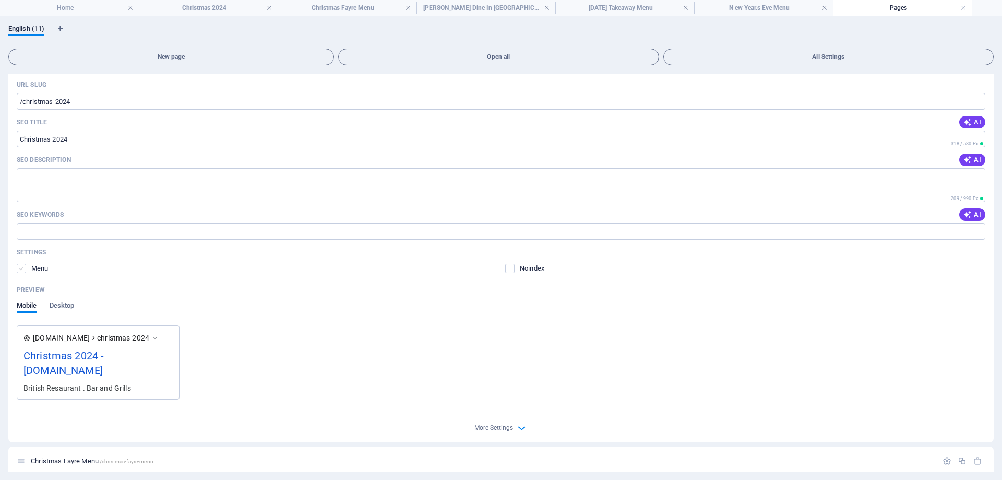
click at [20, 267] on label at bounding box center [21, 268] width 9 height 9
click at [0, 0] on input "checkbox" at bounding box center [0, 0] width 0 height 0
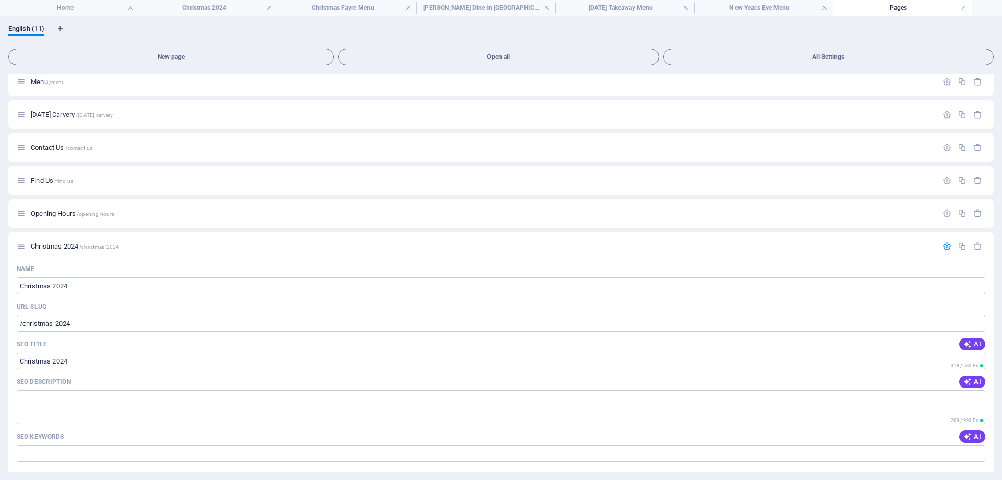
scroll to position [0, 0]
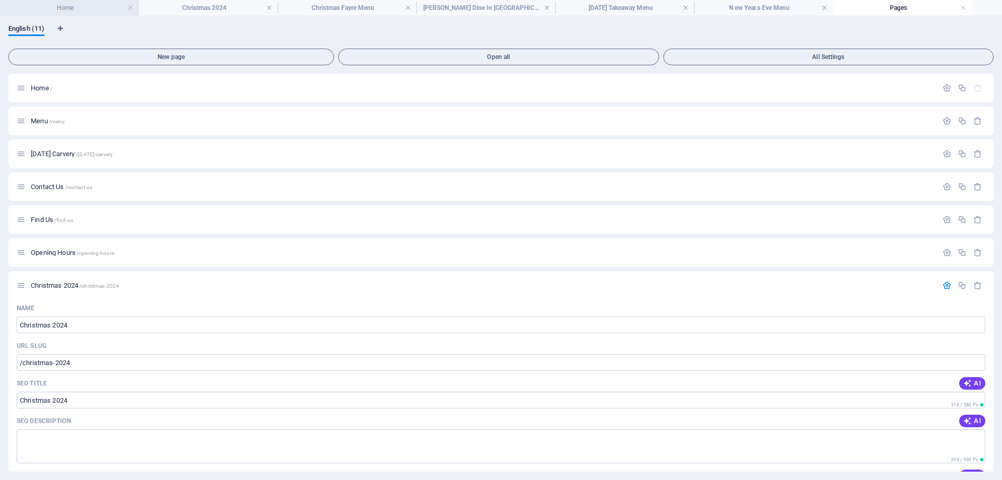
click at [34, 5] on h4 "Home" at bounding box center [69, 7] width 139 height 11
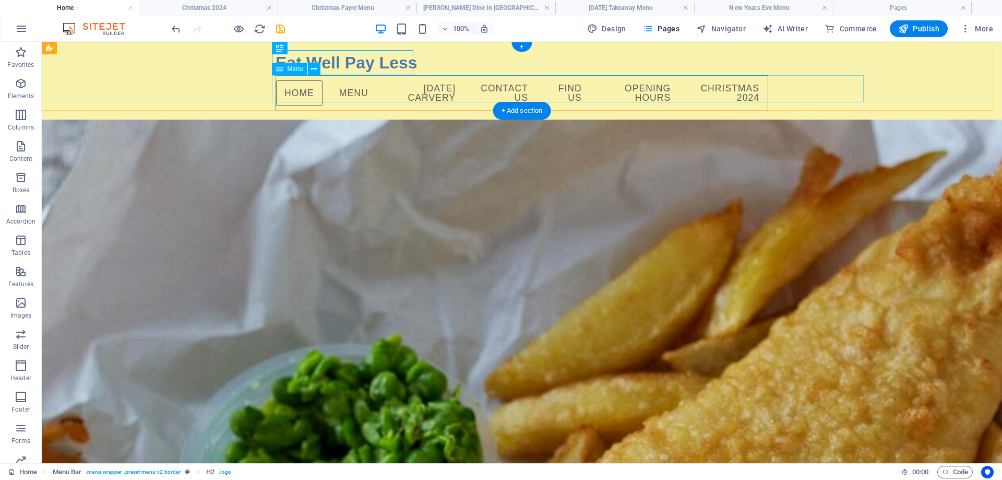
click at [768, 90] on nav "Home Menu [DATE] Carvery Contact Us Find Us Opening Hours Christmas 2024" at bounding box center [522, 93] width 493 height 36
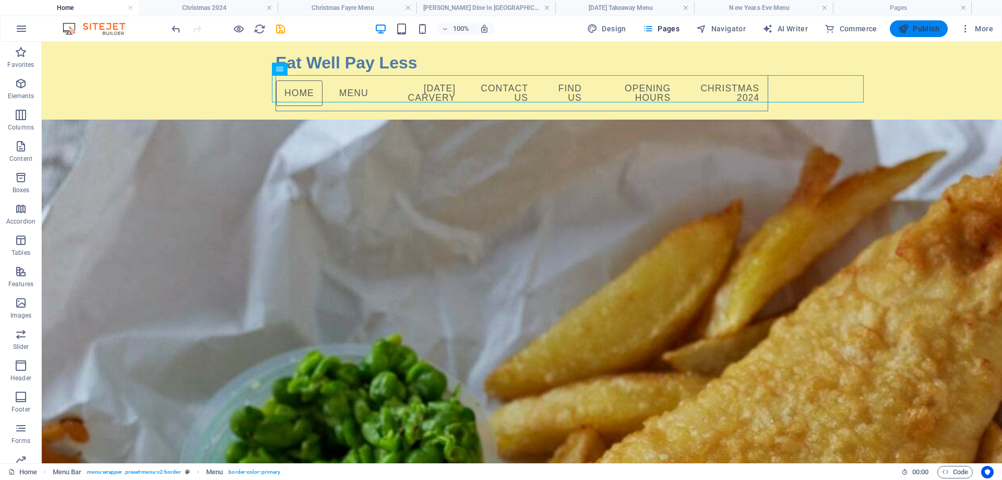
click at [915, 28] on span "Publish" at bounding box center [918, 28] width 41 height 10
